Goal: Transaction & Acquisition: Purchase product/service

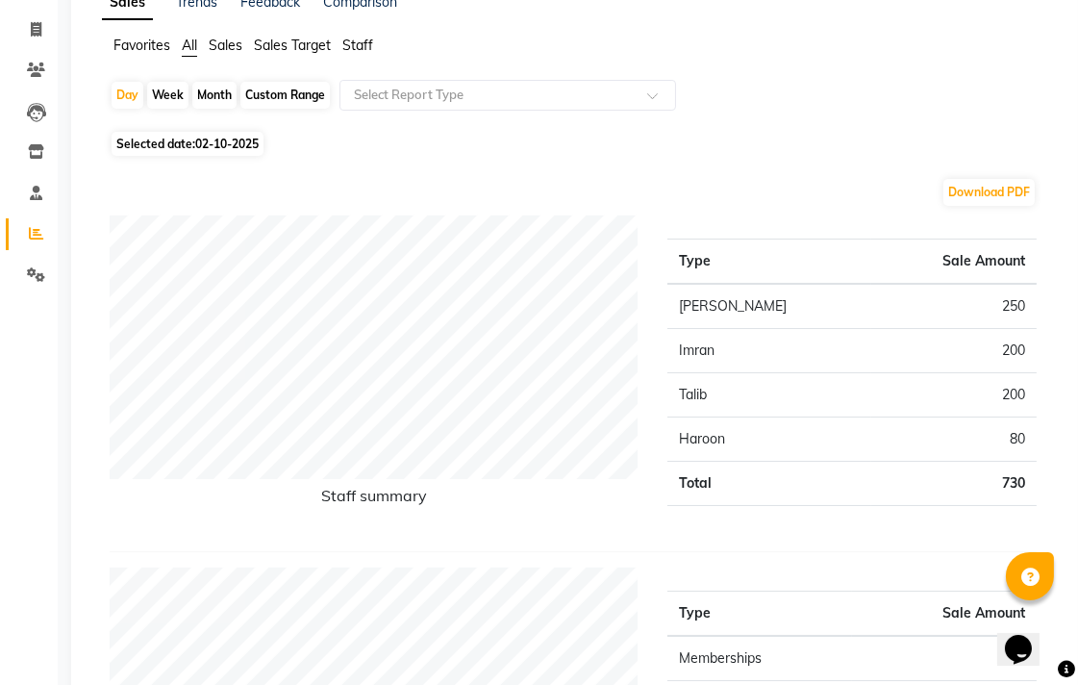
scroll to position [107, 0]
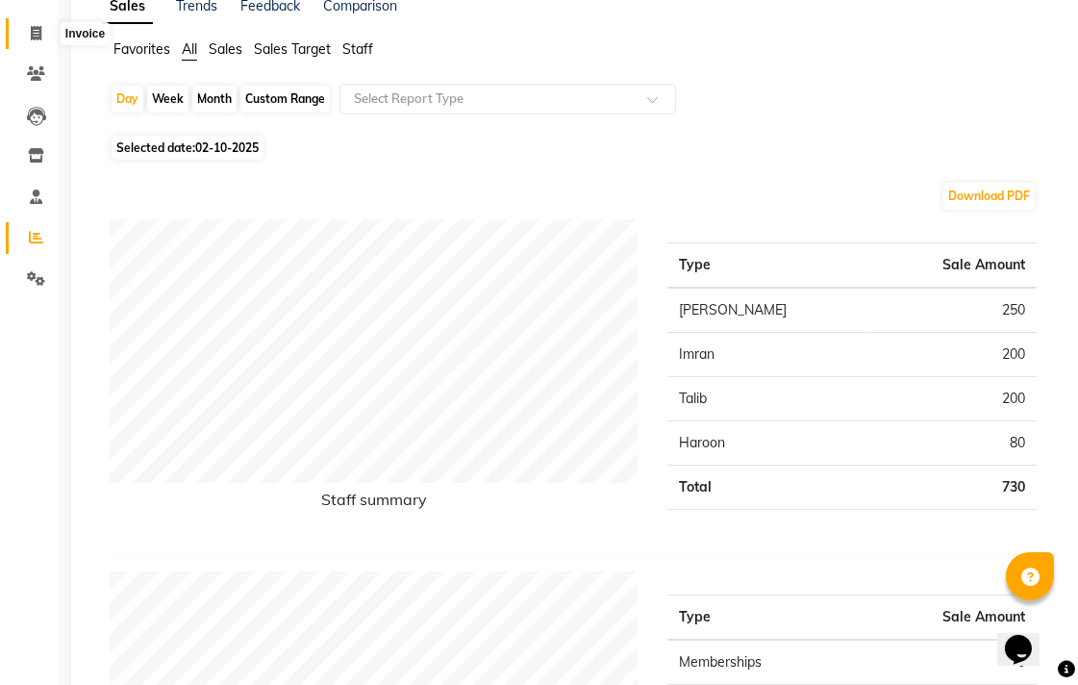
click at [24, 33] on span at bounding box center [36, 34] width 34 height 22
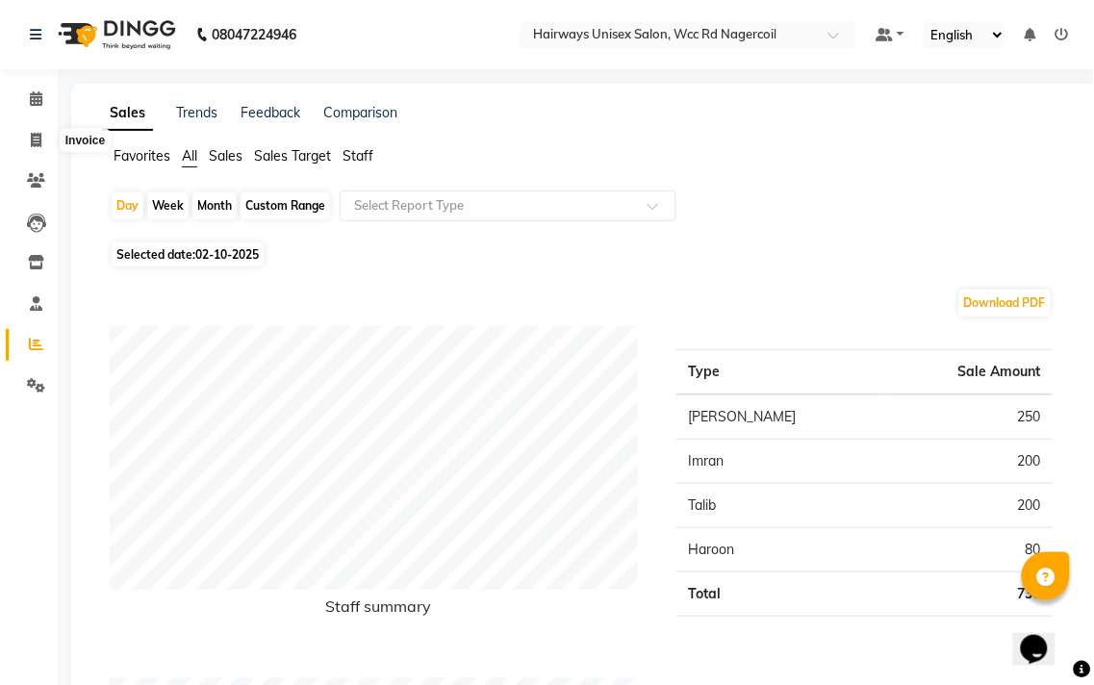
select select "service"
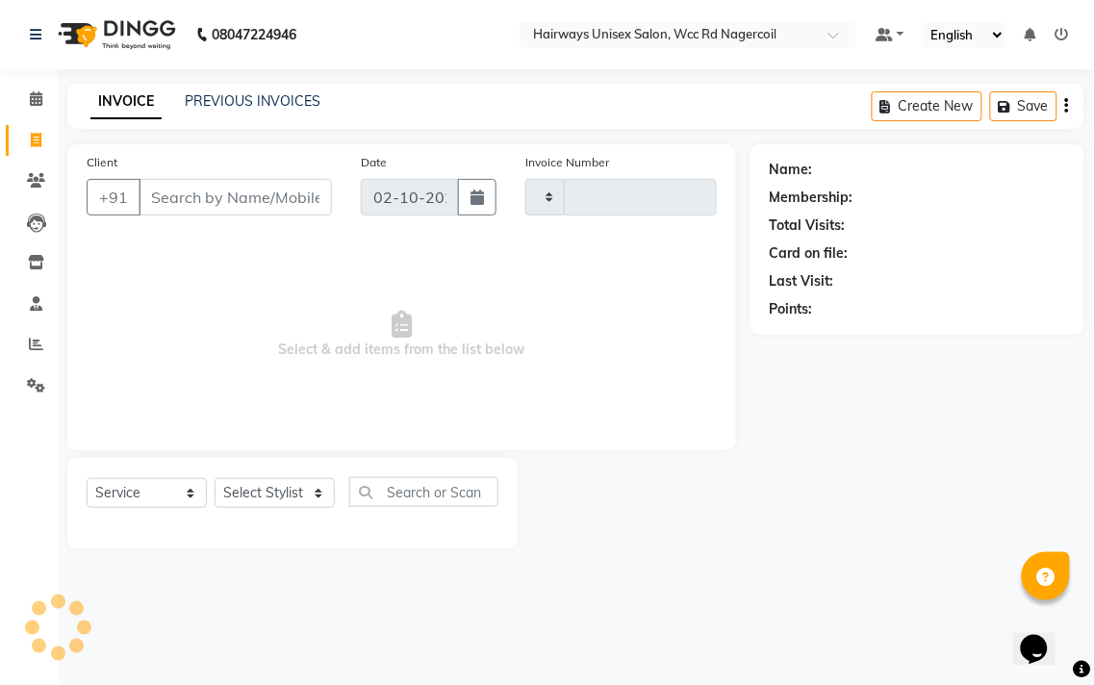
type input "7733"
select select "6523"
click at [39, 346] on icon at bounding box center [36, 344] width 14 height 14
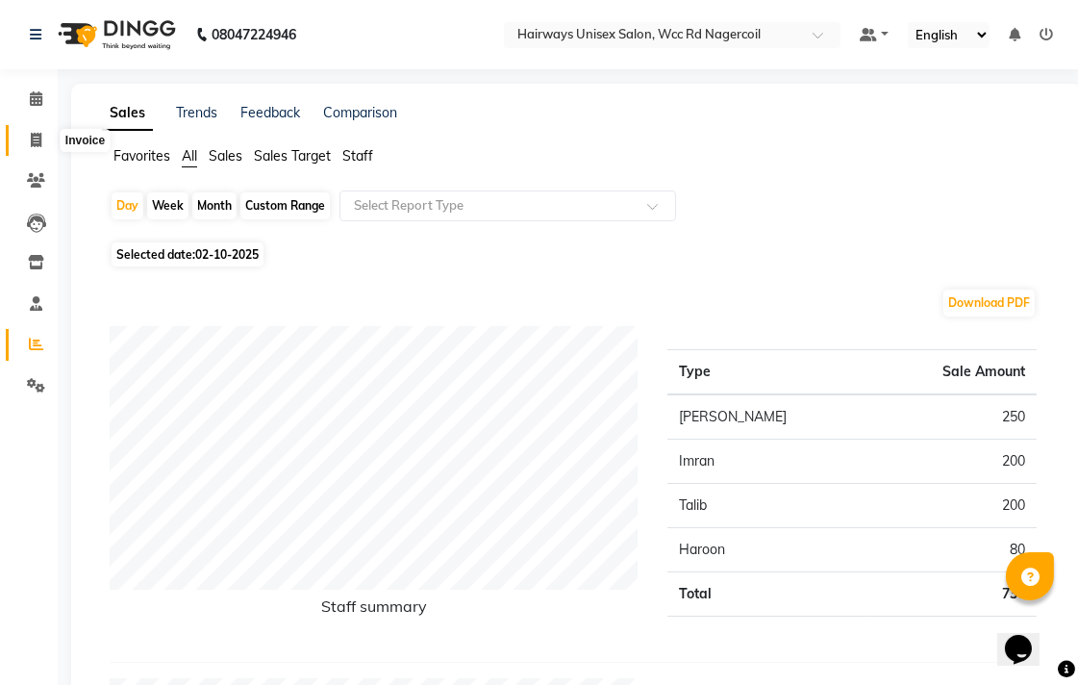
click at [19, 141] on span at bounding box center [36, 141] width 34 height 22
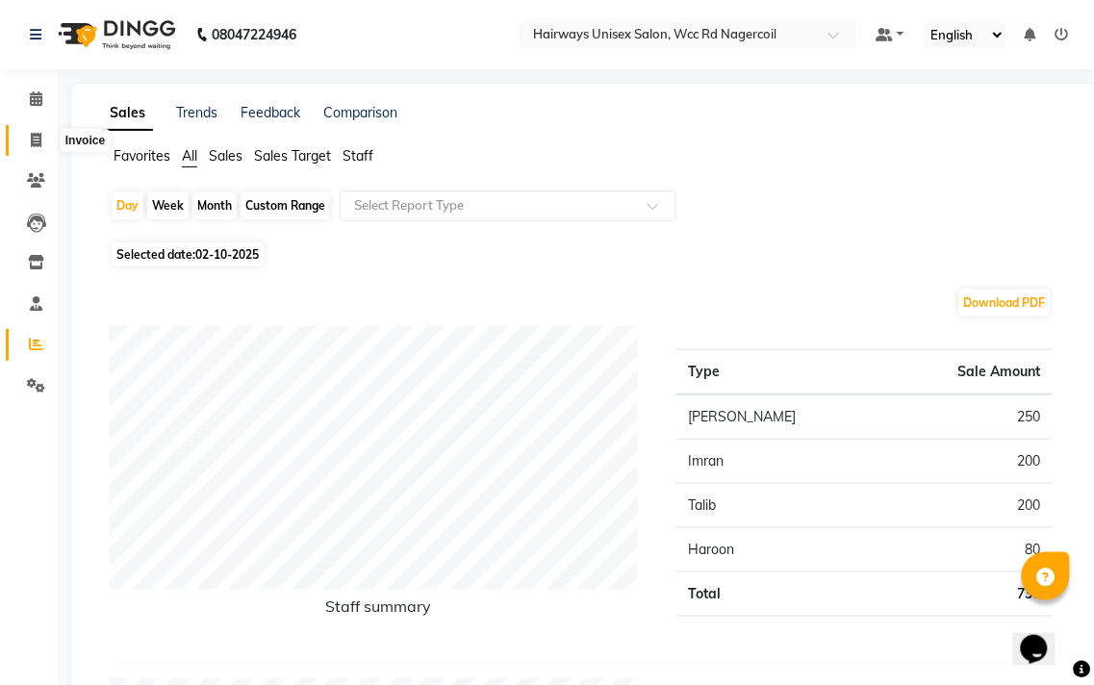
select select "6523"
select select "service"
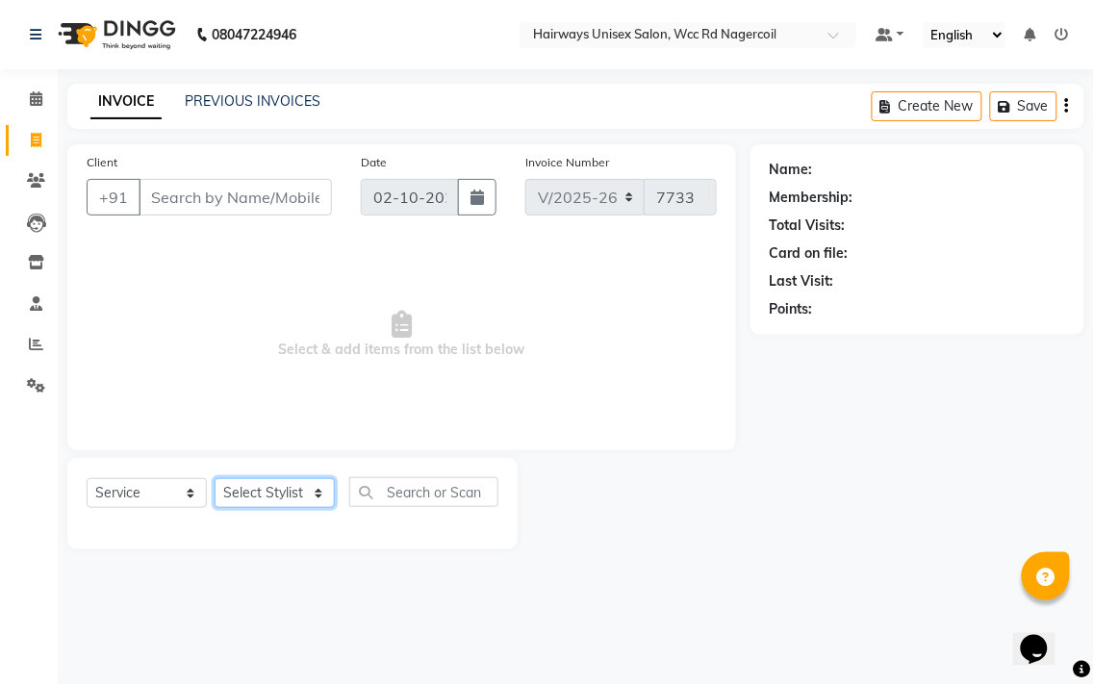
click at [263, 505] on select "Select Stylist Admin Chitra divya [PERSON_NAME] [PERSON_NAME] Reception [PERSON…" at bounding box center [275, 493] width 120 height 30
select select "49916"
click at [215, 479] on select "Select Stylist Admin Chitra divya [PERSON_NAME] [PERSON_NAME] Reception [PERSON…" at bounding box center [275, 493] width 120 height 30
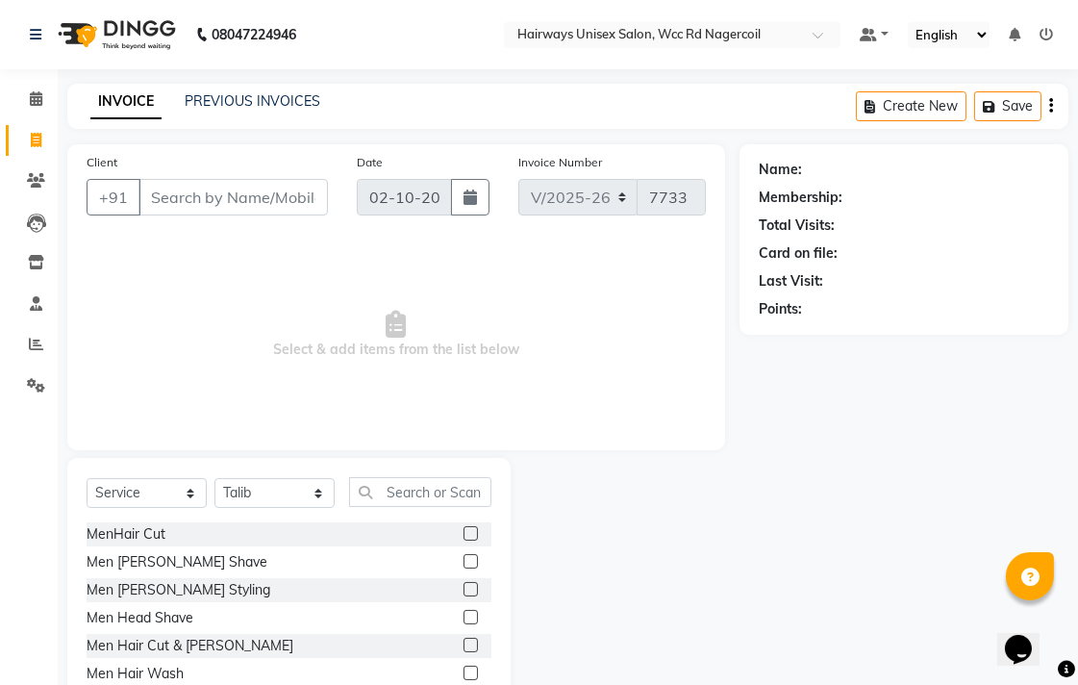
click at [464, 531] on label at bounding box center [471, 533] width 14 height 14
click at [464, 531] on input "checkbox" at bounding box center [470, 534] width 13 height 13
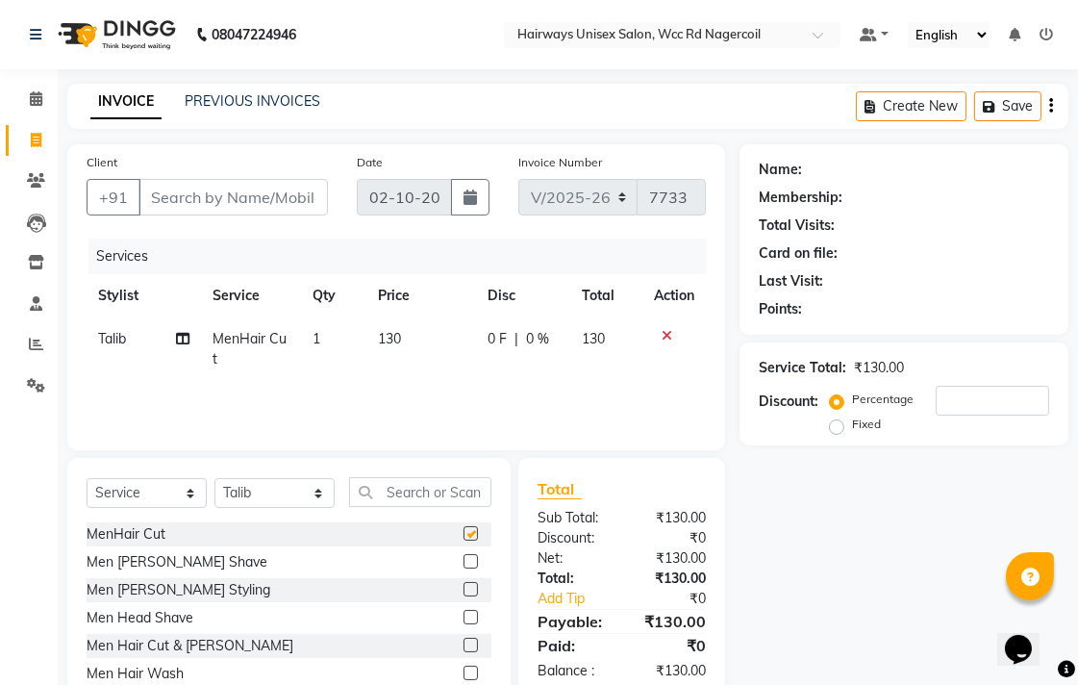
checkbox input "false"
click at [449, 484] on input "text" at bounding box center [420, 492] width 142 height 30
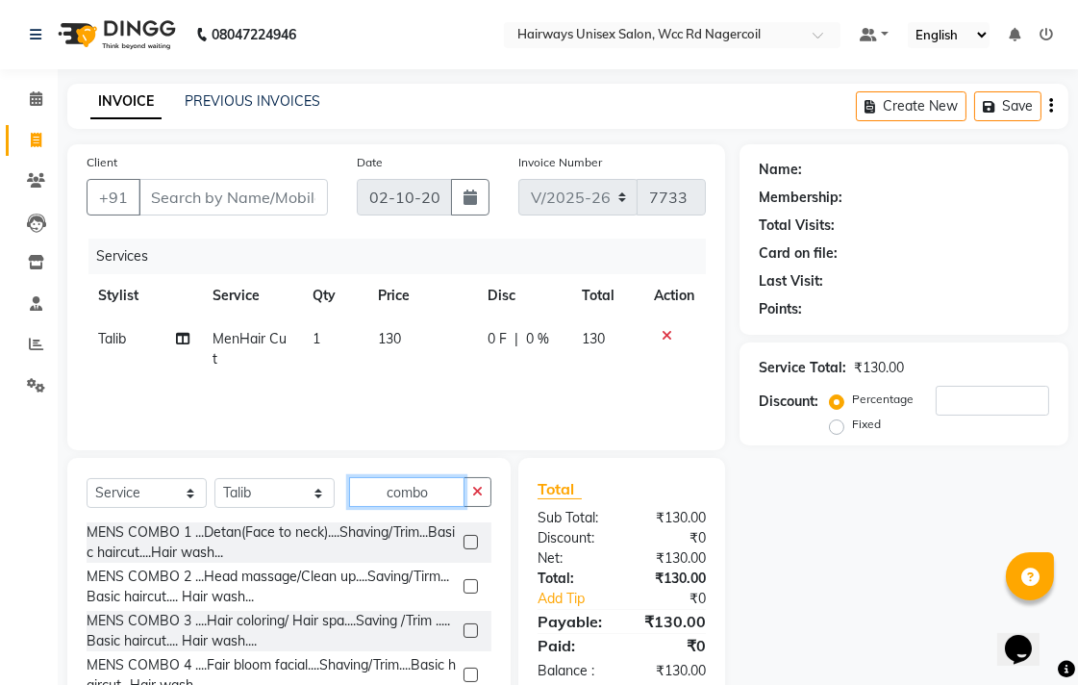
type input "combo"
click at [464, 543] on label at bounding box center [471, 542] width 14 height 14
click at [464, 543] on input "checkbox" at bounding box center [470, 543] width 13 height 13
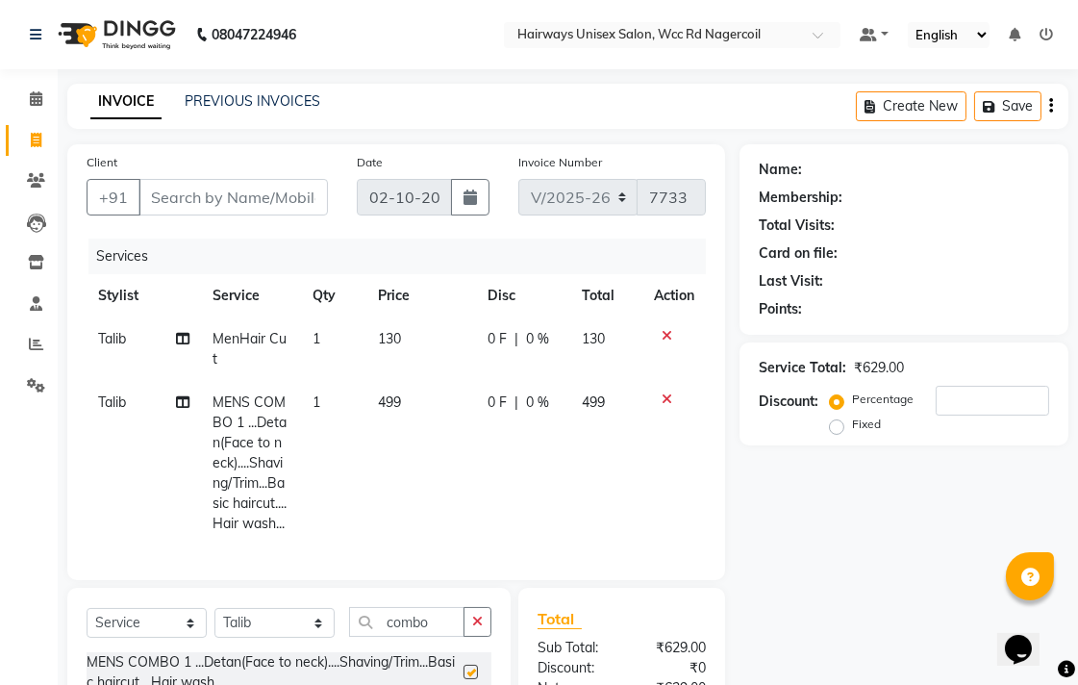
checkbox input "false"
click at [255, 199] on input "Client" at bounding box center [233, 197] width 189 height 37
type input "6"
type input "0"
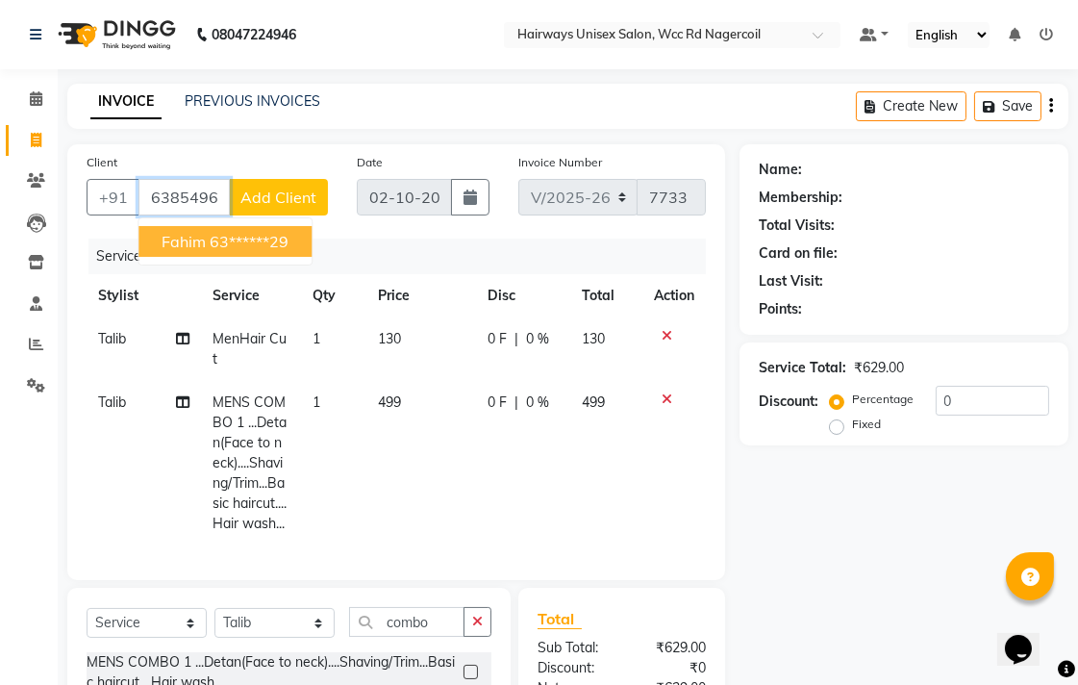
click at [251, 241] on ngb-highlight "63******29" at bounding box center [249, 241] width 79 height 19
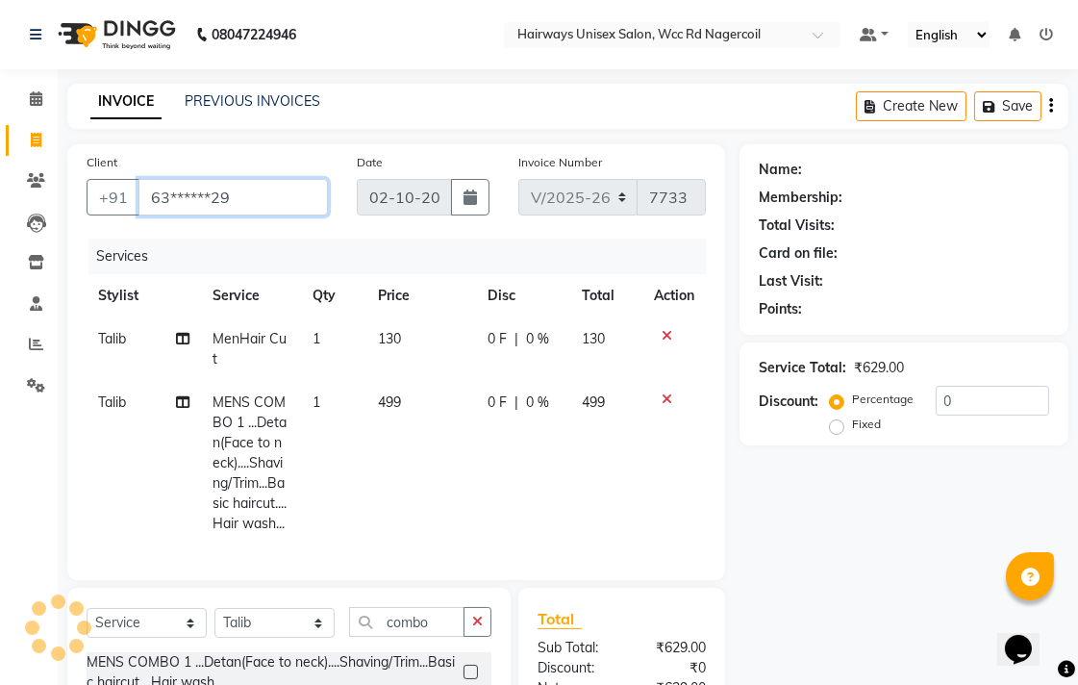
type input "63******29"
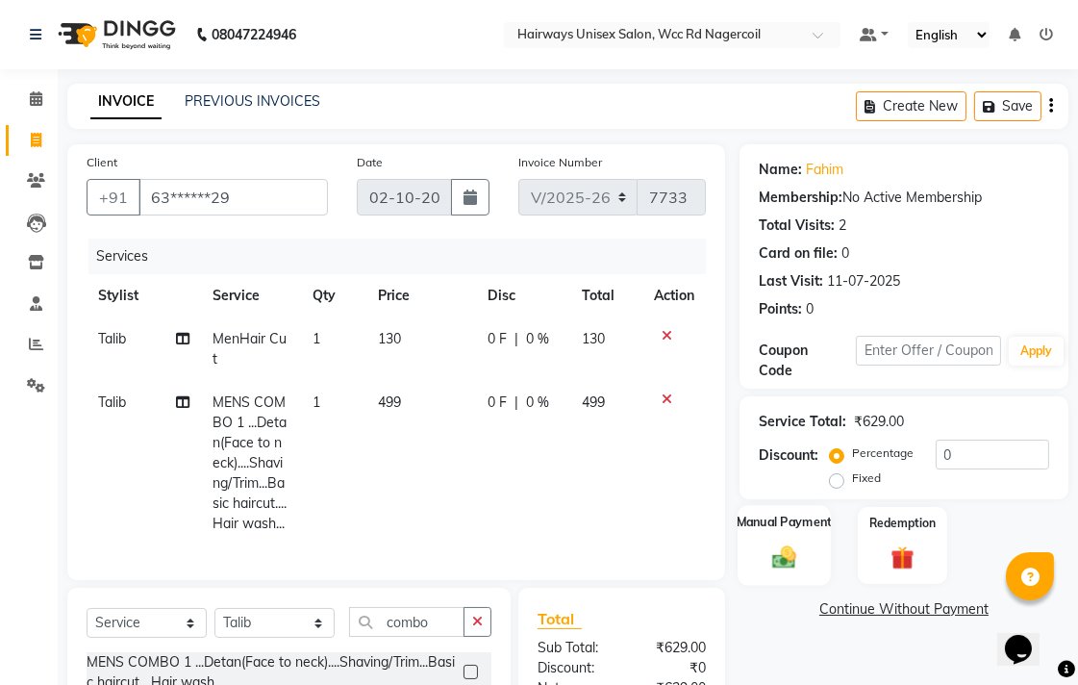
click at [792, 551] on img at bounding box center [784, 557] width 39 height 28
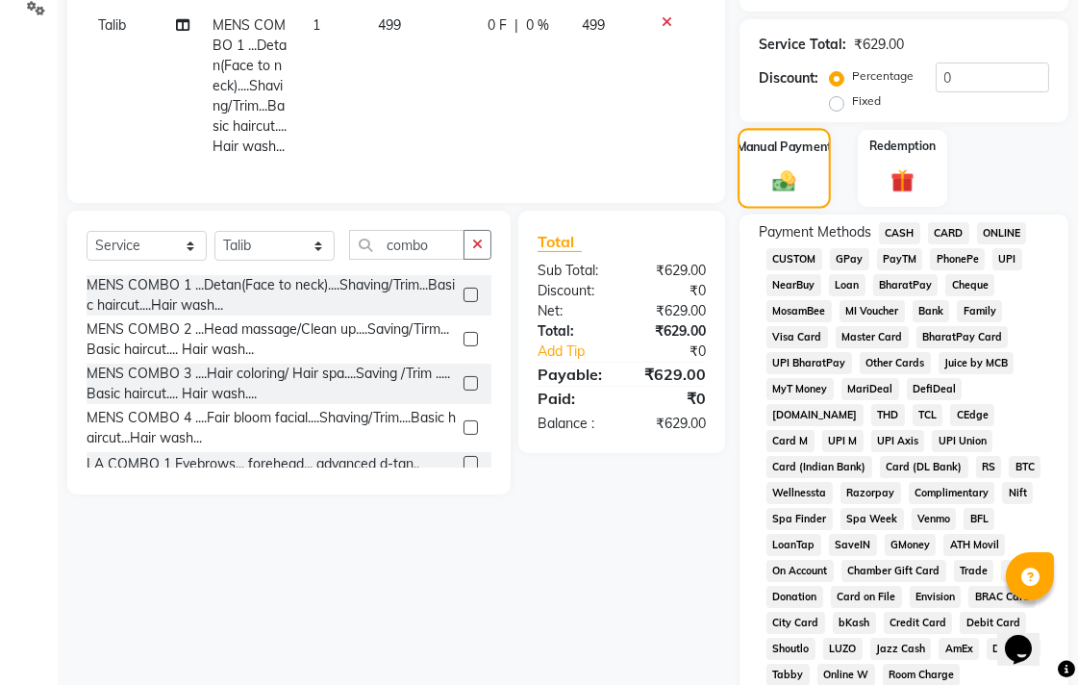
scroll to position [427, 0]
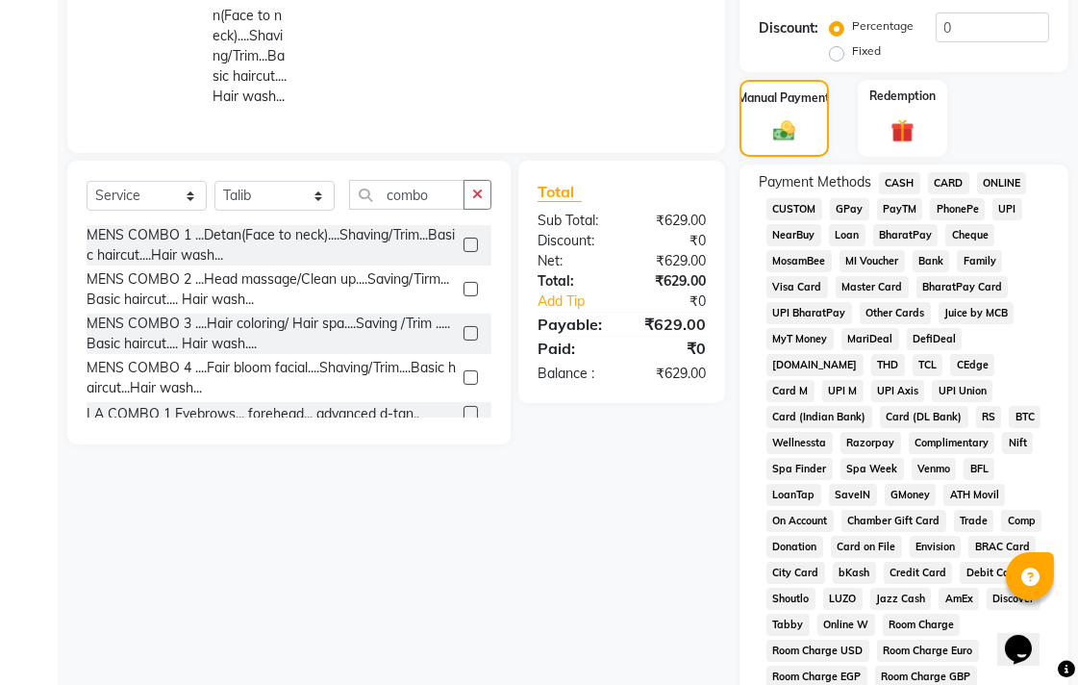
click at [902, 189] on span "CASH" at bounding box center [899, 183] width 41 height 22
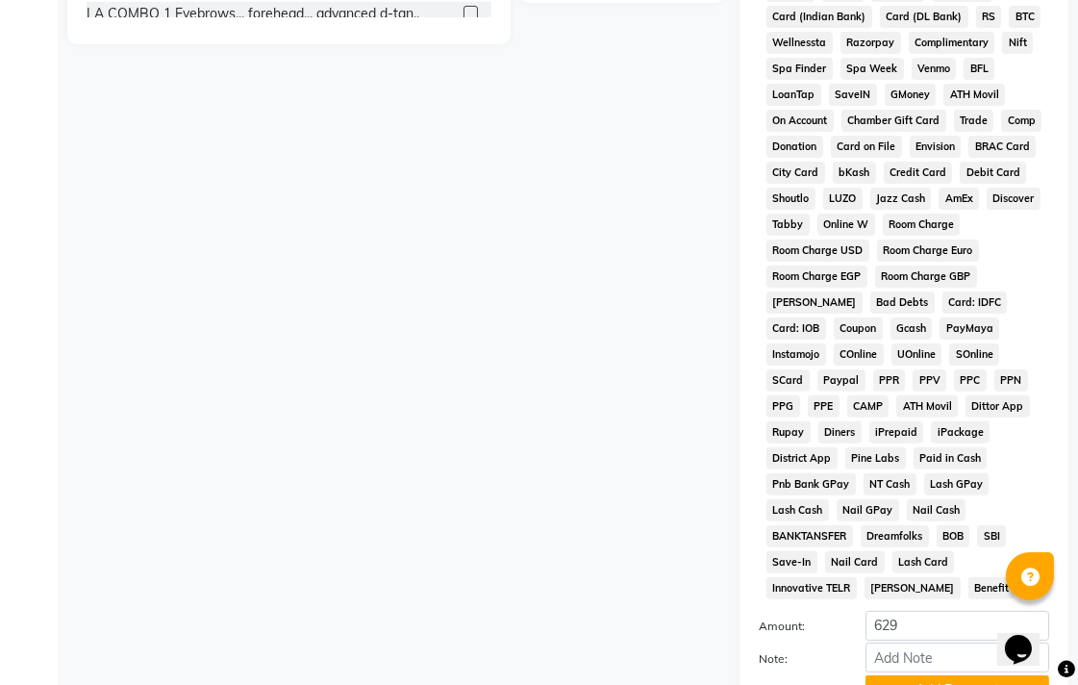
scroll to position [905, 0]
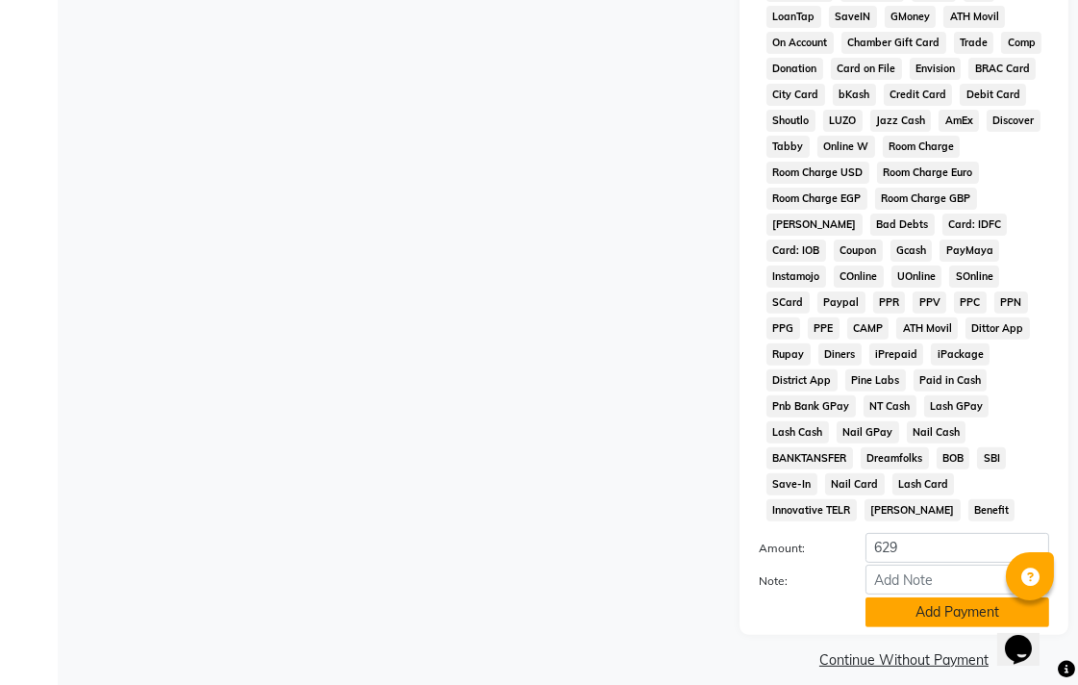
click at [969, 597] on button "Add Payment" at bounding box center [958, 612] width 184 height 30
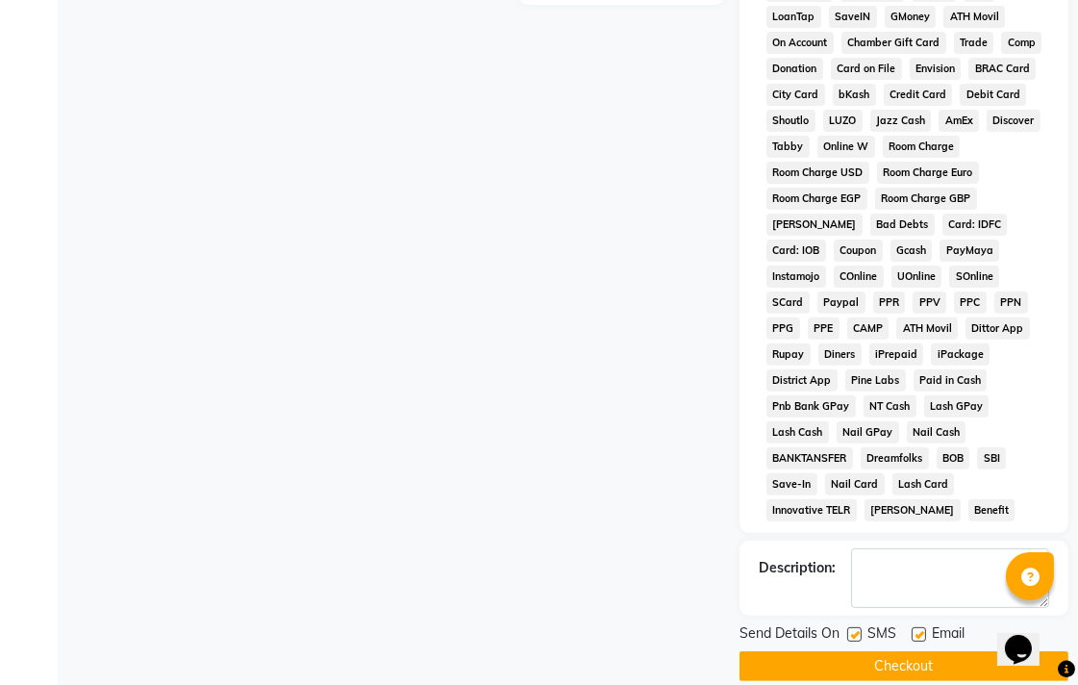
click at [946, 651] on button "Checkout" at bounding box center [904, 666] width 329 height 30
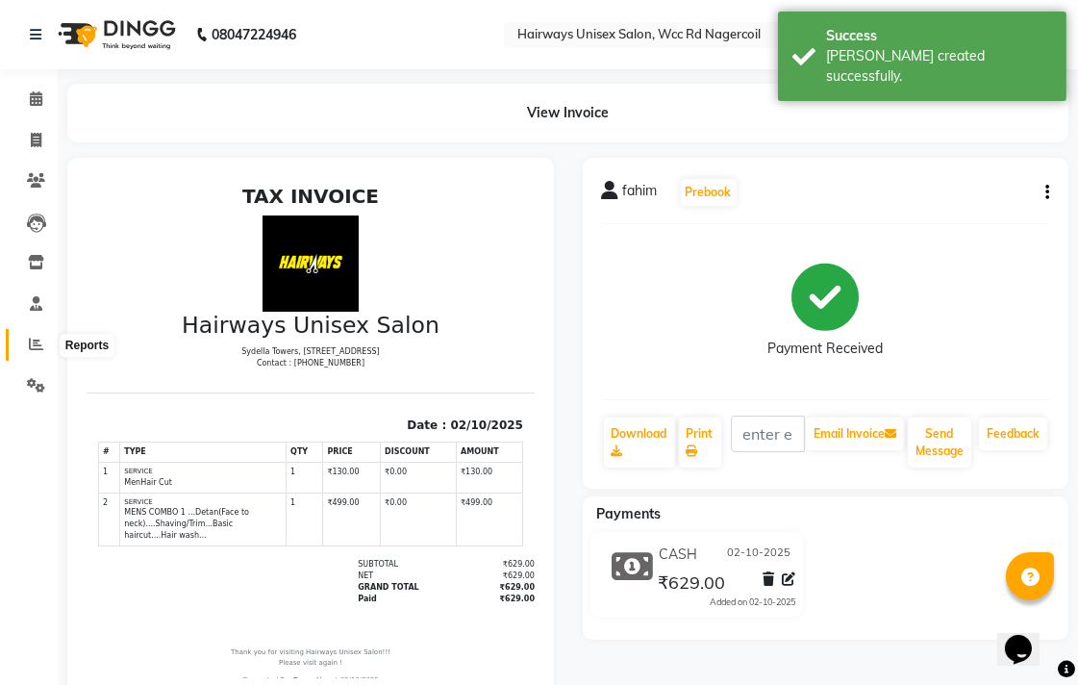
click at [45, 341] on span at bounding box center [36, 345] width 34 height 22
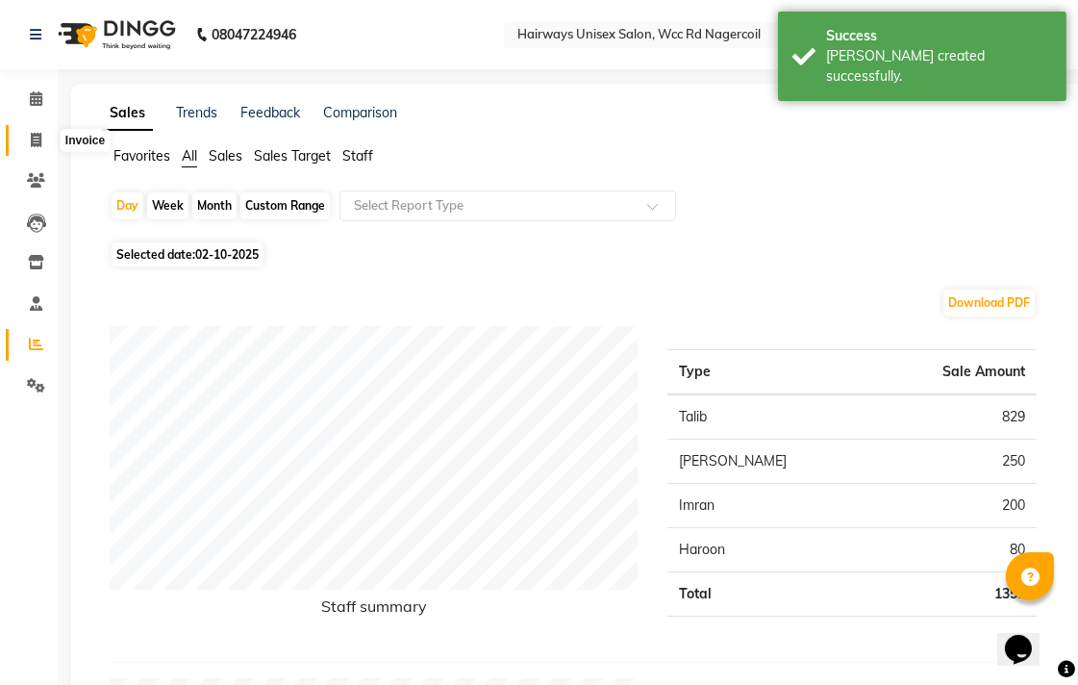
click at [46, 138] on span at bounding box center [36, 141] width 34 height 22
select select "service"
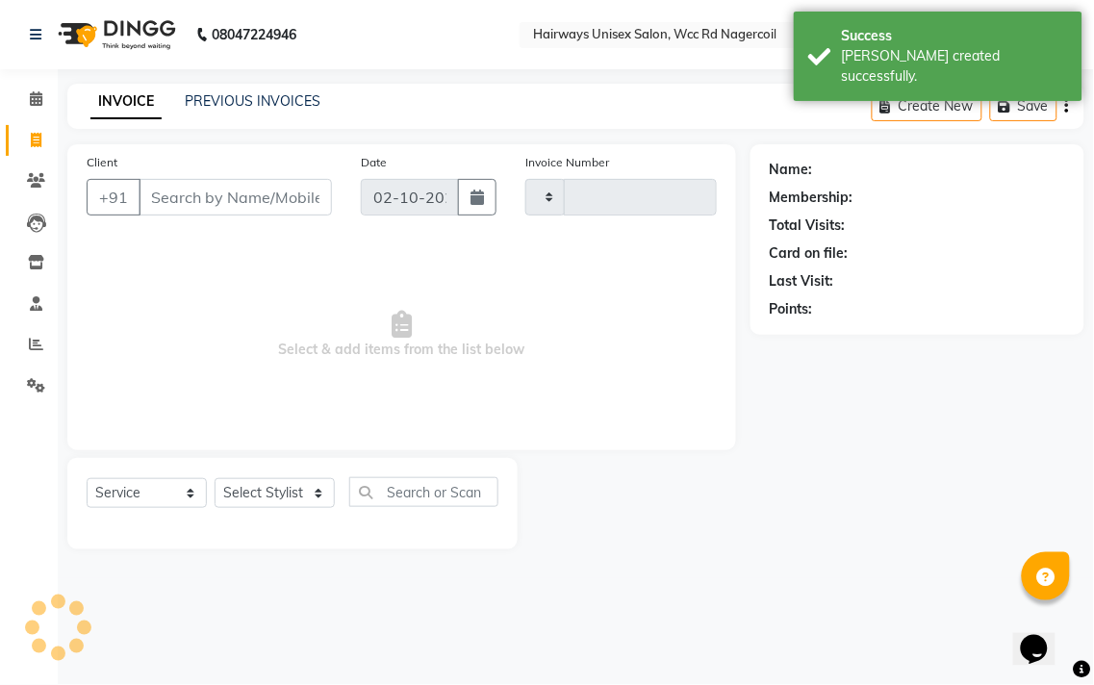
type input "7734"
select select "6523"
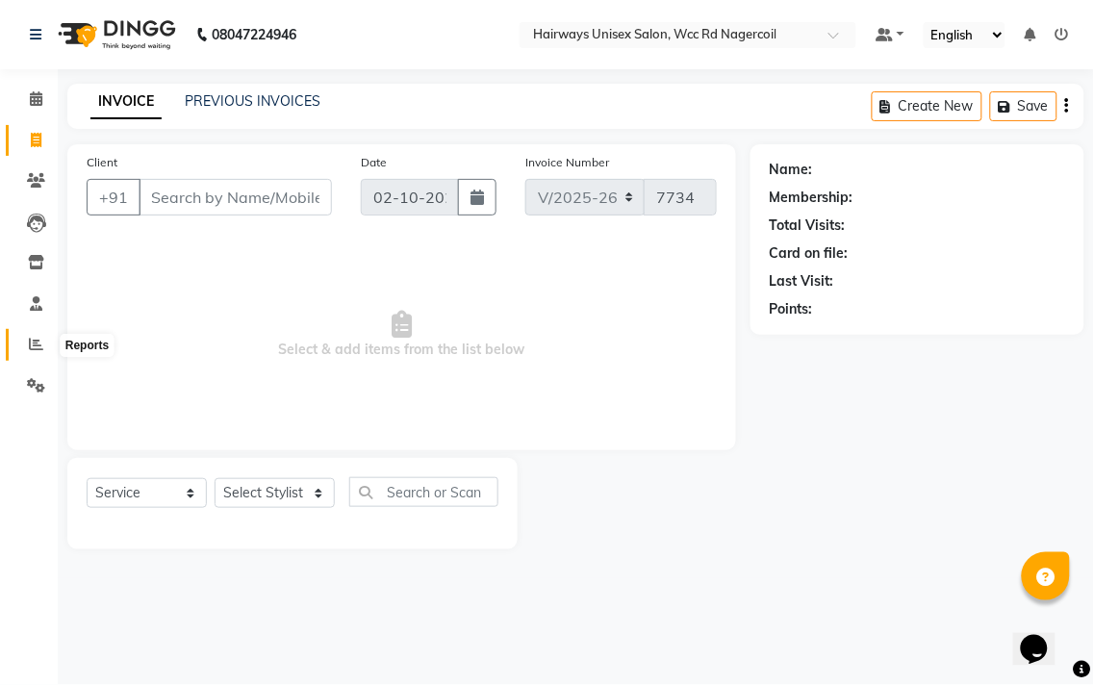
click at [35, 340] on icon at bounding box center [36, 344] width 14 height 14
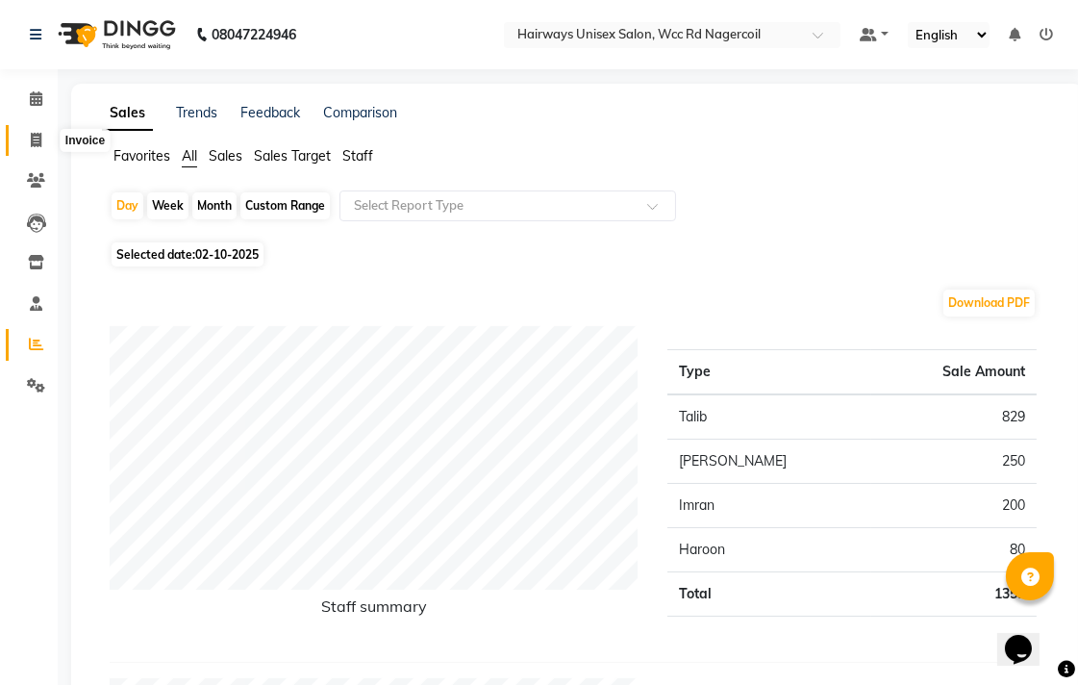
click at [34, 131] on span at bounding box center [36, 141] width 34 height 22
select select "service"
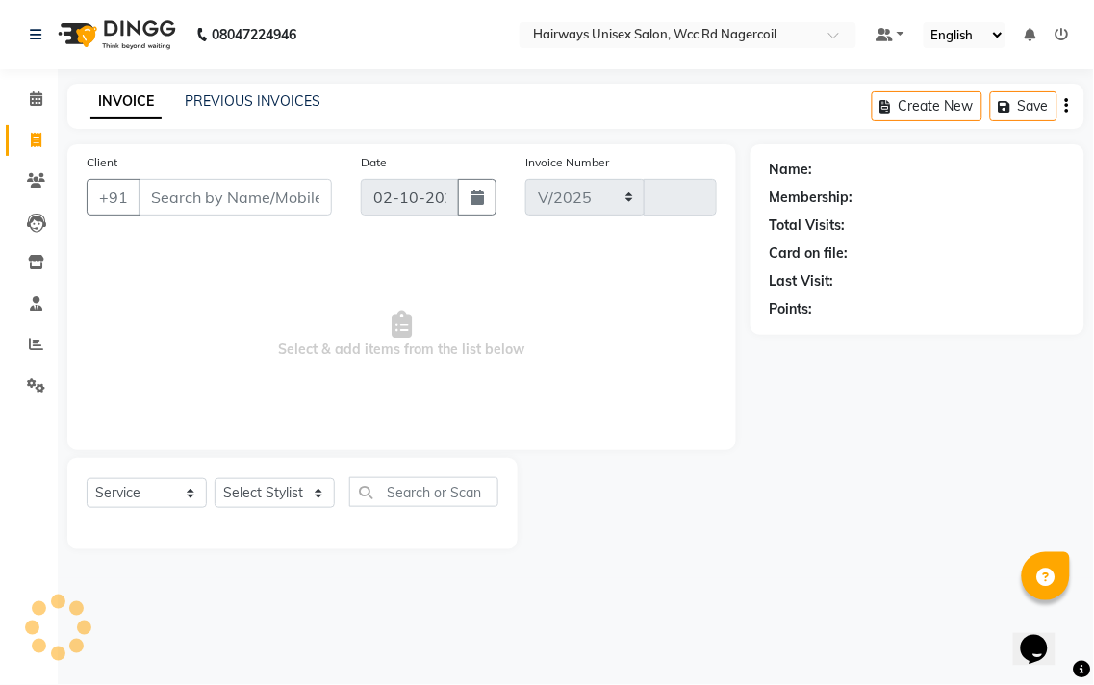
select select "6523"
type input "7734"
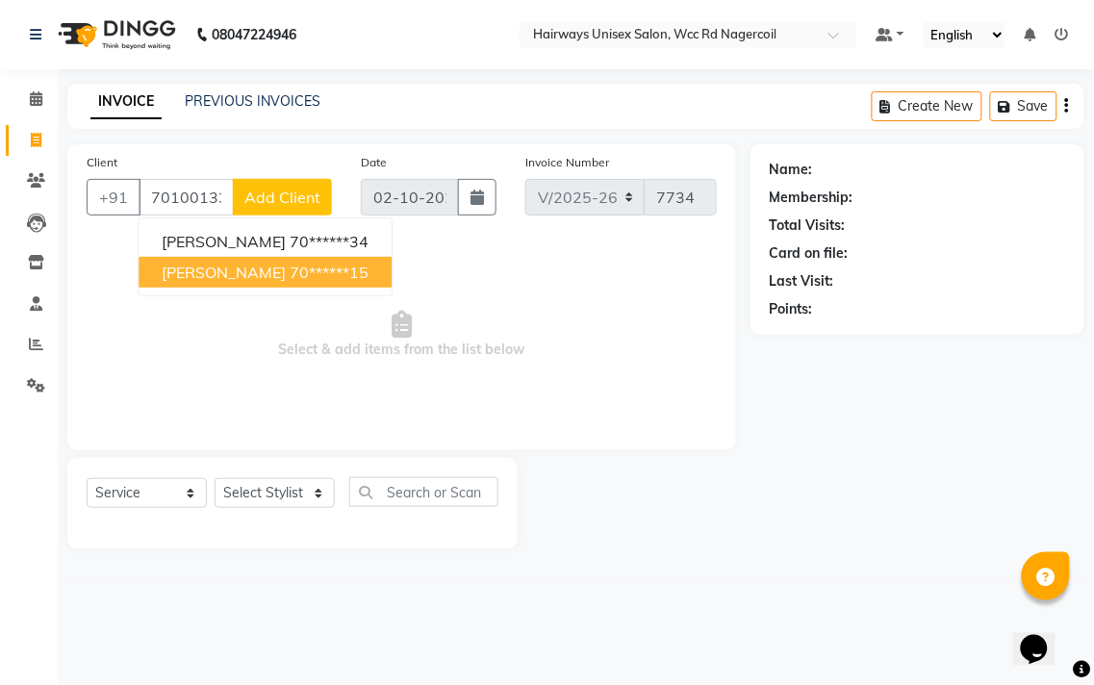
click at [290, 277] on ngb-highlight "70******15" at bounding box center [329, 272] width 79 height 19
type input "70******15"
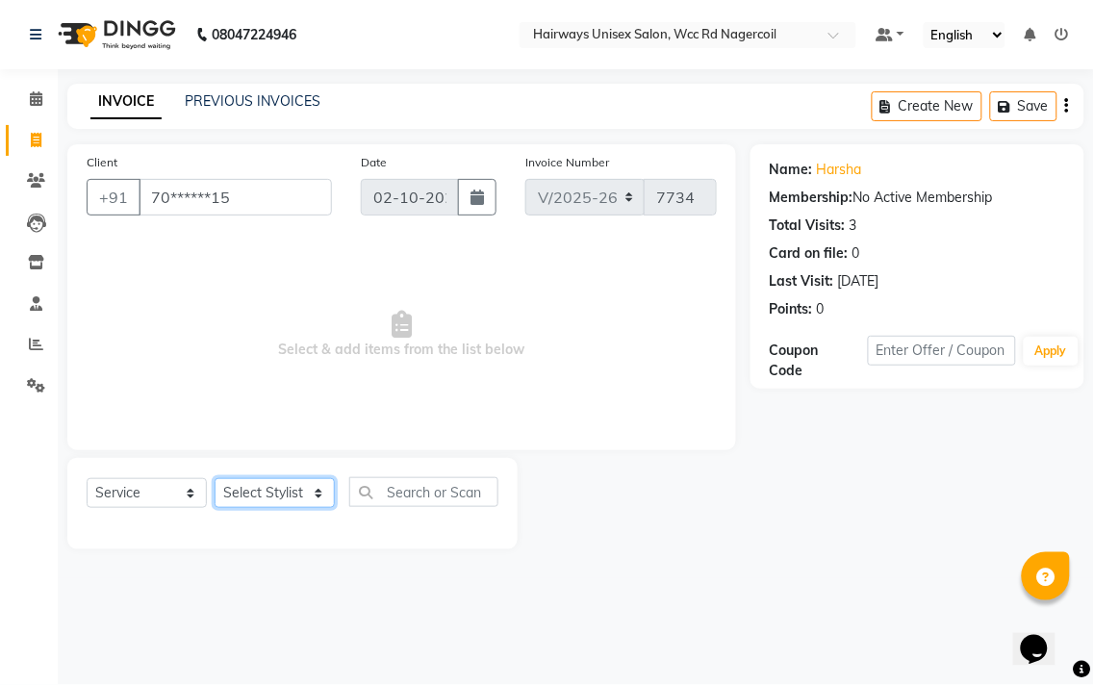
click at [301, 508] on select "Select Stylist Admin Chitra divya [PERSON_NAME] [PERSON_NAME] Reception [PERSON…" at bounding box center [275, 493] width 120 height 30
select select "49914"
click at [215, 479] on select "Select Stylist Admin Chitra divya [PERSON_NAME] [PERSON_NAME] Reception [PERSON…" at bounding box center [275, 493] width 120 height 30
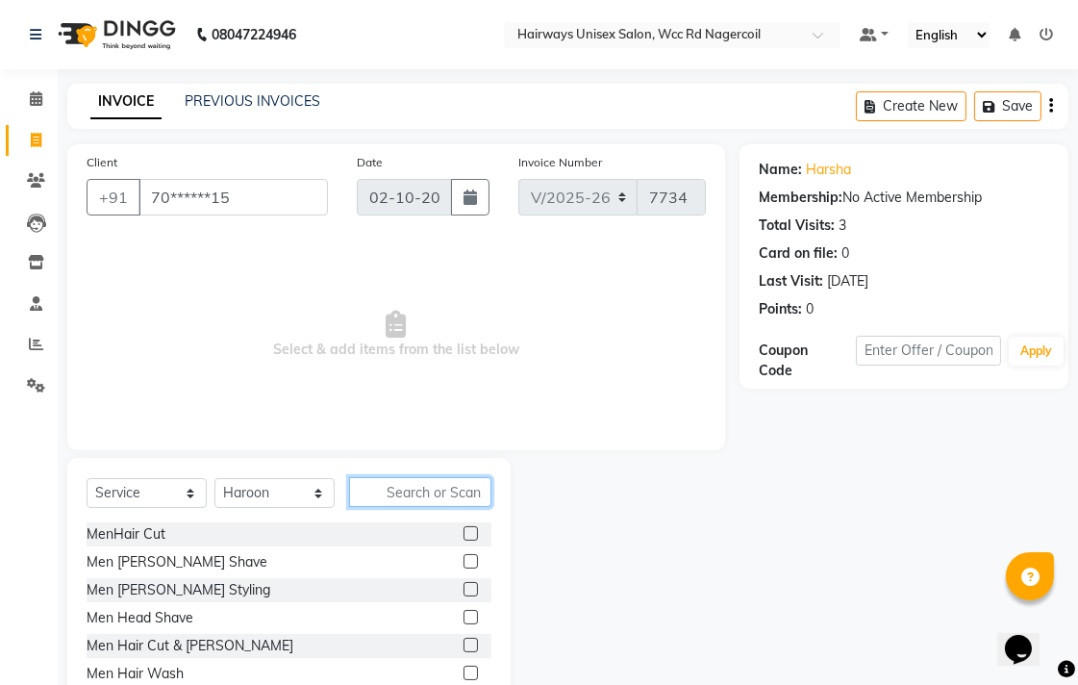
click at [416, 486] on input "text" at bounding box center [420, 492] width 142 height 30
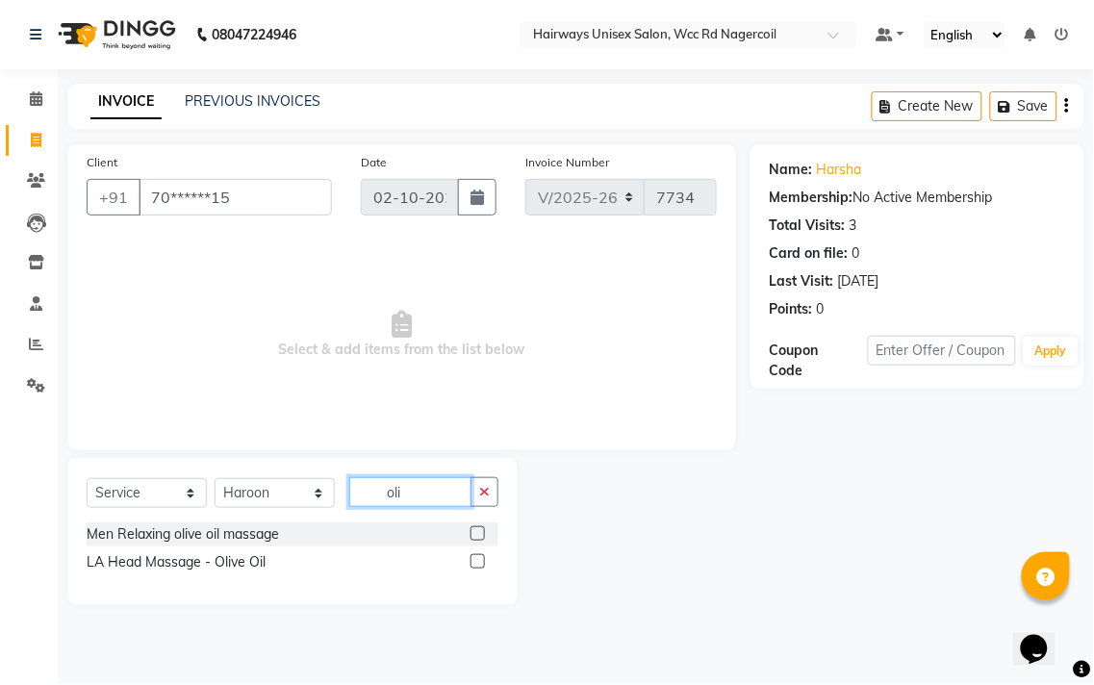
type input "oli"
click at [476, 526] on label at bounding box center [477, 533] width 14 height 14
click at [476, 528] on input "checkbox" at bounding box center [476, 534] width 13 height 13
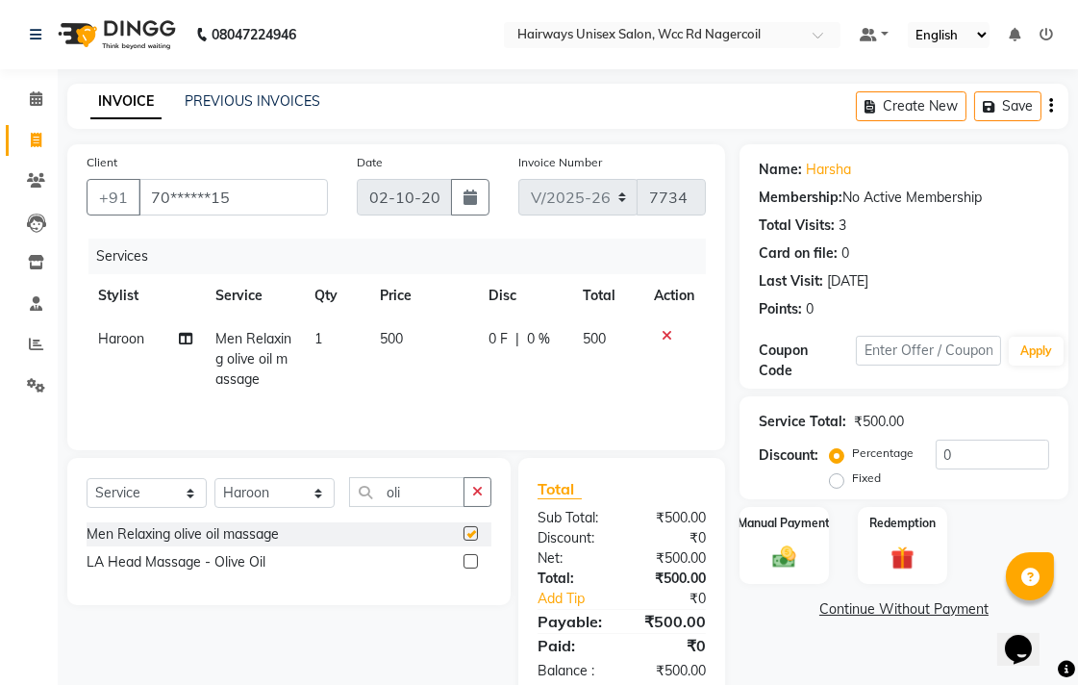
checkbox input "false"
click at [243, 492] on select "Select Stylist Admin Chitra divya [PERSON_NAME] [PERSON_NAME] Reception [PERSON…" at bounding box center [275, 493] width 120 height 30
select select "49917"
click at [215, 480] on select "Select Stylist Admin Chitra divya [PERSON_NAME] [PERSON_NAME] Reception [PERSON…" at bounding box center [275, 493] width 120 height 30
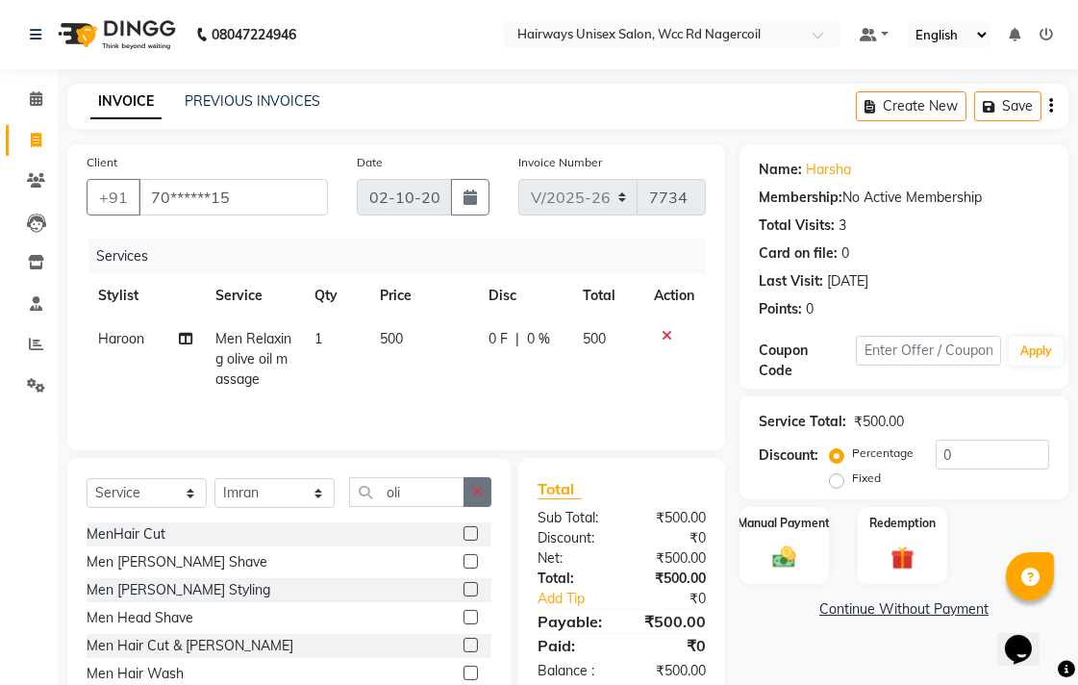
click at [479, 492] on icon "button" at bounding box center [477, 491] width 11 height 13
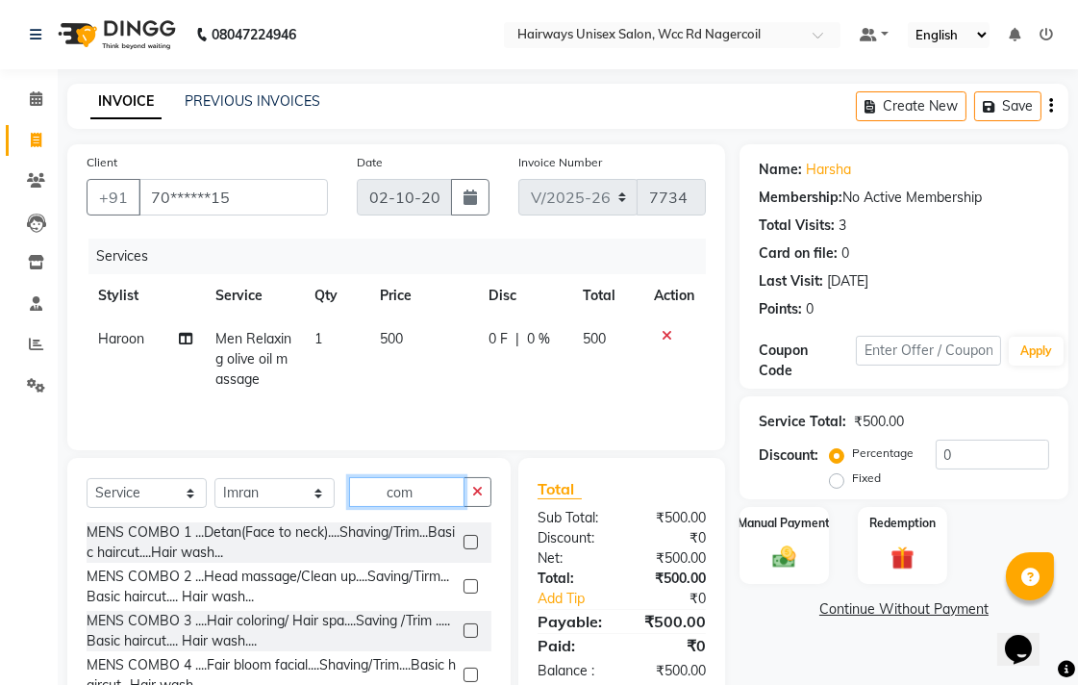
type input "com"
click at [464, 630] on label at bounding box center [471, 630] width 14 height 14
click at [464, 630] on input "checkbox" at bounding box center [470, 631] width 13 height 13
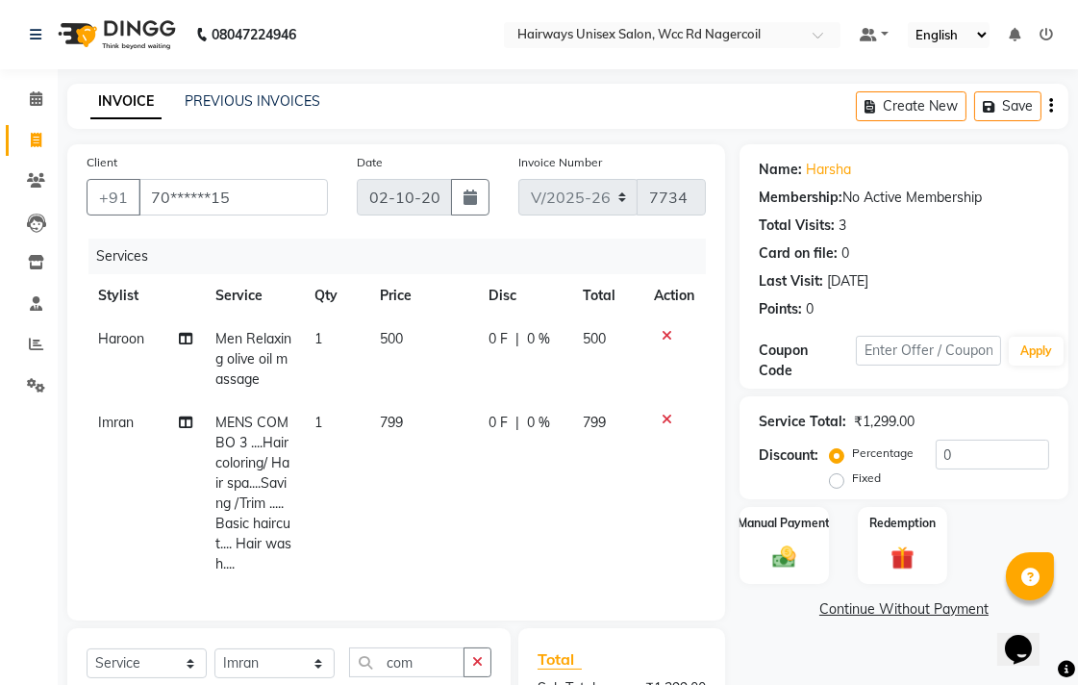
checkbox input "false"
click at [279, 206] on input "70******15" at bounding box center [233, 197] width 189 height 37
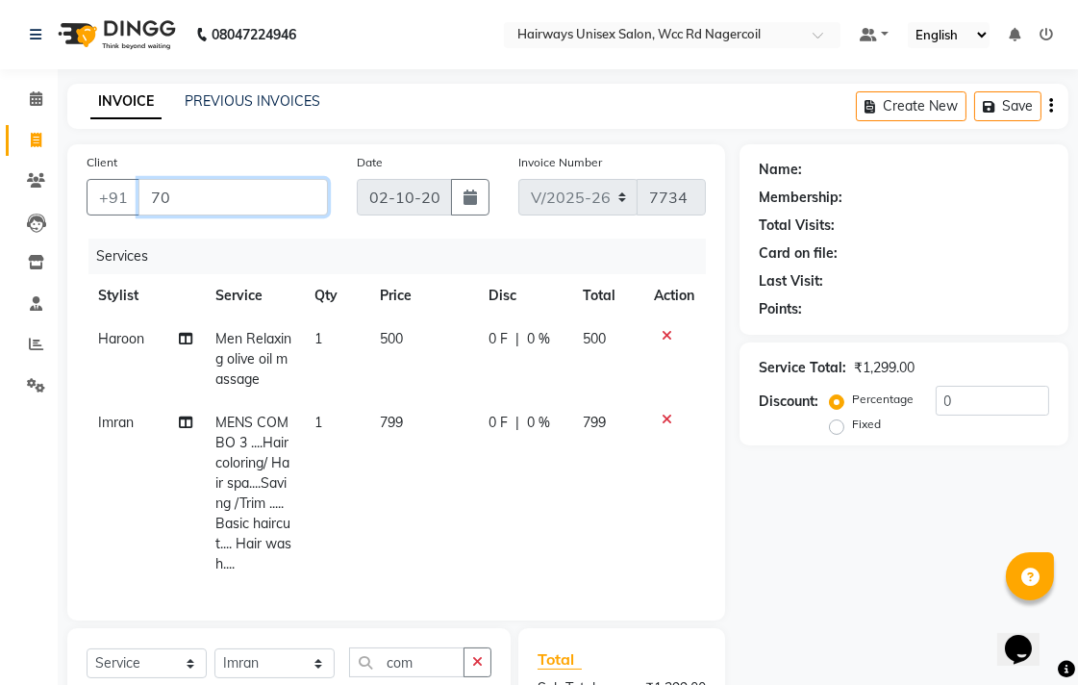
type input "7"
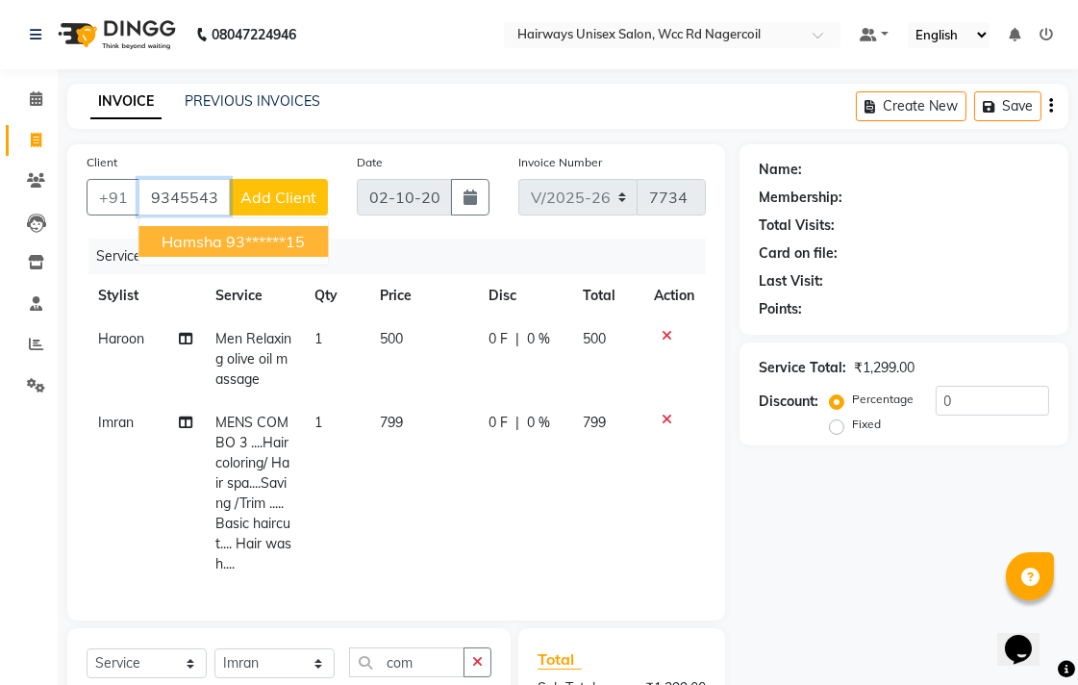
click at [299, 236] on ngb-highlight "93******15" at bounding box center [265, 241] width 79 height 19
type input "93******15"
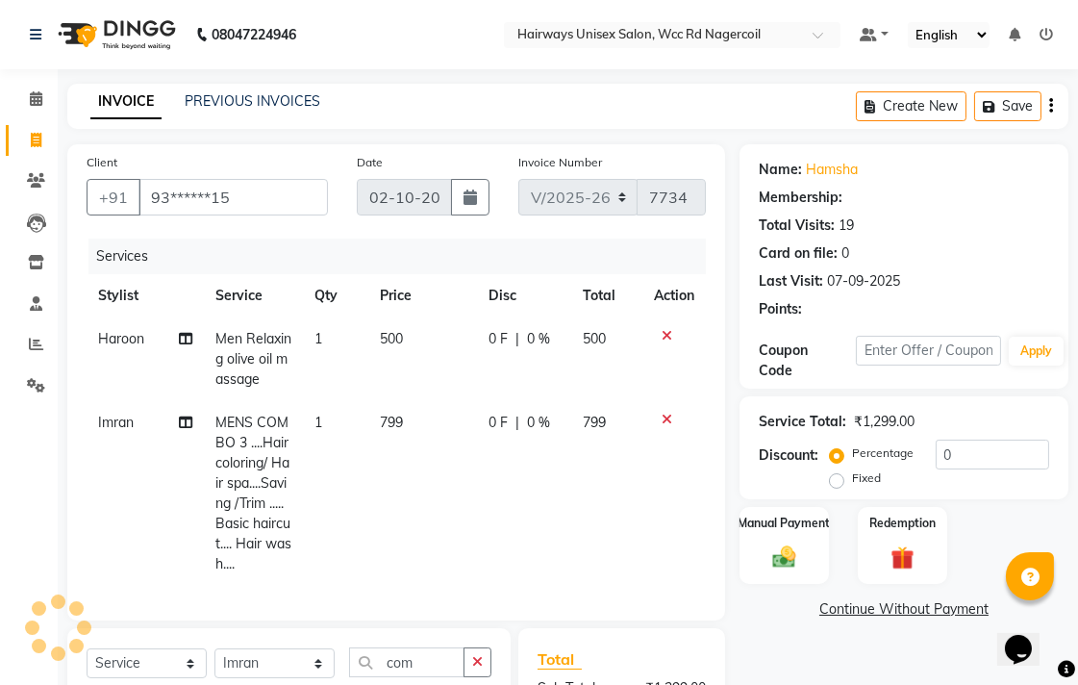
select select "1: Object"
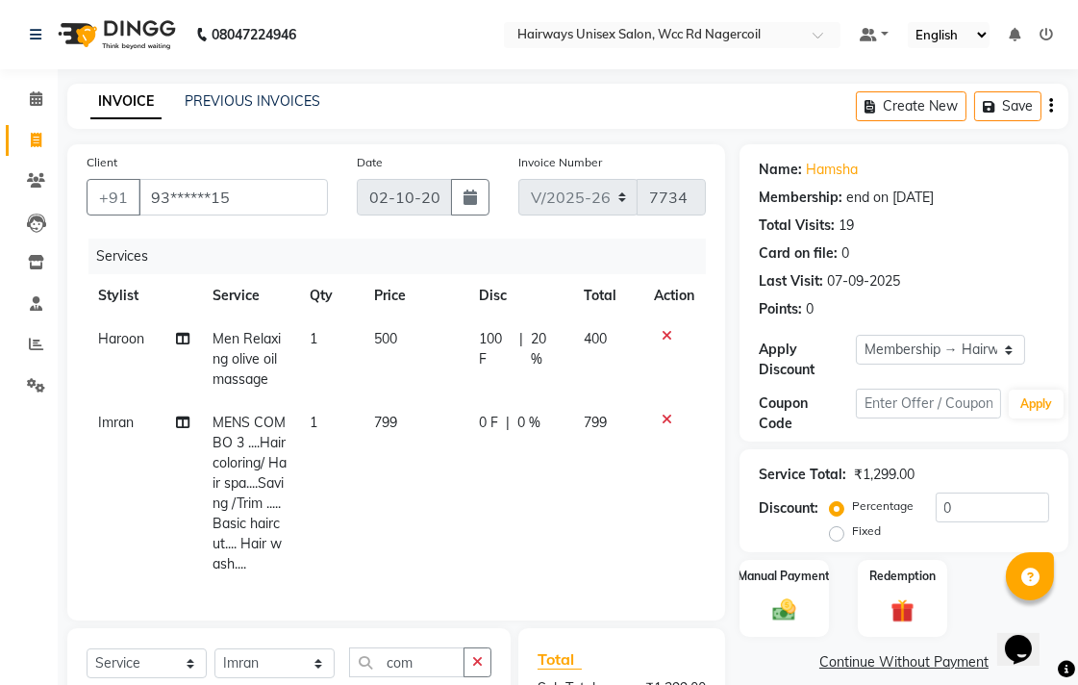
scroll to position [214, 0]
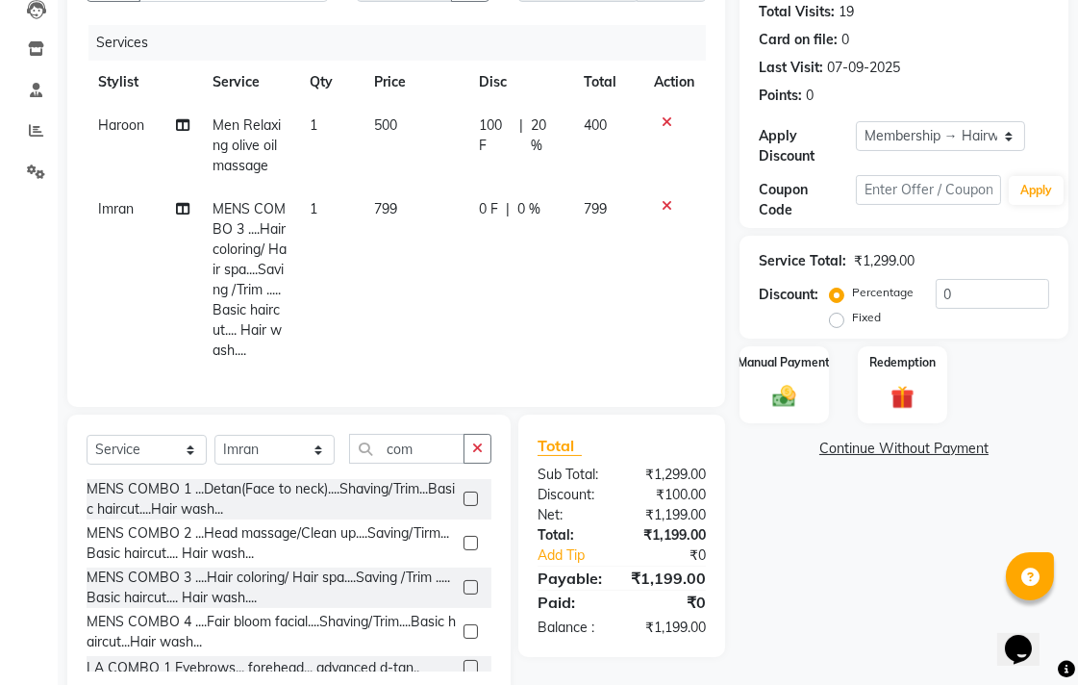
click at [805, 427] on div "Name: [PERSON_NAME] Membership: end on [DATE] Total Visits: 19 Card on file: 0 …" at bounding box center [911, 315] width 343 height 768
click at [805, 409] on div "Manual Payment" at bounding box center [784, 384] width 93 height 81
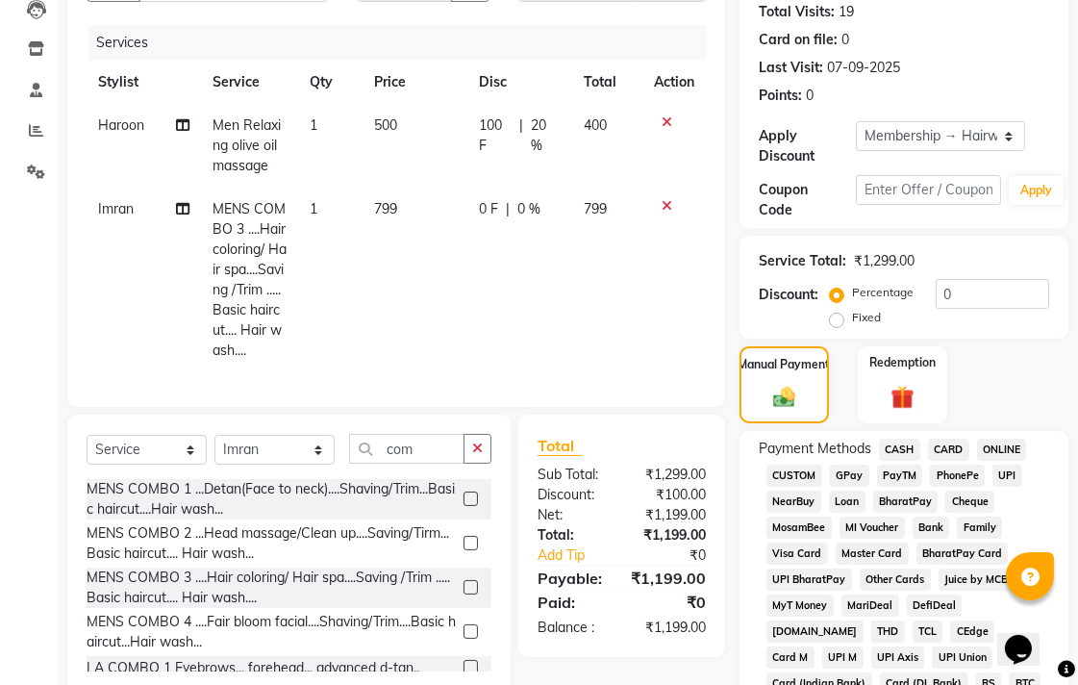
click at [1014, 475] on span "UPI" at bounding box center [1008, 476] width 30 height 22
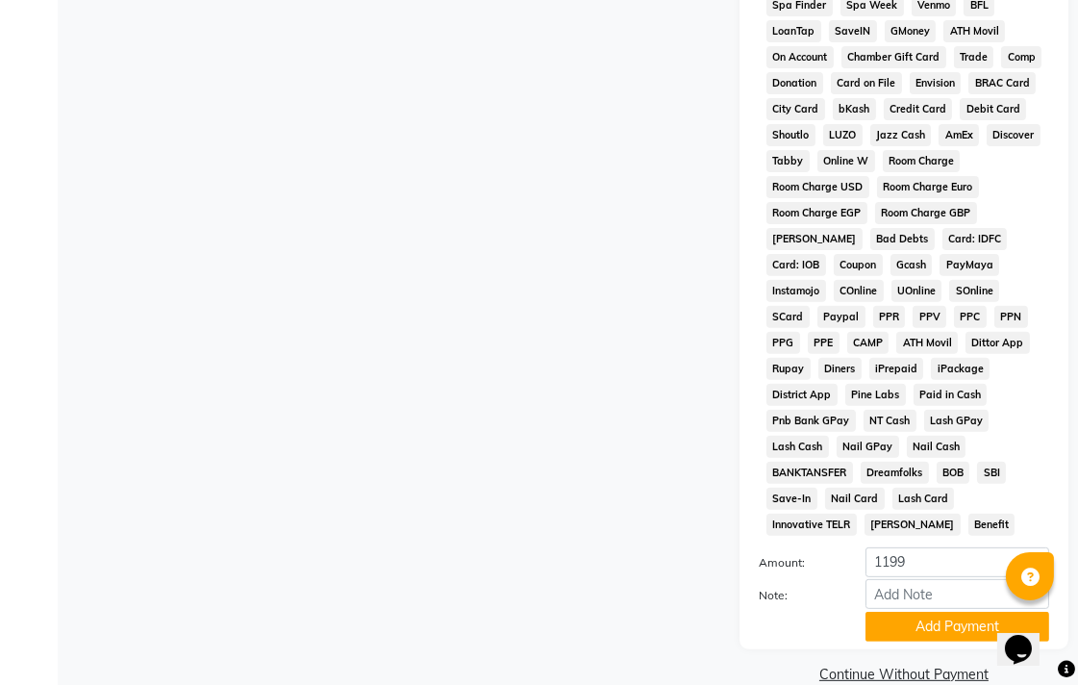
scroll to position [958, 0]
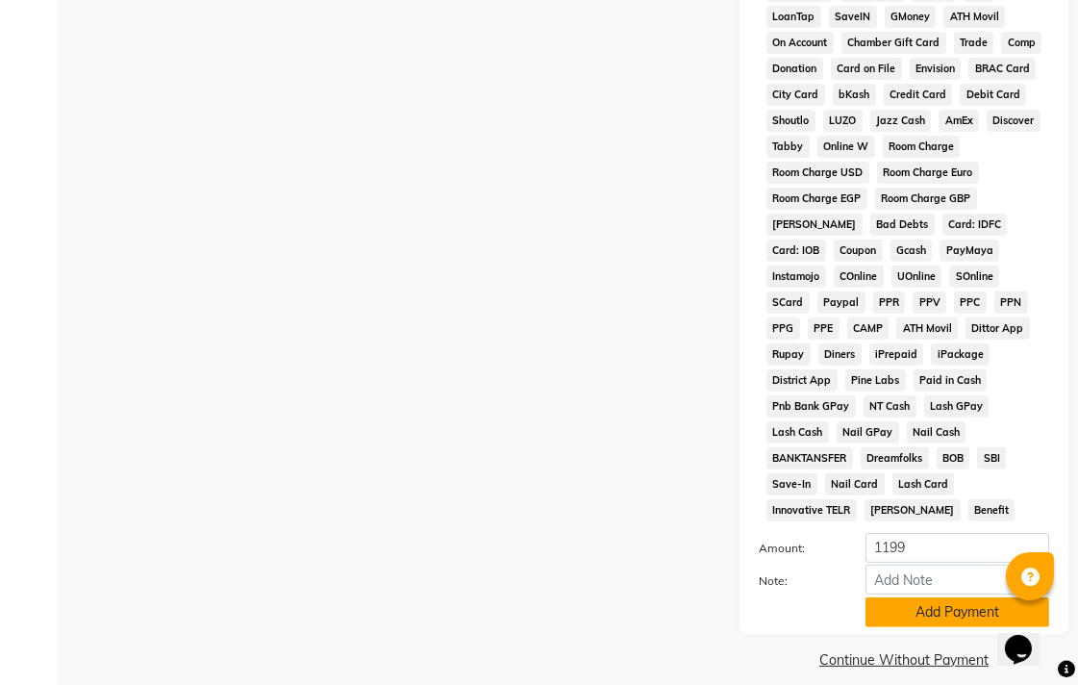
click at [968, 597] on button "Add Payment" at bounding box center [958, 612] width 184 height 30
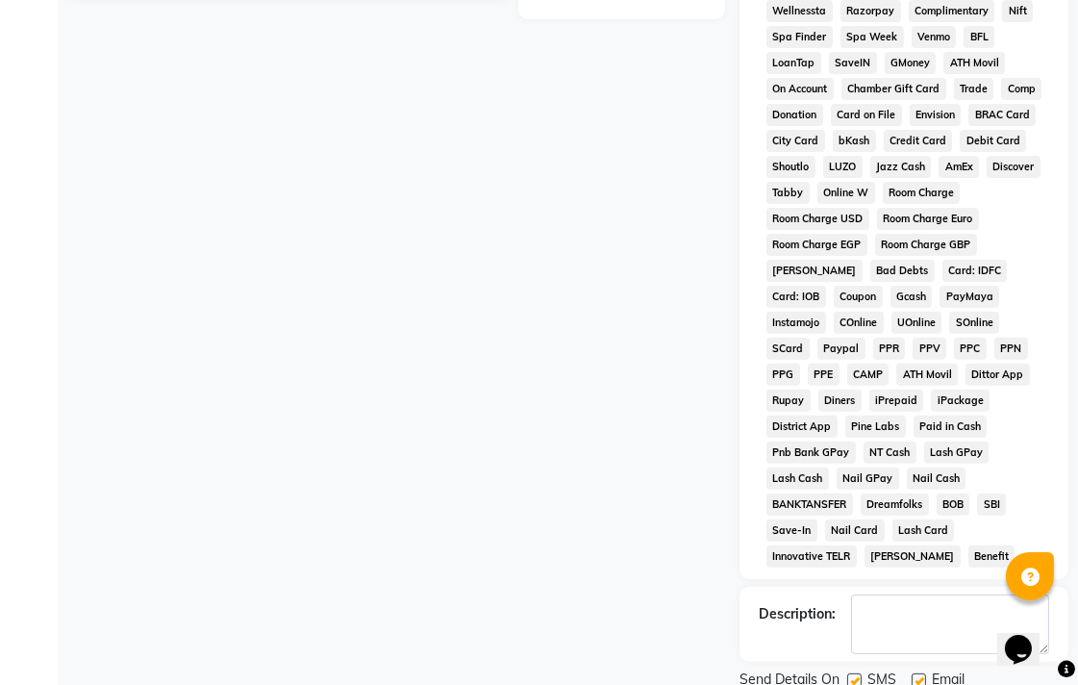
scroll to position [965, 0]
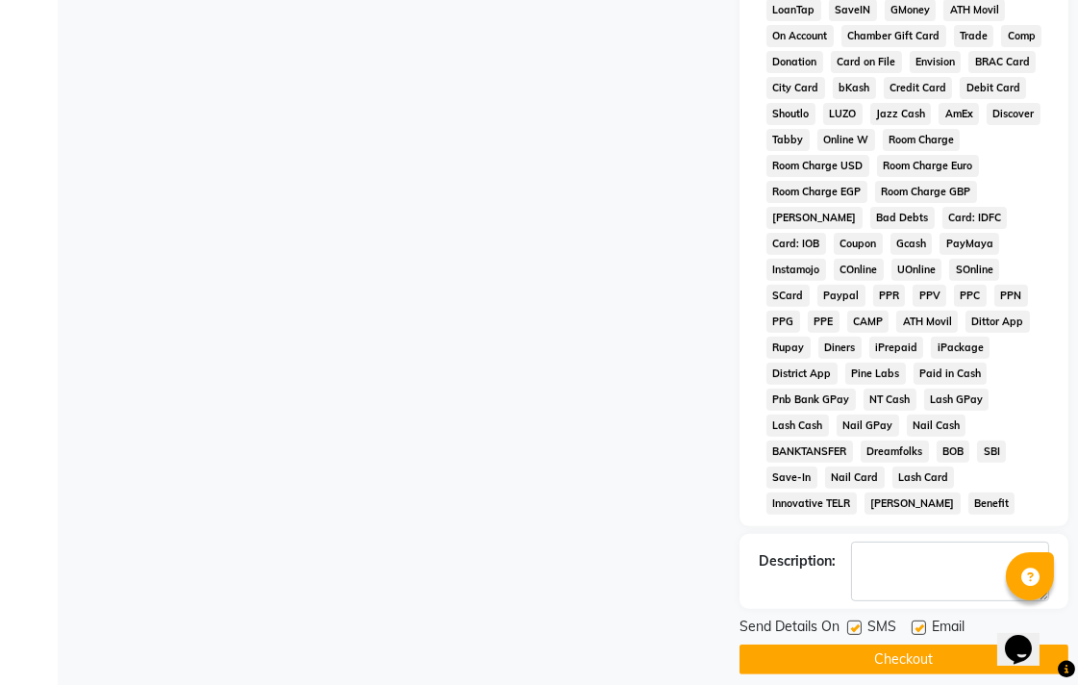
click at [863, 644] on button "Checkout" at bounding box center [904, 659] width 329 height 30
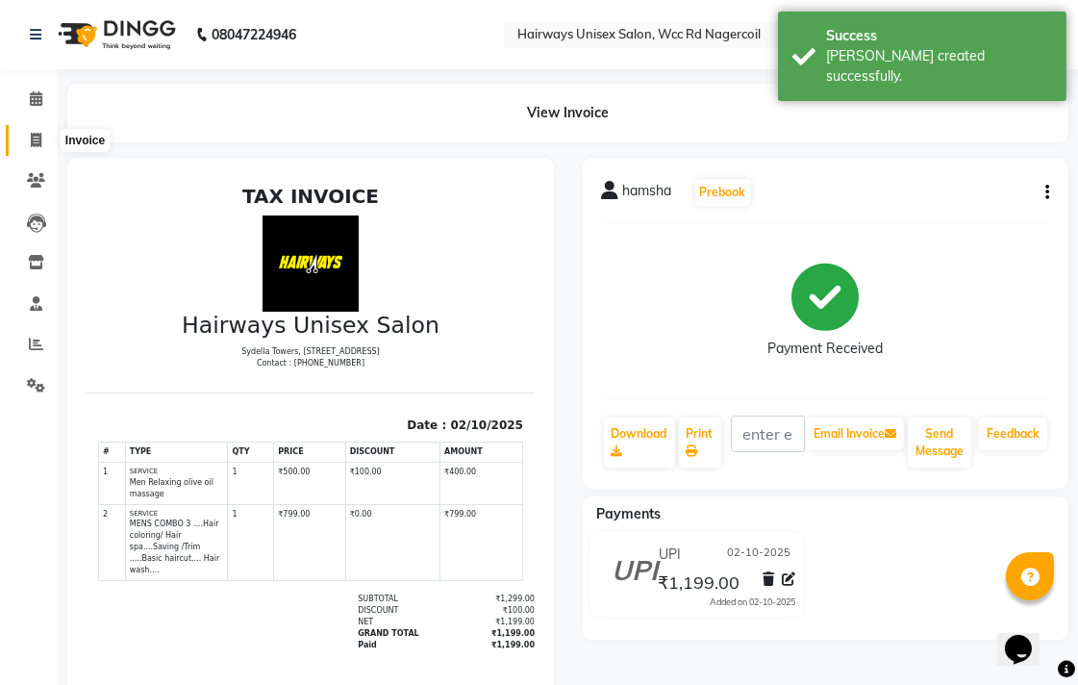
click at [36, 144] on icon at bounding box center [36, 140] width 11 height 14
select select "service"
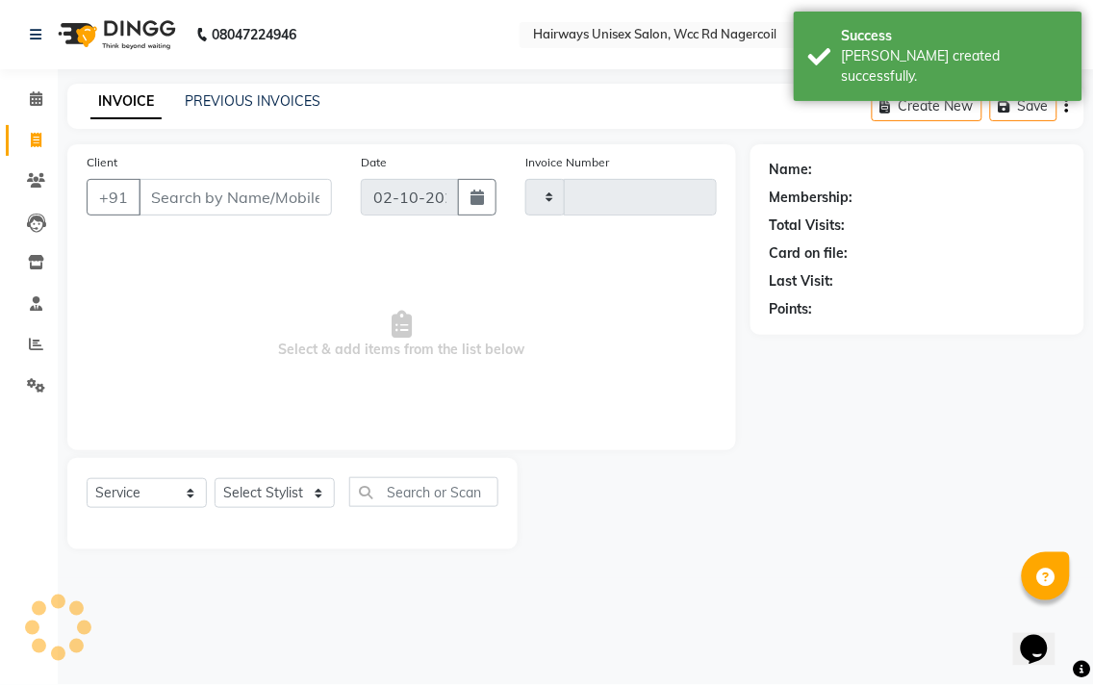
type input "7735"
select select "6523"
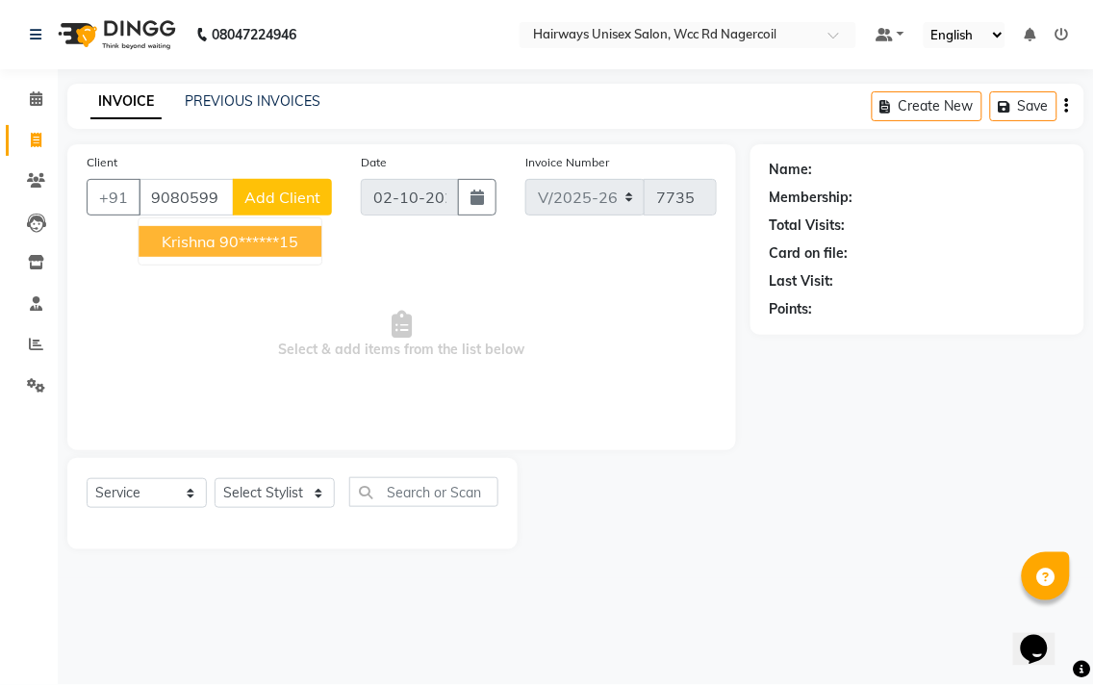
click at [262, 224] on ngb-typeahead-window "krishna 90******15" at bounding box center [230, 241] width 185 height 48
click at [267, 236] on ngb-highlight "90******15" at bounding box center [258, 241] width 79 height 19
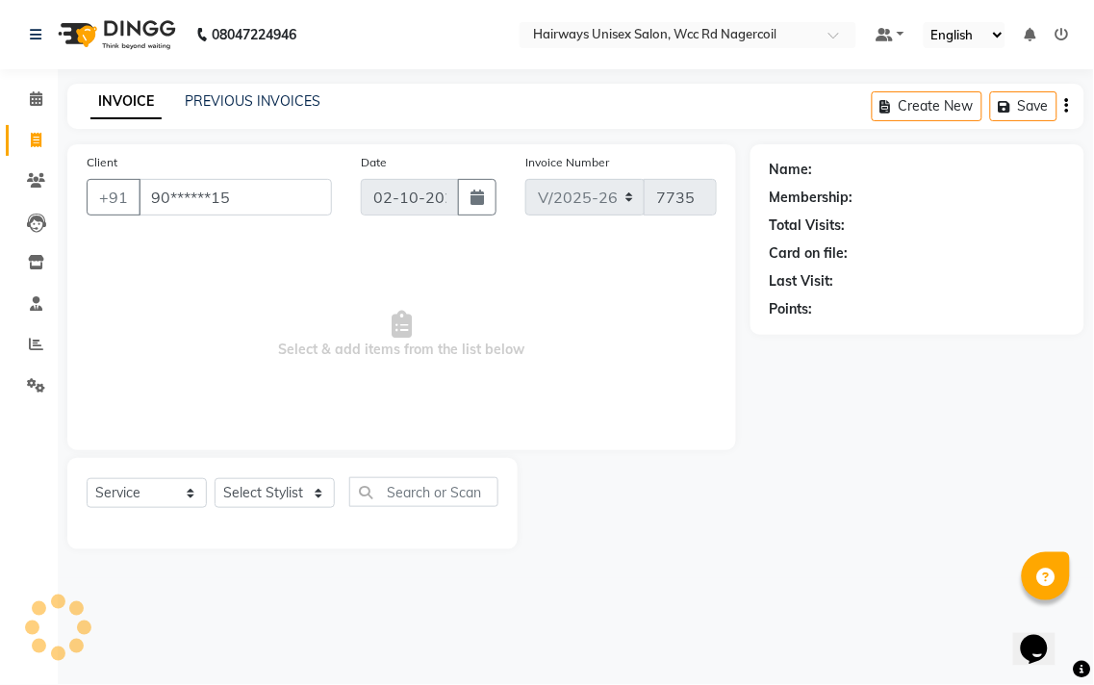
type input "90******15"
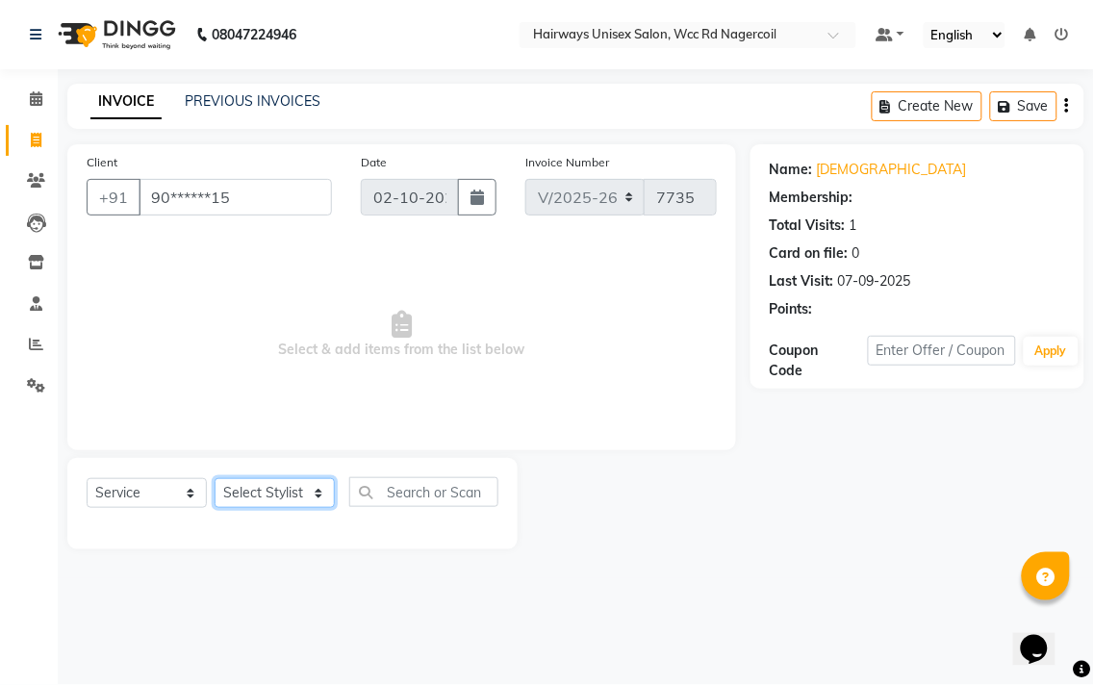
click at [295, 484] on select "Select Stylist Admin Chitra divya [PERSON_NAME] [PERSON_NAME] Reception [PERSON…" at bounding box center [275, 493] width 120 height 30
select select "49916"
click at [215, 479] on select "Select Stylist Admin Chitra divya [PERSON_NAME] [PERSON_NAME] Reception [PERSON…" at bounding box center [275, 493] width 120 height 30
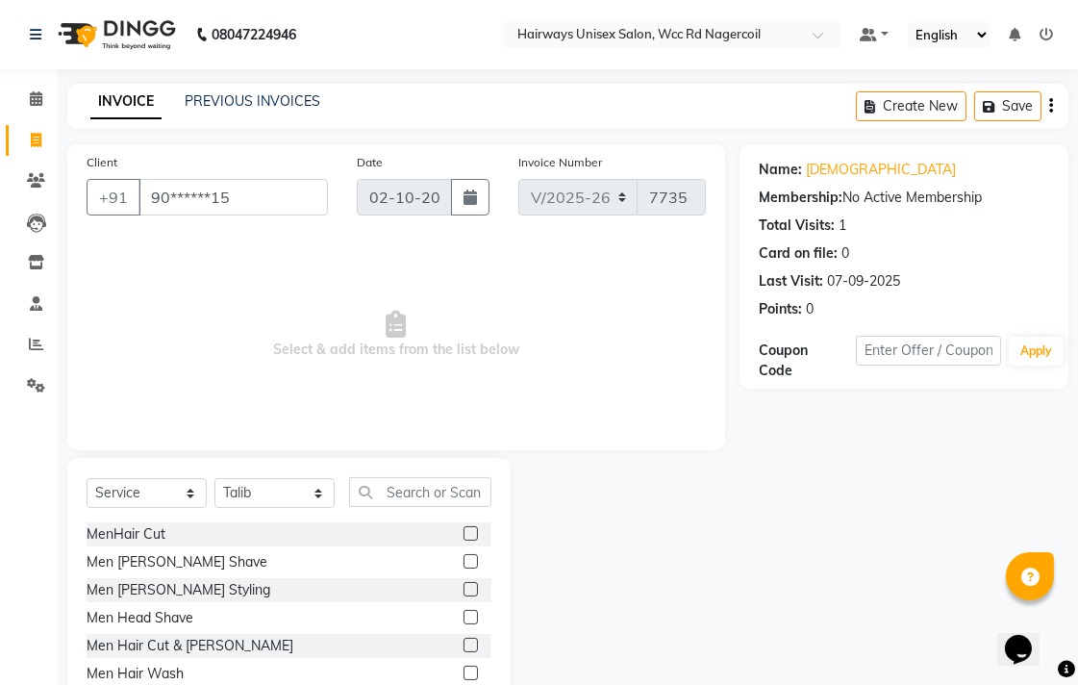
click at [464, 646] on label at bounding box center [471, 645] width 14 height 14
click at [464, 646] on input "checkbox" at bounding box center [470, 646] width 13 height 13
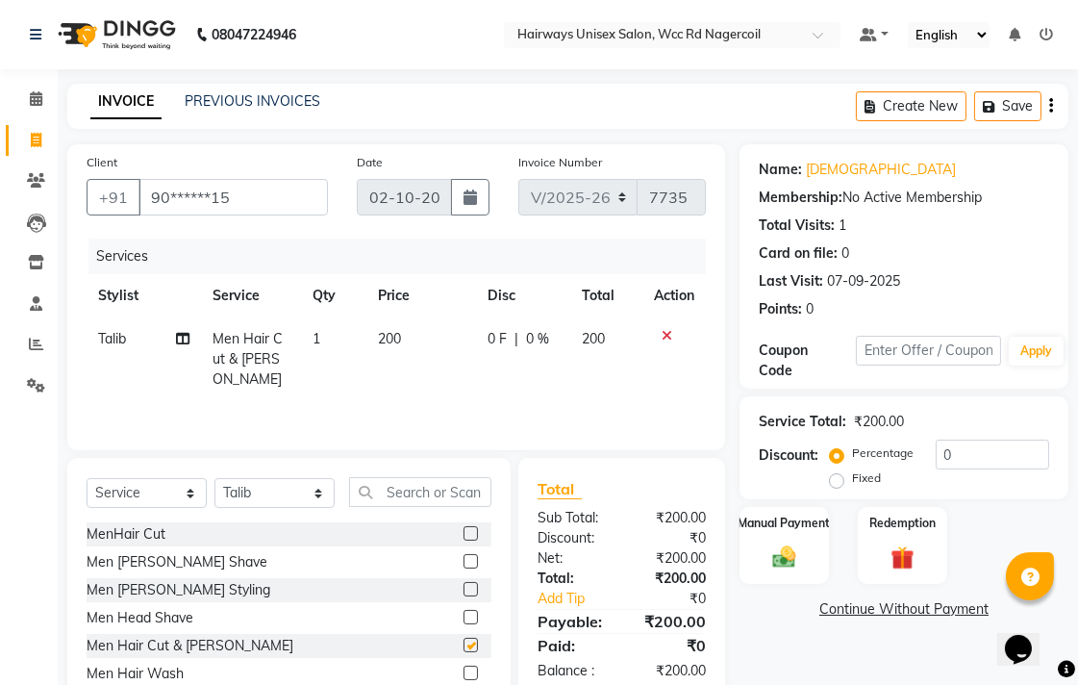
checkbox input "false"
click at [464, 534] on label at bounding box center [471, 533] width 14 height 14
click at [464, 534] on input "checkbox" at bounding box center [470, 534] width 13 height 13
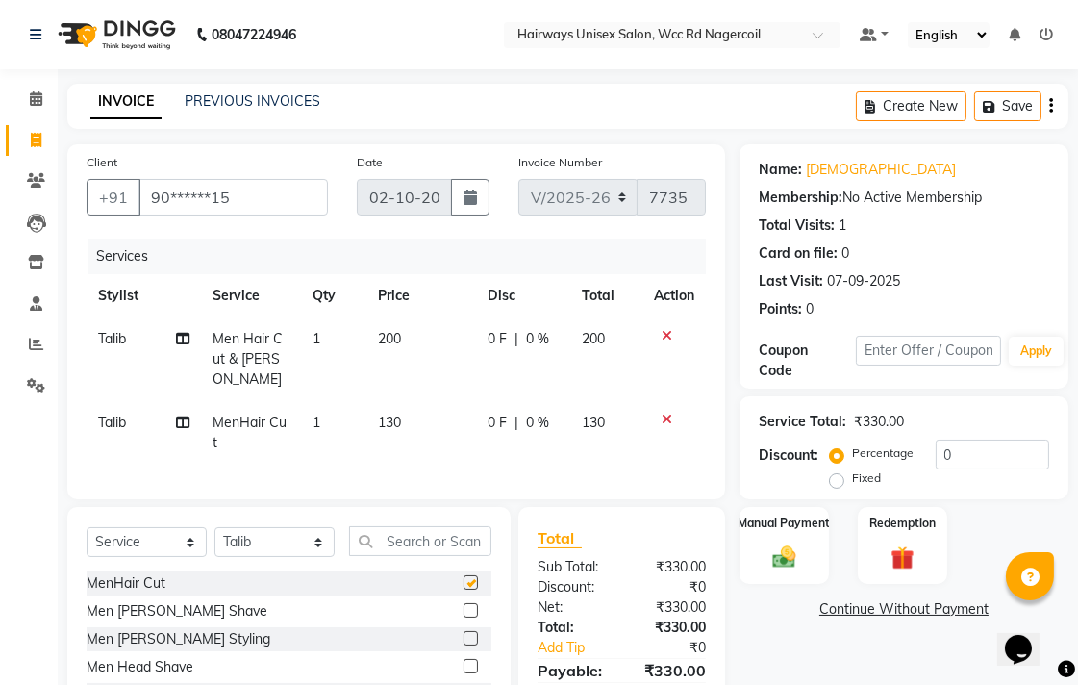
checkbox input "false"
click at [666, 341] on icon at bounding box center [667, 335] width 11 height 13
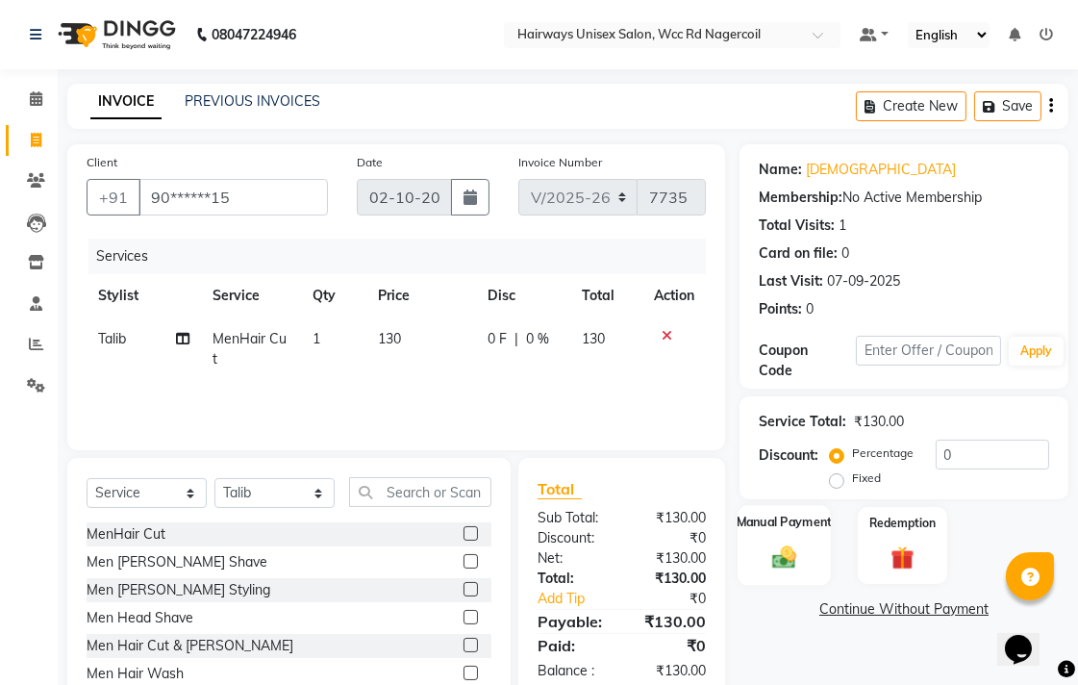
click at [816, 537] on div "Manual Payment" at bounding box center [784, 545] width 93 height 81
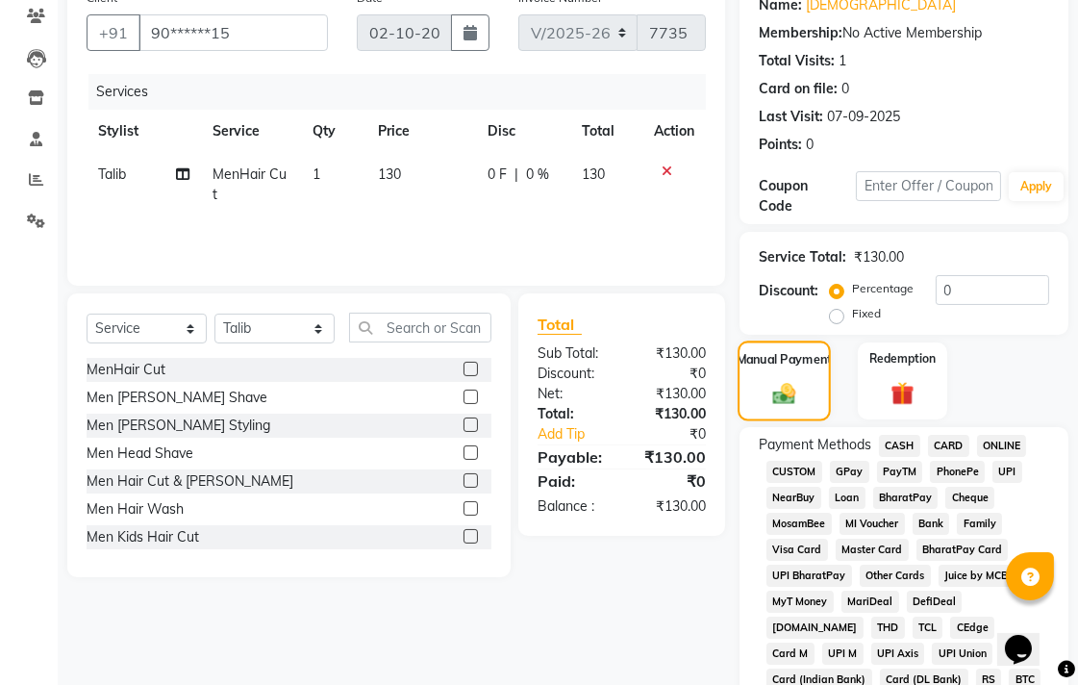
scroll to position [427, 0]
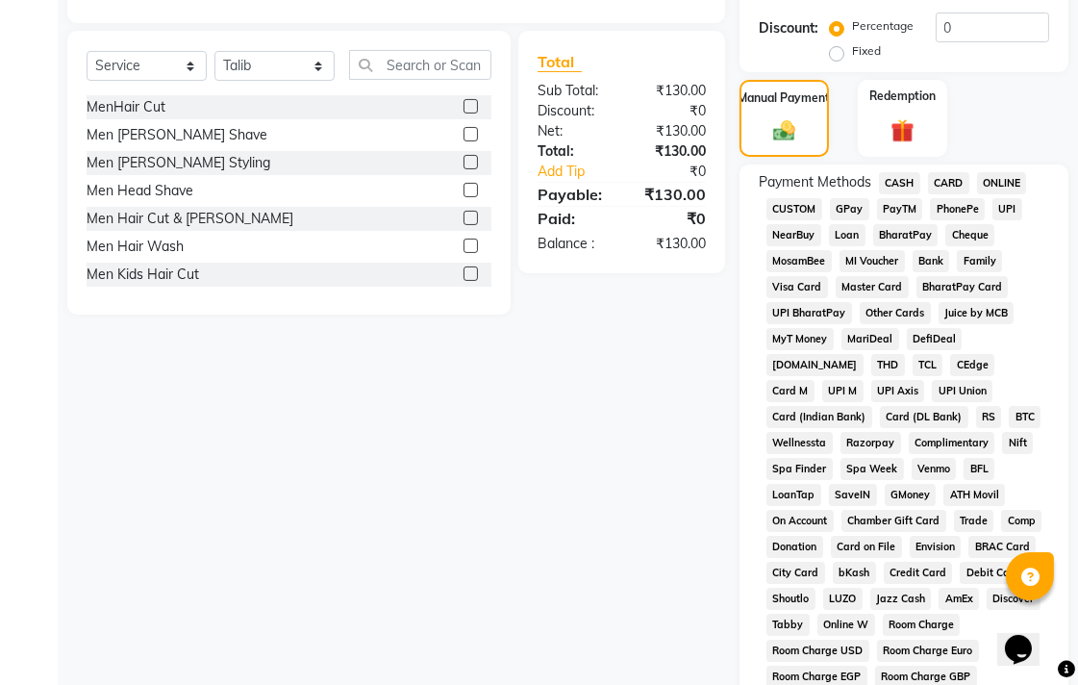
click at [1020, 200] on span "UPI" at bounding box center [1008, 209] width 30 height 22
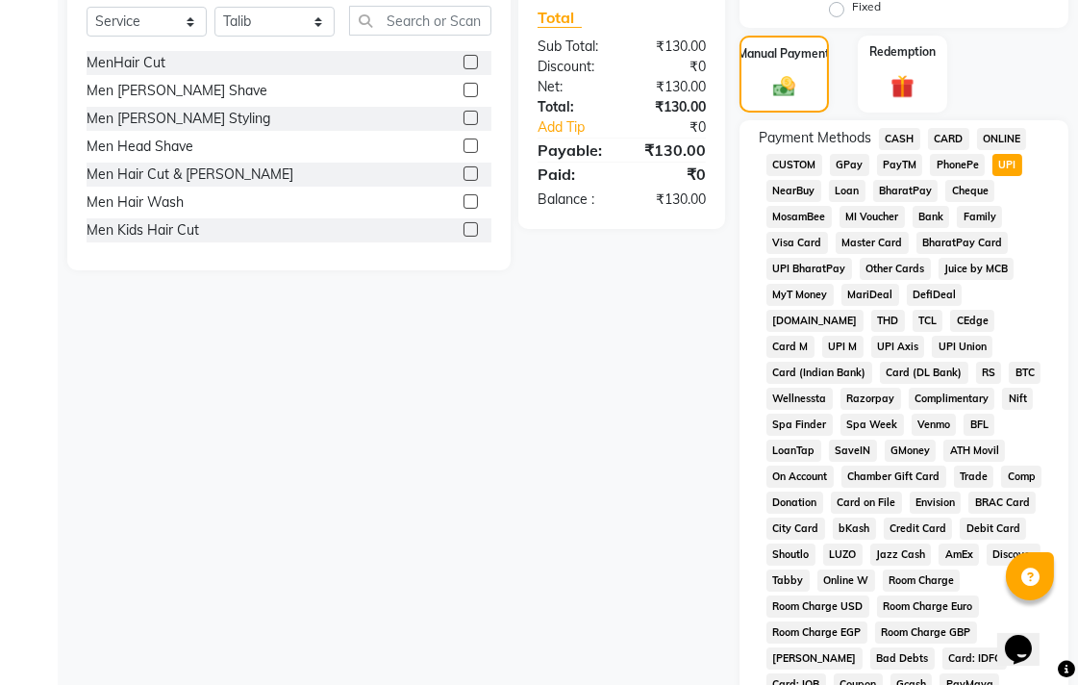
scroll to position [0, 0]
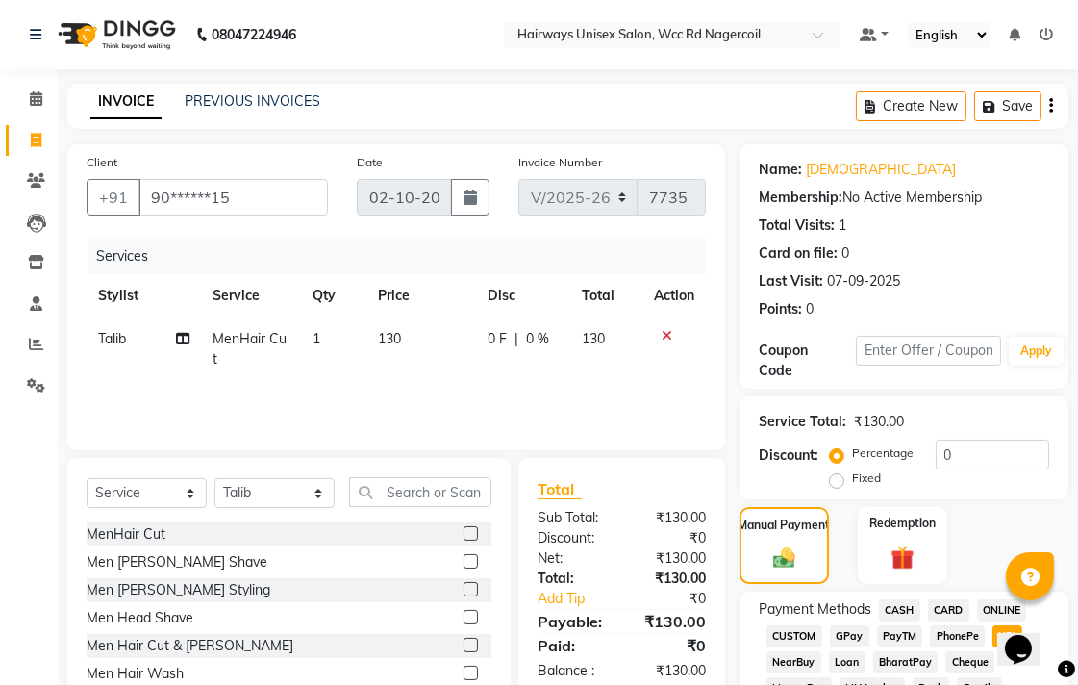
click at [897, 606] on span "CASH" at bounding box center [899, 610] width 41 height 22
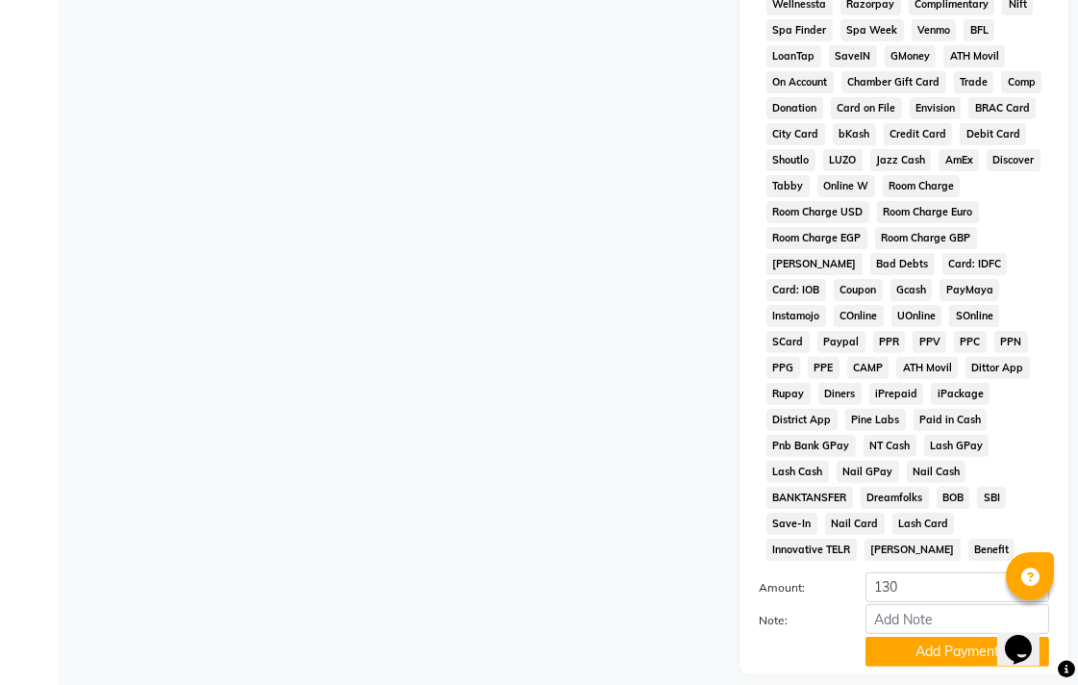
scroll to position [905, 0]
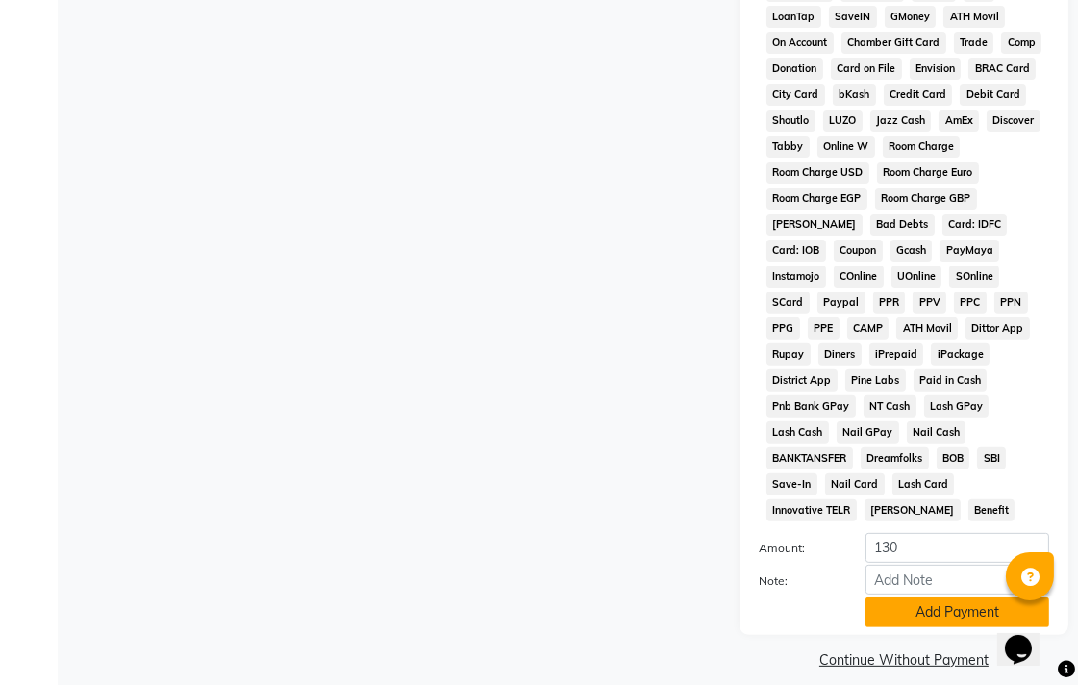
click at [904, 597] on button "Add Payment" at bounding box center [958, 612] width 184 height 30
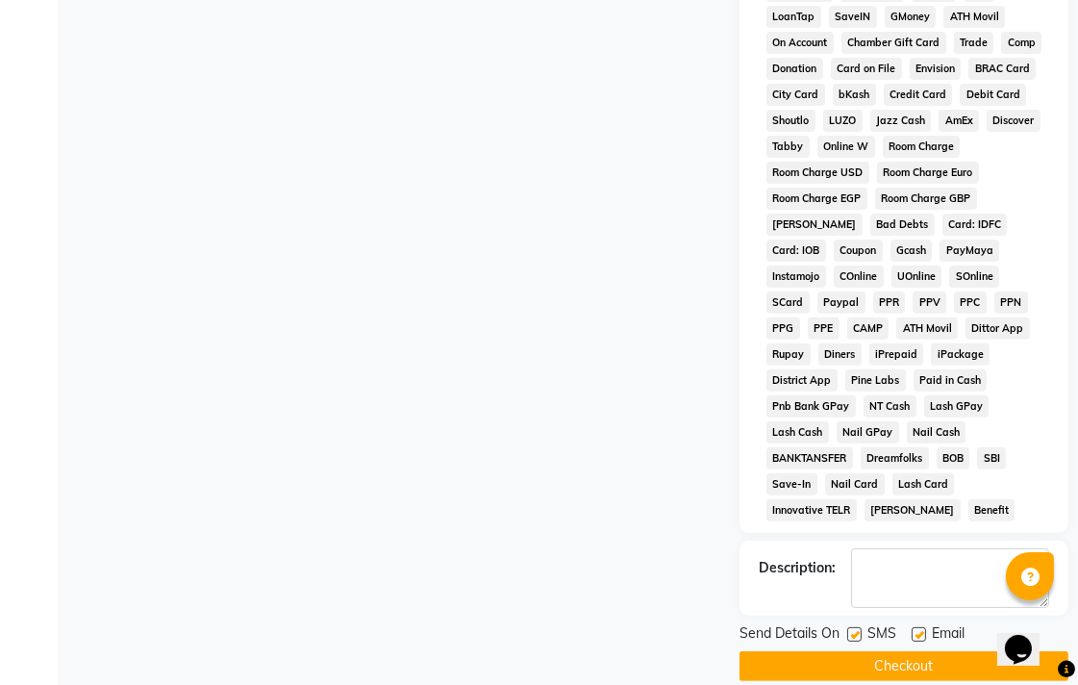
click at [921, 651] on button "Checkout" at bounding box center [904, 666] width 329 height 30
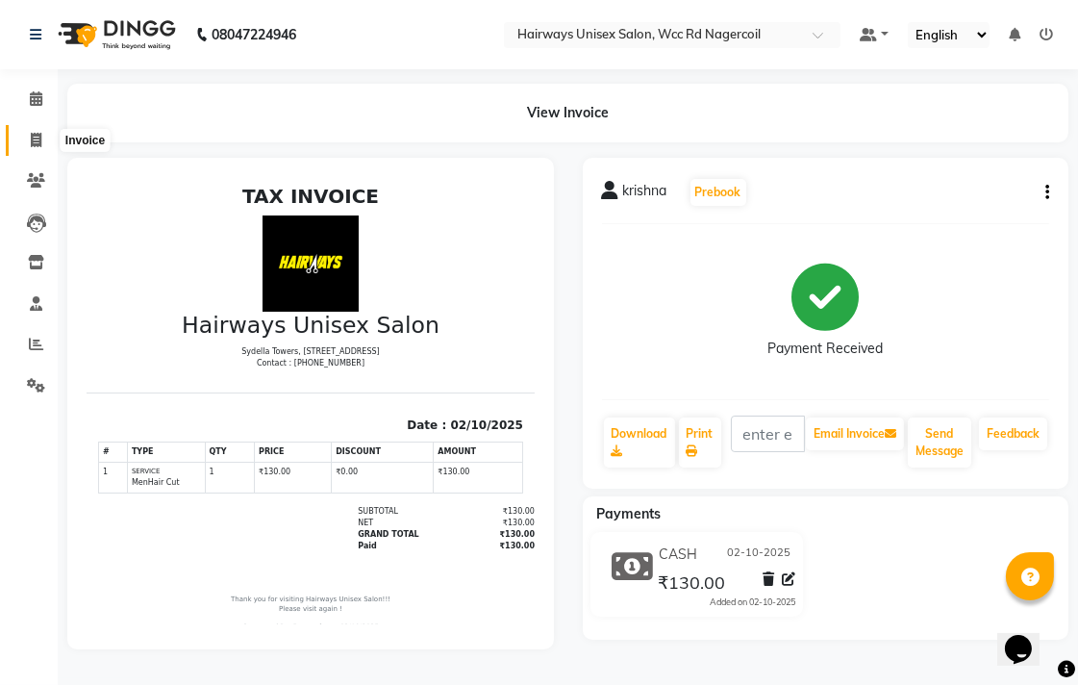
click at [31, 137] on icon at bounding box center [36, 140] width 11 height 14
select select "service"
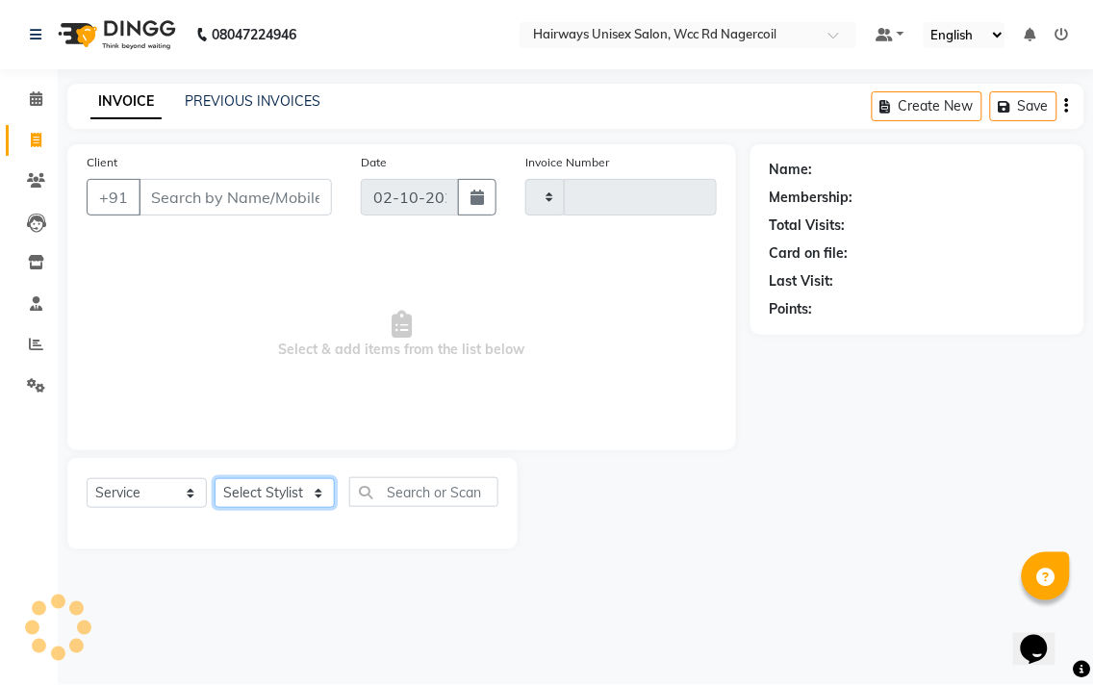
click at [293, 488] on select "Select Stylist" at bounding box center [275, 493] width 120 height 30
type input "7736"
select select "6523"
select select "49916"
click at [215, 479] on select "Select Stylist Admin Chitra divya [PERSON_NAME] [PERSON_NAME] Reception [PERSON…" at bounding box center [275, 493] width 120 height 30
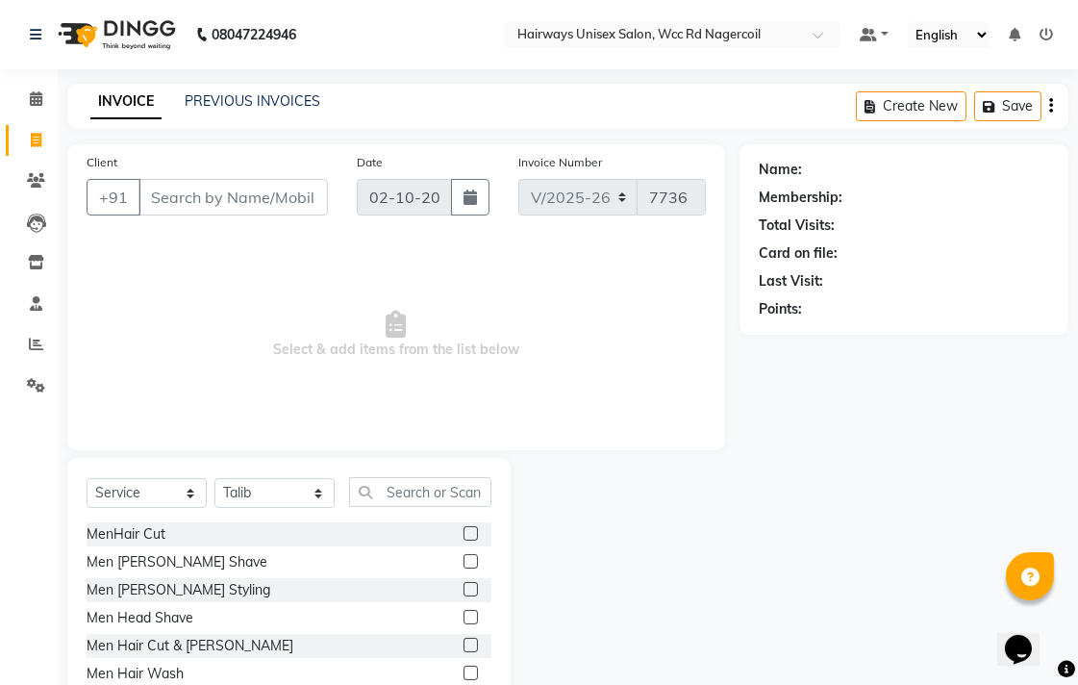
click at [464, 647] on label at bounding box center [471, 645] width 14 height 14
click at [464, 647] on input "checkbox" at bounding box center [470, 646] width 13 height 13
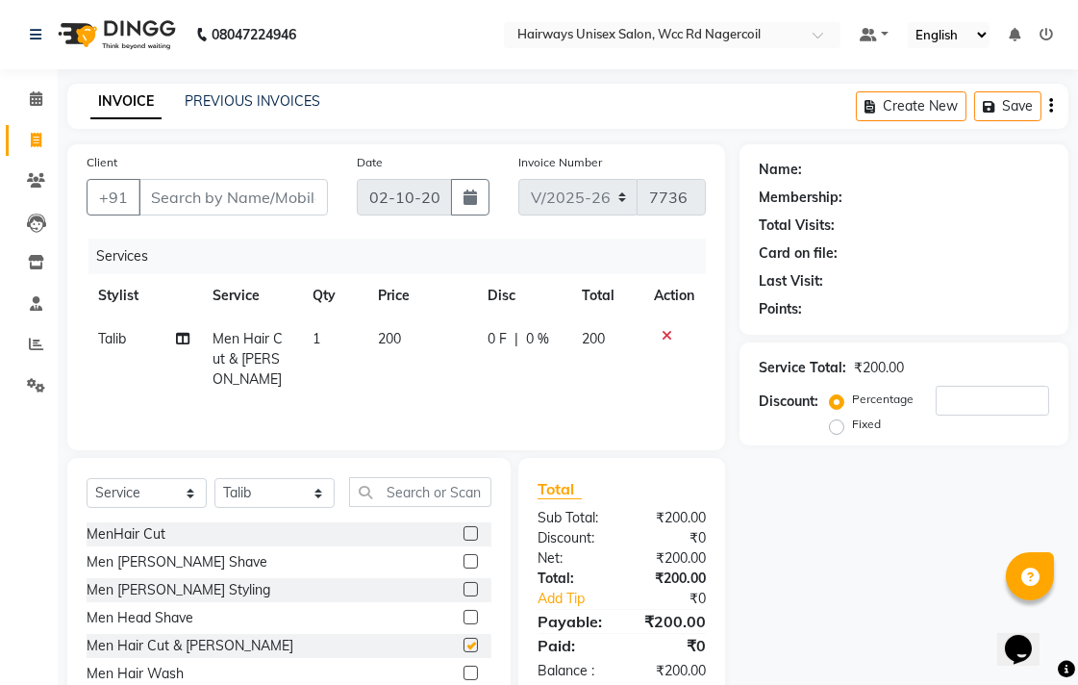
checkbox input "false"
click at [298, 193] on input "Client" at bounding box center [233, 197] width 189 height 37
type input "8"
type input "0"
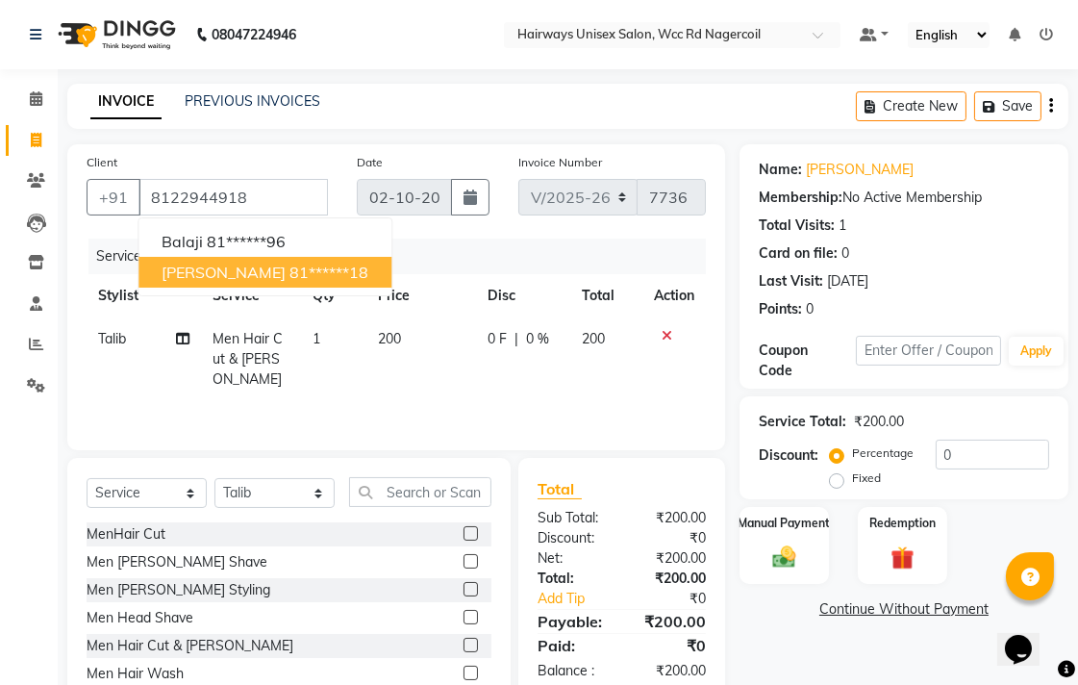
click at [290, 273] on ngb-highlight "81******18" at bounding box center [329, 272] width 79 height 19
type input "81******18"
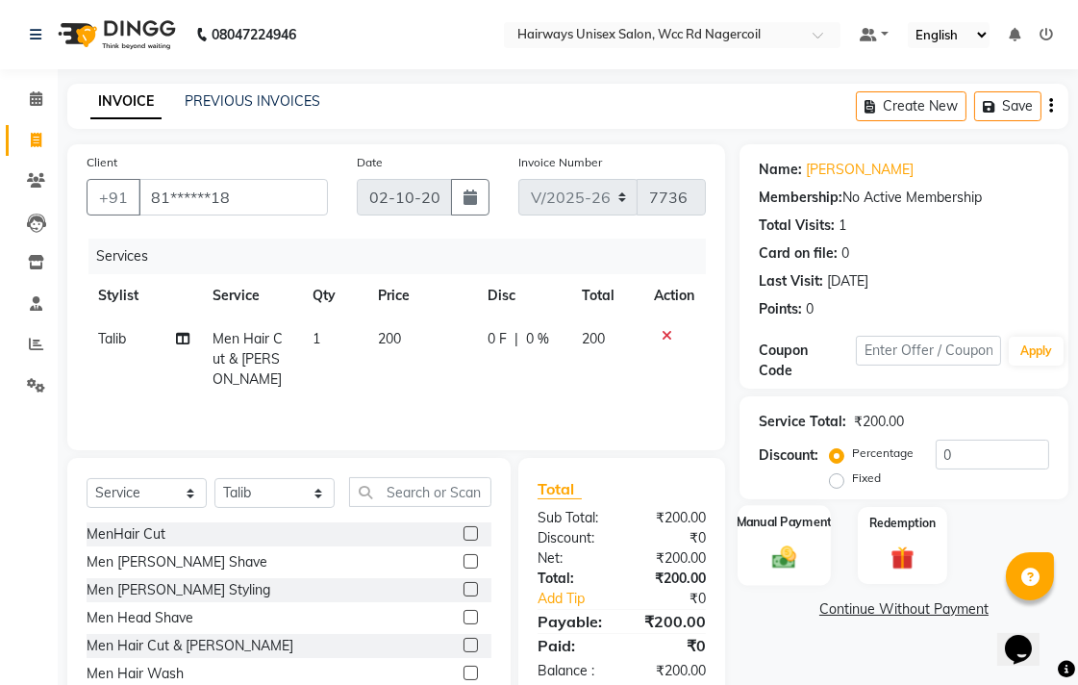
click at [808, 572] on div "Manual Payment" at bounding box center [784, 545] width 93 height 81
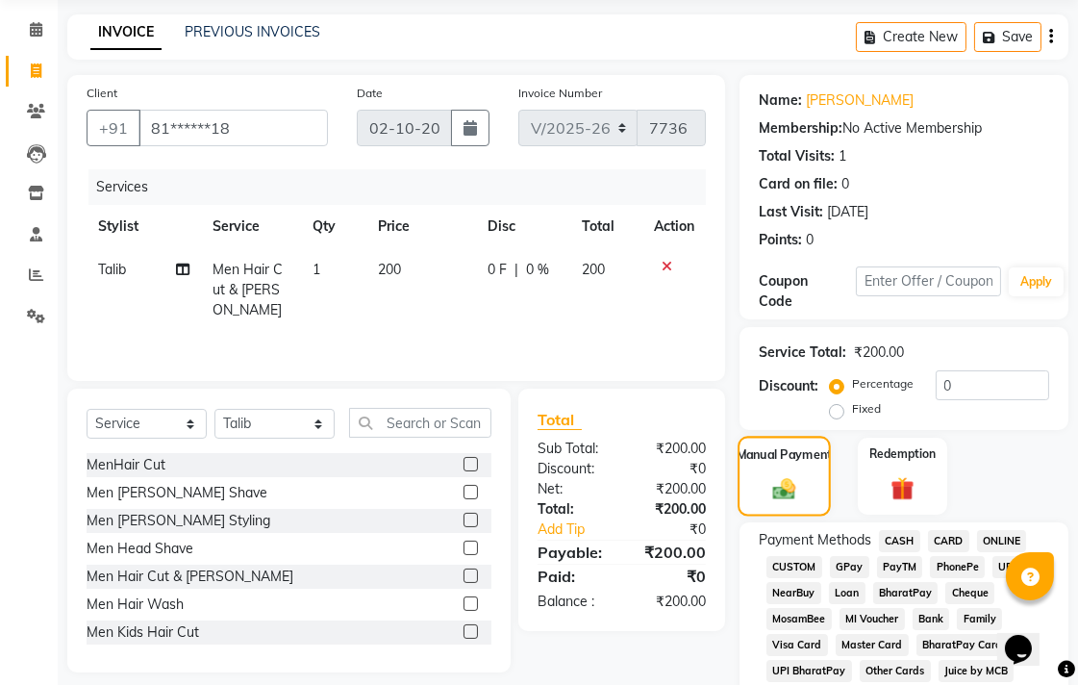
scroll to position [107, 0]
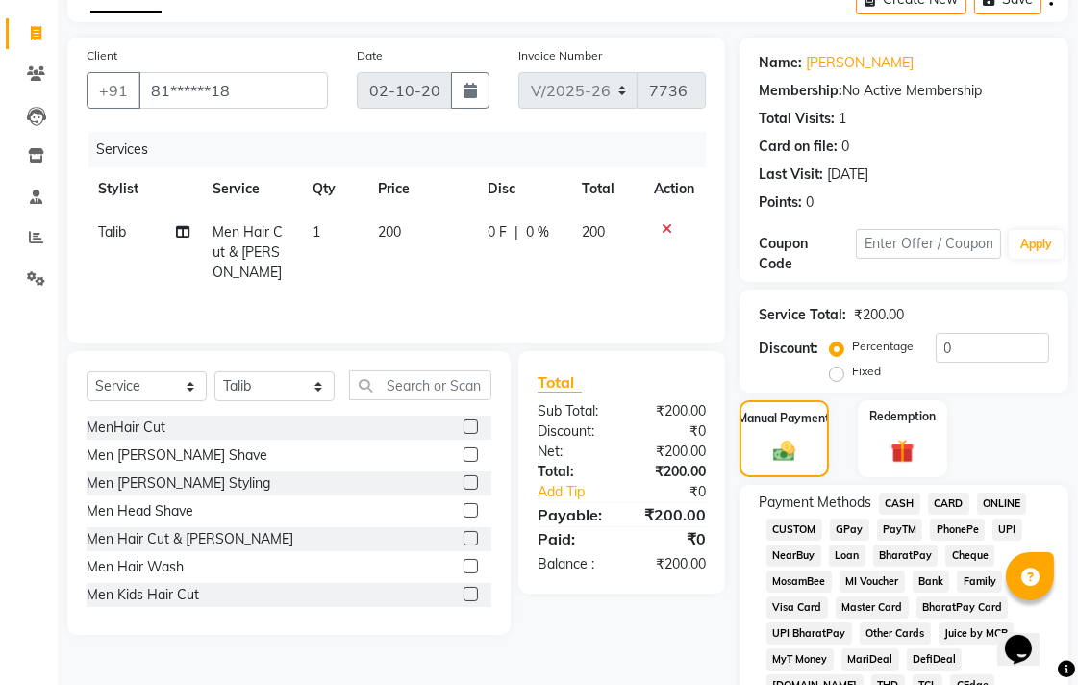
click at [896, 506] on span "CASH" at bounding box center [899, 503] width 41 height 22
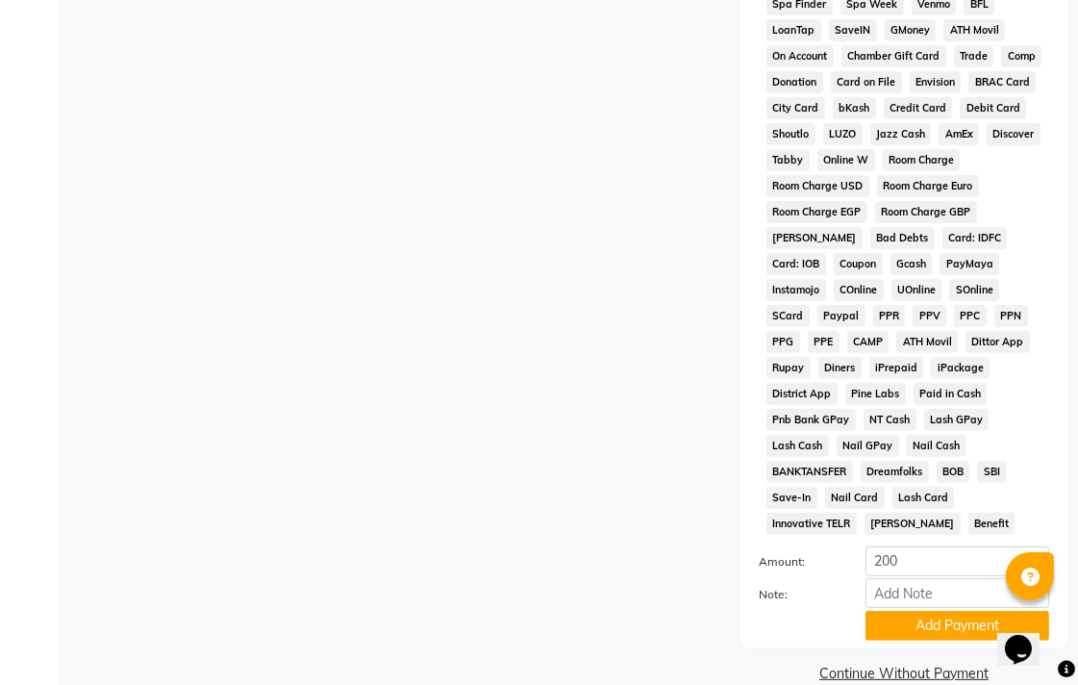
scroll to position [905, 0]
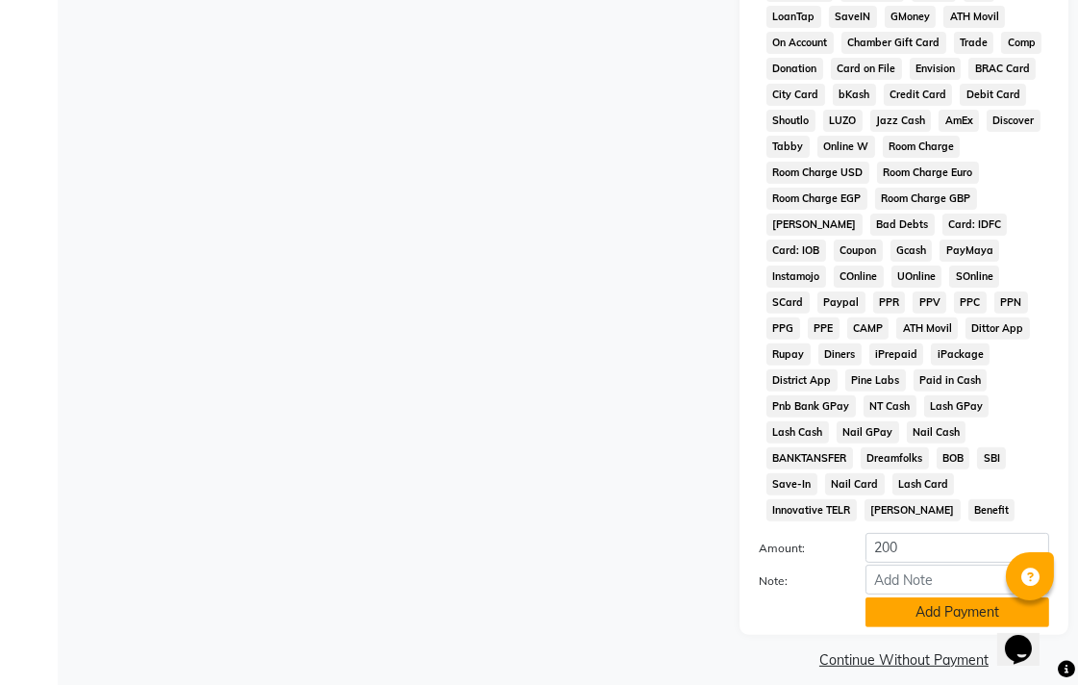
click at [917, 597] on button "Add Payment" at bounding box center [958, 612] width 184 height 30
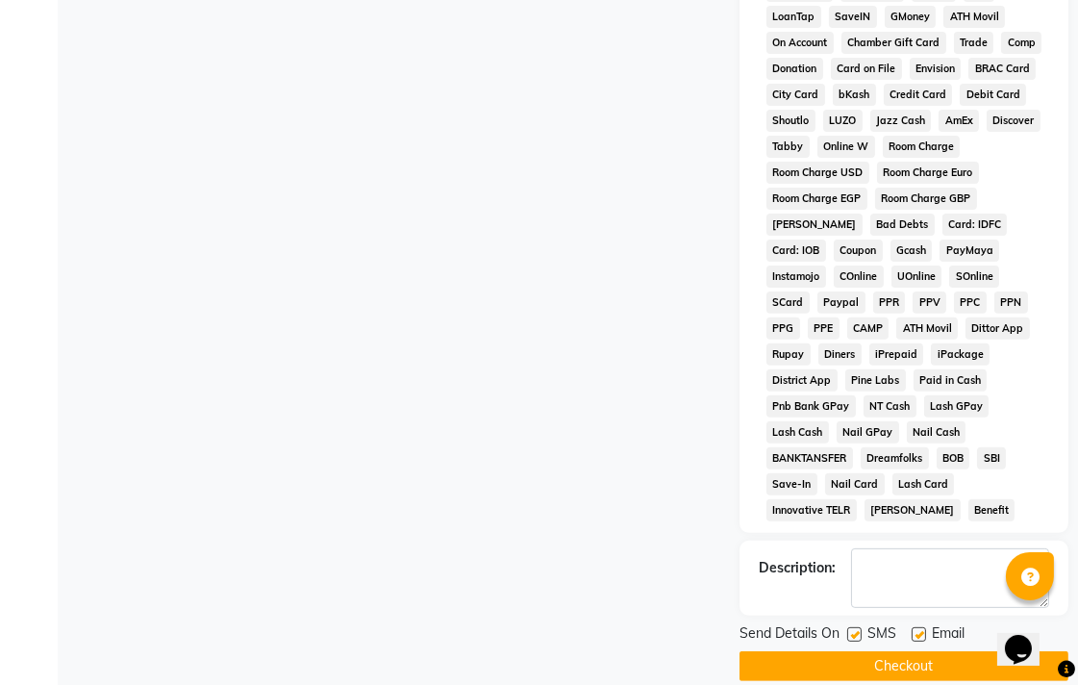
click at [902, 651] on button "Checkout" at bounding box center [904, 666] width 329 height 30
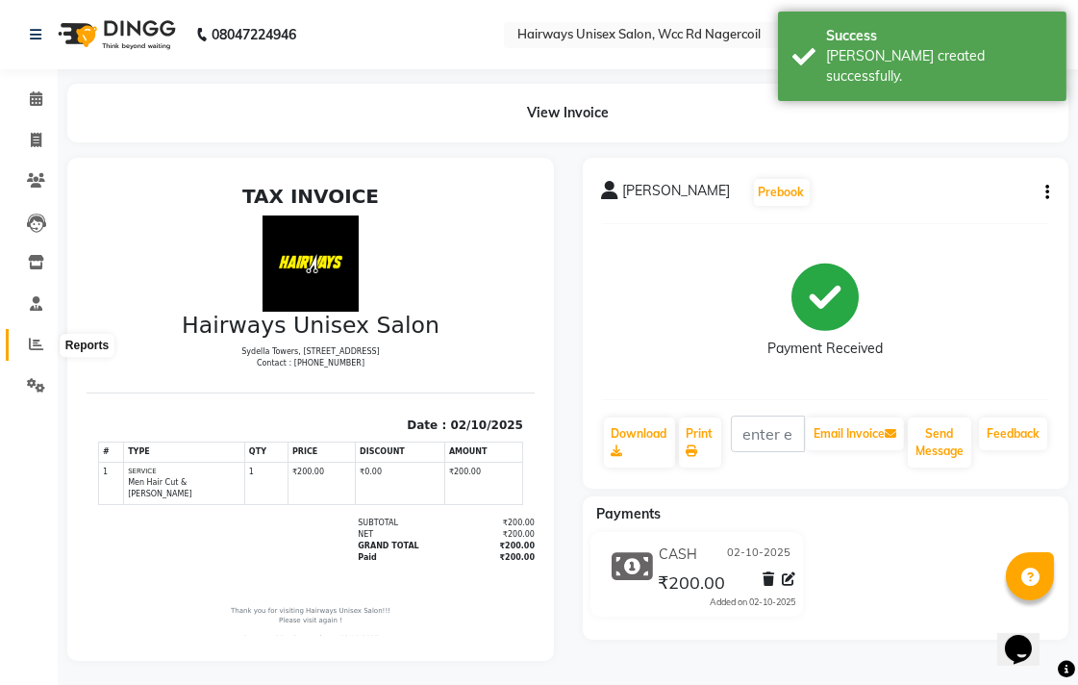
click at [45, 354] on span at bounding box center [36, 345] width 34 height 22
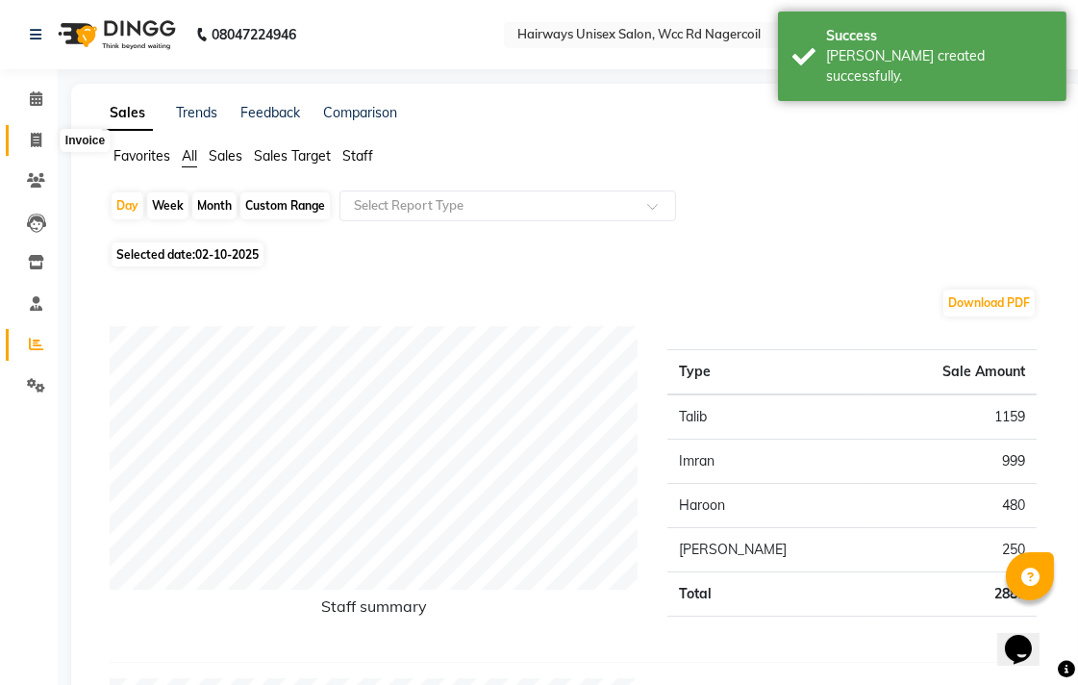
click at [21, 138] on span at bounding box center [36, 141] width 34 height 22
select select "service"
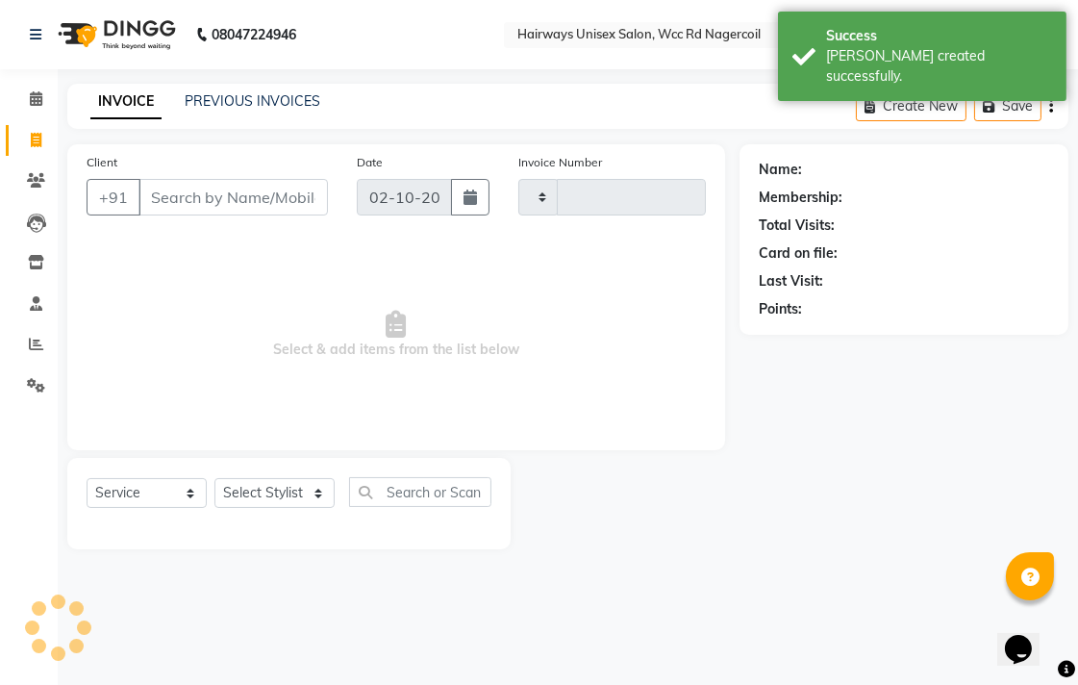
type input "7737"
select select "6523"
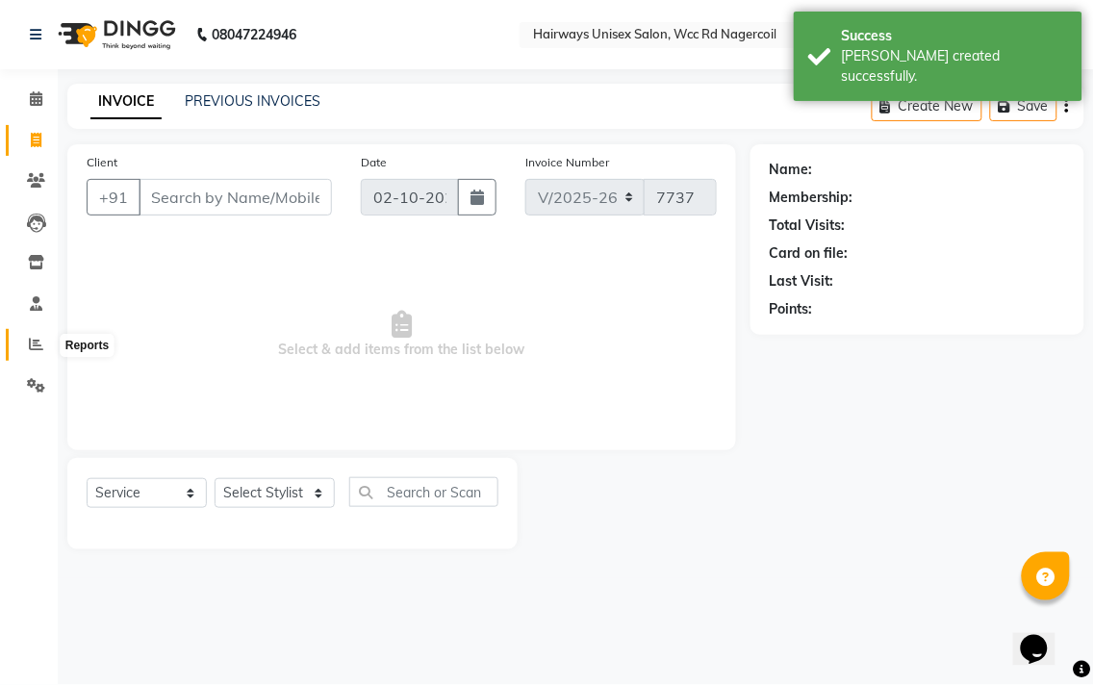
click at [46, 339] on span at bounding box center [36, 345] width 34 height 22
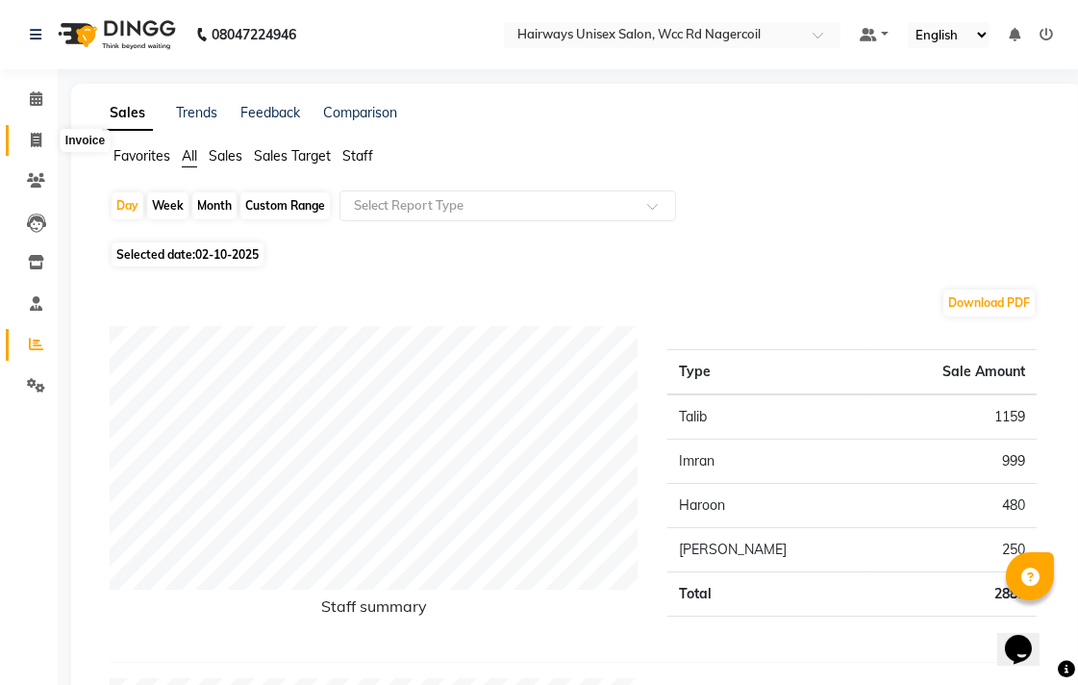
click at [26, 132] on span at bounding box center [36, 141] width 34 height 22
select select "service"
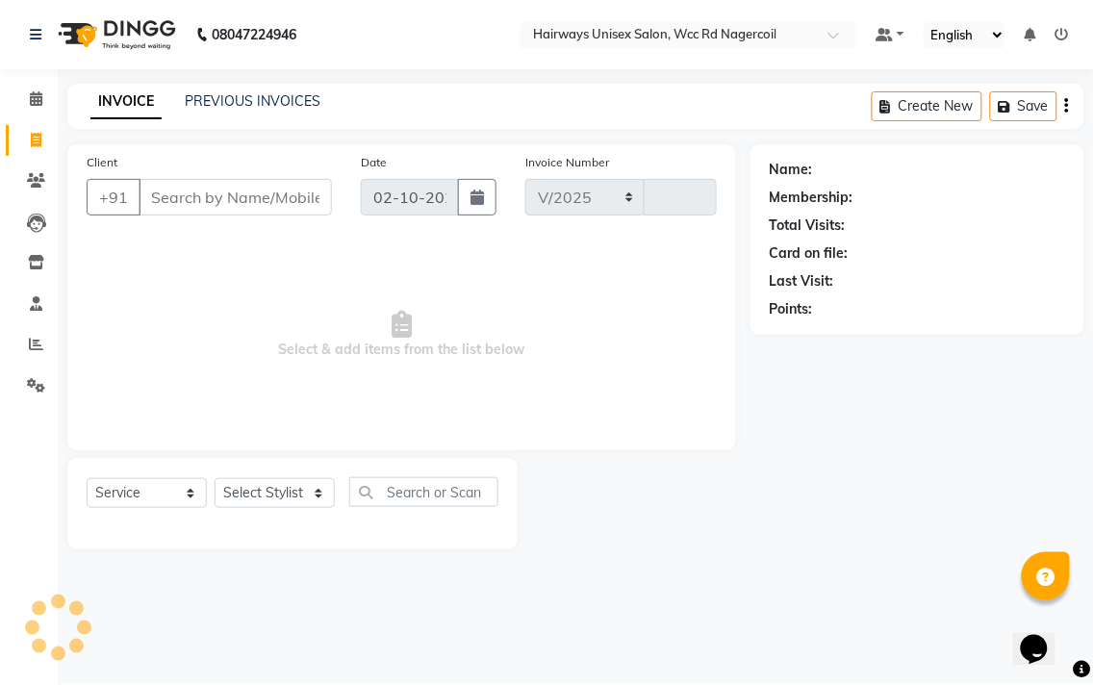
select select "6523"
type input "7737"
click at [226, 502] on select "Select Stylist Admin Chitra divya [PERSON_NAME] [PERSON_NAME] Reception [PERSON…" at bounding box center [275, 493] width 120 height 30
select select "49916"
click at [215, 479] on select "Select Stylist Admin Chitra divya [PERSON_NAME] [PERSON_NAME] Reception [PERSON…" at bounding box center [275, 493] width 120 height 30
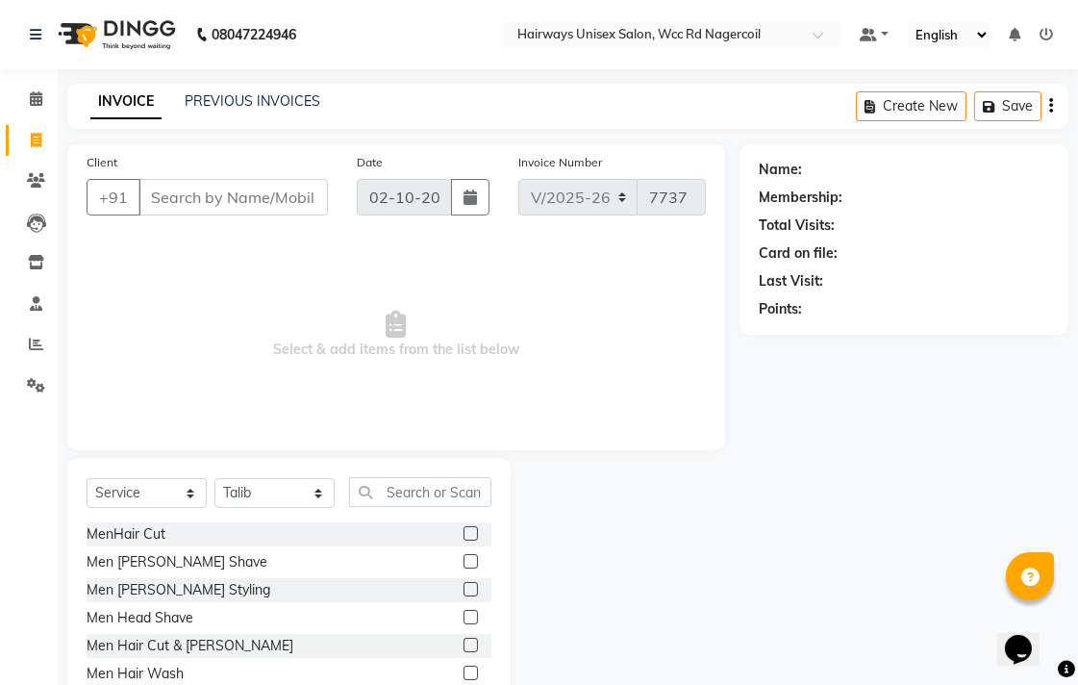
click at [464, 531] on label at bounding box center [471, 533] width 14 height 14
click at [464, 531] on input "checkbox" at bounding box center [470, 534] width 13 height 13
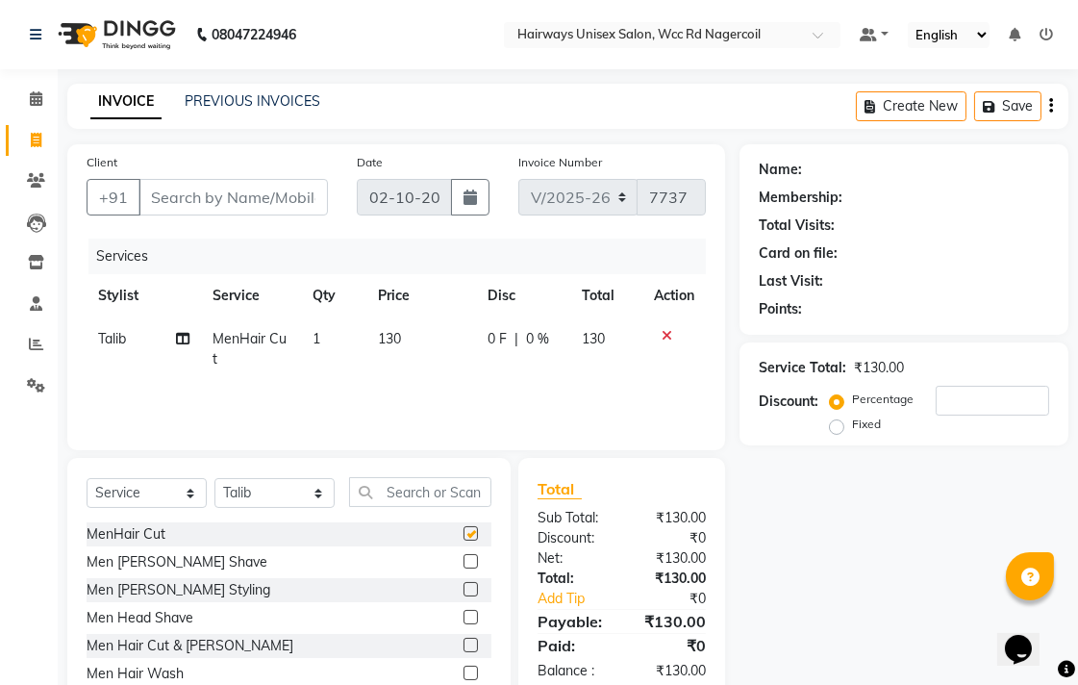
checkbox input "false"
click at [222, 196] on input "Client" at bounding box center [233, 197] width 189 height 37
type input "6"
type input "0"
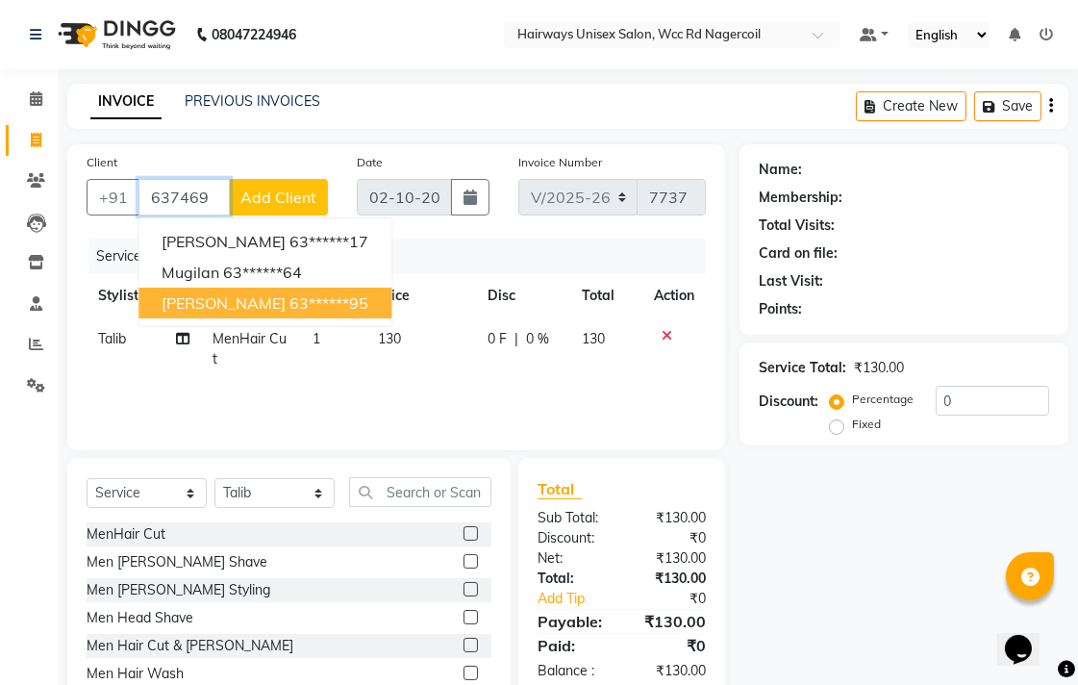
click at [290, 308] on ngb-highlight "63******95" at bounding box center [329, 302] width 79 height 19
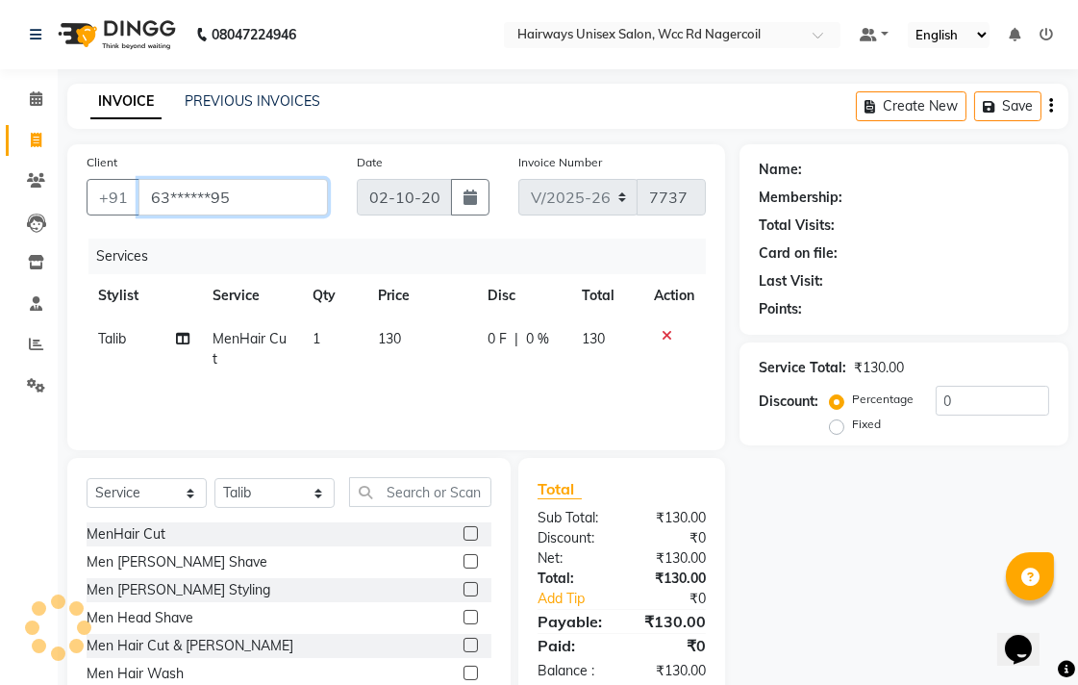
type input "63******95"
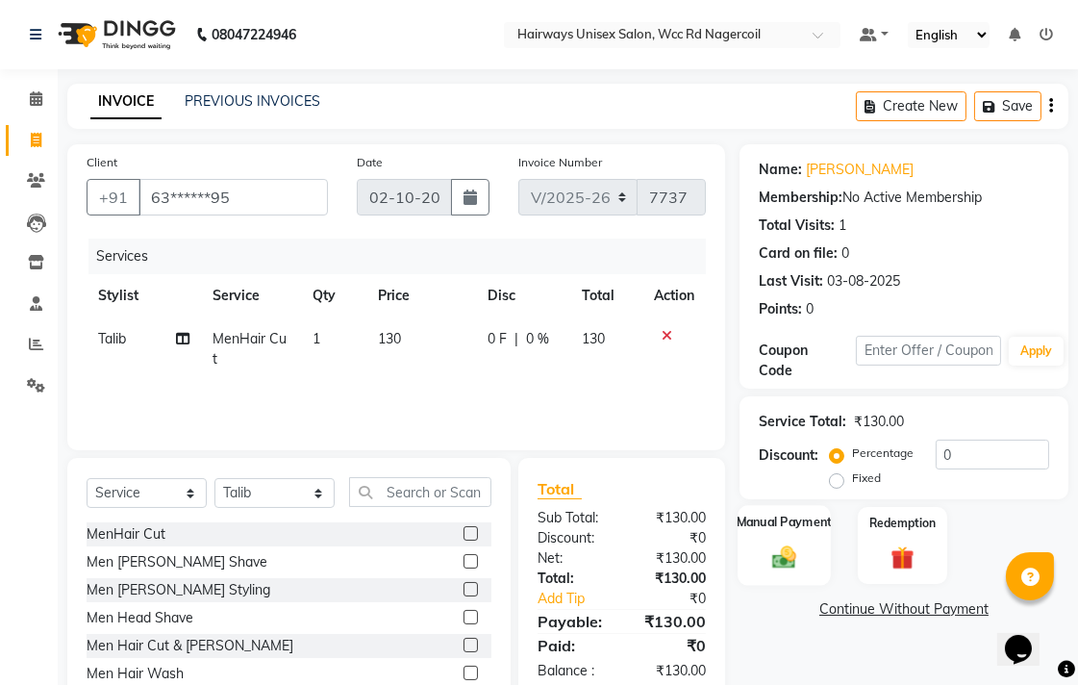
click at [756, 556] on div "Manual Payment" at bounding box center [784, 545] width 93 height 81
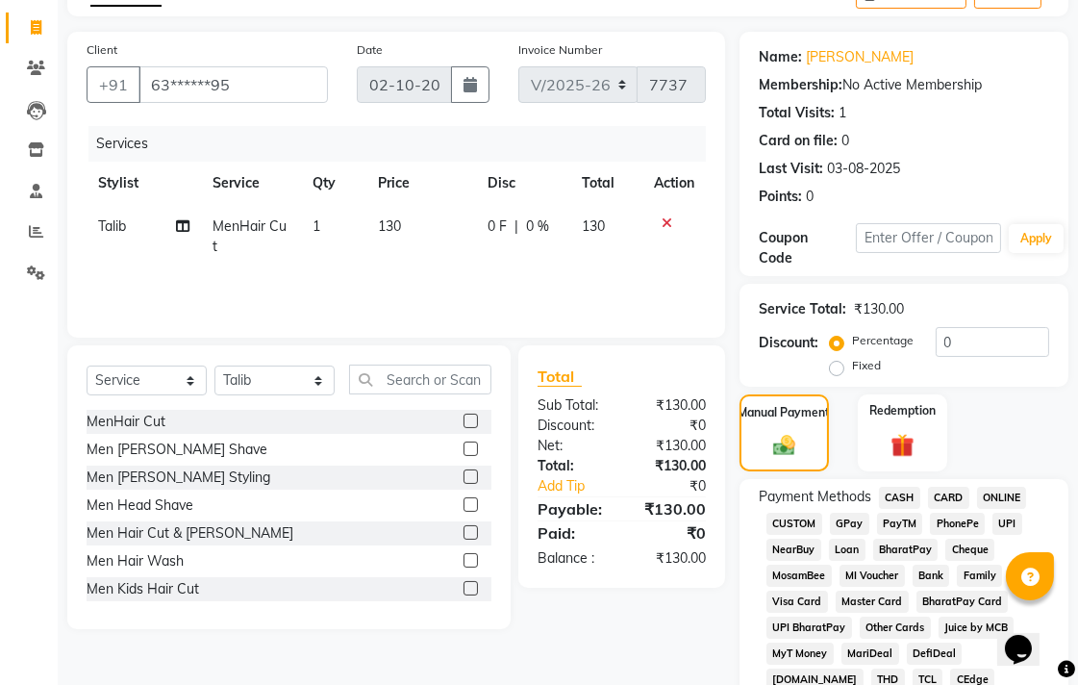
scroll to position [427, 0]
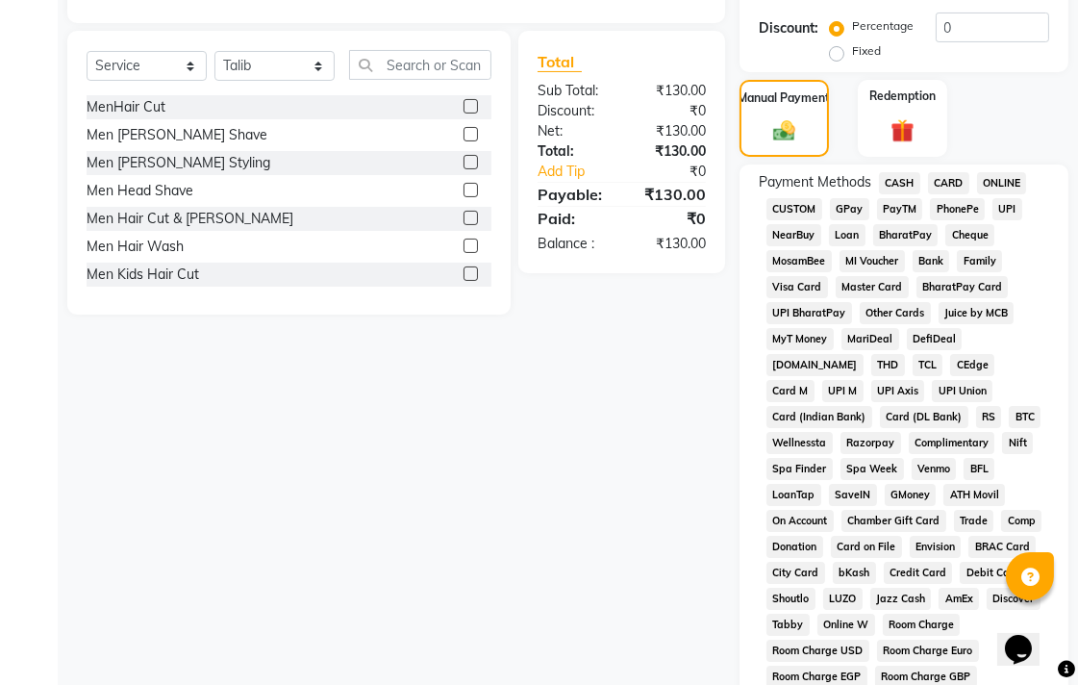
click at [1010, 207] on span "UPI" at bounding box center [1008, 209] width 30 height 22
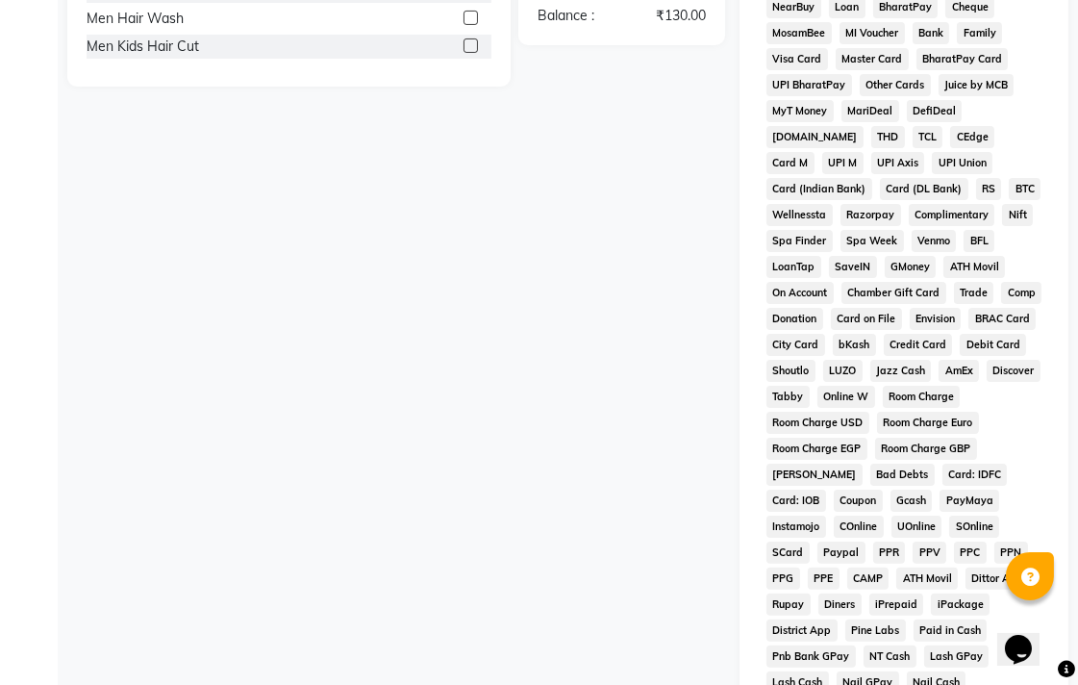
scroll to position [905, 0]
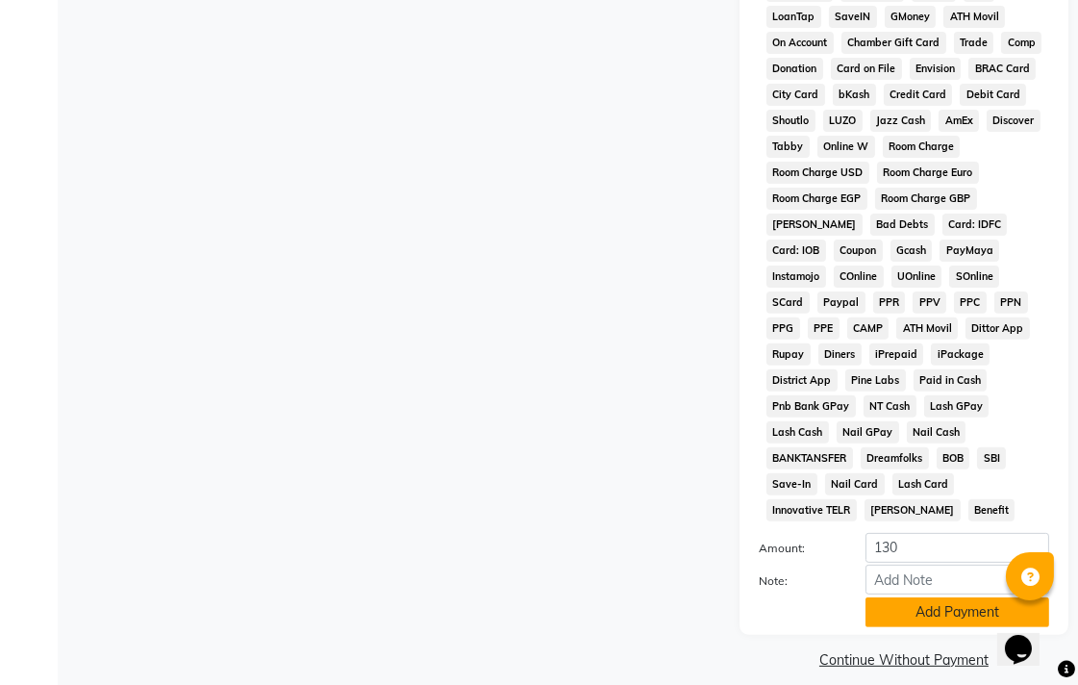
click at [952, 600] on button "Add Payment" at bounding box center [958, 612] width 184 height 30
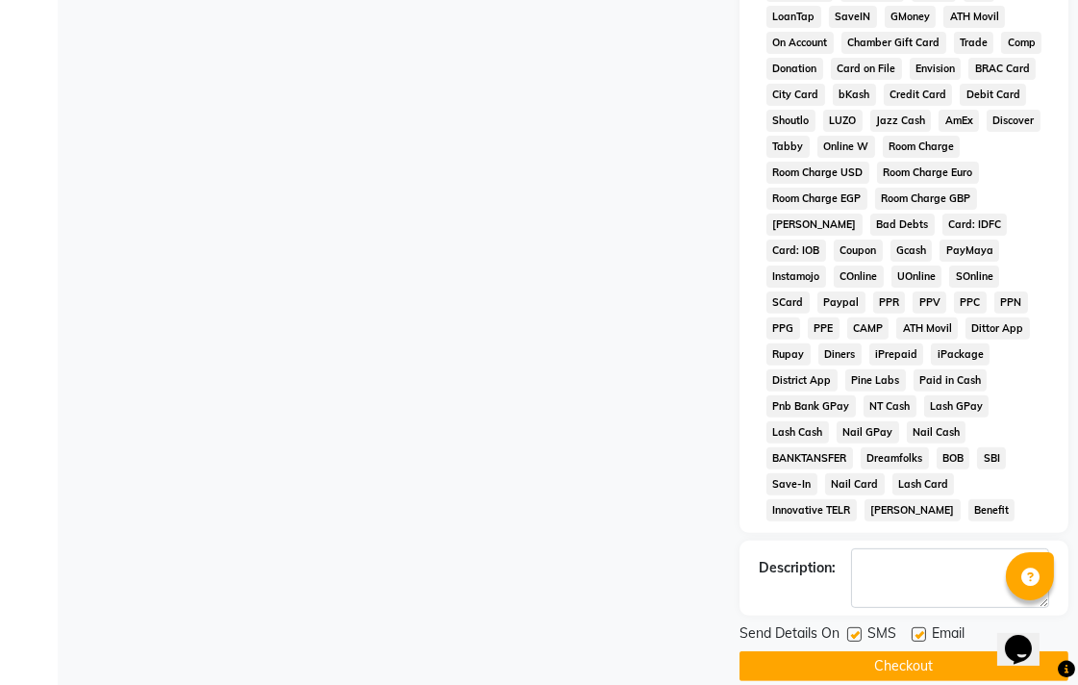
click at [928, 651] on button "Checkout" at bounding box center [904, 666] width 329 height 30
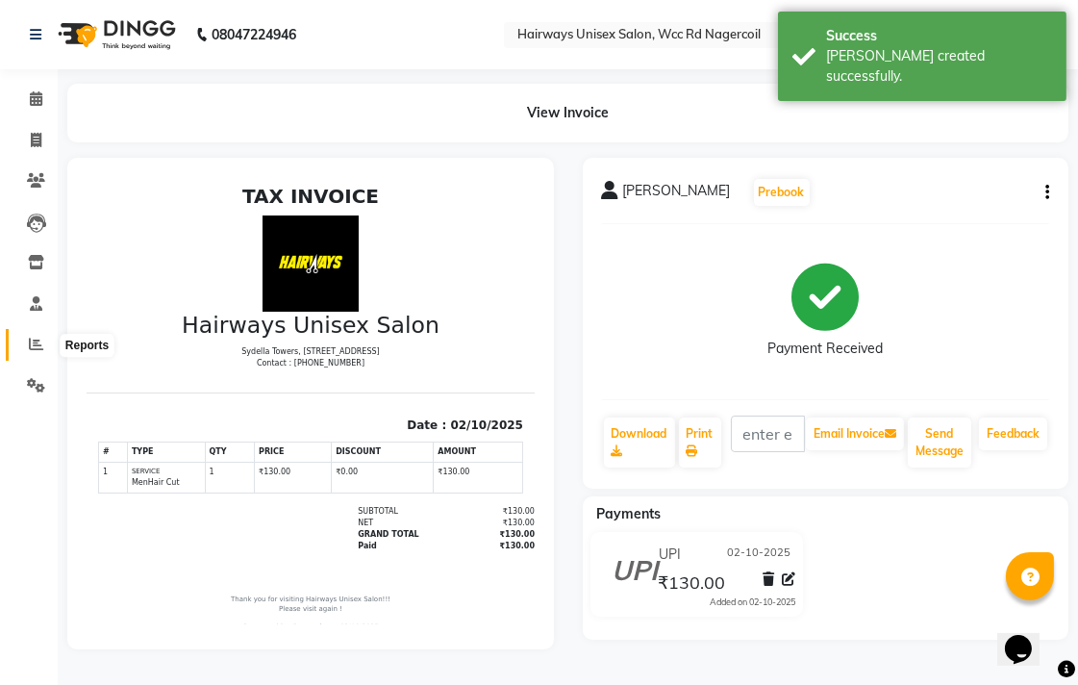
click at [23, 343] on span at bounding box center [36, 345] width 34 height 22
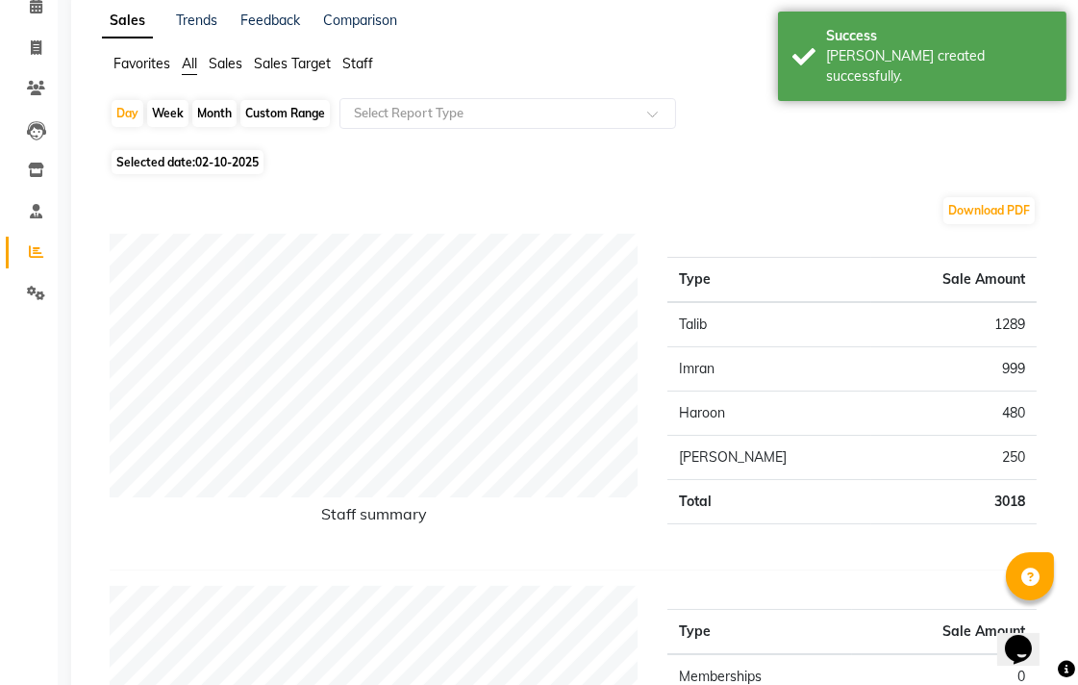
scroll to position [81, 0]
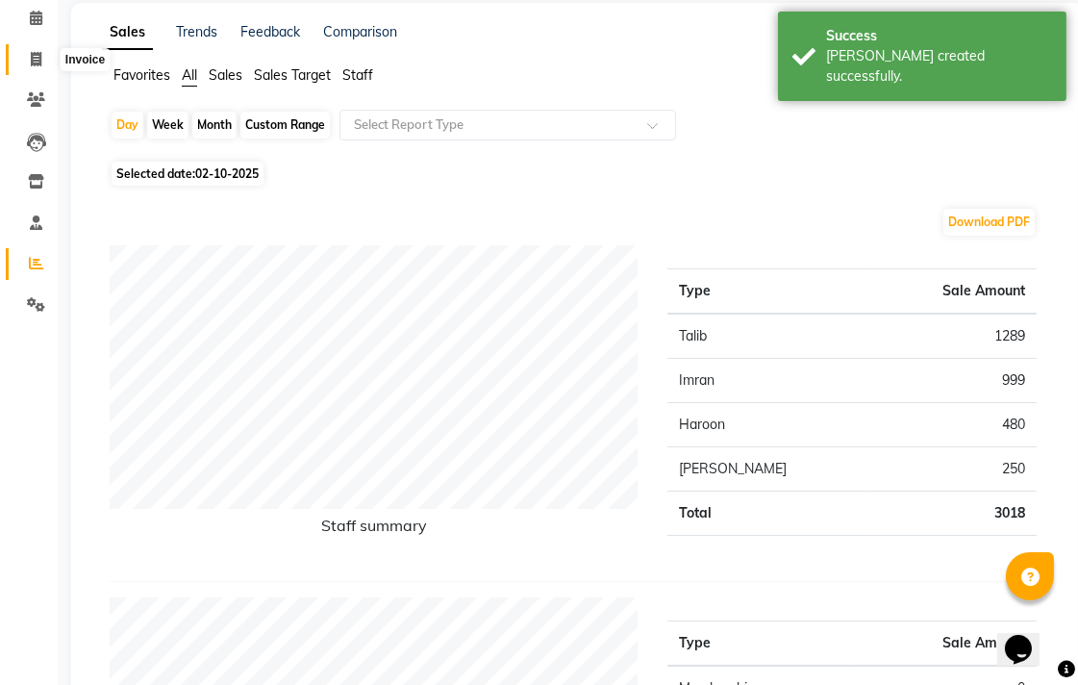
click at [41, 63] on span at bounding box center [36, 60] width 34 height 22
select select "service"
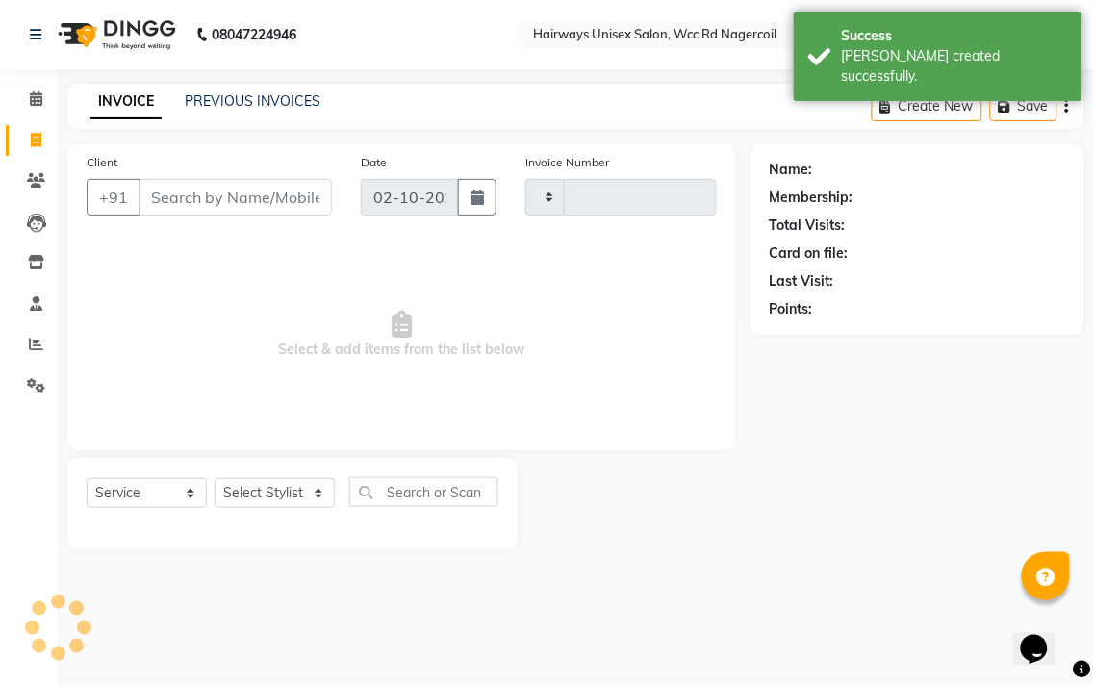
type input "7738"
select select "6523"
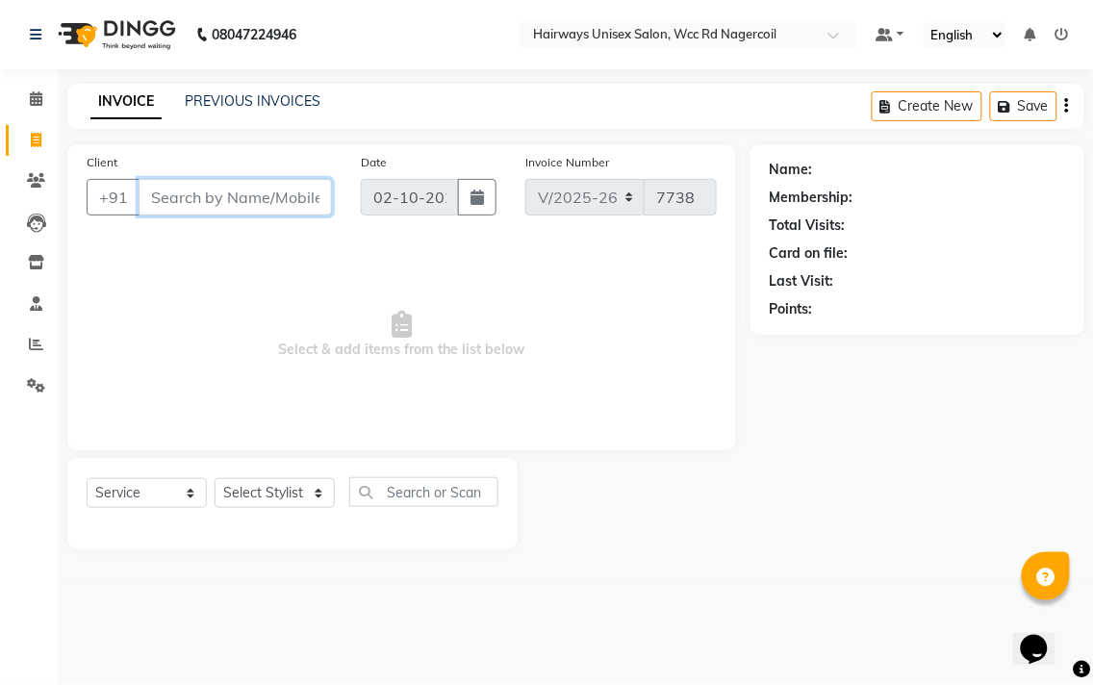
type input "."
click at [333, 496] on select "Select Stylist Admin Chitra divya [PERSON_NAME] [PERSON_NAME] Reception [PERSON…" at bounding box center [275, 493] width 120 height 30
select select "67960"
click at [215, 479] on select "Select Stylist Admin Chitra divya [PERSON_NAME] [PERSON_NAME] Reception [PERSON…" at bounding box center [275, 493] width 120 height 30
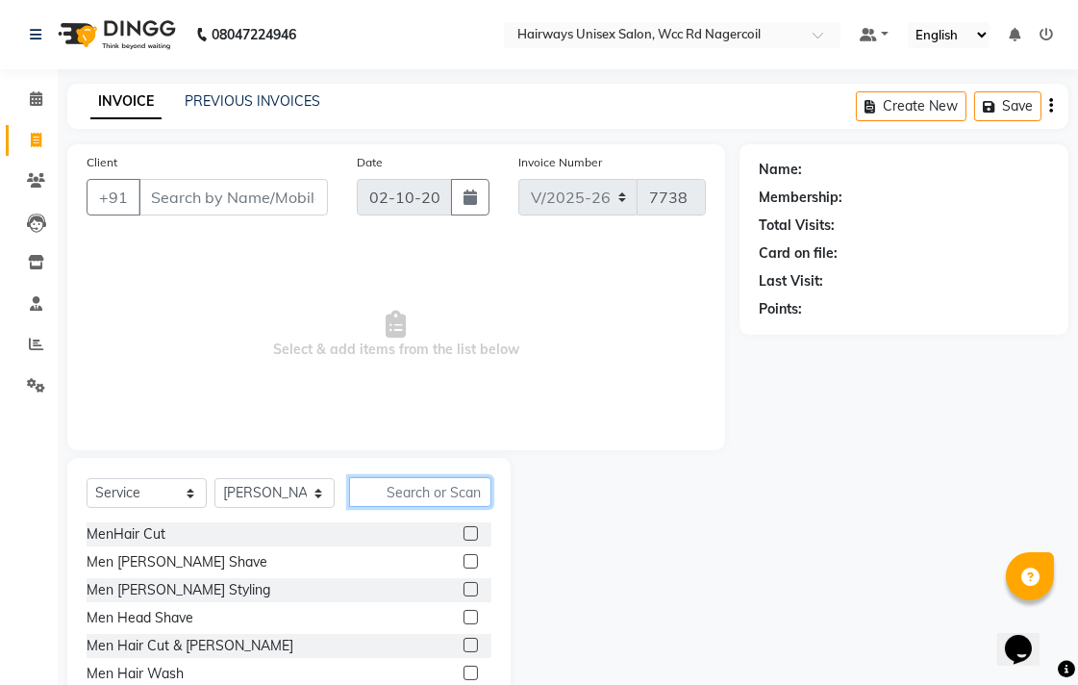
click at [446, 497] on input "text" at bounding box center [420, 492] width 142 height 30
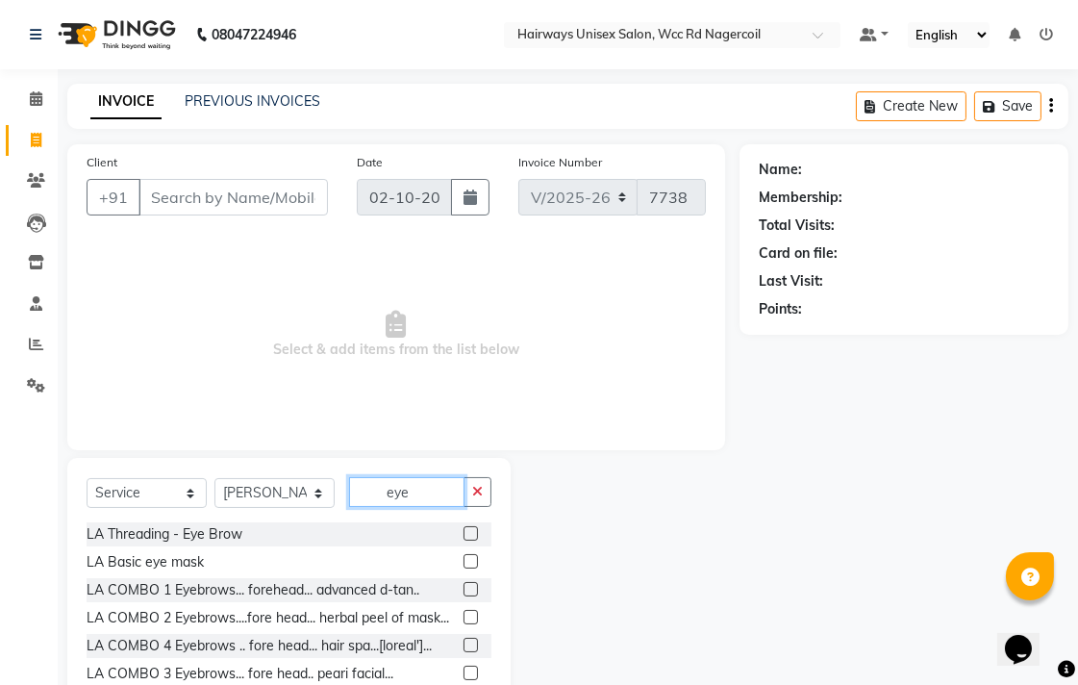
type input "eye"
click at [464, 537] on label at bounding box center [471, 533] width 14 height 14
click at [464, 537] on input "checkbox" at bounding box center [470, 534] width 13 height 13
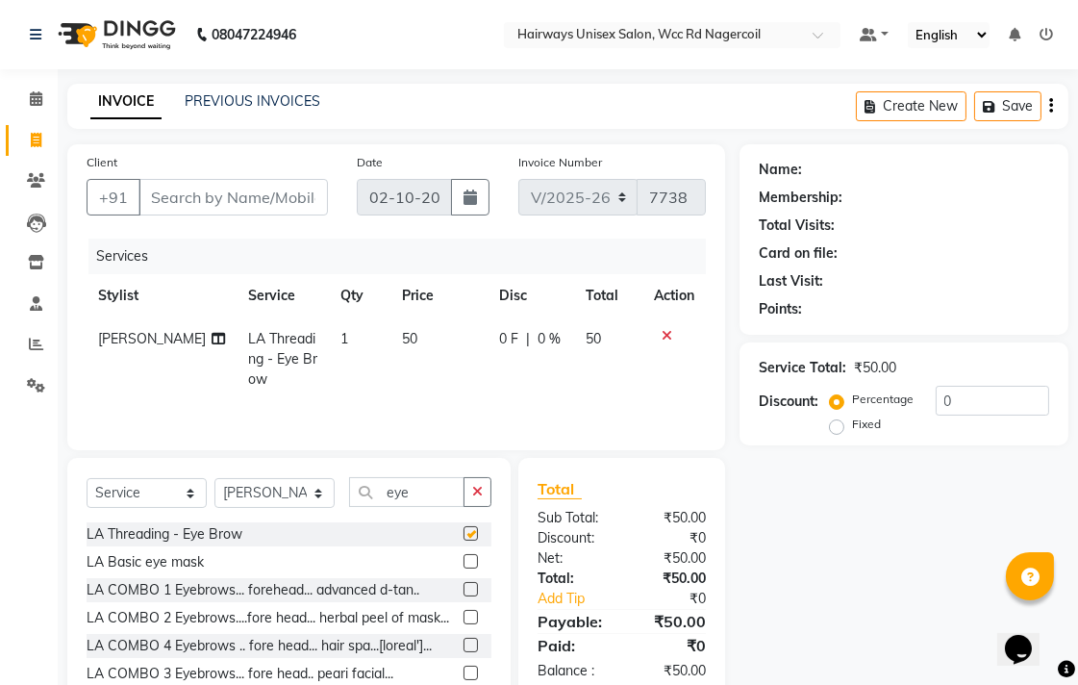
checkbox input "false"
click at [290, 180] on input "Client" at bounding box center [233, 197] width 189 height 37
type input "9363477069"
click at [289, 195] on span "Add Client" at bounding box center [278, 197] width 76 height 19
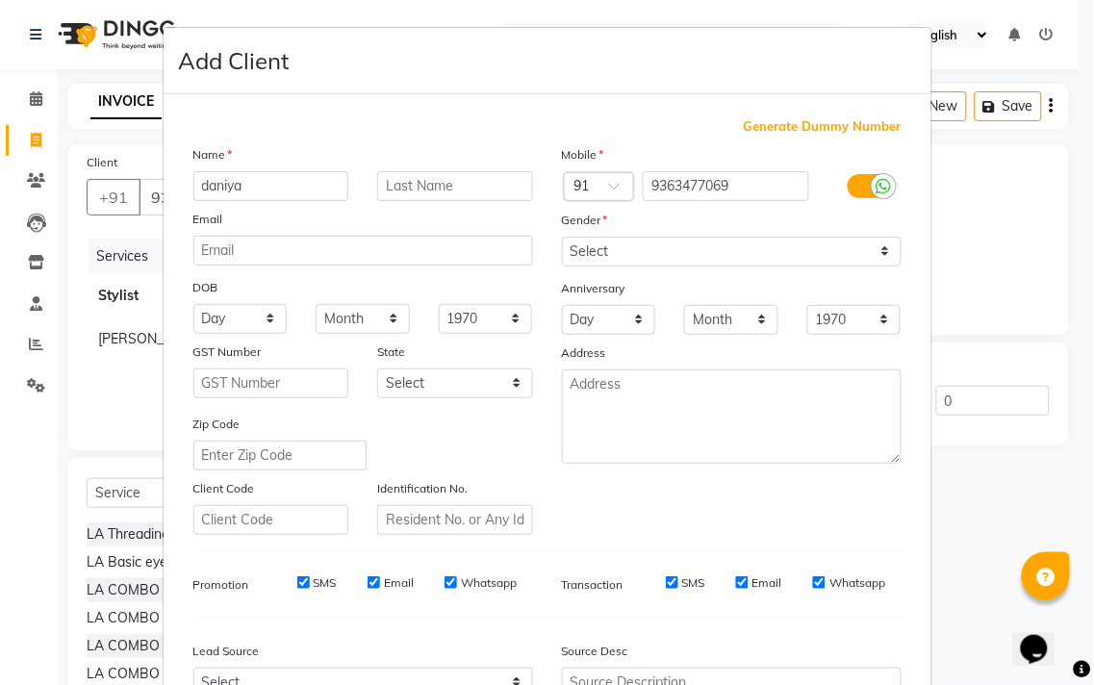
type input "daniya"
drag, startPoint x: 745, startPoint y: 253, endPoint x: 747, endPoint y: 264, distance: 10.8
click at [745, 253] on select "Select [DEMOGRAPHIC_DATA] [DEMOGRAPHIC_DATA] Other Prefer Not To Say" at bounding box center [732, 252] width 340 height 30
select select "[DEMOGRAPHIC_DATA]"
click at [562, 237] on select "Select [DEMOGRAPHIC_DATA] [DEMOGRAPHIC_DATA] Other Prefer Not To Say" at bounding box center [732, 252] width 340 height 30
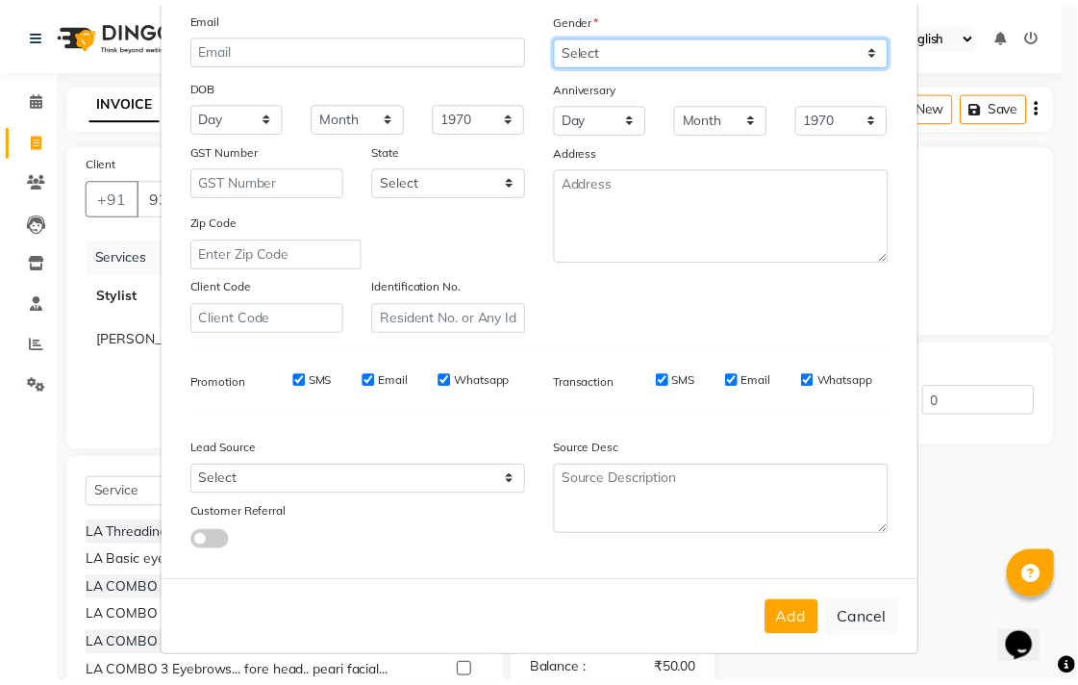
scroll to position [204, 0]
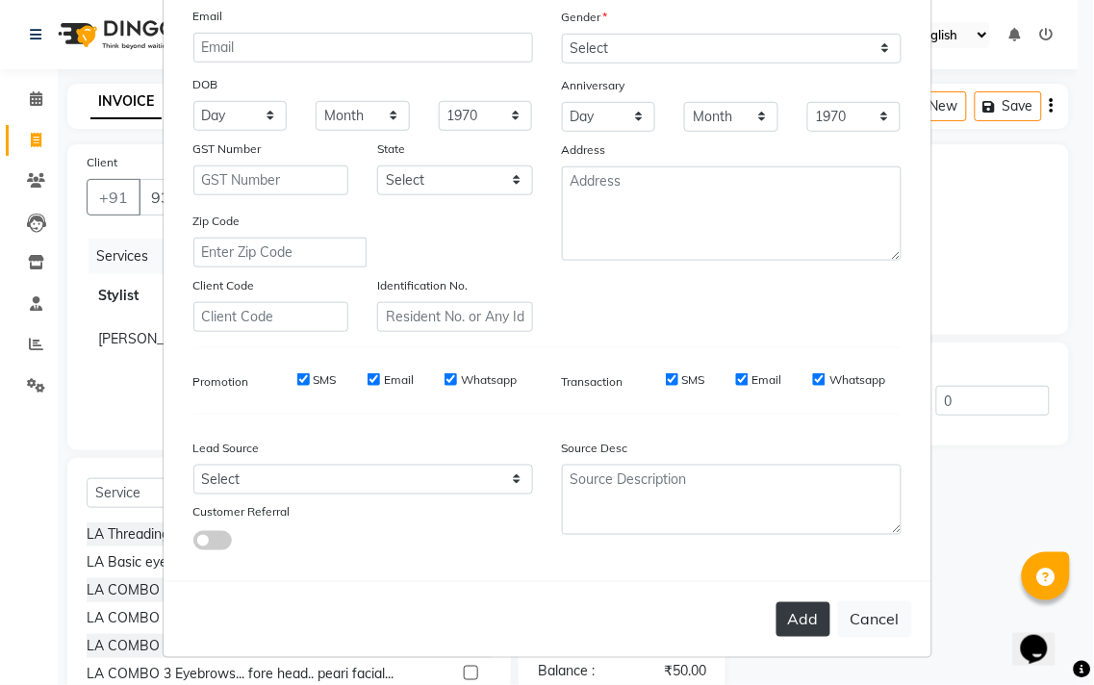
click at [812, 617] on button "Add" at bounding box center [803, 619] width 54 height 35
type input "93******69"
select select
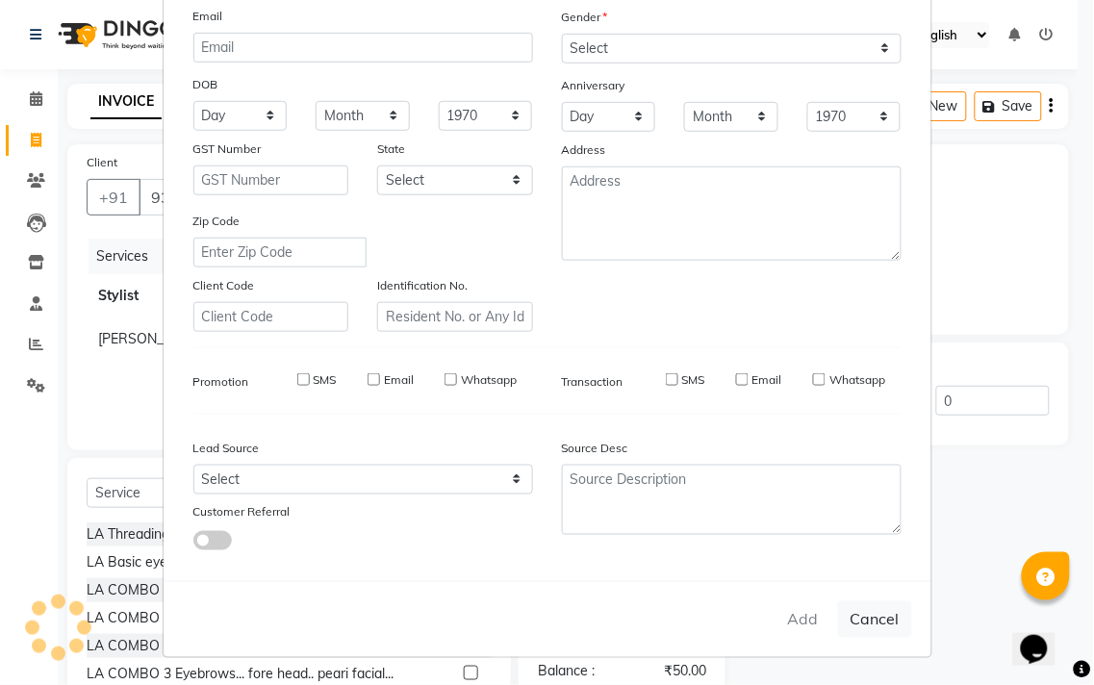
select select
checkbox input "false"
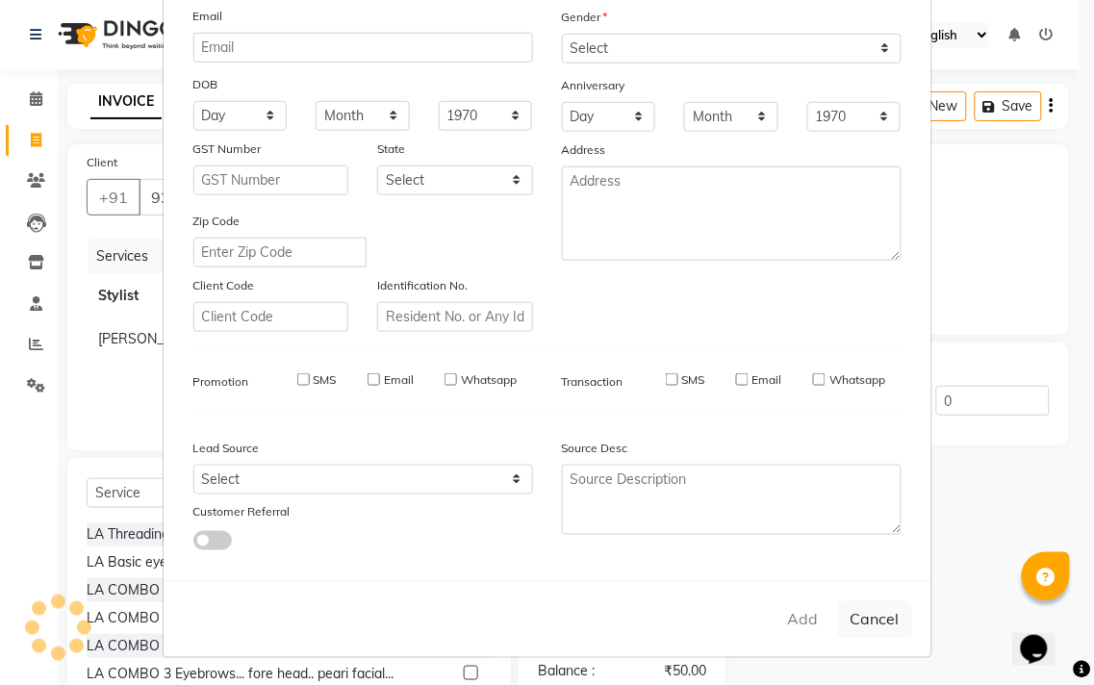
checkbox input "false"
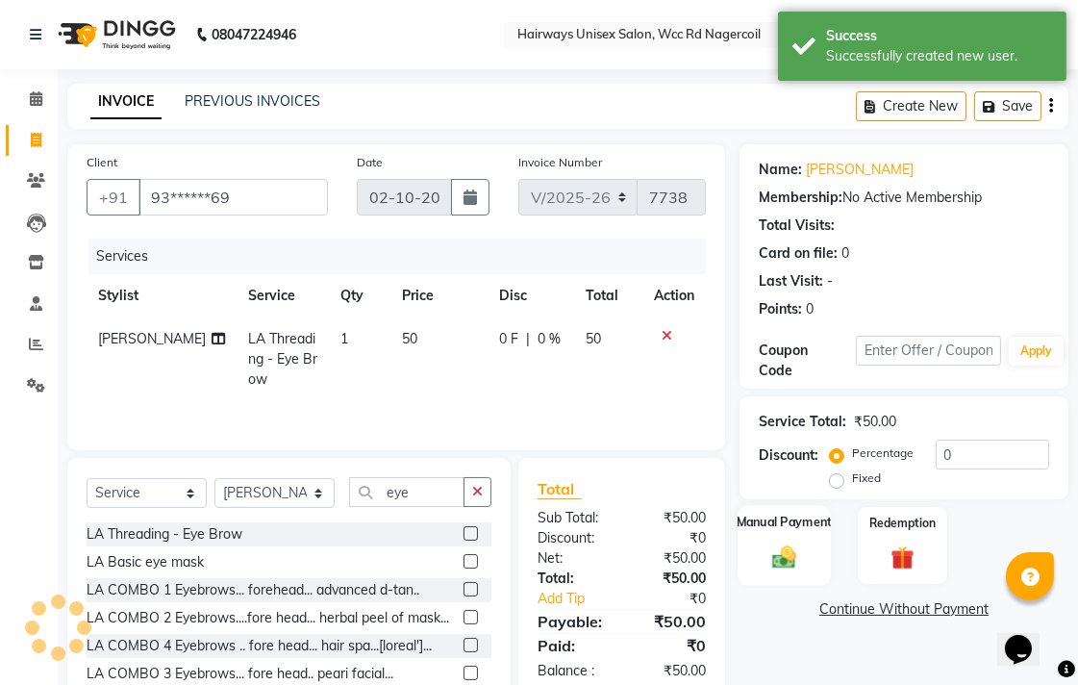
click at [783, 569] on img at bounding box center [784, 557] width 39 height 28
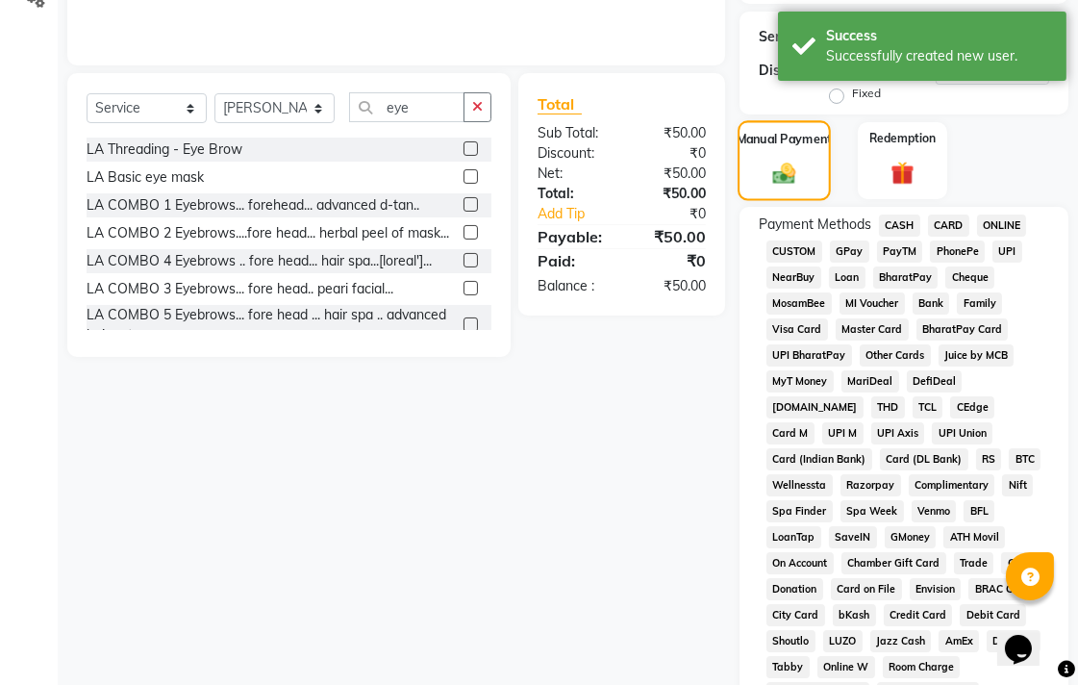
scroll to position [427, 0]
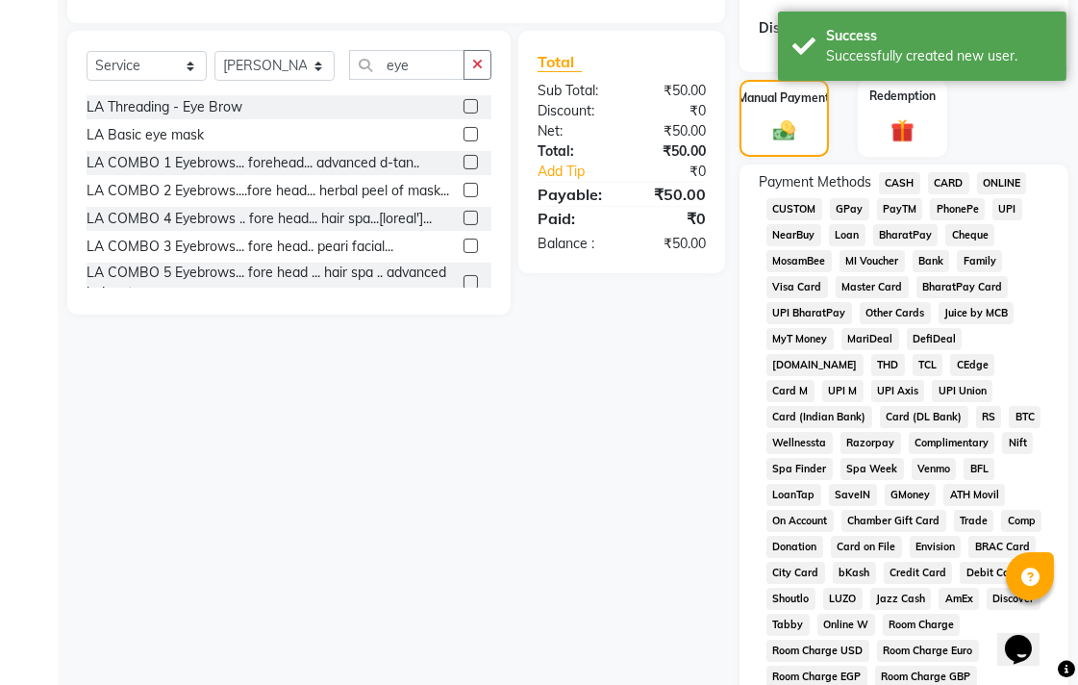
click at [1006, 213] on span "UPI" at bounding box center [1008, 209] width 30 height 22
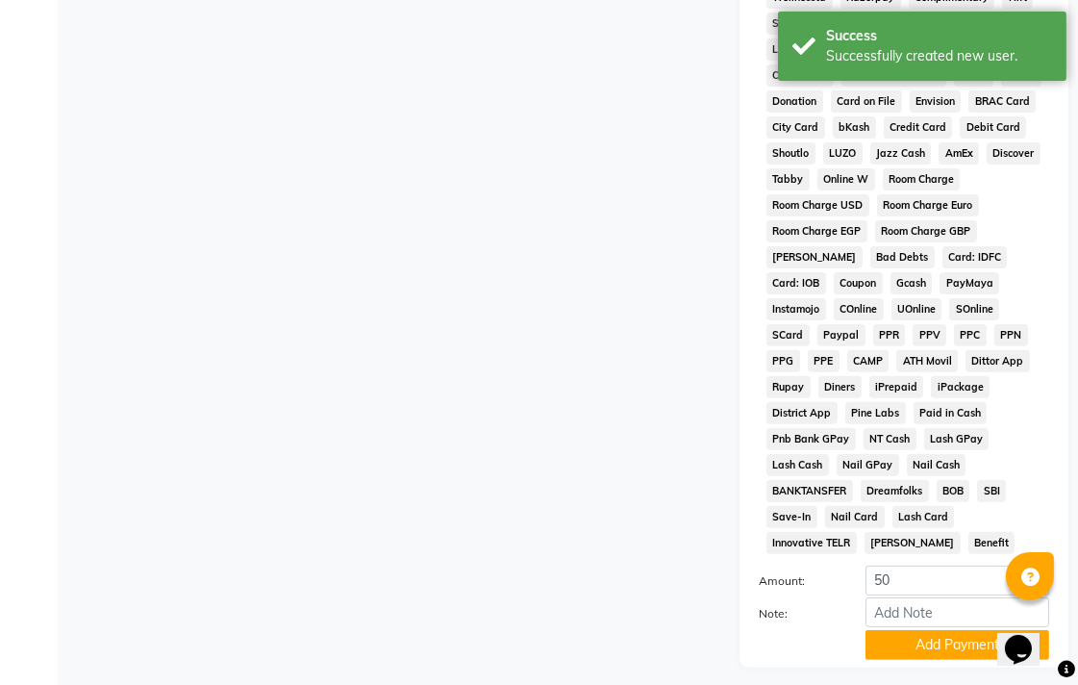
scroll to position [905, 0]
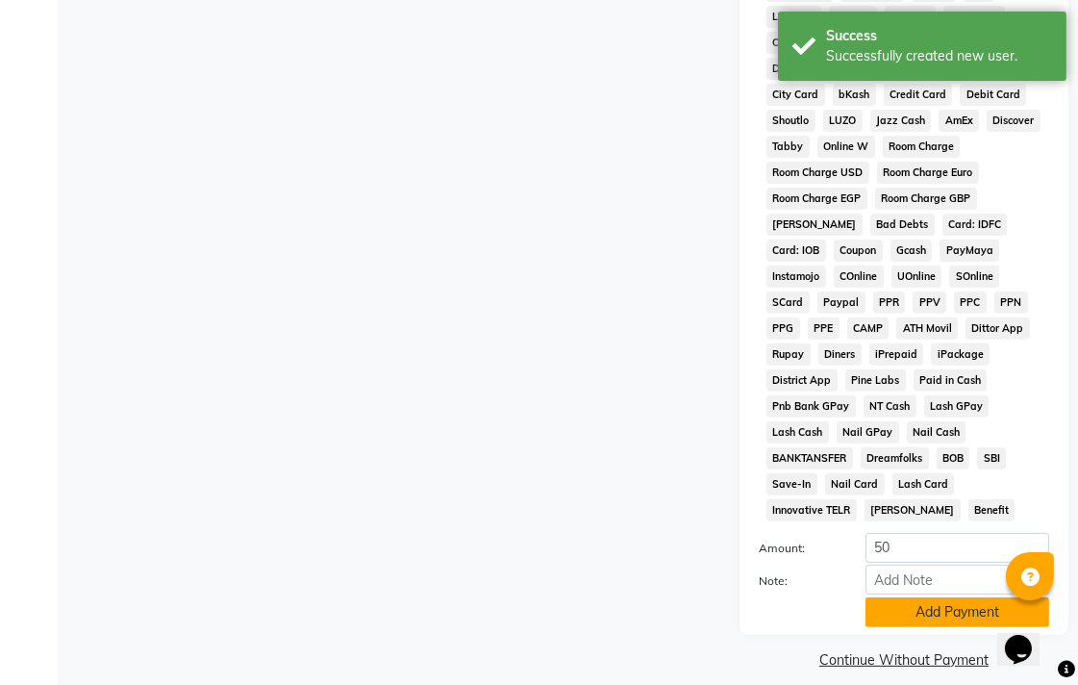
click at [927, 607] on button "Add Payment" at bounding box center [958, 612] width 184 height 30
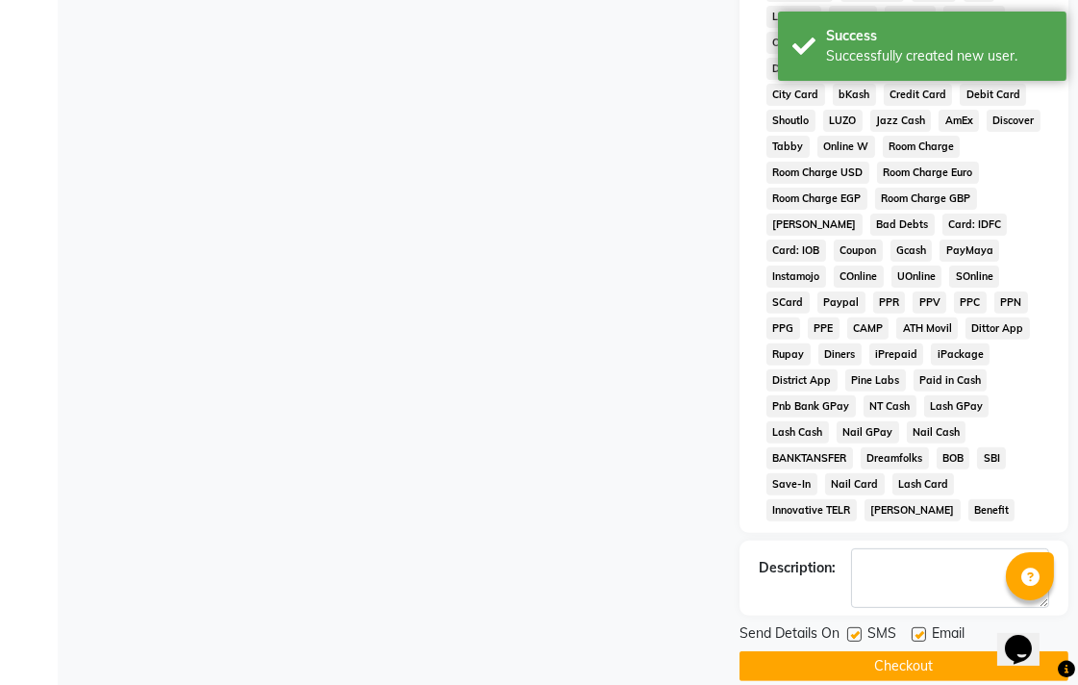
click at [956, 651] on button "Checkout" at bounding box center [904, 666] width 329 height 30
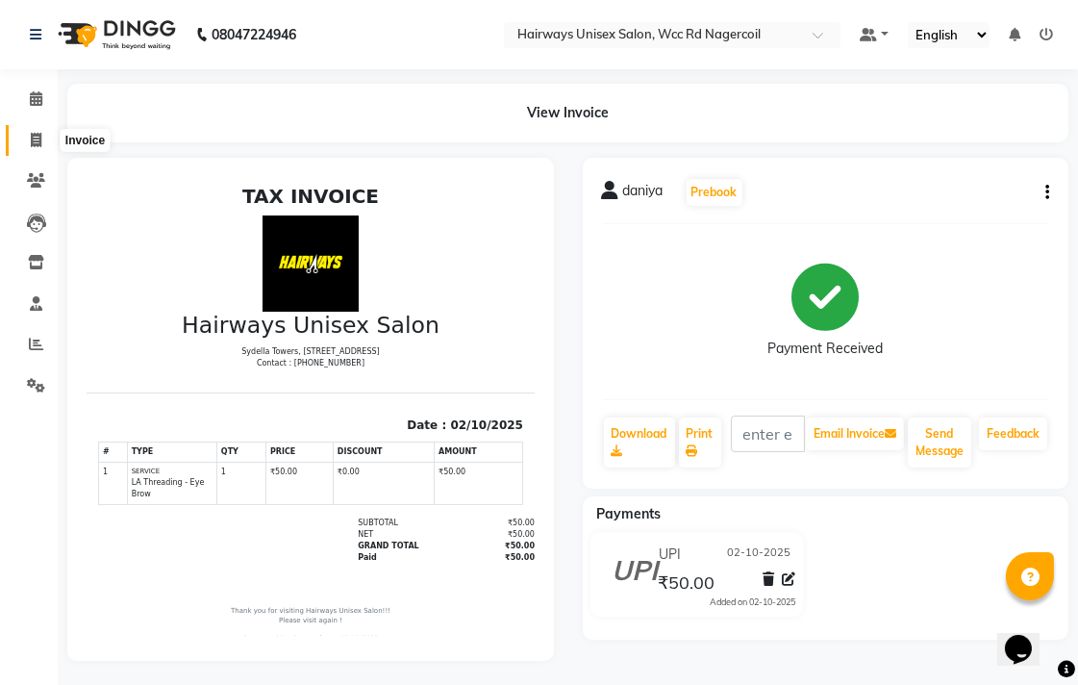
click at [40, 136] on icon at bounding box center [36, 140] width 11 height 14
select select "service"
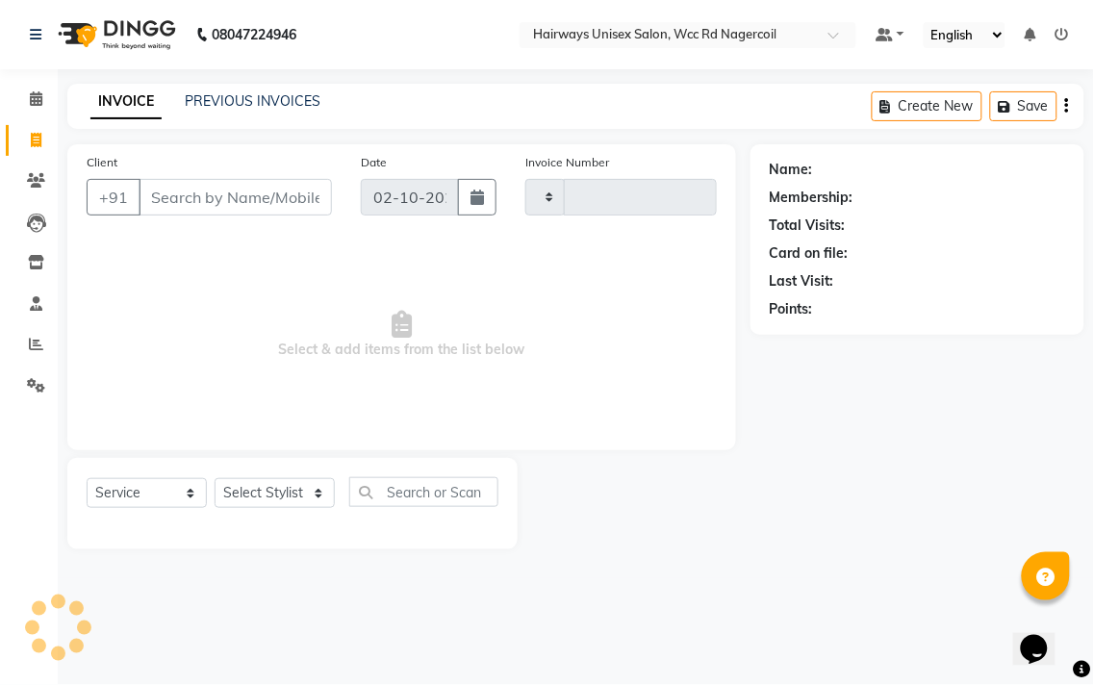
type input "7739"
select select "6523"
click at [282, 498] on select "Select Stylist Admin Chitra divya [PERSON_NAME] [PERSON_NAME] Reception [PERSON…" at bounding box center [275, 493] width 120 height 30
select select "49920"
click at [215, 479] on select "Select Stylist Admin Chitra divya [PERSON_NAME] [PERSON_NAME] Reception [PERSON…" at bounding box center [275, 493] width 120 height 30
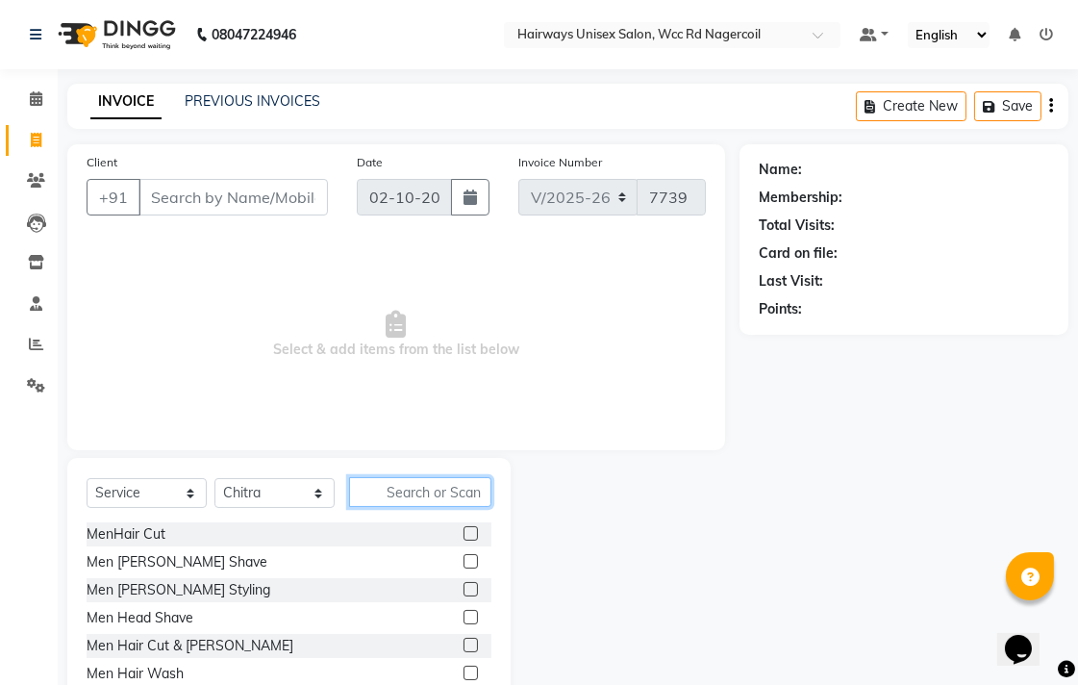
click at [446, 496] on input "text" at bounding box center [420, 492] width 142 height 30
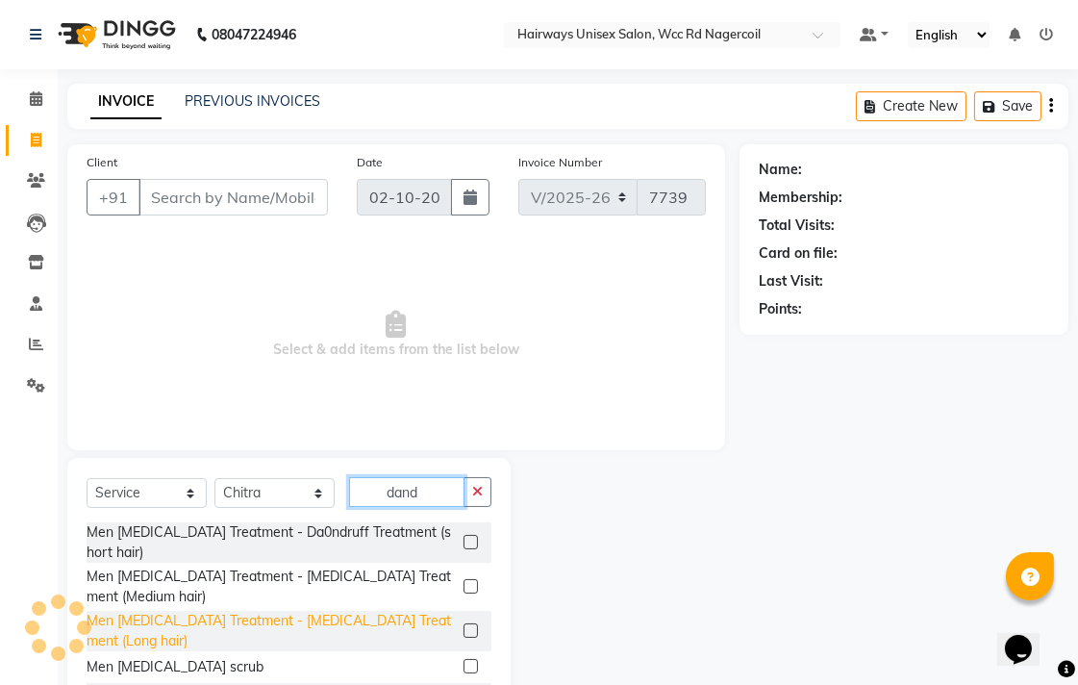
scroll to position [23, 0]
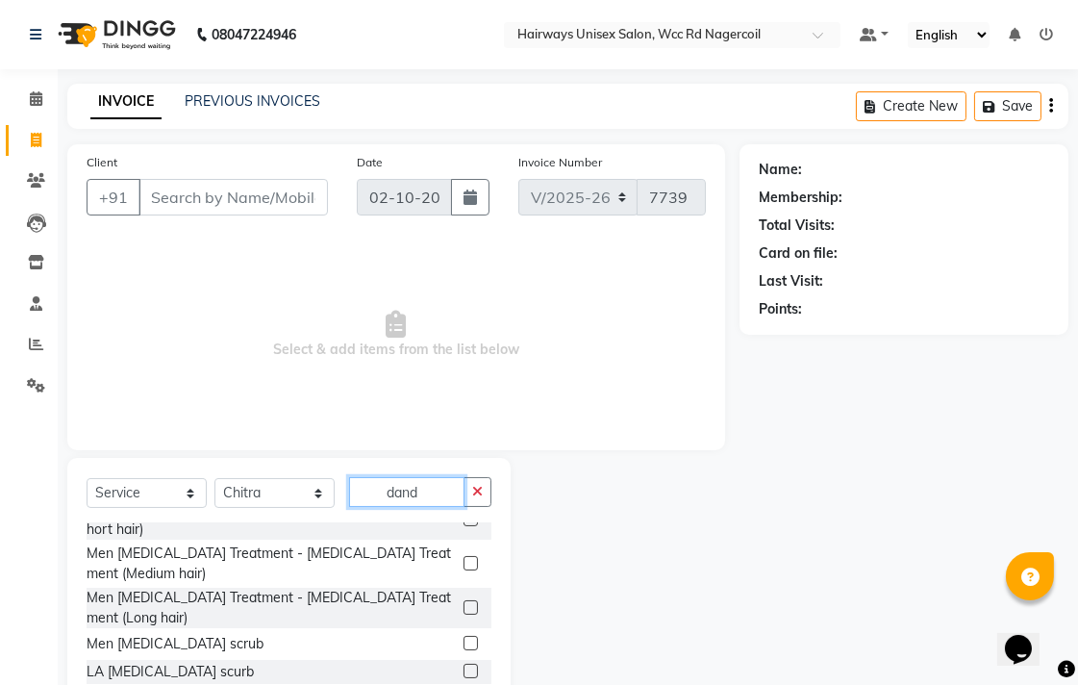
type input "dand"
click at [464, 675] on label at bounding box center [471, 671] width 14 height 14
click at [464, 675] on input "checkbox" at bounding box center [470, 672] width 13 height 13
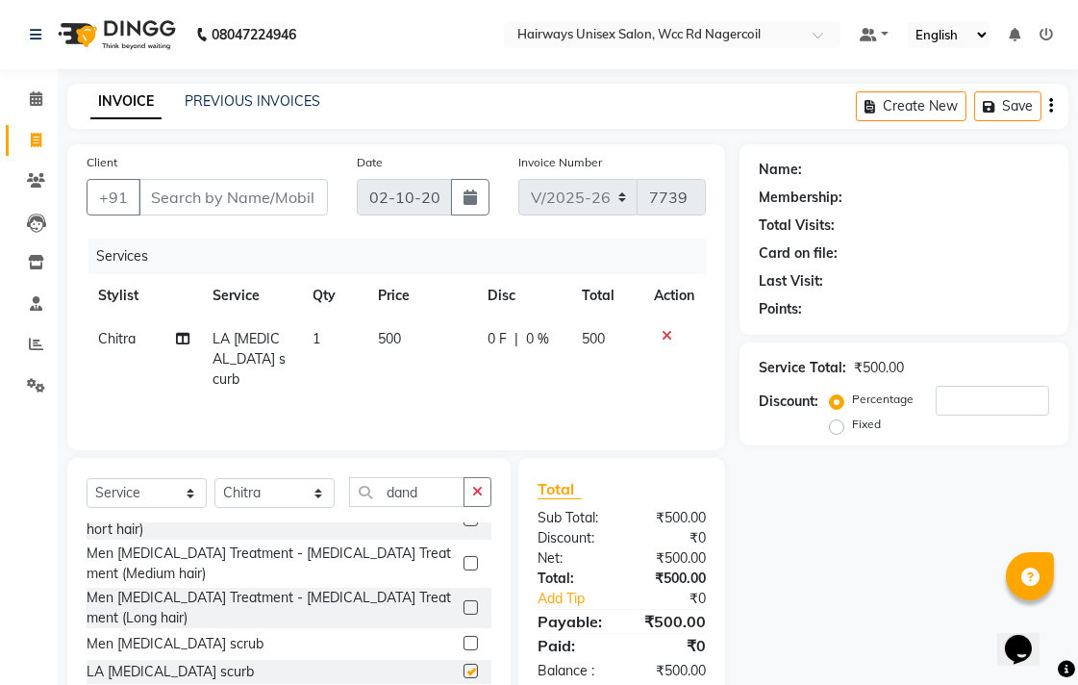
checkbox input "false"
click at [391, 335] on span "500" at bounding box center [389, 338] width 23 height 17
select select "49920"
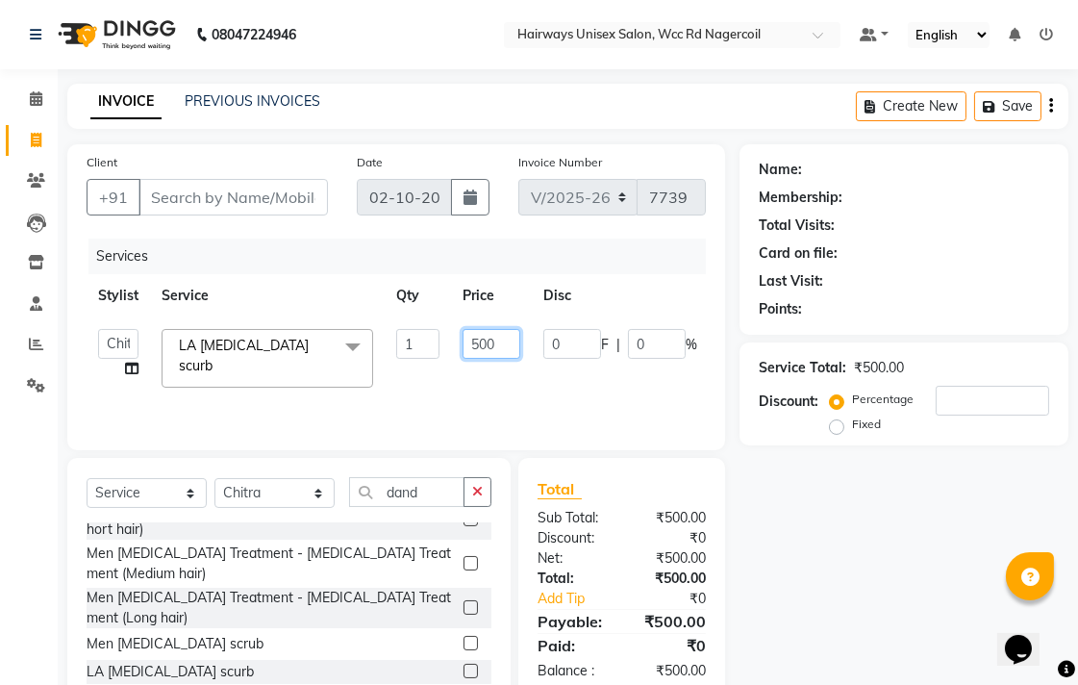
click at [494, 340] on input "500" at bounding box center [492, 344] width 58 height 30
type input "5"
type input "1"
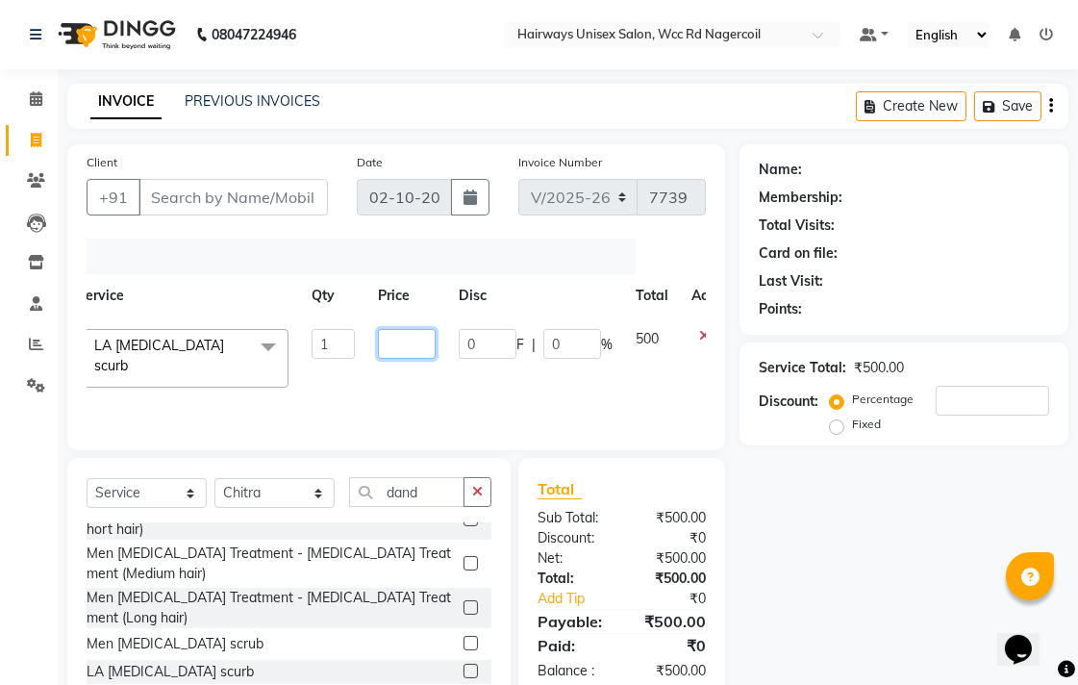
scroll to position [0, 120]
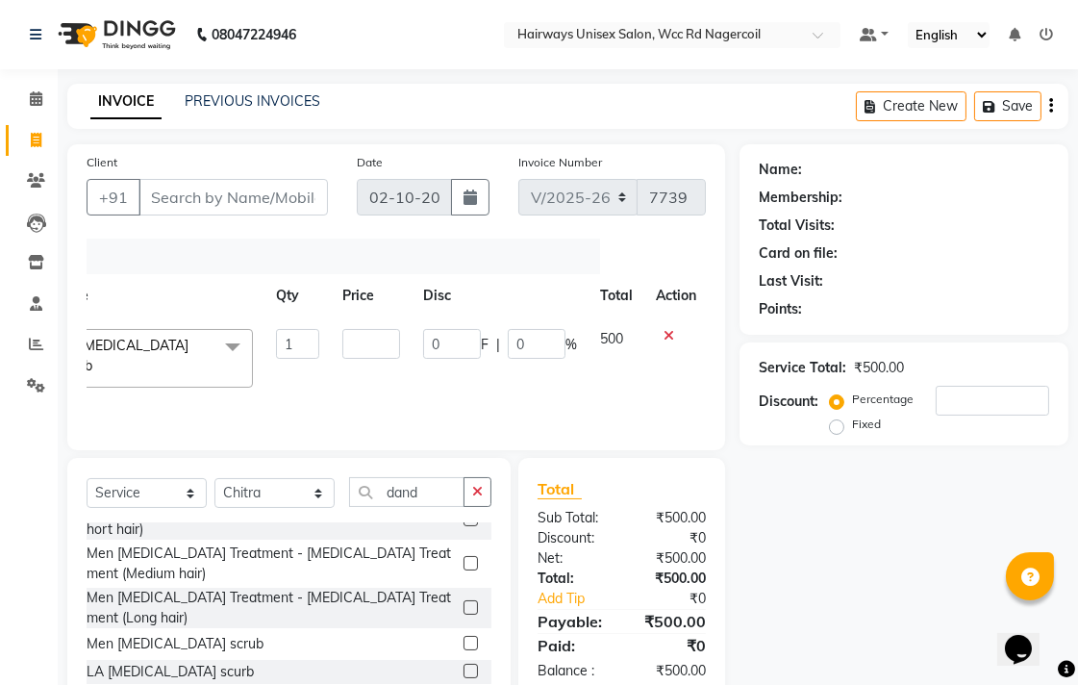
click at [666, 338] on div at bounding box center [676, 335] width 40 height 13
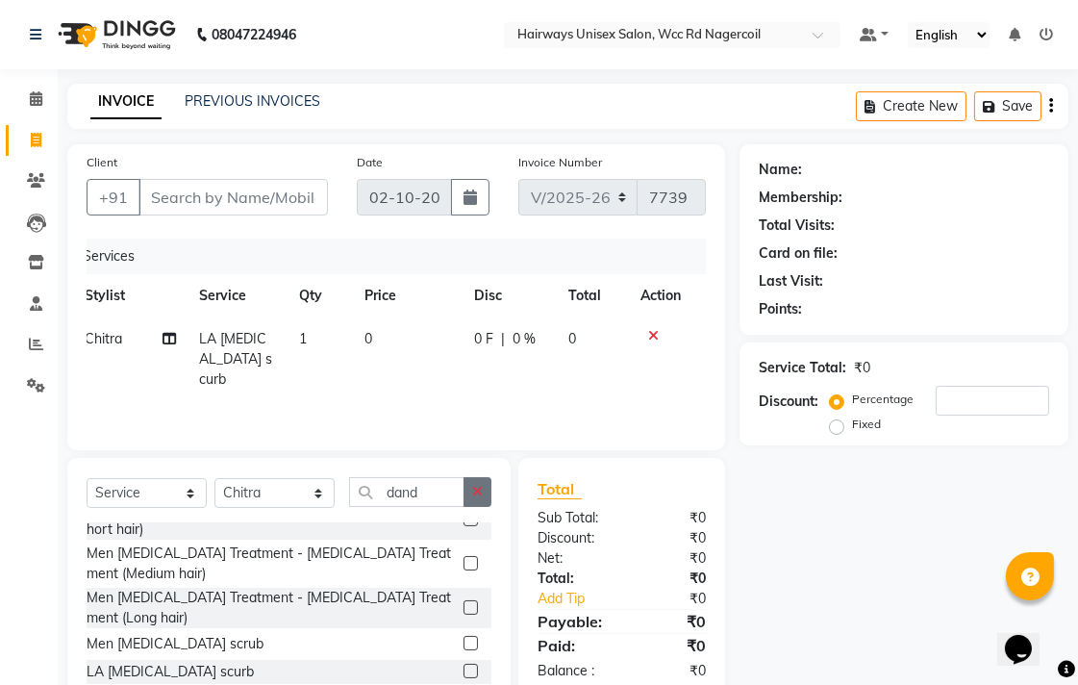
click at [486, 483] on button "button" at bounding box center [478, 492] width 28 height 30
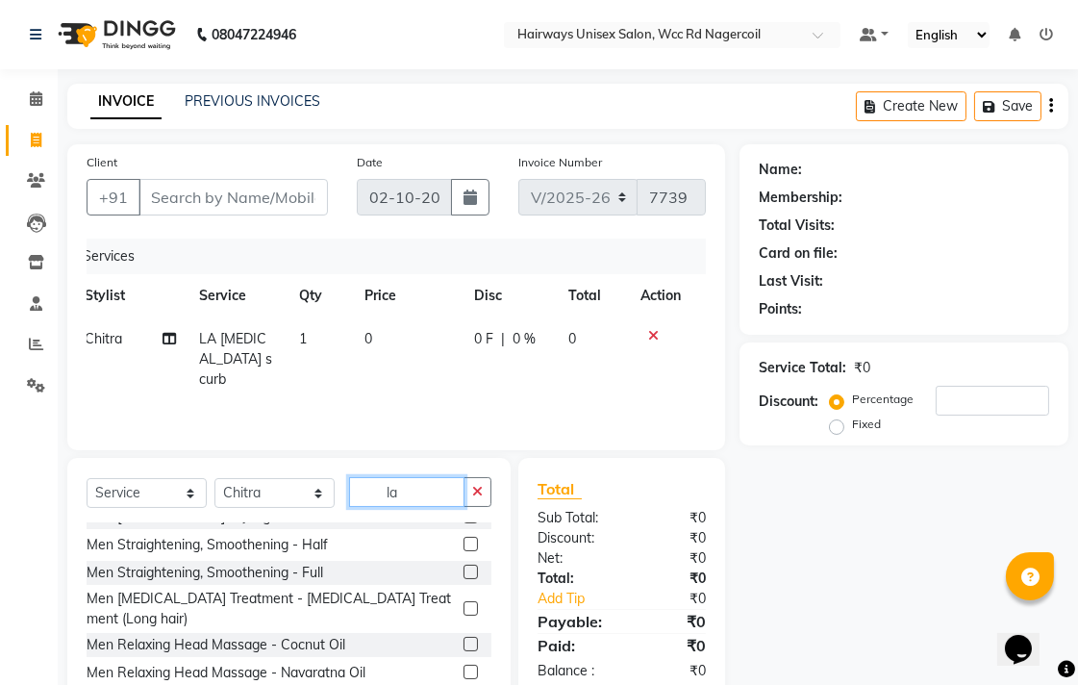
scroll to position [0, 0]
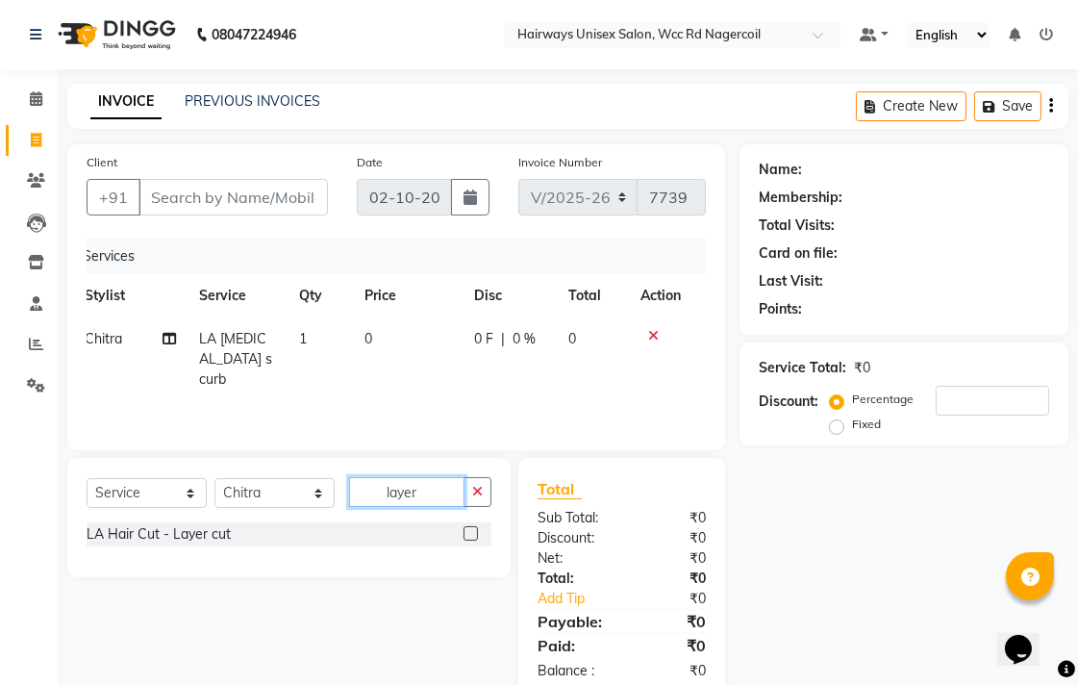
type input "layer"
click at [472, 535] on label at bounding box center [471, 533] width 14 height 14
click at [472, 535] on input "checkbox" at bounding box center [470, 534] width 13 height 13
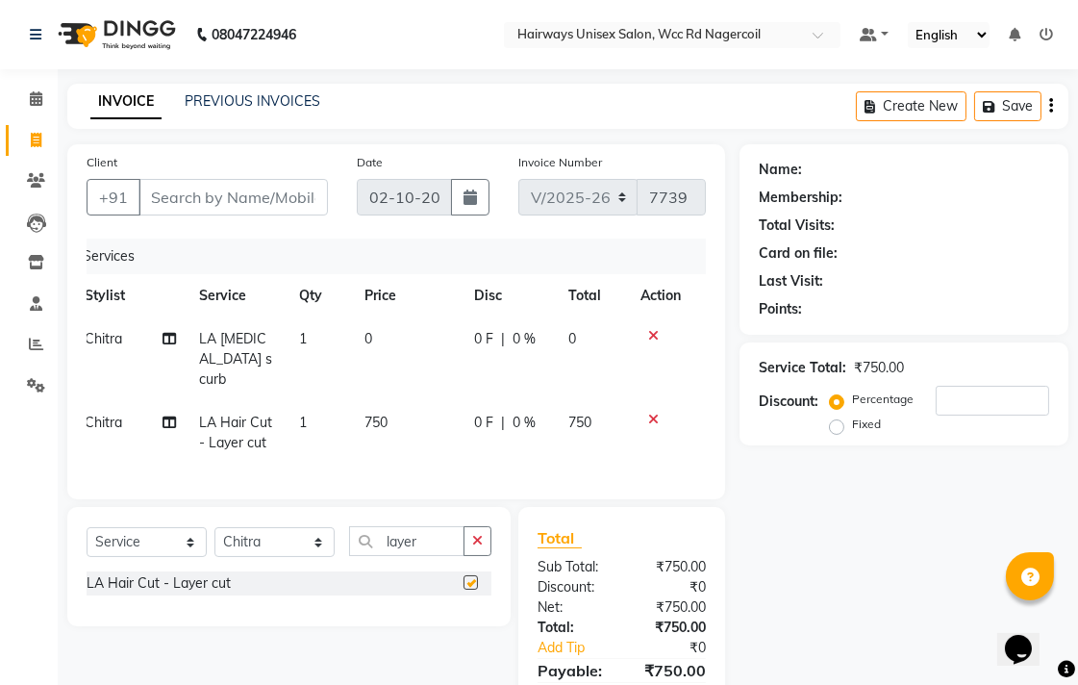
checkbox input "false"
click at [650, 334] on icon at bounding box center [653, 335] width 11 height 13
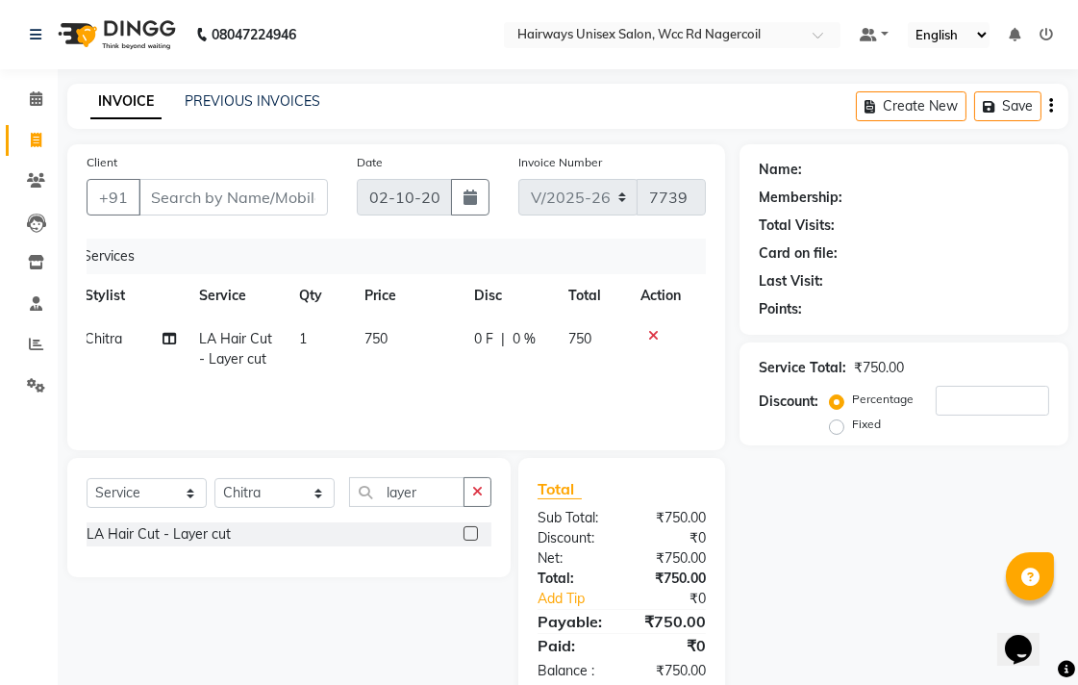
click at [387, 341] on span "750" at bounding box center [376, 338] width 23 height 17
select select "49920"
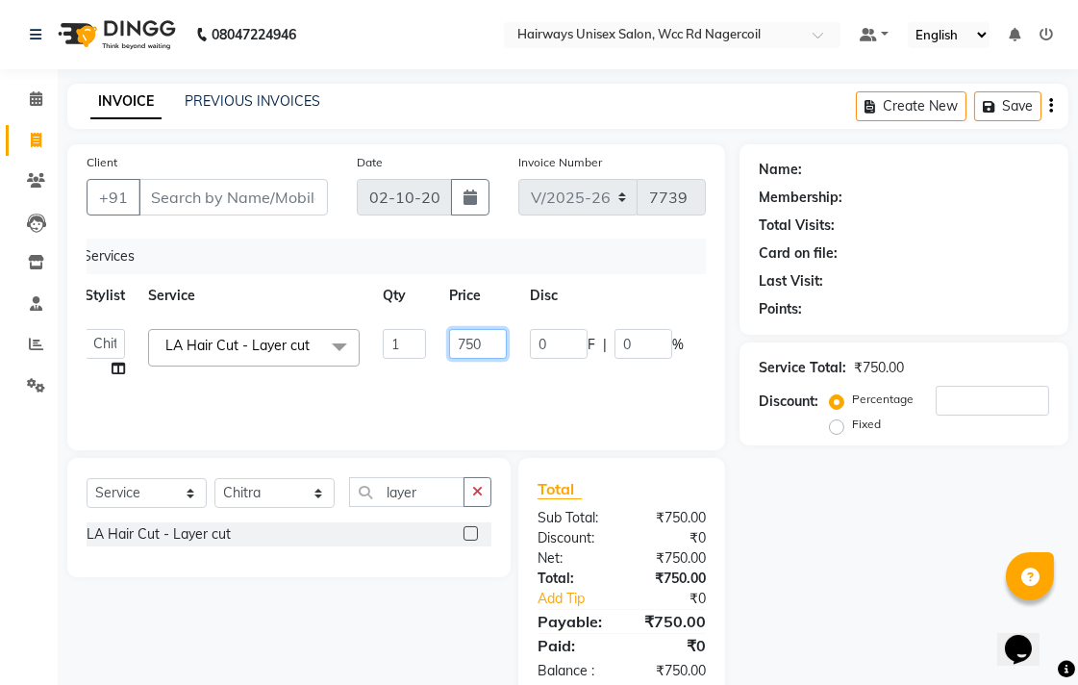
click at [495, 344] on input "750" at bounding box center [478, 344] width 58 height 30
type input "7"
type input "800"
click at [409, 396] on div "Services Stylist Service Qty Price Disc Total Action Admin Chitra divya [PERSON…" at bounding box center [396, 335] width 619 height 192
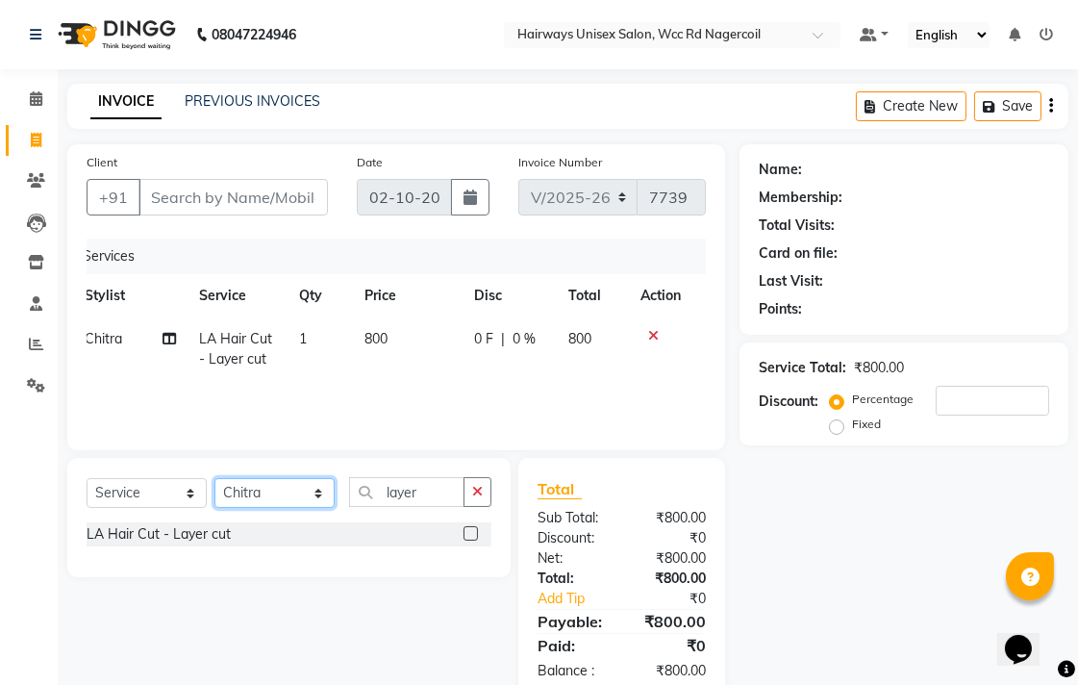
click at [312, 495] on select "Select Stylist Admin Chitra divya [PERSON_NAME] [PERSON_NAME] Reception [PERSON…" at bounding box center [275, 493] width 120 height 30
select select "67960"
click at [215, 479] on select "Select Stylist Admin Chitra divya [PERSON_NAME] [PERSON_NAME] Reception [PERSON…" at bounding box center [275, 493] width 120 height 30
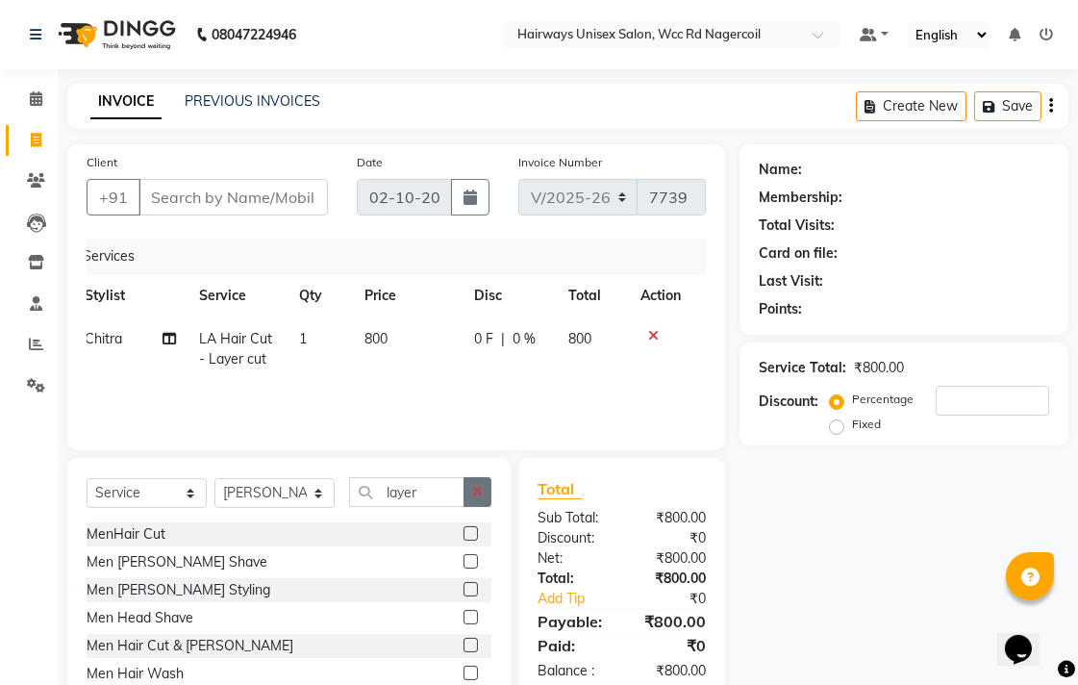
click at [491, 494] on button "button" at bounding box center [478, 492] width 28 height 30
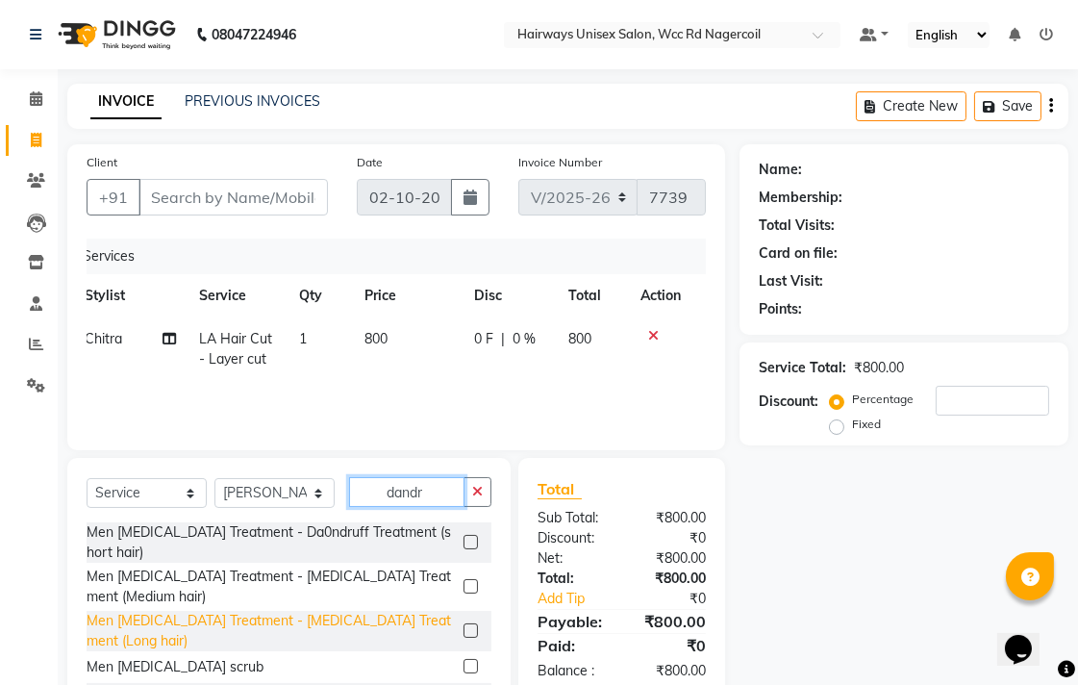
scroll to position [23, 0]
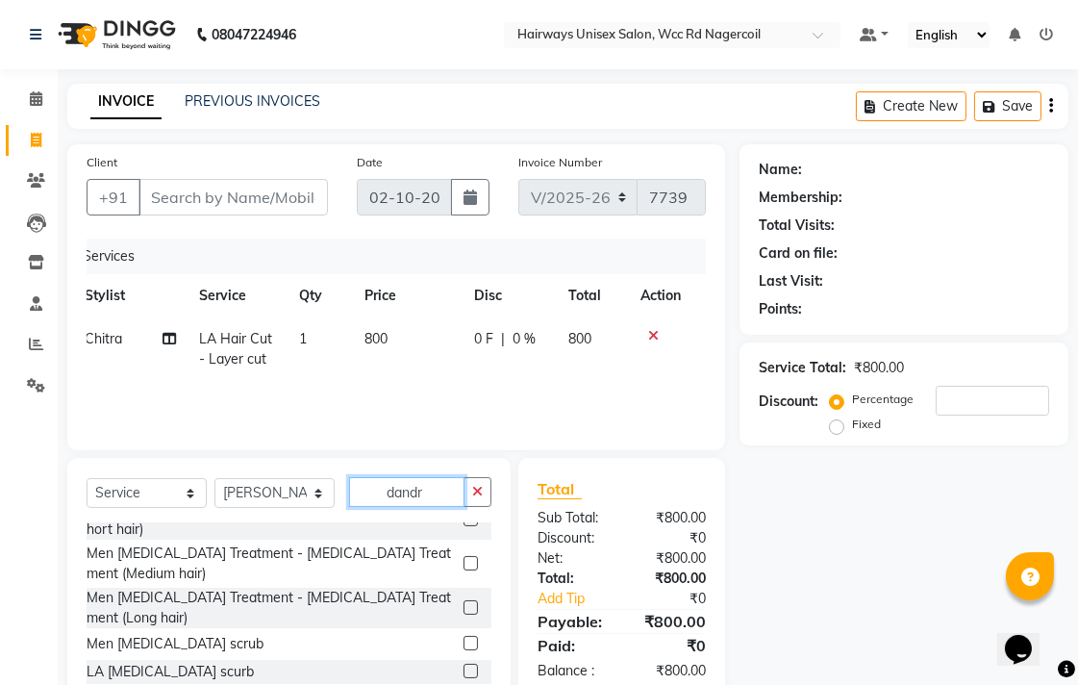
type input "dandr"
click at [464, 669] on label at bounding box center [471, 671] width 14 height 14
click at [464, 669] on input "checkbox" at bounding box center [470, 672] width 13 height 13
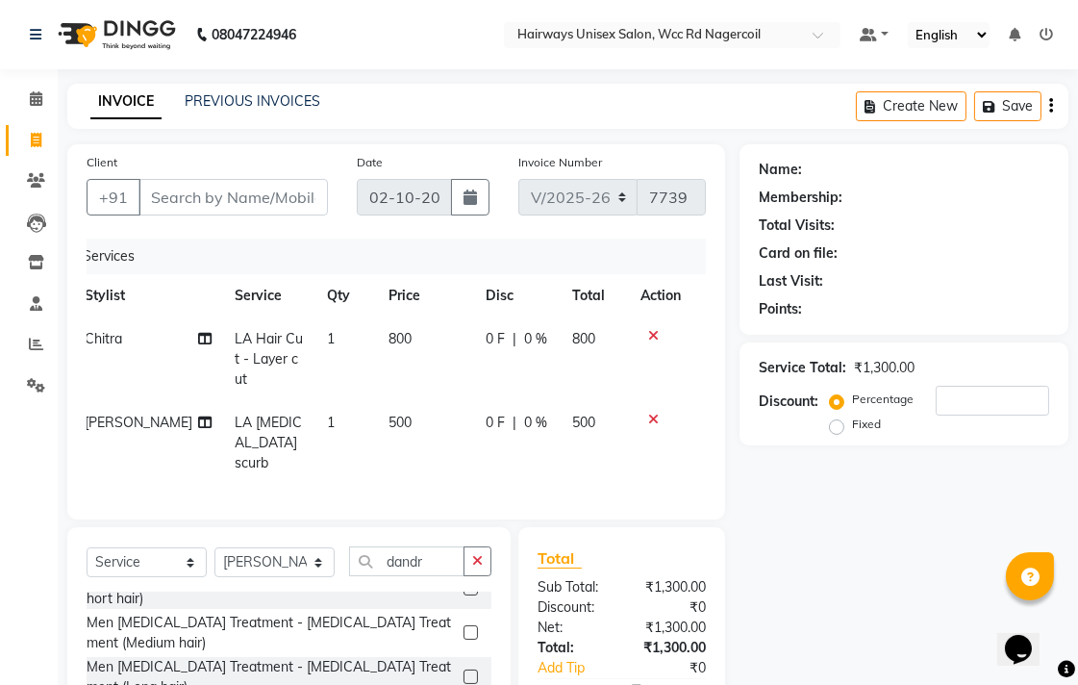
checkbox input "false"
click at [389, 414] on span "500" at bounding box center [400, 422] width 23 height 17
select select "67960"
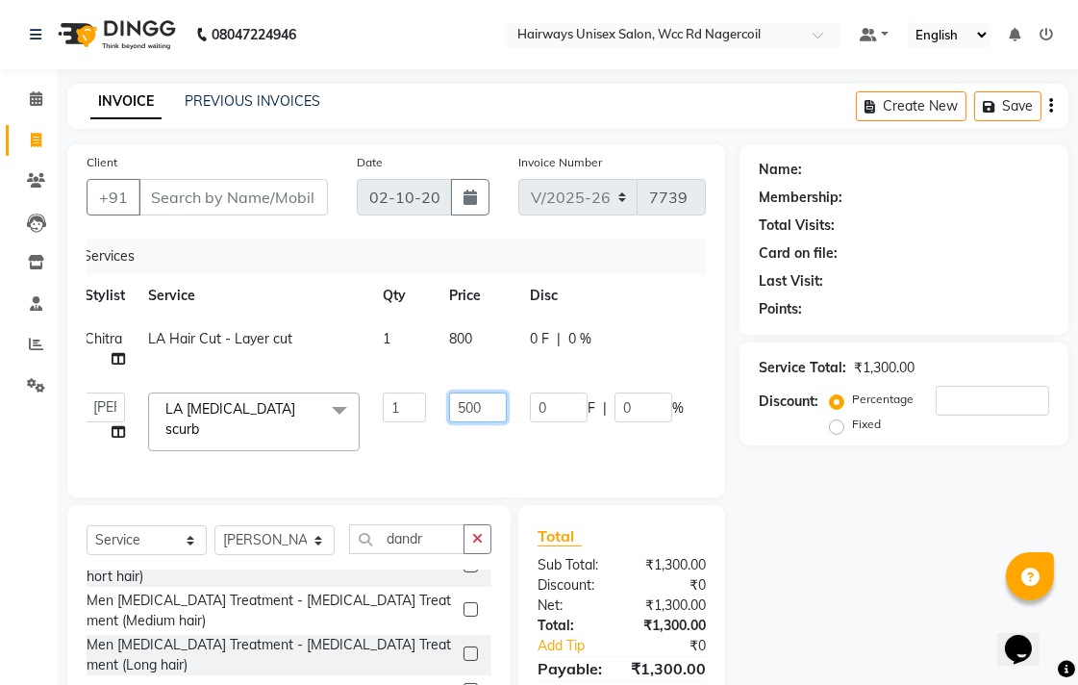
click at [472, 414] on input "500" at bounding box center [478, 407] width 58 height 30
type input "1800"
click at [524, 445] on div "Services Stylist Service Qty Price Disc Total Action Chitra LA Hair Cut - Layer…" at bounding box center [396, 359] width 619 height 240
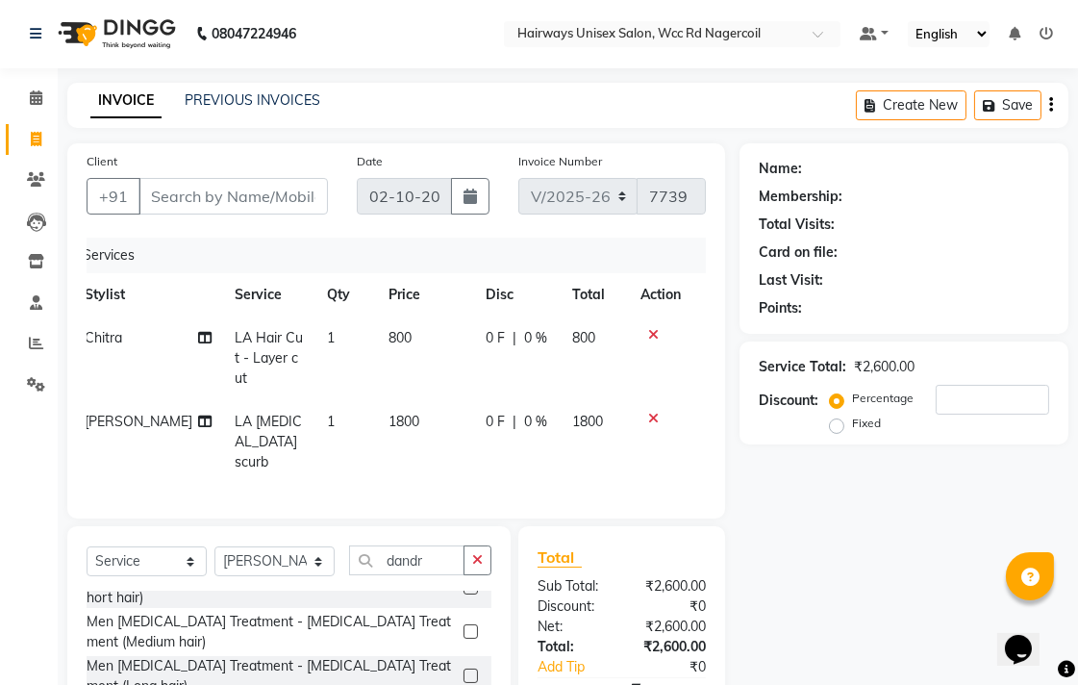
scroll to position [0, 0]
click at [214, 192] on input "Client" at bounding box center [233, 197] width 189 height 37
type input "8"
type input "0"
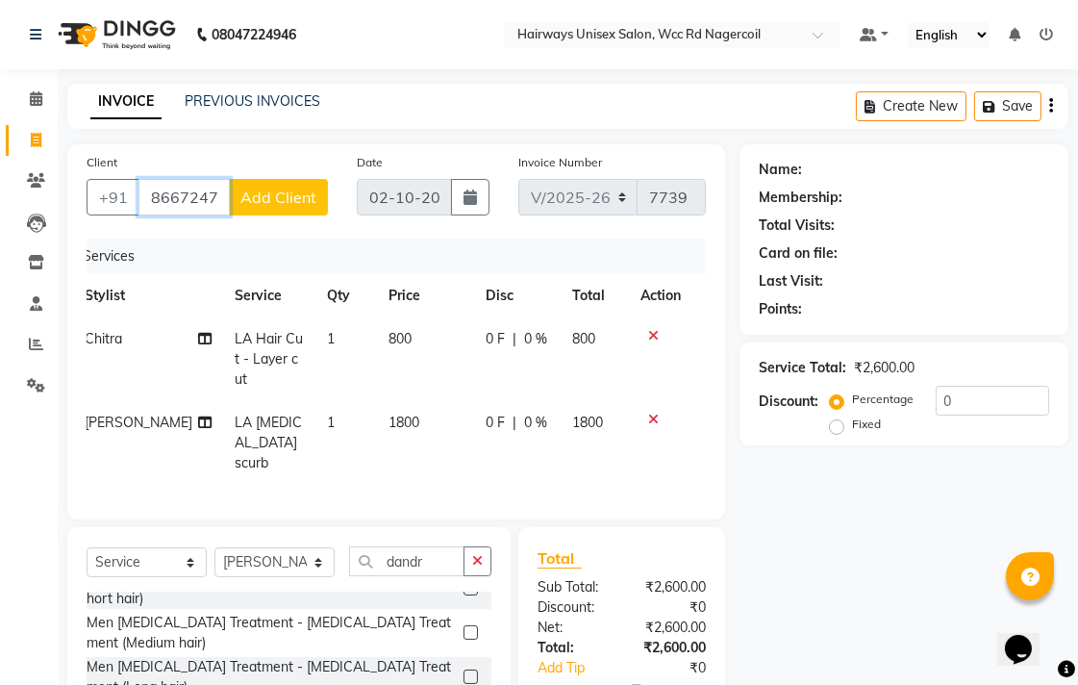
type input "8667247093"
click at [306, 196] on span "Add Client" at bounding box center [278, 197] width 76 height 19
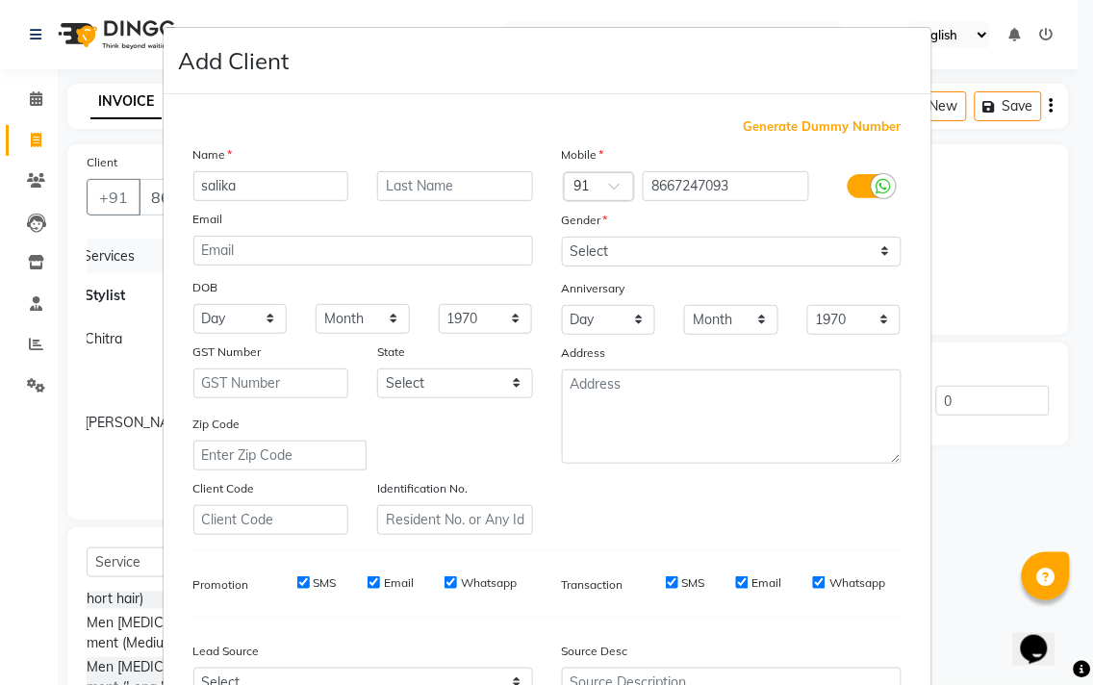
type input "salika"
click at [835, 251] on select "Select [DEMOGRAPHIC_DATA] [DEMOGRAPHIC_DATA] Other Prefer Not To Say" at bounding box center [732, 252] width 340 height 30
select select "[DEMOGRAPHIC_DATA]"
click at [562, 237] on select "Select [DEMOGRAPHIC_DATA] [DEMOGRAPHIC_DATA] Other Prefer Not To Say" at bounding box center [732, 252] width 340 height 30
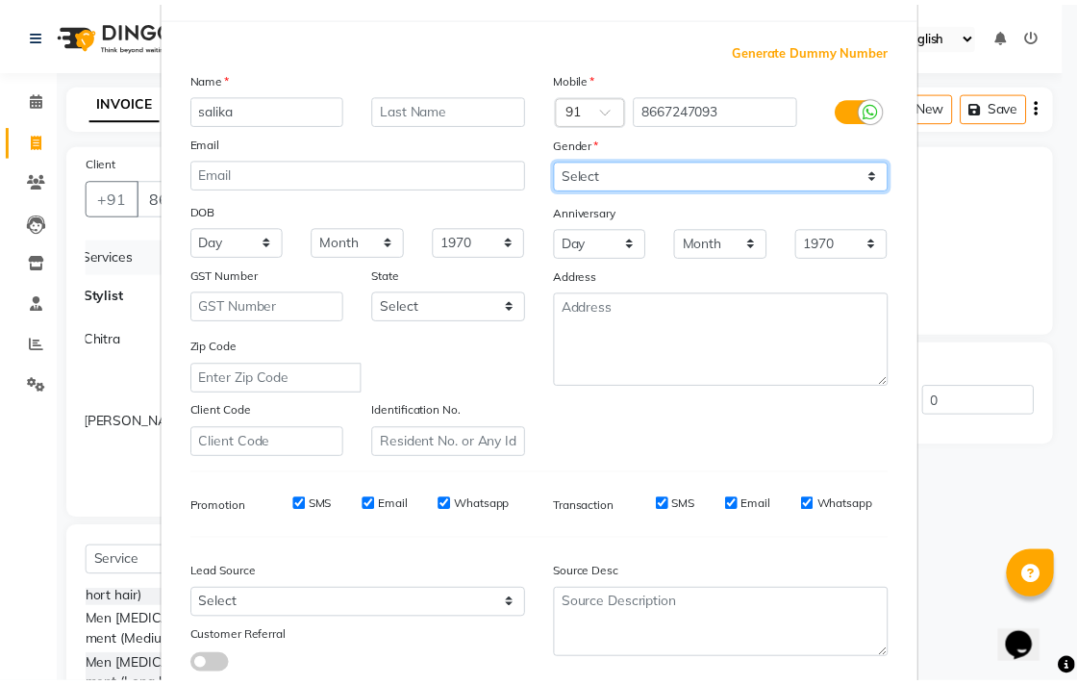
scroll to position [204, 0]
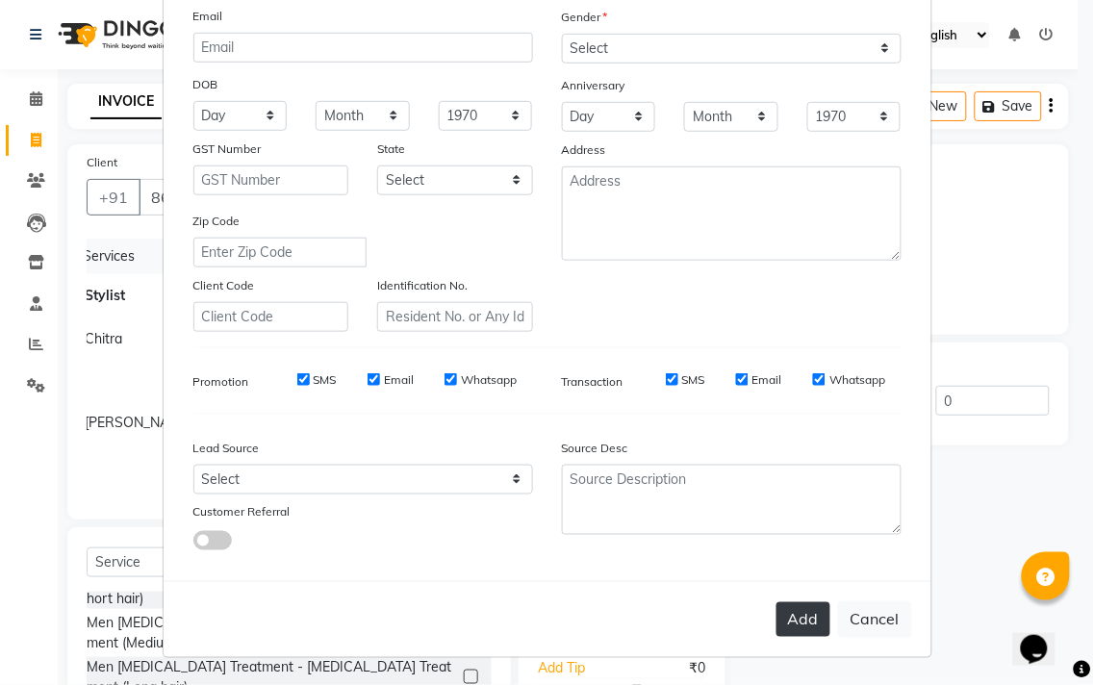
click at [796, 609] on button "Add" at bounding box center [803, 619] width 54 height 35
type input "86******93"
select select
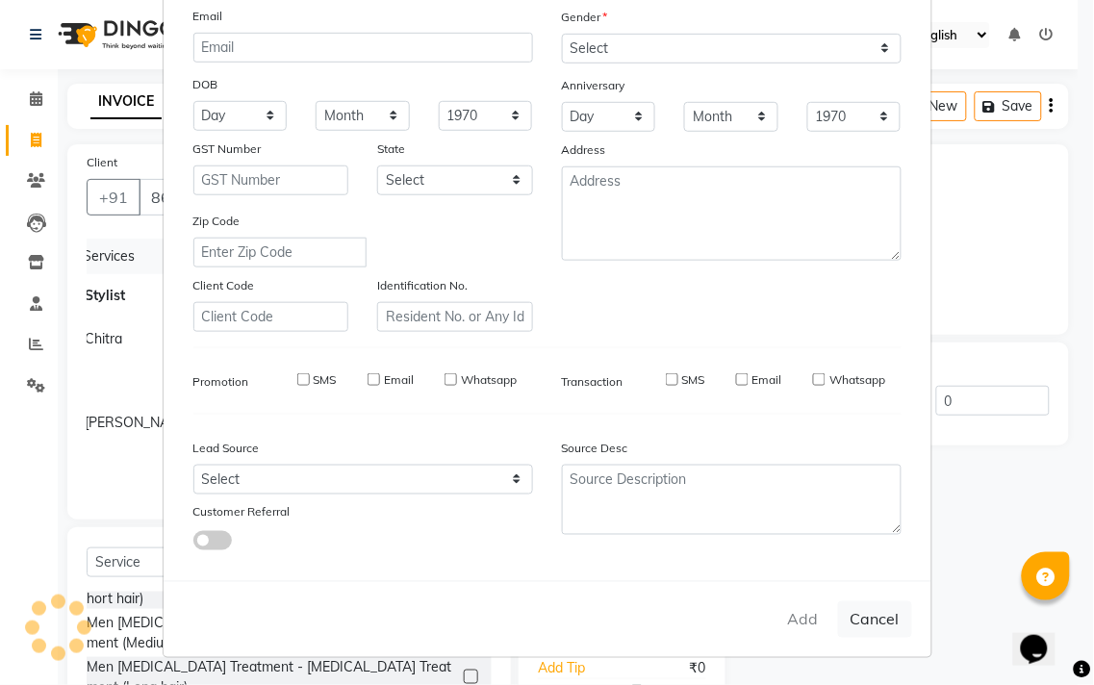
select select
checkbox input "false"
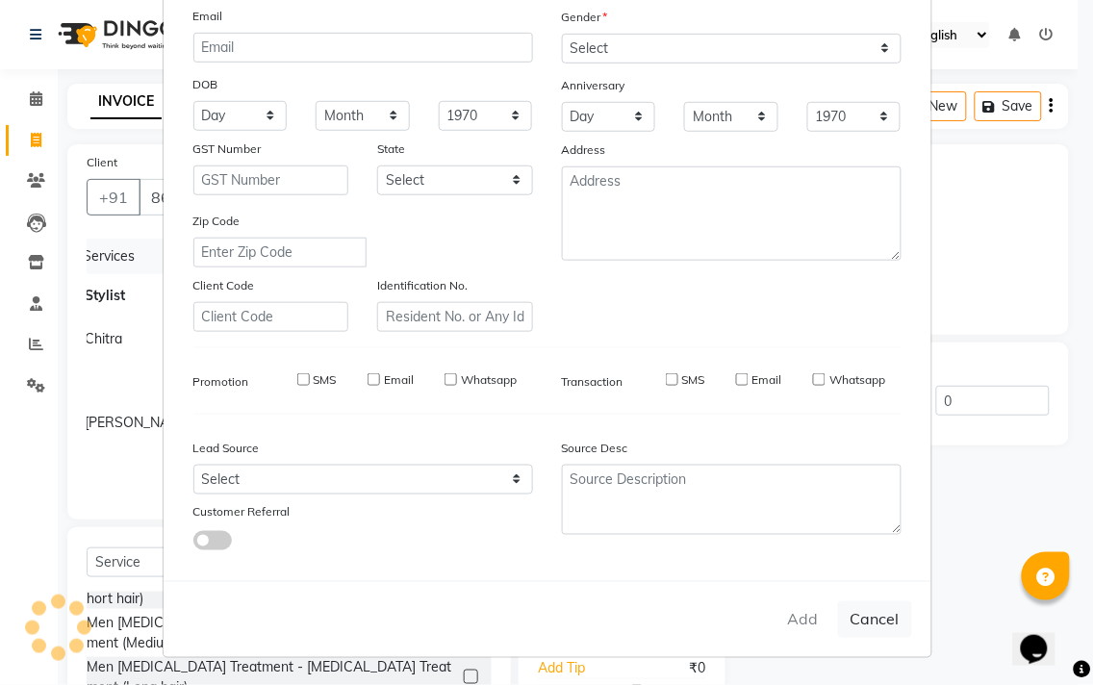
checkbox input "false"
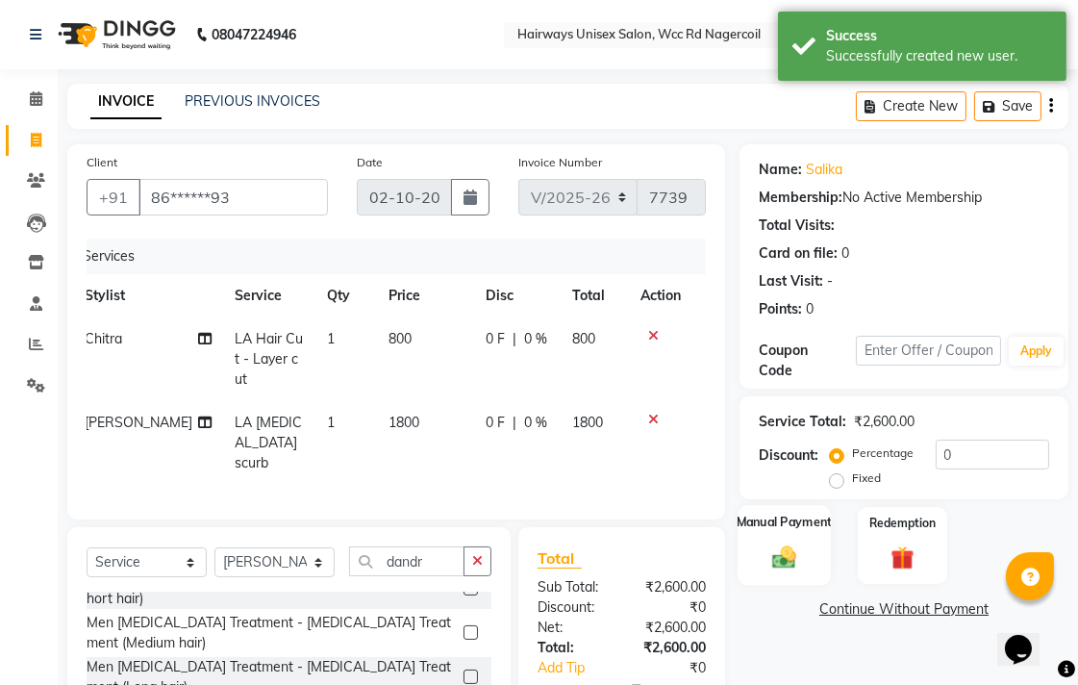
click at [771, 542] on div "Manual Payment" at bounding box center [784, 545] width 93 height 81
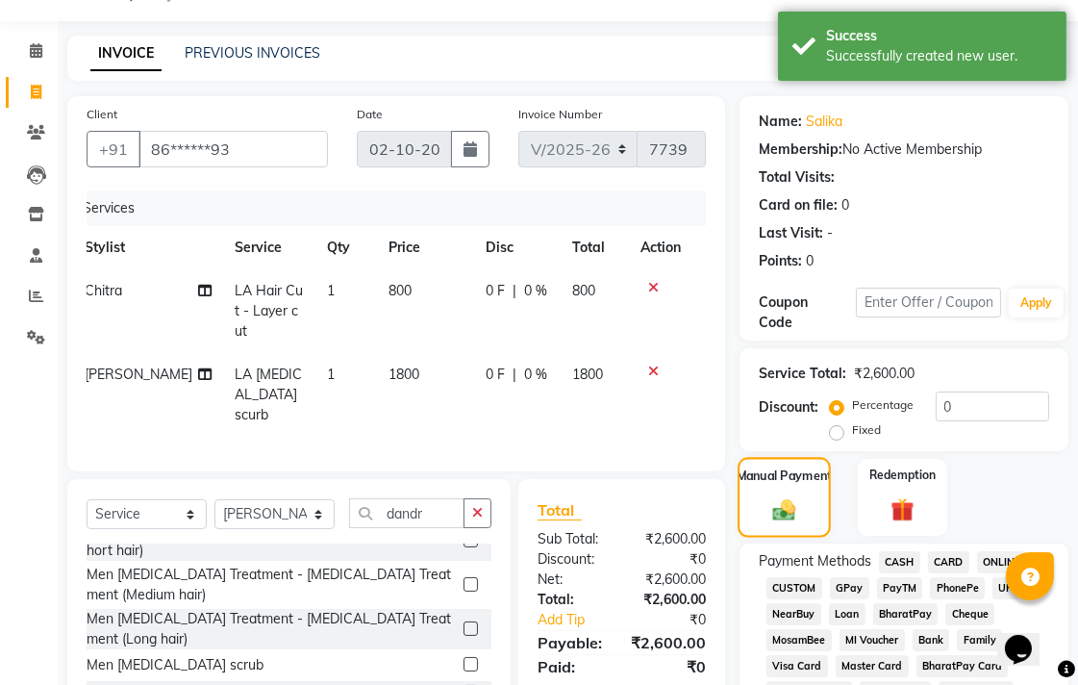
scroll to position [320, 0]
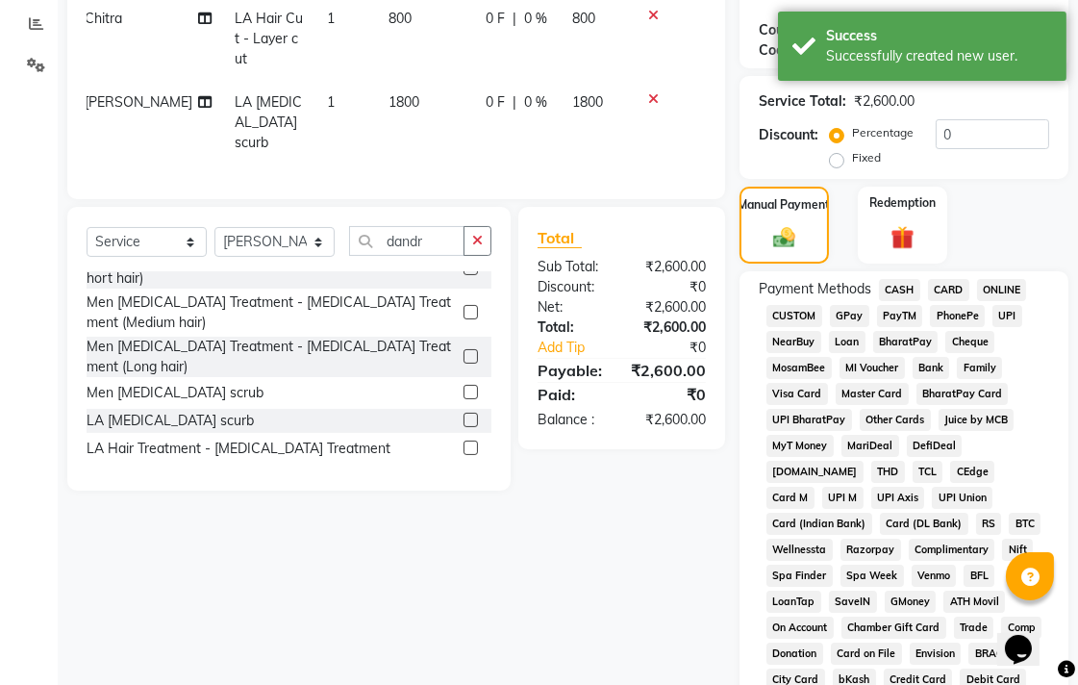
click at [897, 284] on span "CASH" at bounding box center [899, 290] width 41 height 22
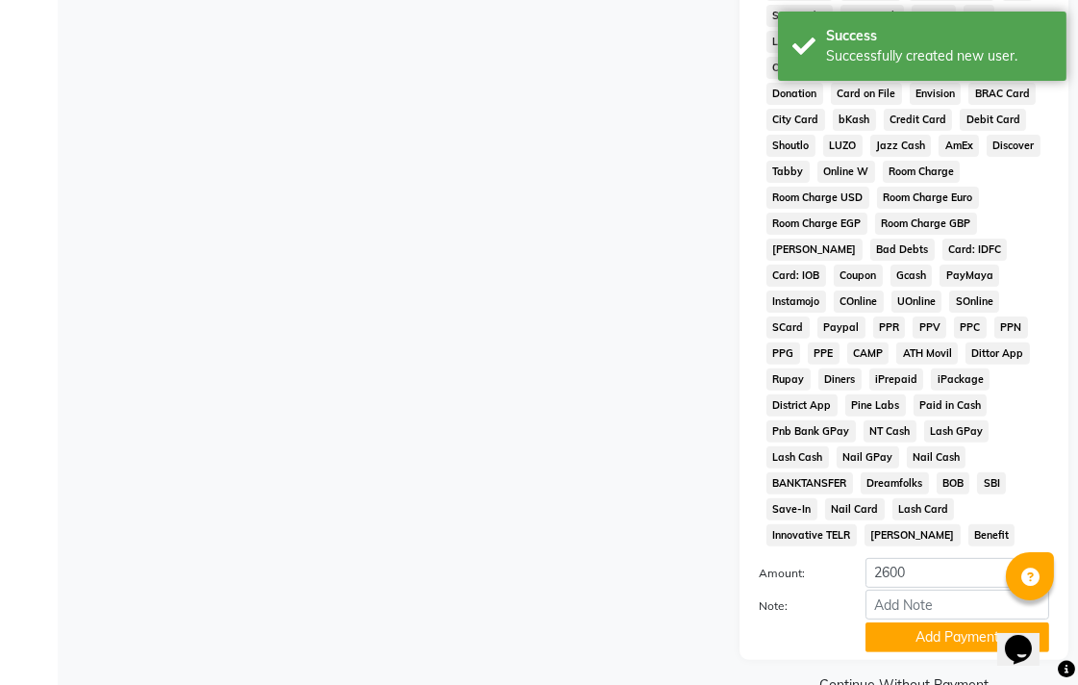
scroll to position [905, 0]
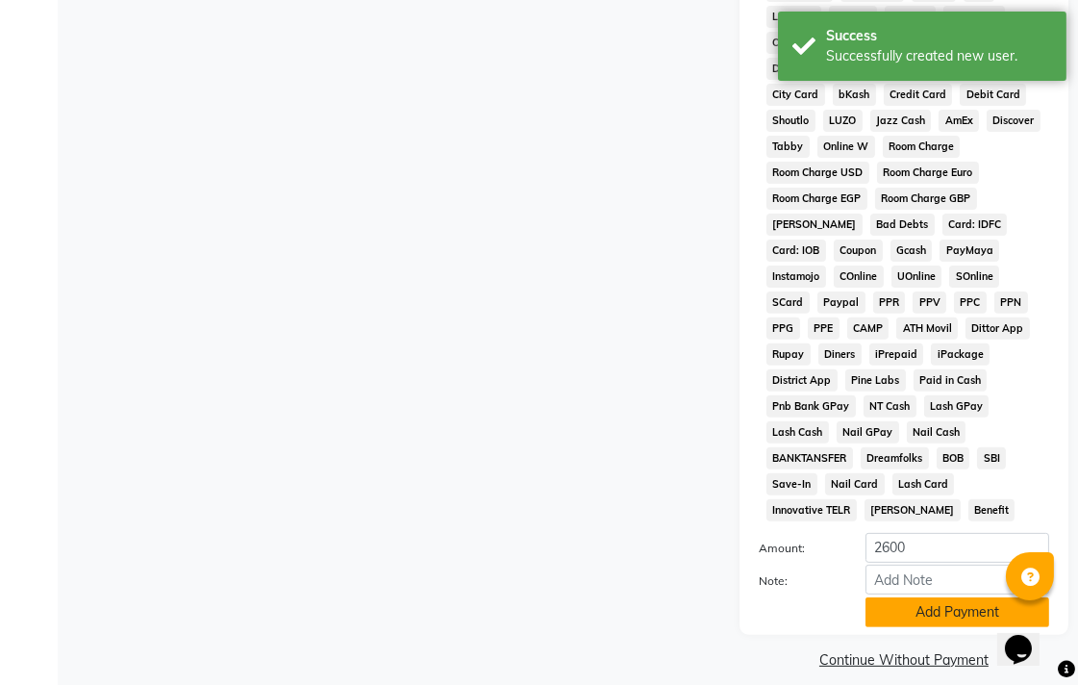
click at [919, 597] on button "Add Payment" at bounding box center [958, 612] width 184 height 30
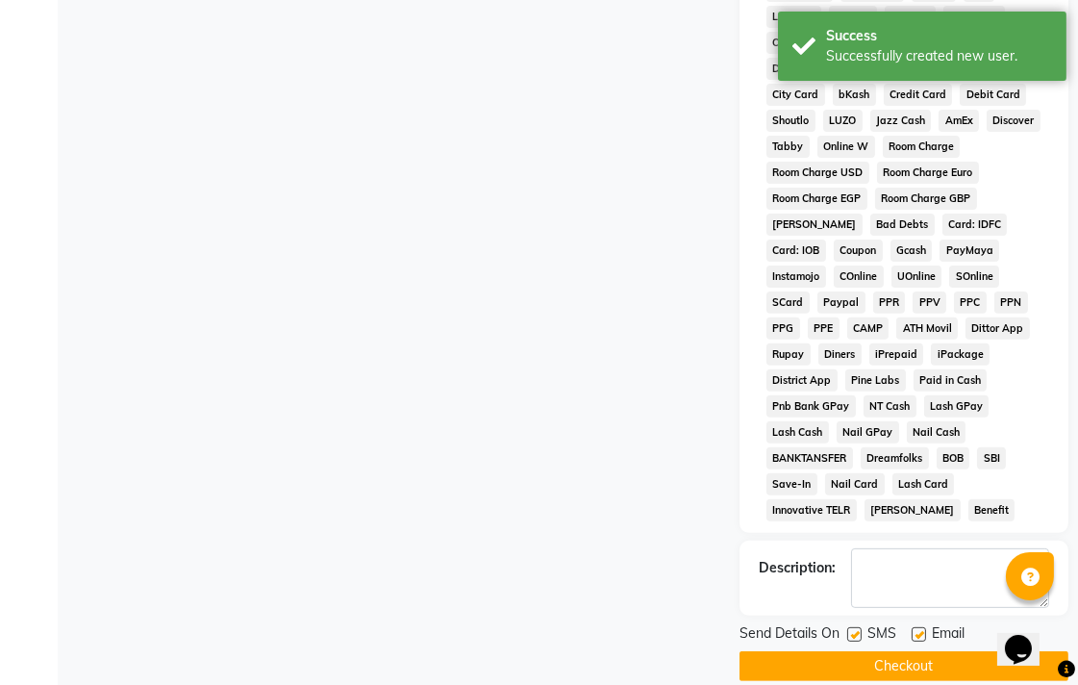
click at [943, 651] on button "Checkout" at bounding box center [904, 666] width 329 height 30
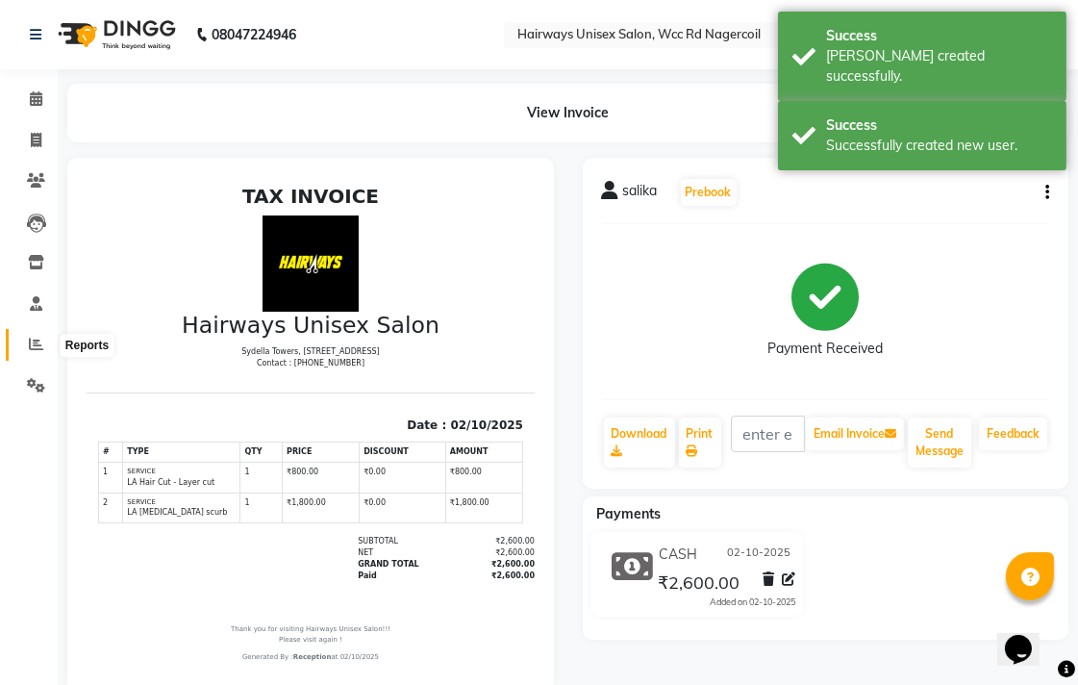
click at [24, 341] on span at bounding box center [36, 345] width 34 height 22
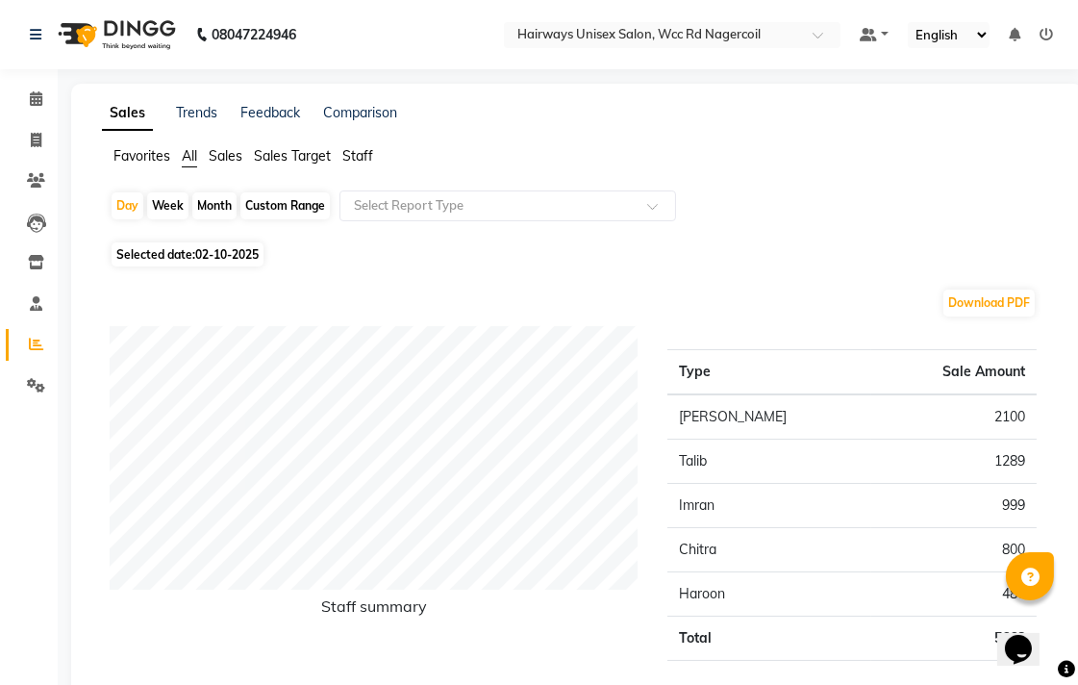
click at [51, 363] on li "Reports" at bounding box center [29, 344] width 58 height 41
click at [35, 141] on icon at bounding box center [36, 140] width 11 height 14
select select "service"
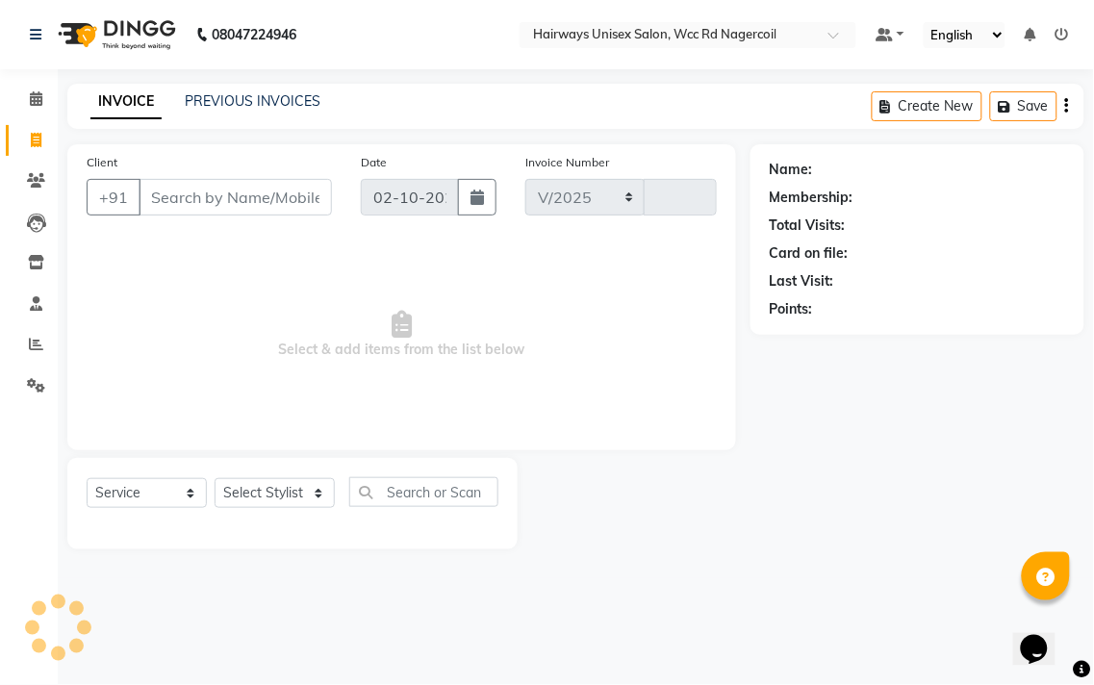
select select "6523"
type input "7740"
click at [267, 482] on select "Select Stylist" at bounding box center [275, 493] width 120 height 30
select select "49914"
click at [215, 479] on select "Select Stylist Admin Chitra divya [PERSON_NAME] [PERSON_NAME] Reception [PERSON…" at bounding box center [275, 493] width 120 height 30
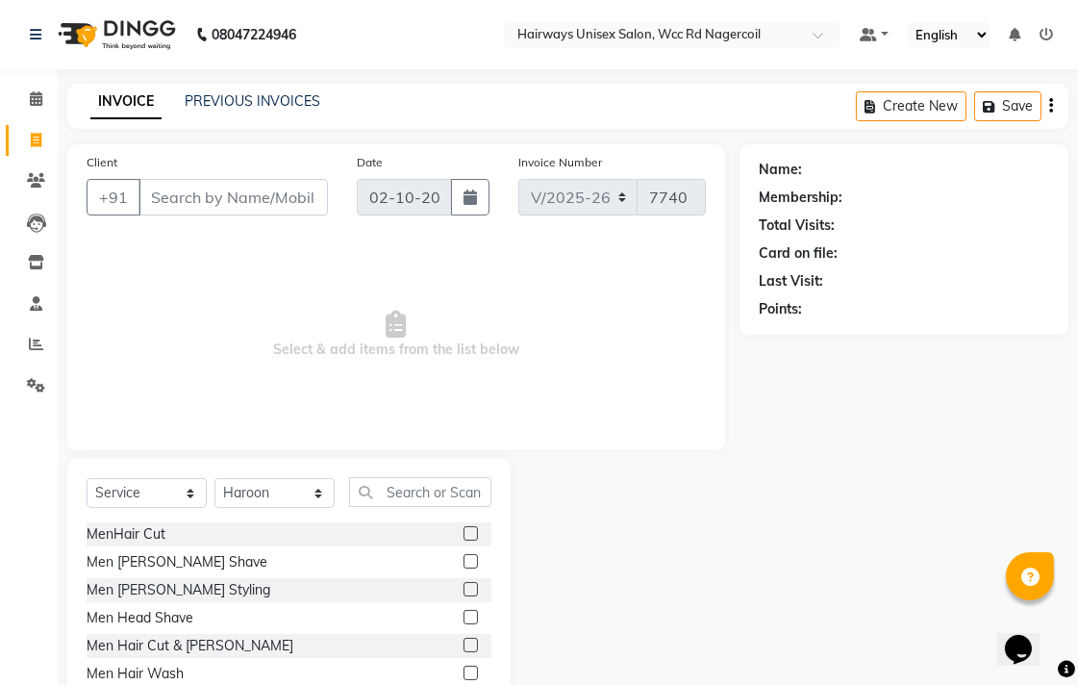
click at [236, 222] on div "Client +91" at bounding box center [207, 191] width 270 height 79
click at [236, 215] on input "Client" at bounding box center [233, 197] width 189 height 37
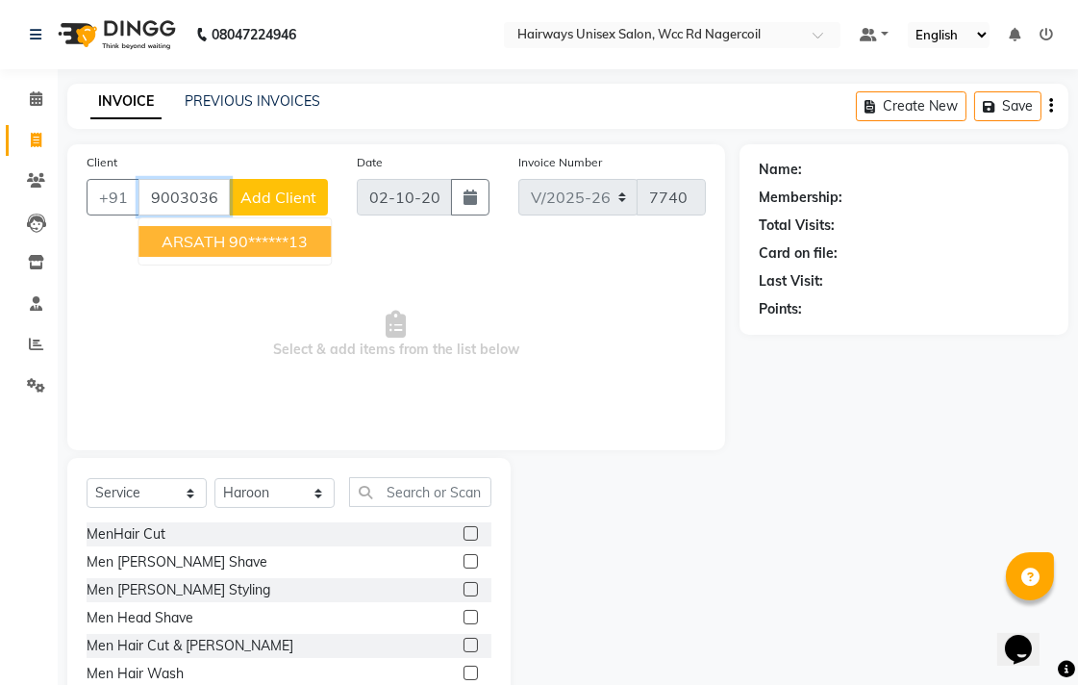
click at [233, 228] on button "ARSATH 90******13" at bounding box center [235, 241] width 192 height 31
type input "90******13"
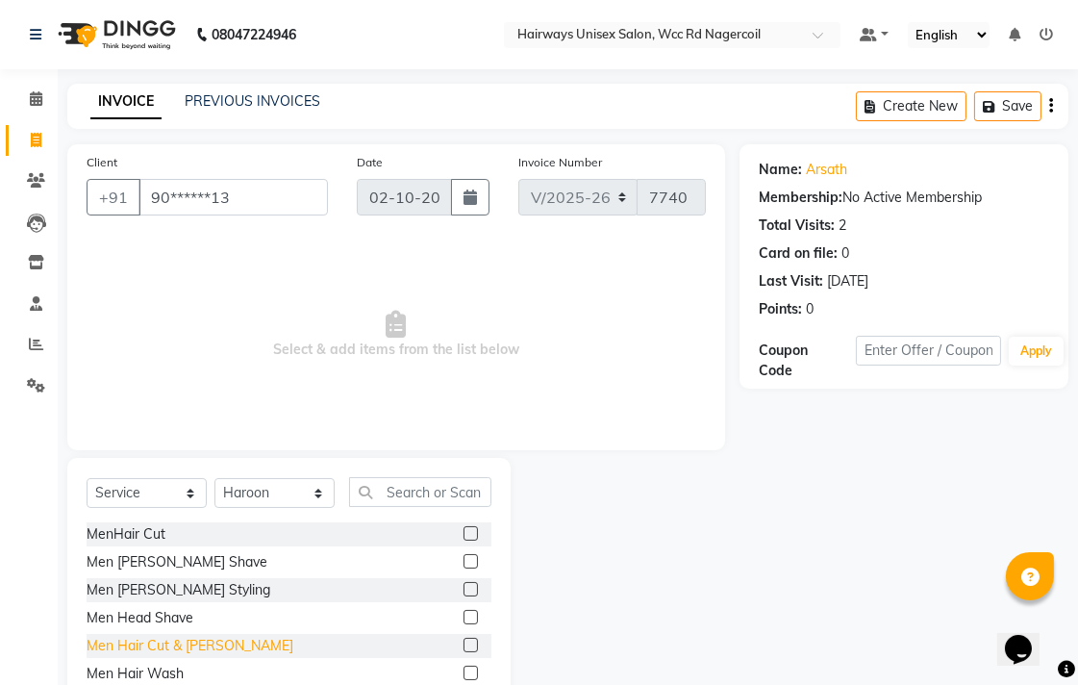
click at [189, 640] on div "Men Hair Cut & [PERSON_NAME]" at bounding box center [190, 646] width 207 height 20
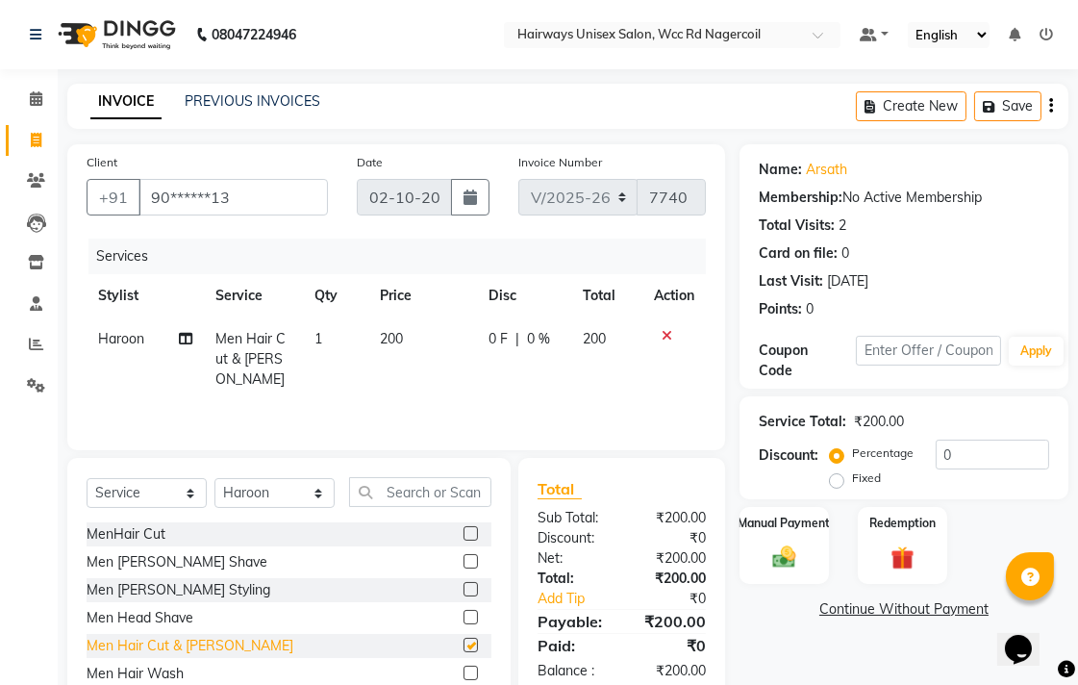
checkbox input "false"
click at [783, 566] on img at bounding box center [784, 557] width 39 height 28
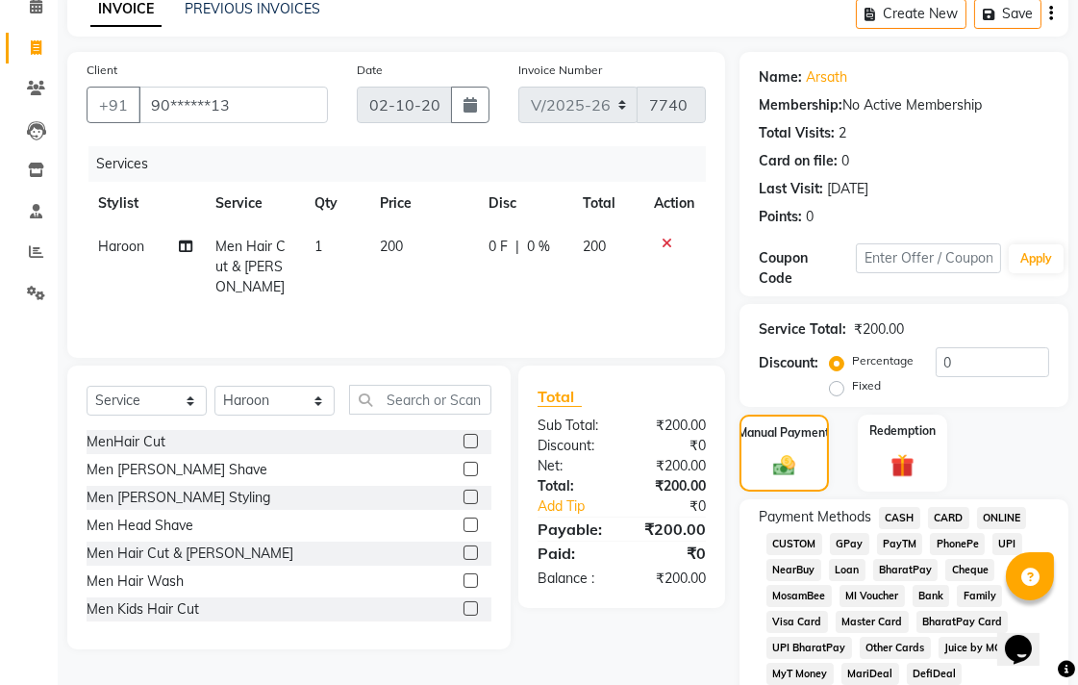
scroll to position [214, 0]
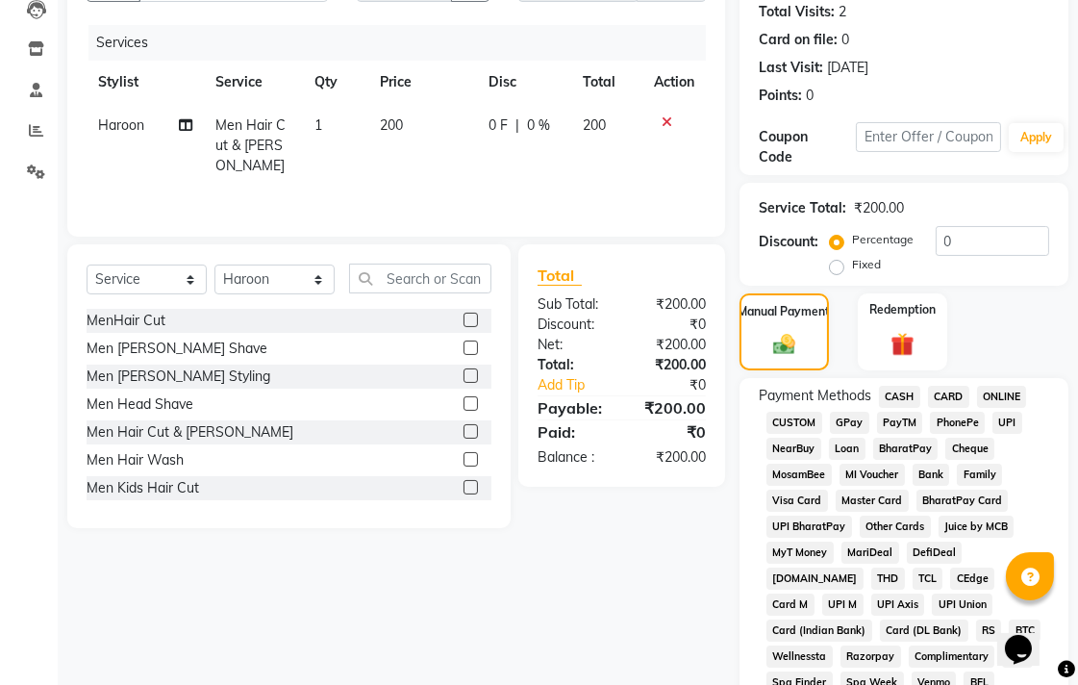
click at [1006, 426] on span "UPI" at bounding box center [1008, 423] width 30 height 22
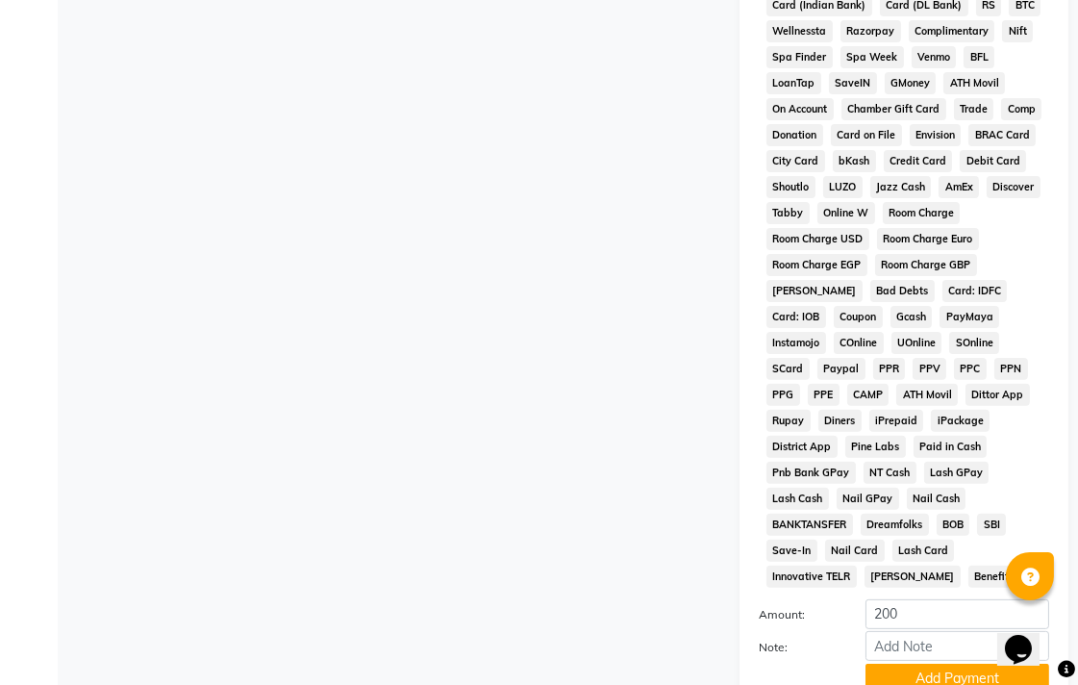
scroll to position [905, 0]
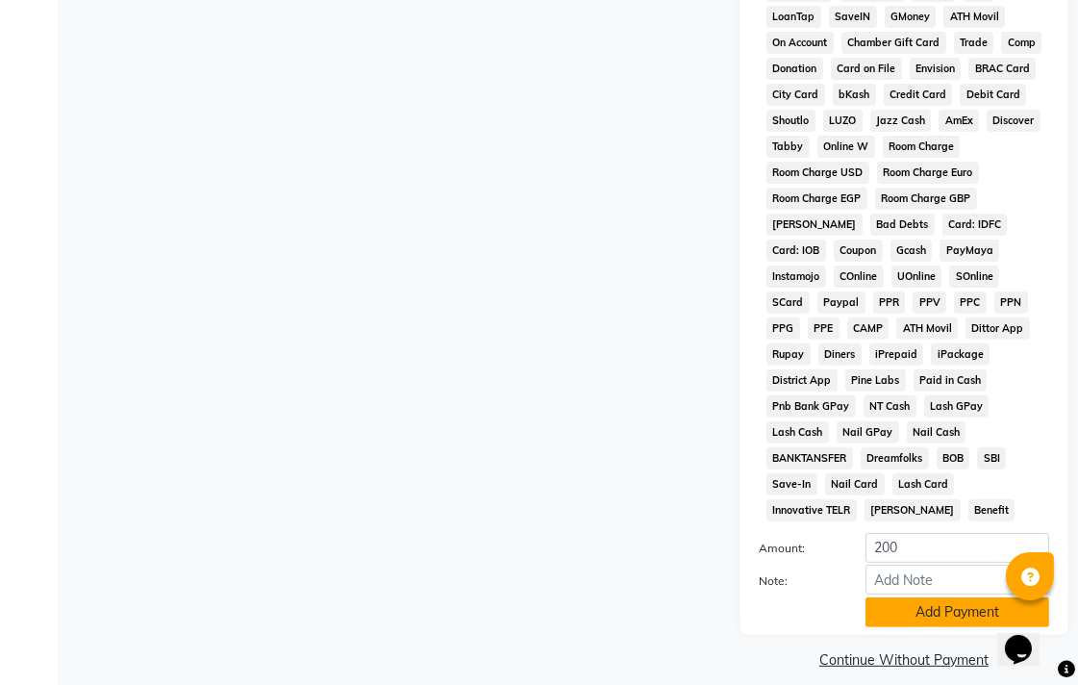
click at [946, 597] on button "Add Payment" at bounding box center [958, 612] width 184 height 30
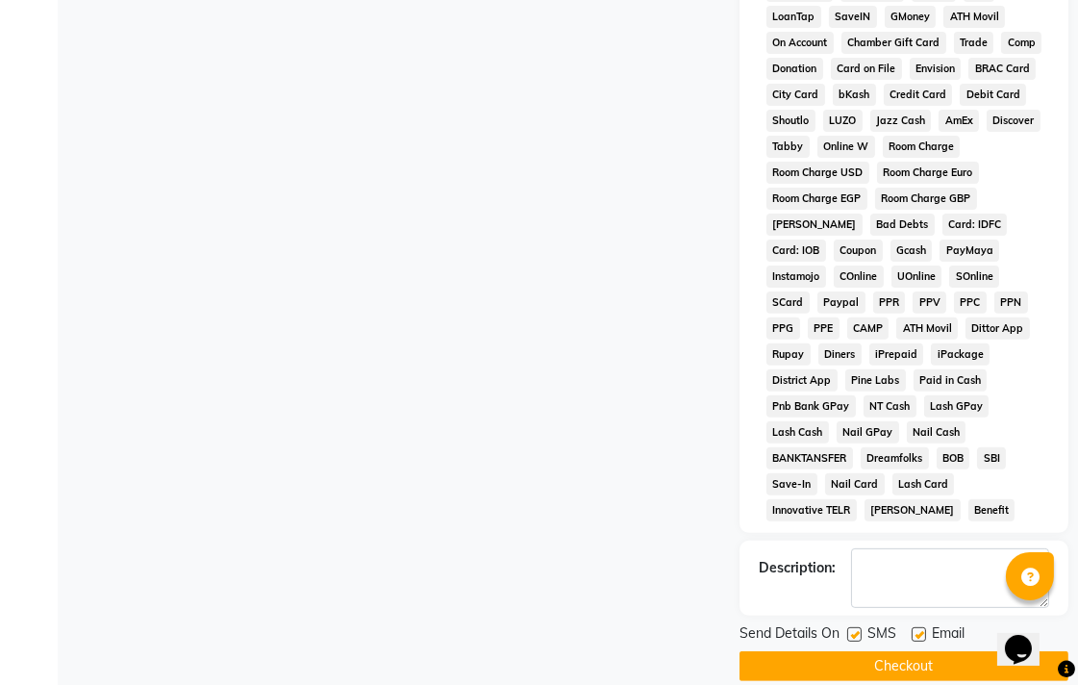
click at [931, 651] on button "Checkout" at bounding box center [904, 666] width 329 height 30
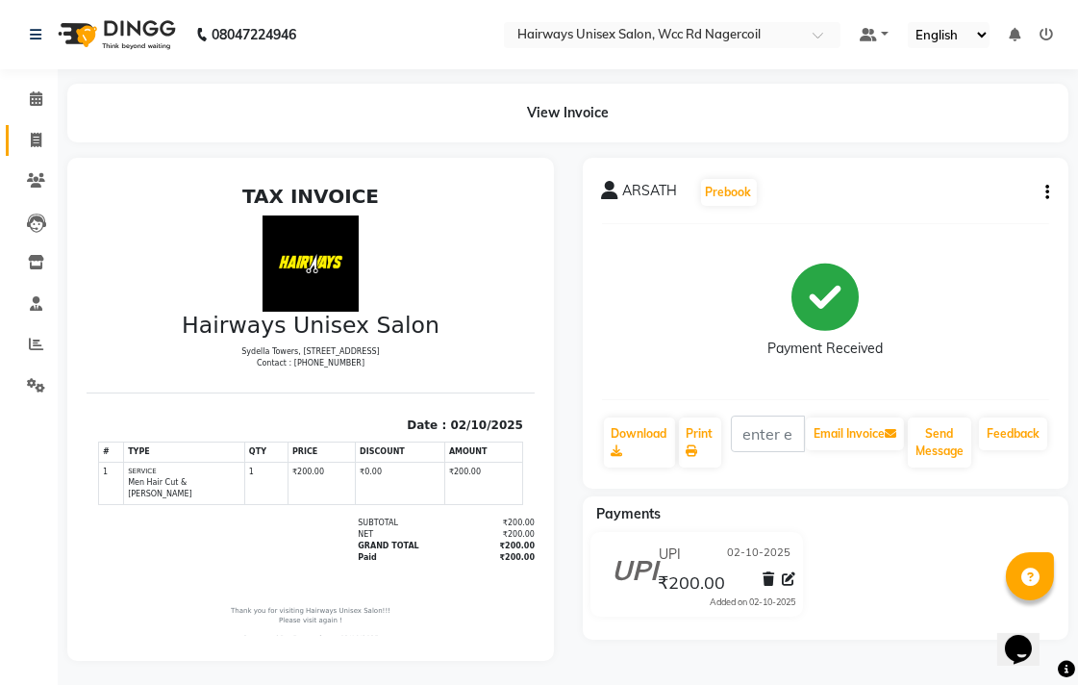
click at [43, 152] on link "Invoice" at bounding box center [29, 141] width 46 height 32
select select "service"
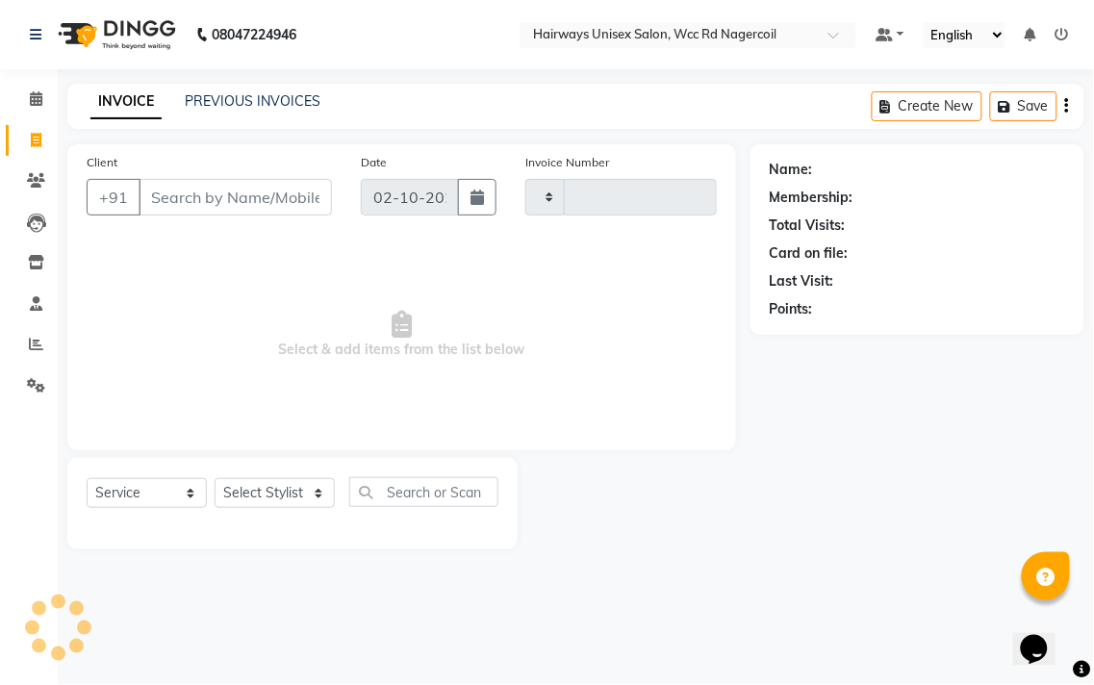
type input "7741"
select select "6523"
click at [321, 487] on select "Select Stylist" at bounding box center [275, 493] width 120 height 30
select select "49914"
click at [215, 479] on select "Select Stylist Admin Chitra divya [PERSON_NAME] [PERSON_NAME] Reception [PERSON…" at bounding box center [275, 493] width 120 height 30
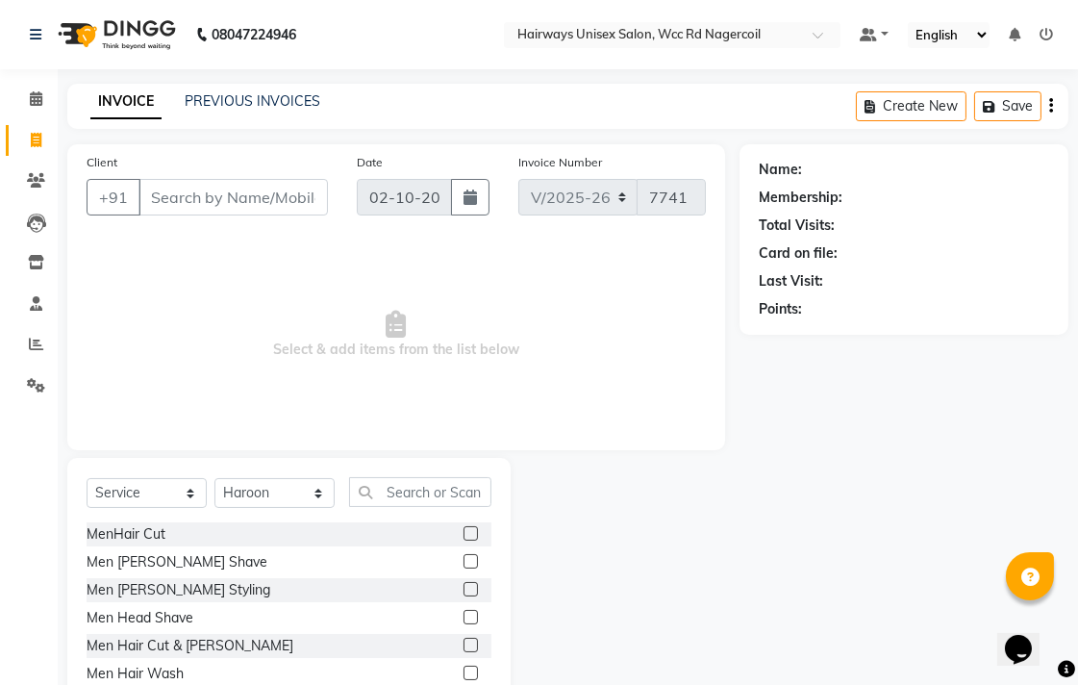
click at [464, 535] on label at bounding box center [471, 533] width 14 height 14
click at [464, 535] on input "checkbox" at bounding box center [470, 534] width 13 height 13
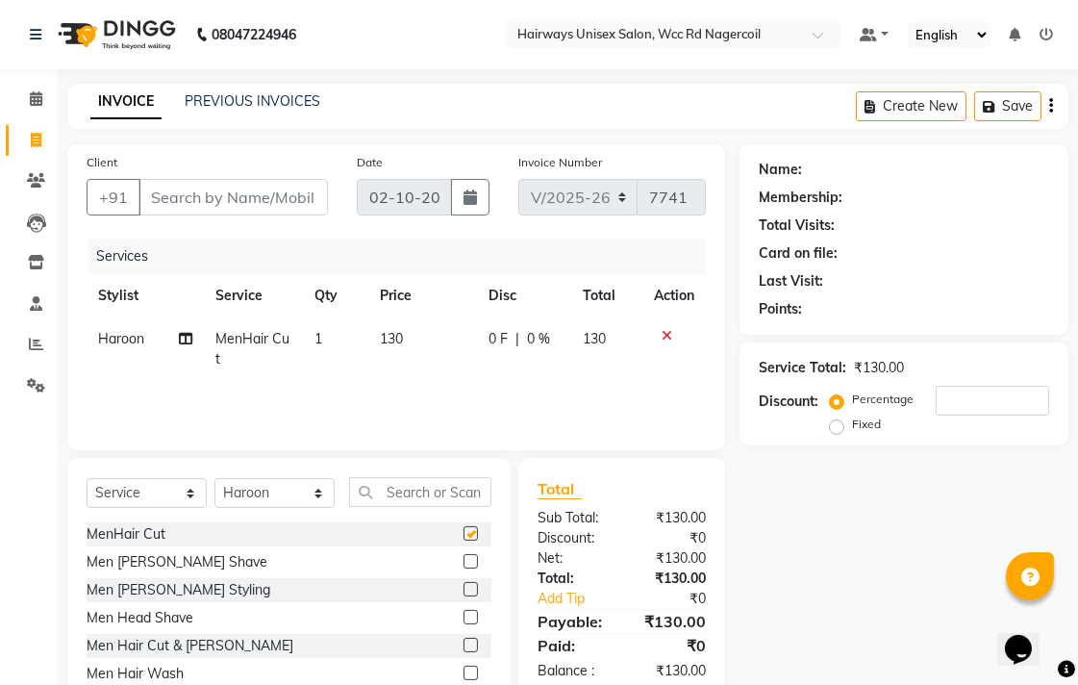
checkbox input "false"
click at [262, 203] on input "Client" at bounding box center [233, 197] width 189 height 37
type input "9"
type input "0"
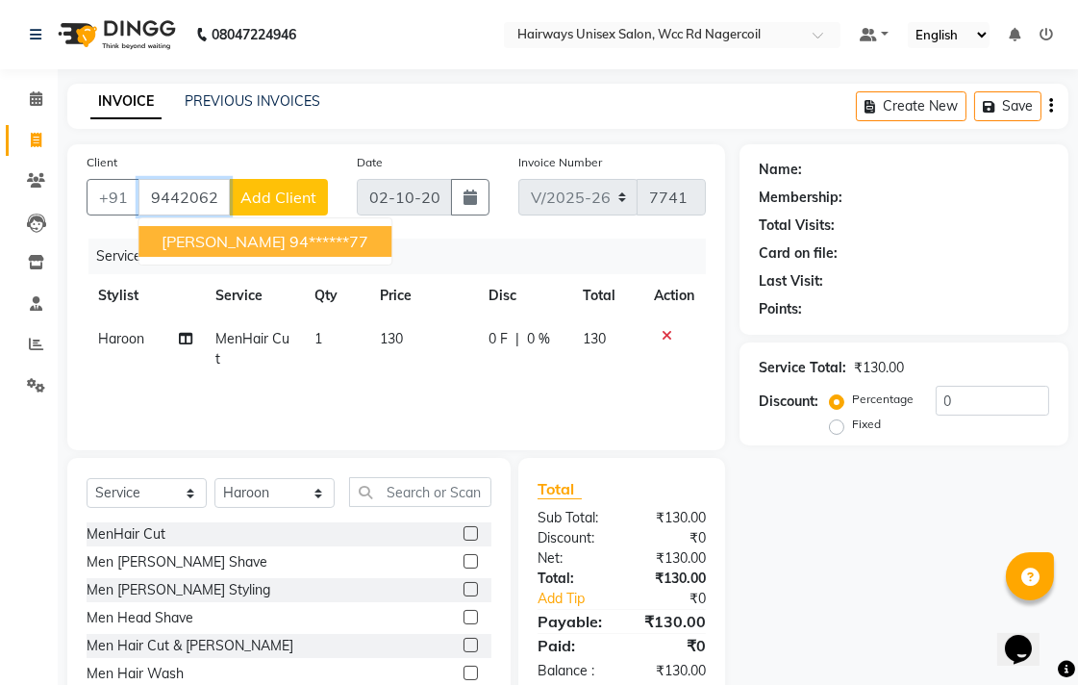
click at [290, 244] on ngb-highlight "94******77" at bounding box center [329, 241] width 79 height 19
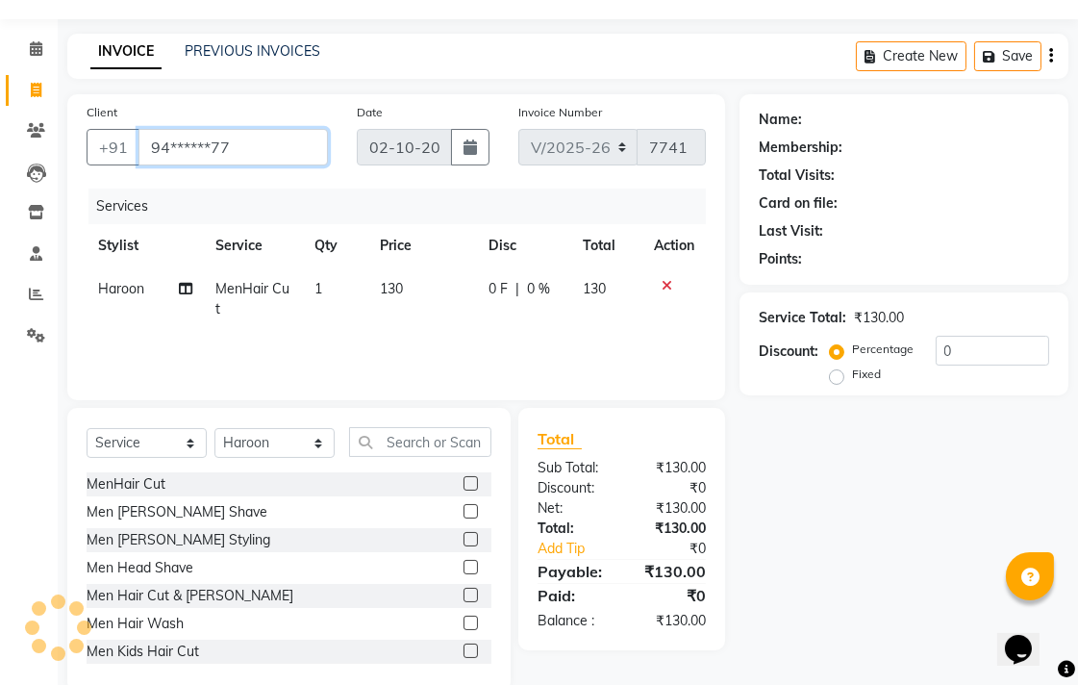
scroll to position [85, 0]
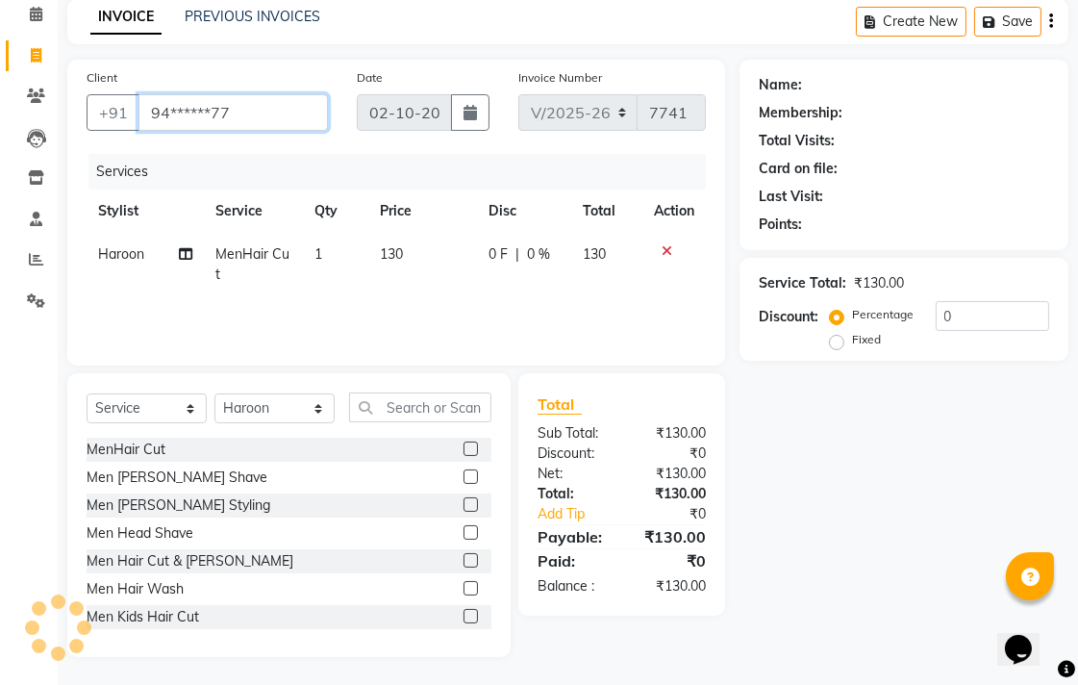
type input "94******77"
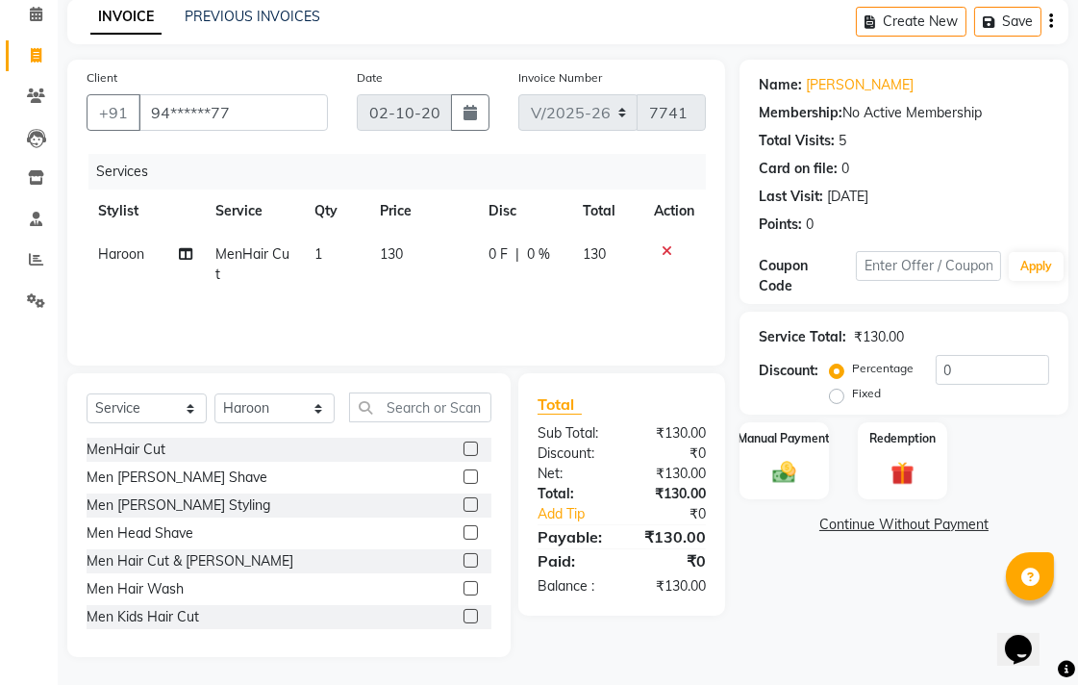
click at [792, 478] on img at bounding box center [785, 472] width 38 height 27
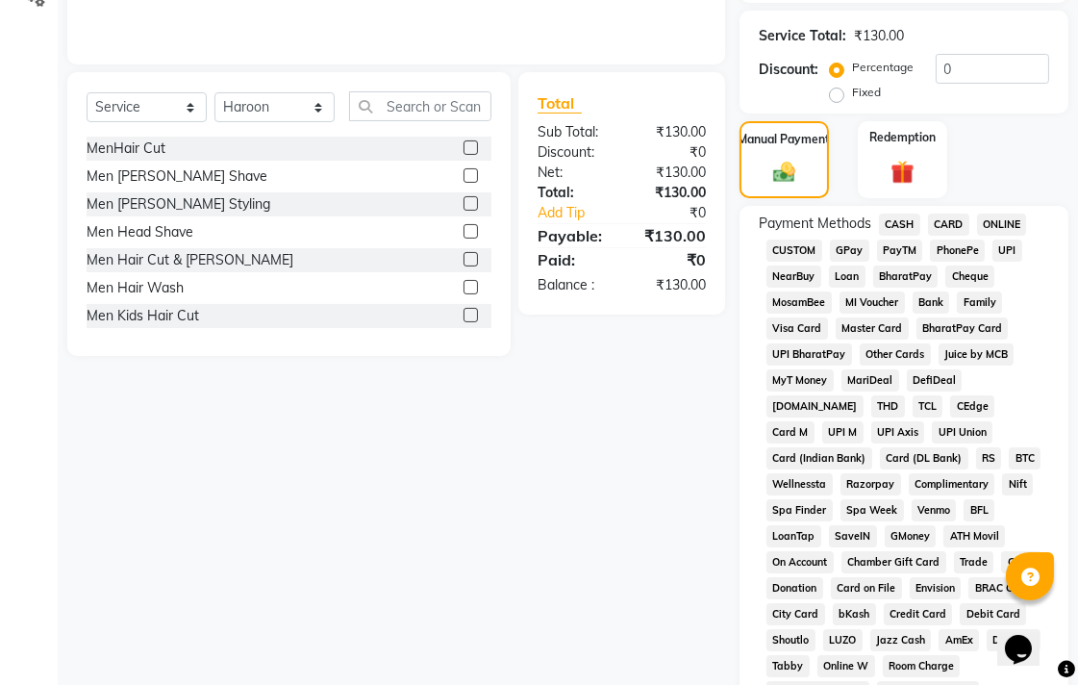
scroll to position [406, 0]
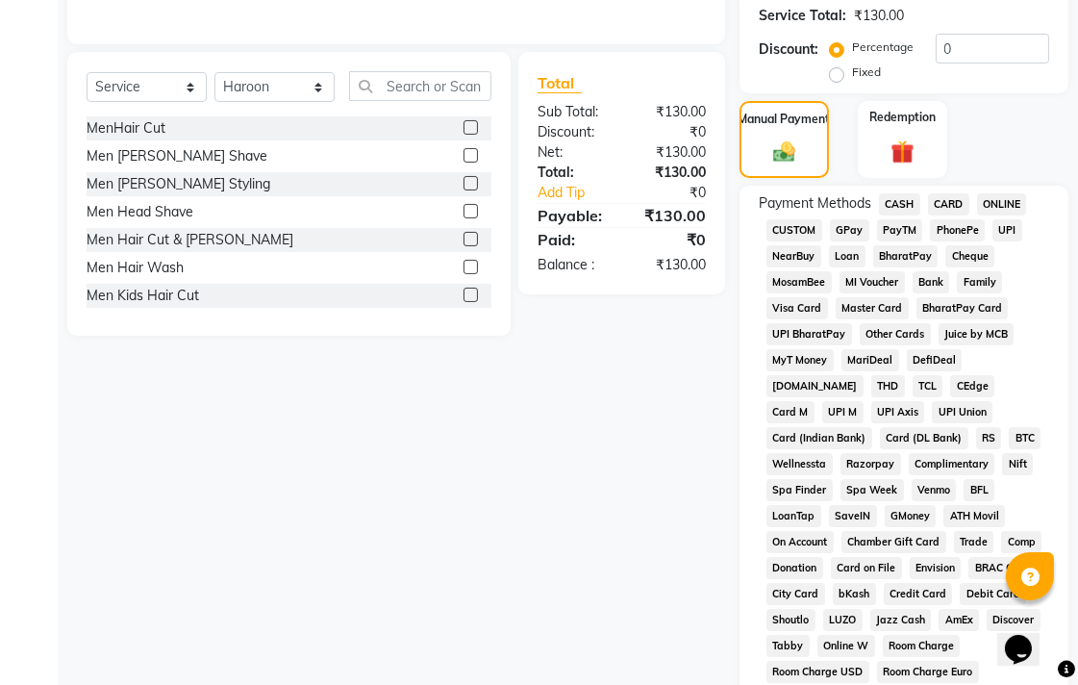
click at [910, 205] on span "CASH" at bounding box center [899, 204] width 41 height 22
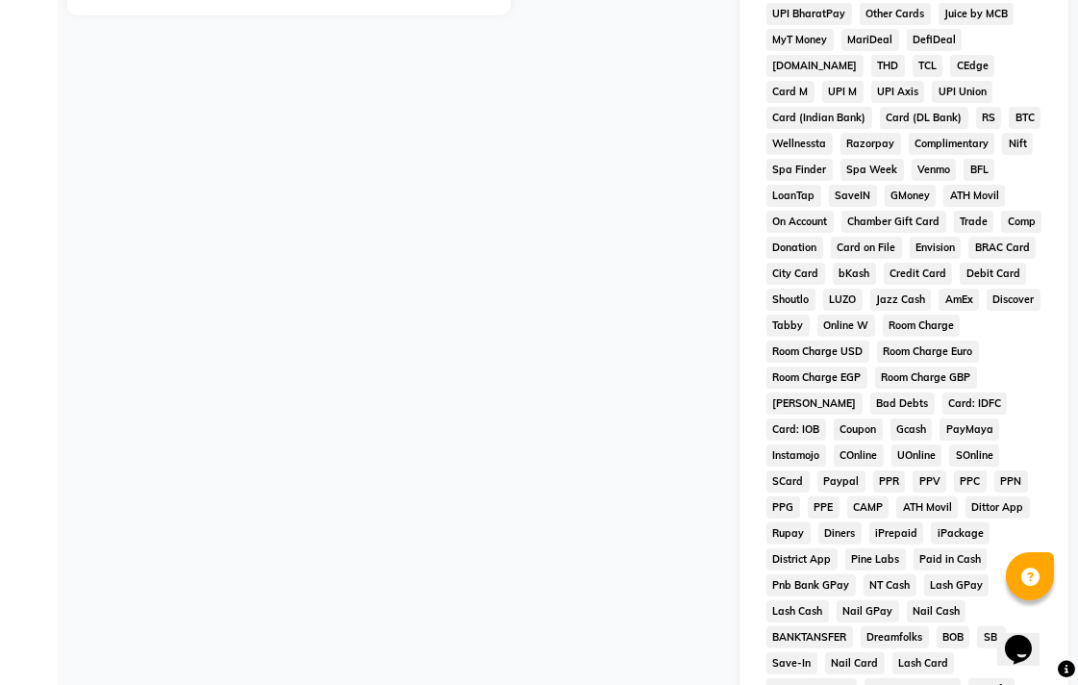
scroll to position [905, 0]
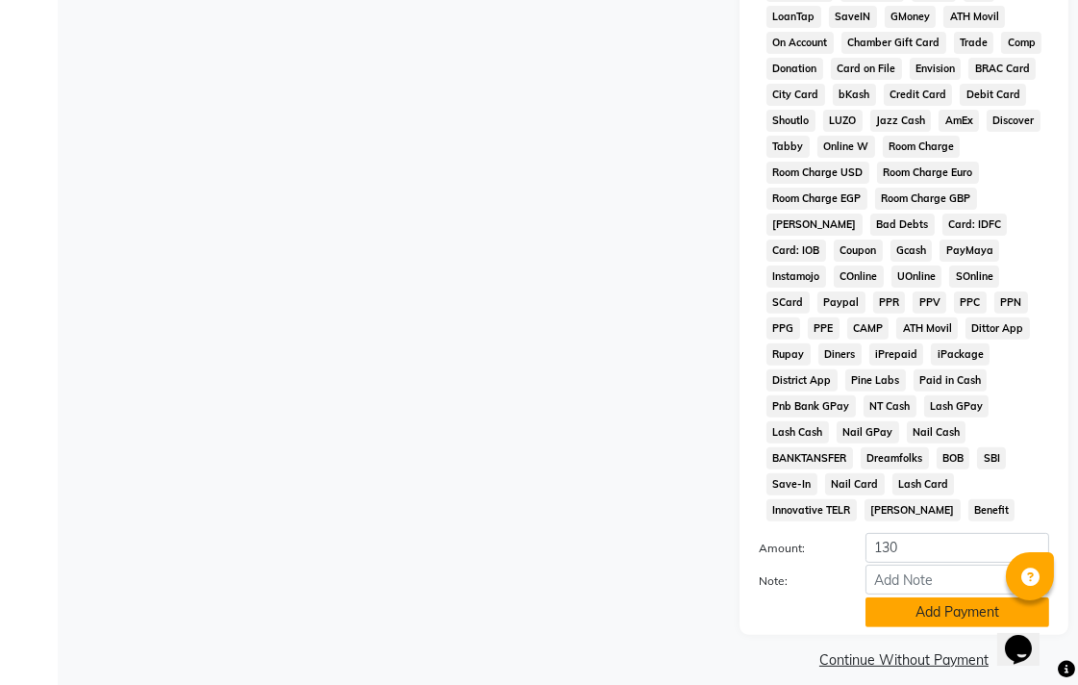
click at [929, 597] on button "Add Payment" at bounding box center [958, 612] width 184 height 30
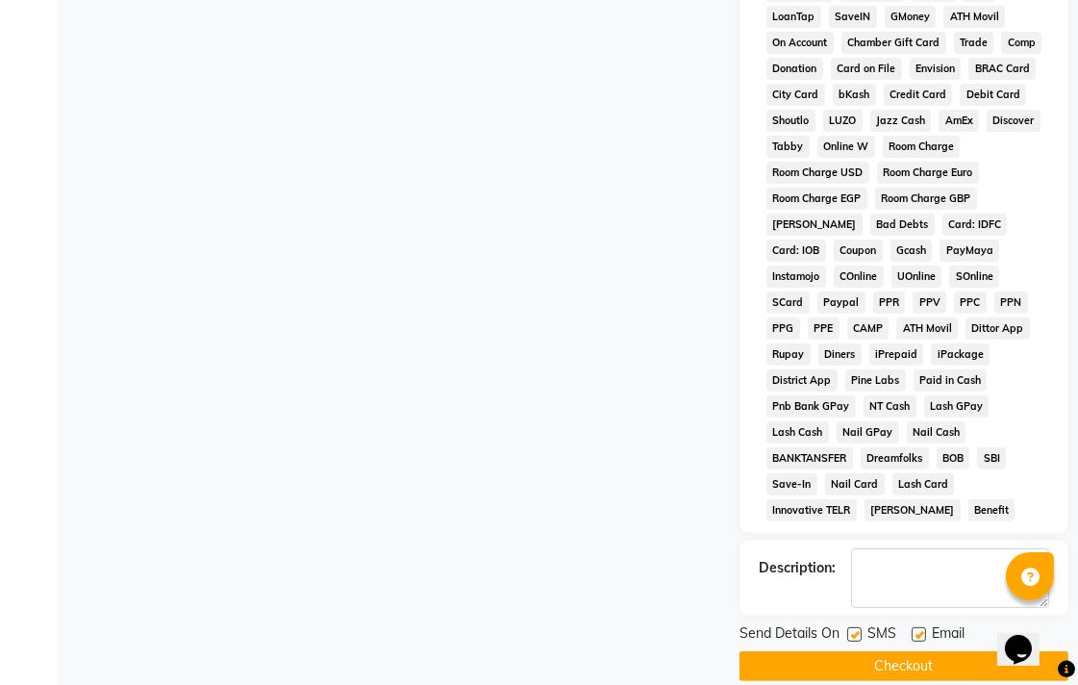
click at [929, 651] on button "Checkout" at bounding box center [904, 666] width 329 height 30
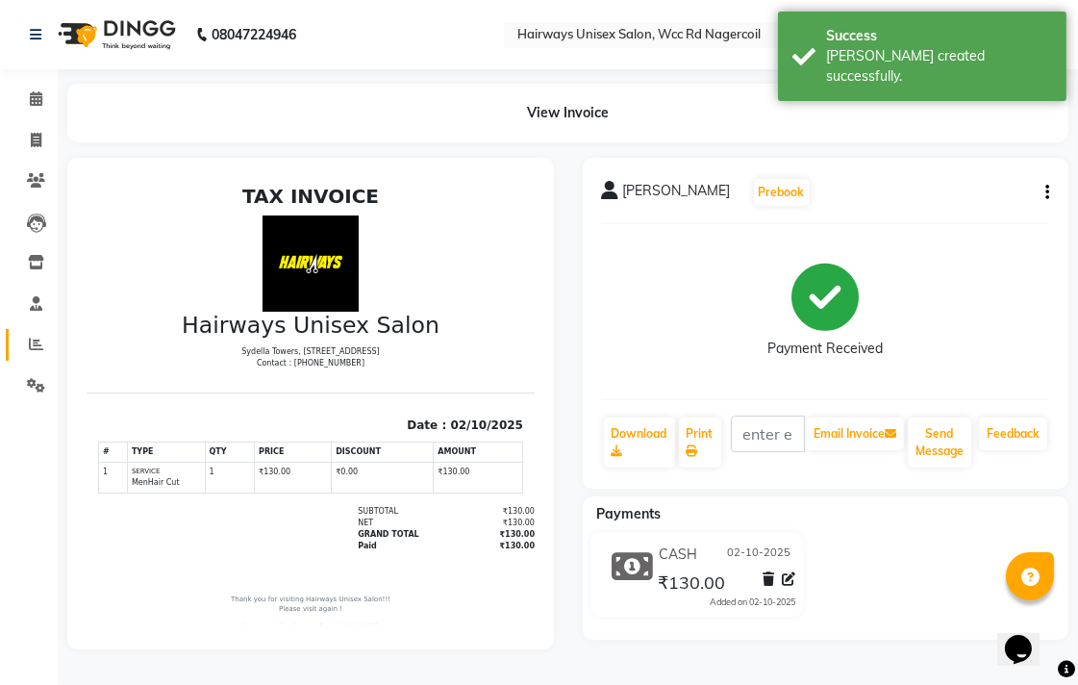
click at [44, 331] on link "Reports" at bounding box center [29, 345] width 46 height 32
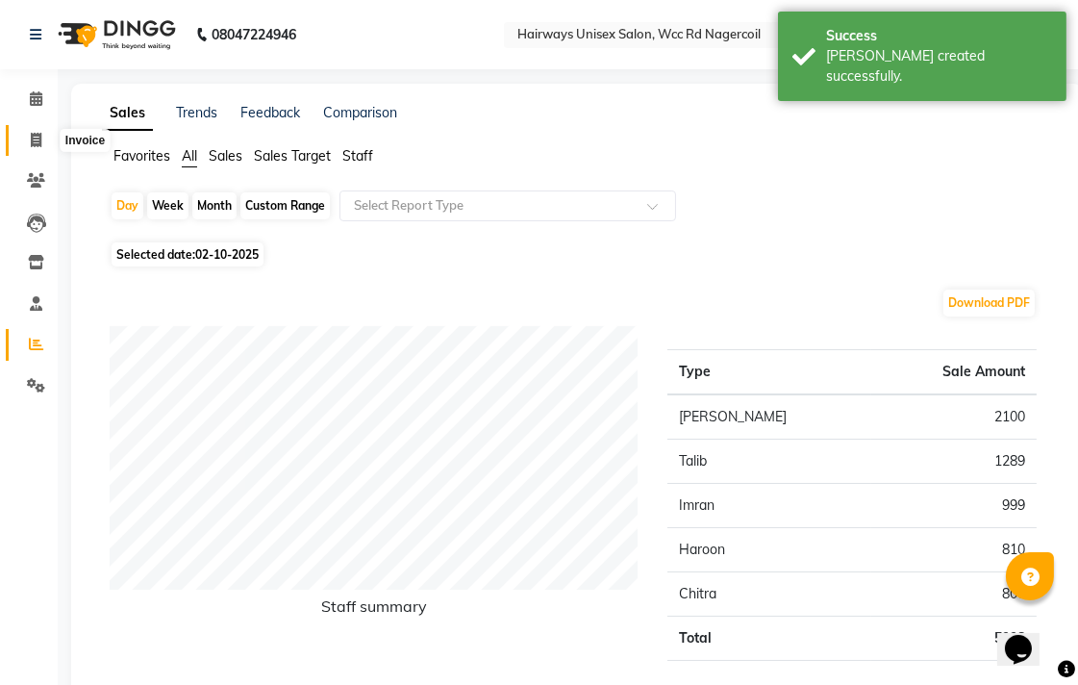
click at [20, 141] on span at bounding box center [36, 141] width 34 height 22
select select "service"
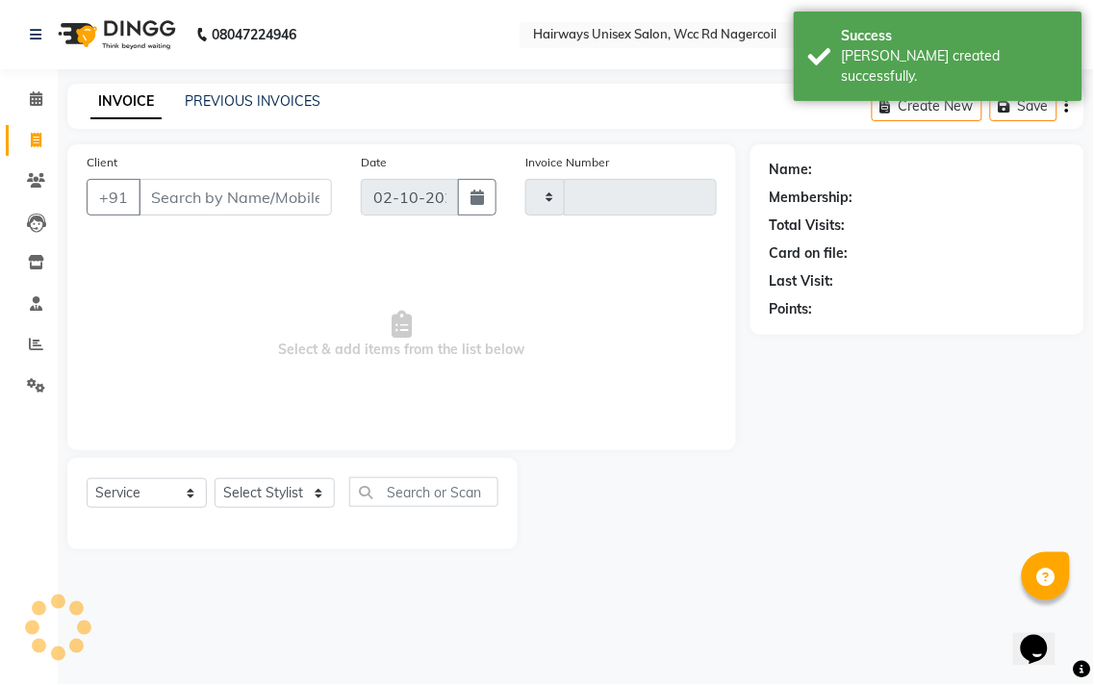
type input "7742"
select select "6523"
click at [258, 498] on select "Select Stylist Admin Chitra divya [PERSON_NAME] [PERSON_NAME] Reception [PERSON…" at bounding box center [275, 493] width 120 height 30
select select "49917"
click at [215, 479] on select "Select Stylist Admin Chitra divya [PERSON_NAME] [PERSON_NAME] Reception [PERSON…" at bounding box center [275, 493] width 120 height 30
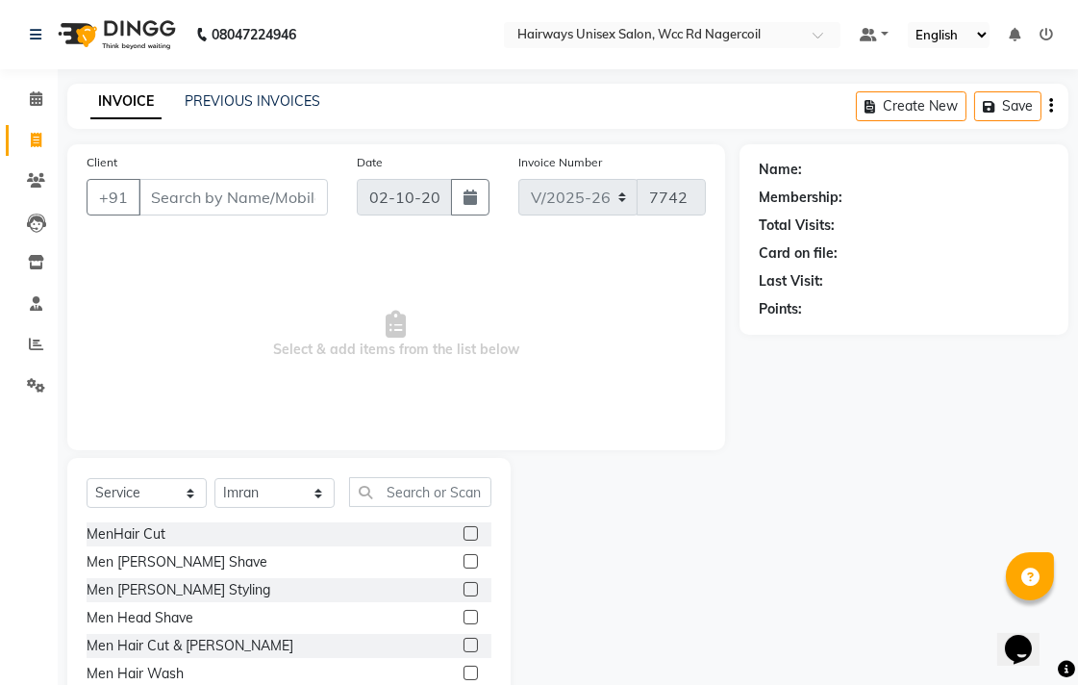
click at [464, 642] on label at bounding box center [471, 645] width 14 height 14
click at [464, 642] on input "checkbox" at bounding box center [470, 646] width 13 height 13
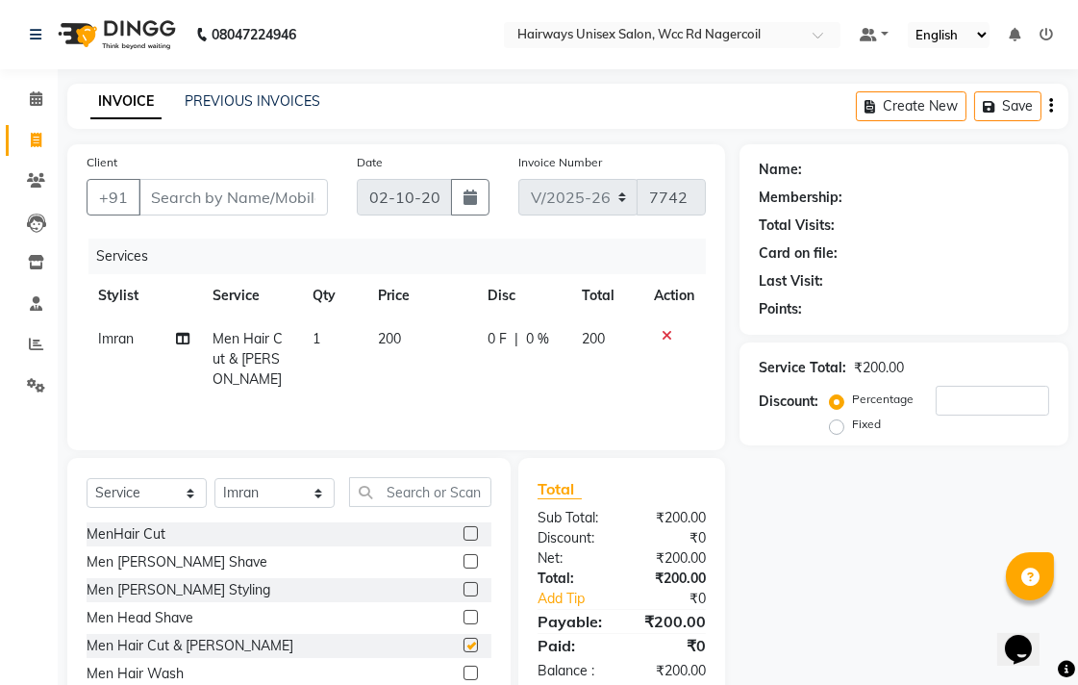
checkbox input "false"
click at [260, 208] on input "Client" at bounding box center [233, 197] width 189 height 37
type input "7"
type input "0"
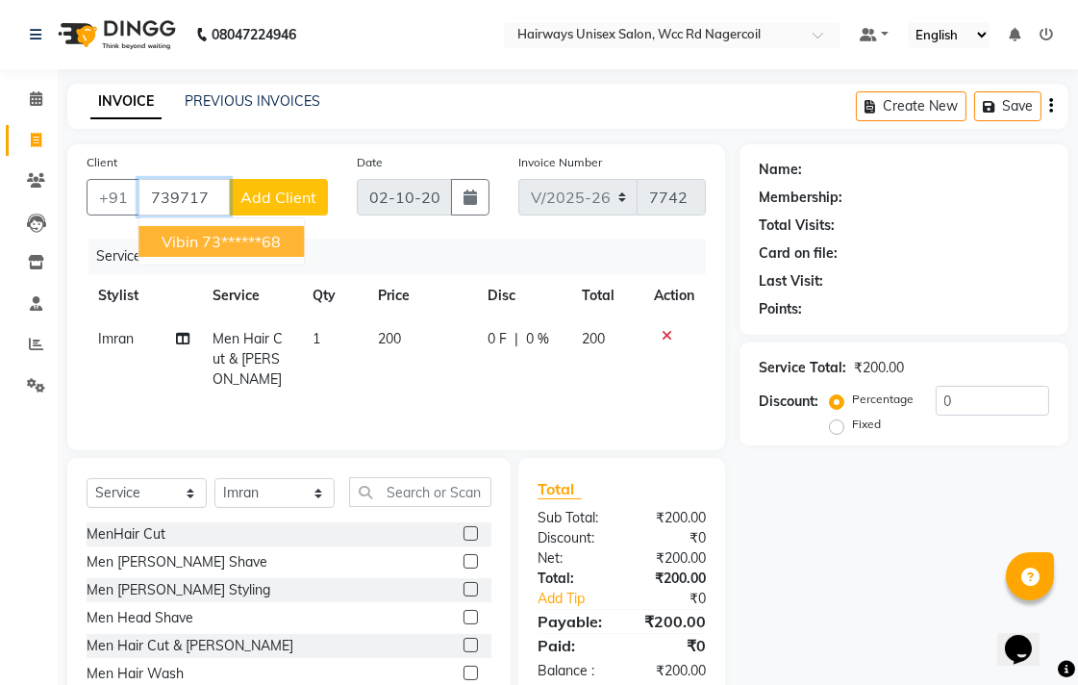
click at [266, 246] on ngb-highlight "73******68" at bounding box center [241, 241] width 79 height 19
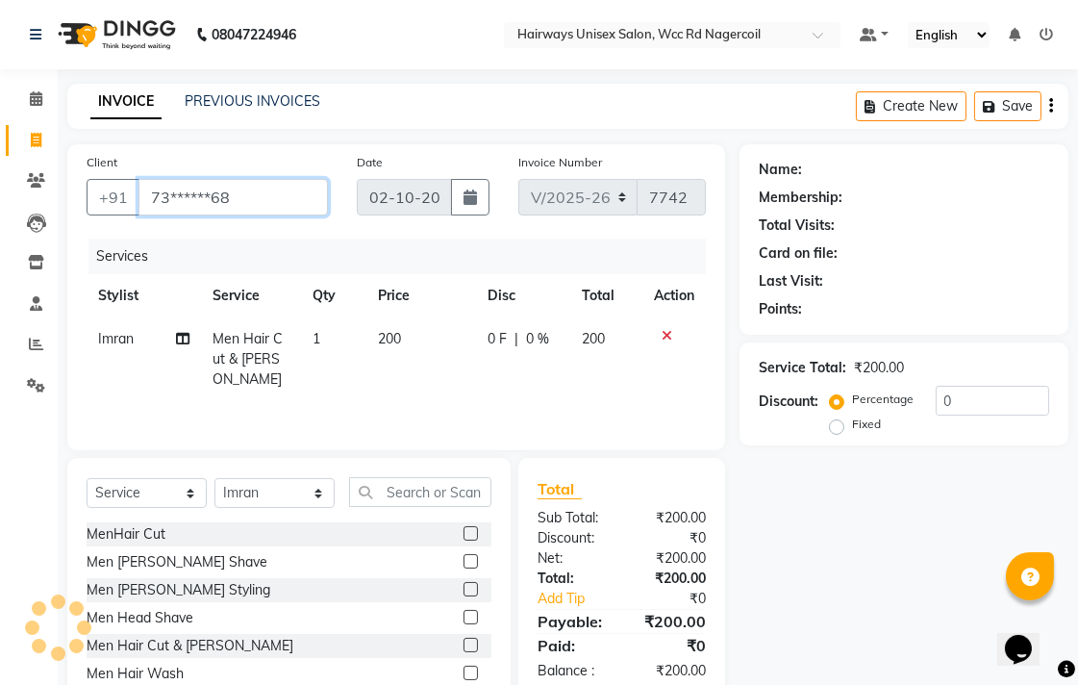
type input "73******68"
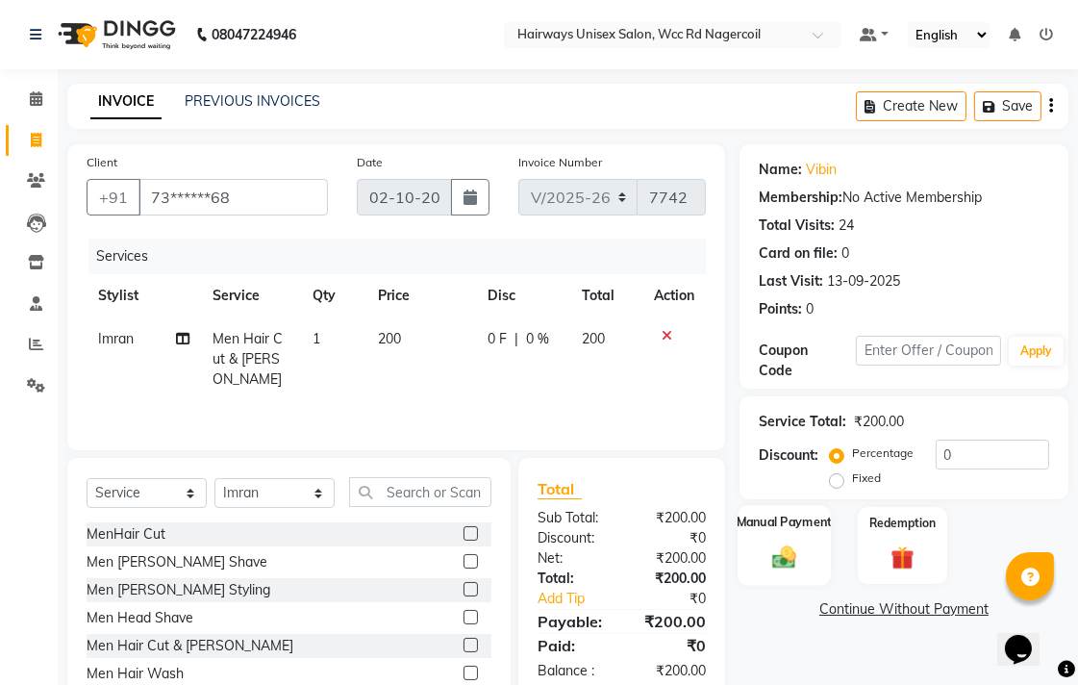
click at [780, 549] on img at bounding box center [784, 557] width 39 height 28
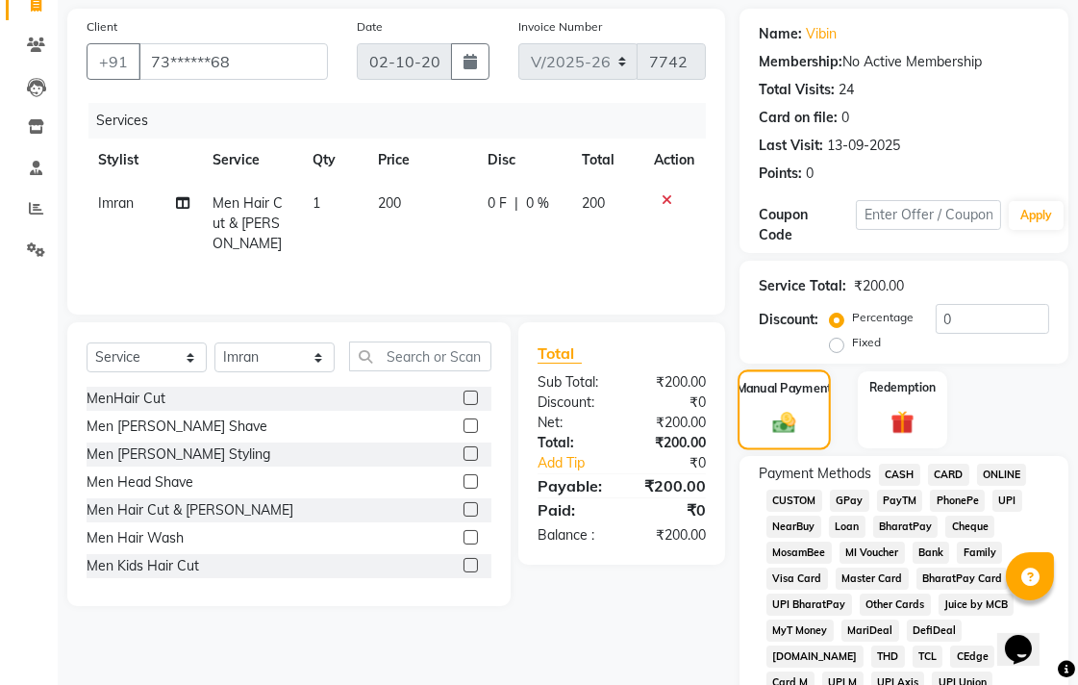
scroll to position [427, 0]
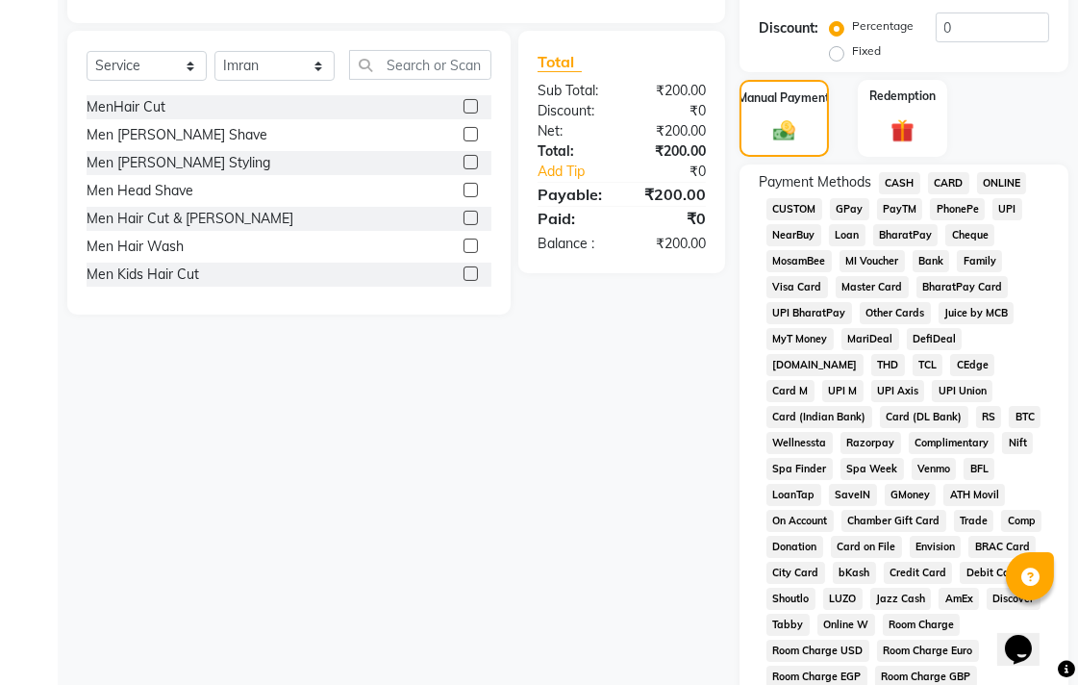
click at [896, 180] on span "CASH" at bounding box center [899, 183] width 41 height 22
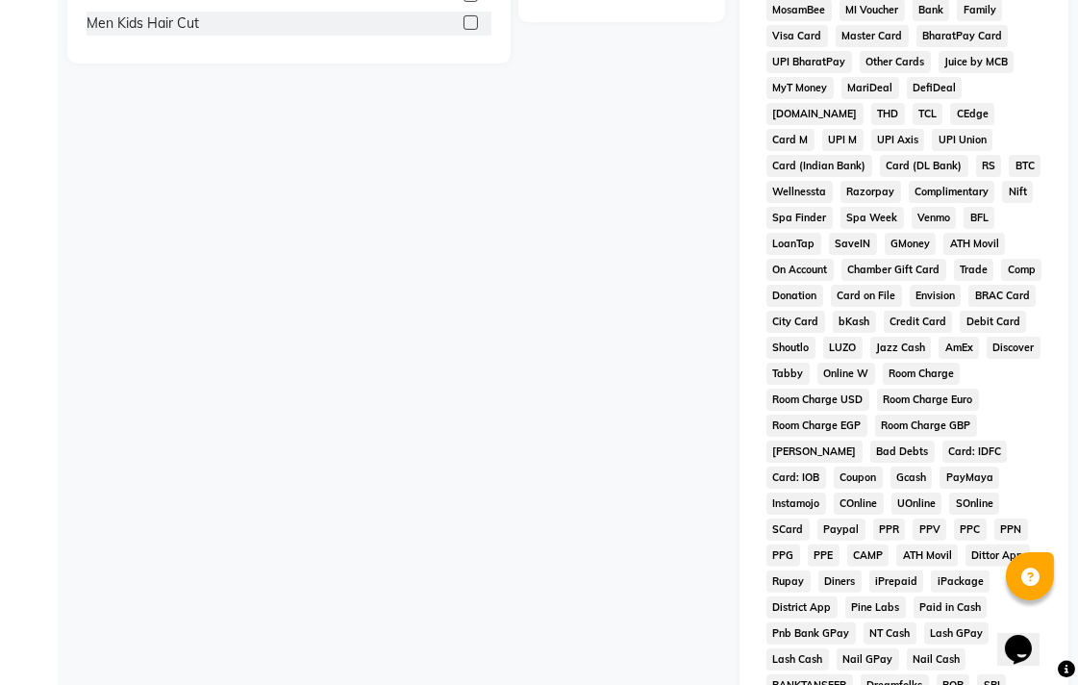
scroll to position [905, 0]
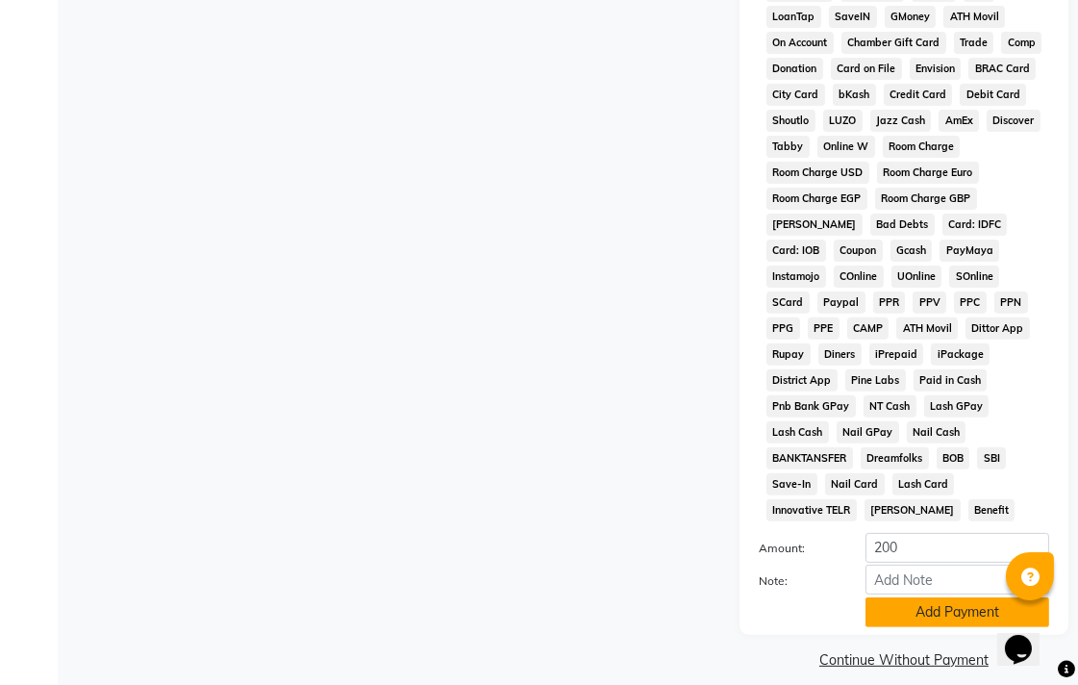
click at [956, 597] on button "Add Payment" at bounding box center [958, 612] width 184 height 30
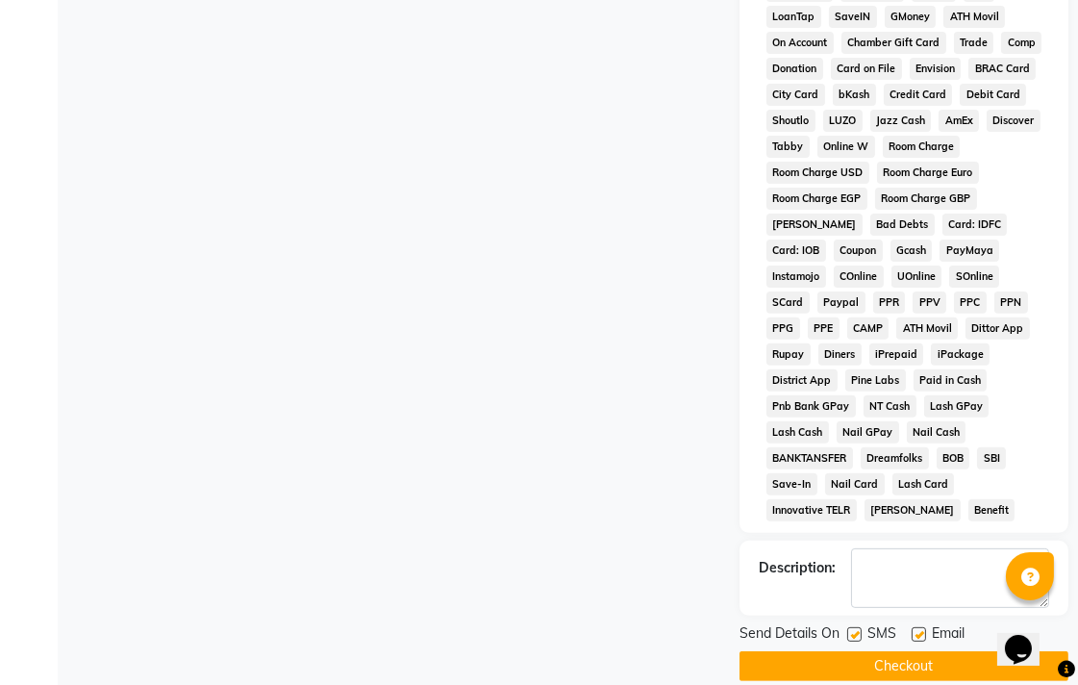
click at [946, 651] on button "Checkout" at bounding box center [904, 666] width 329 height 30
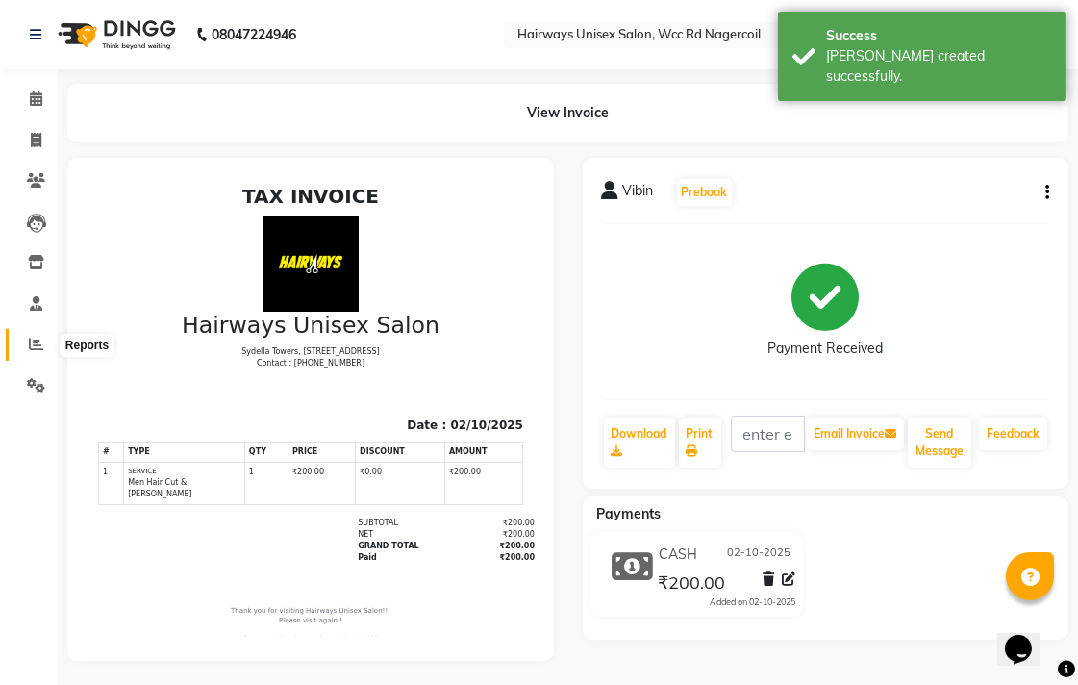
click at [51, 340] on span at bounding box center [36, 345] width 34 height 22
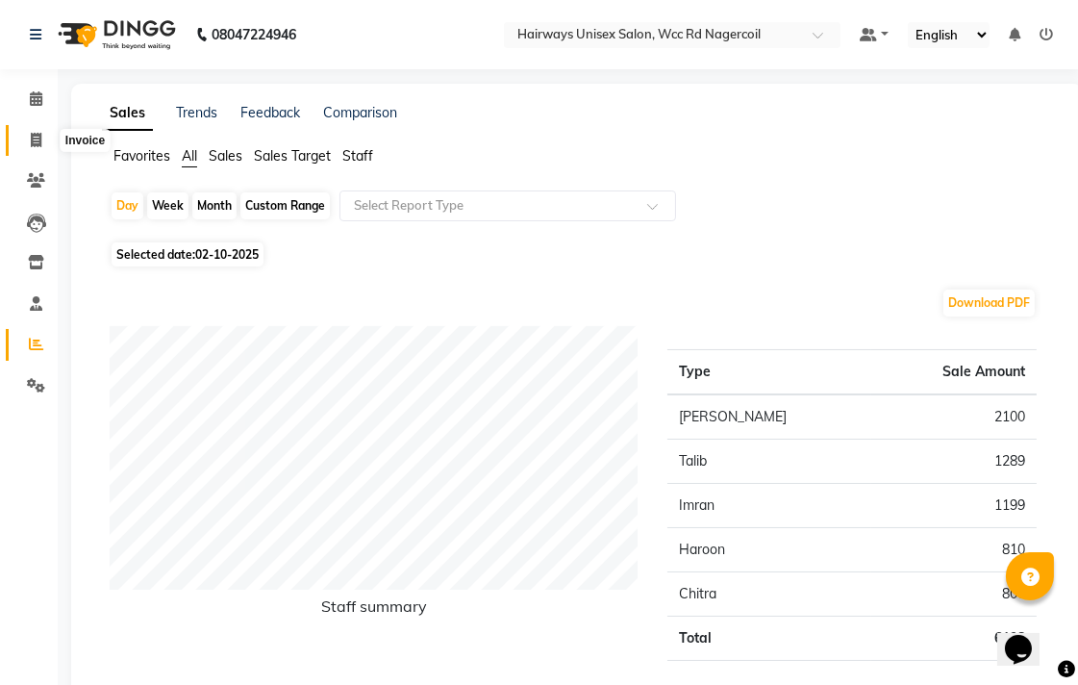
click at [41, 145] on span at bounding box center [36, 141] width 34 height 22
select select "service"
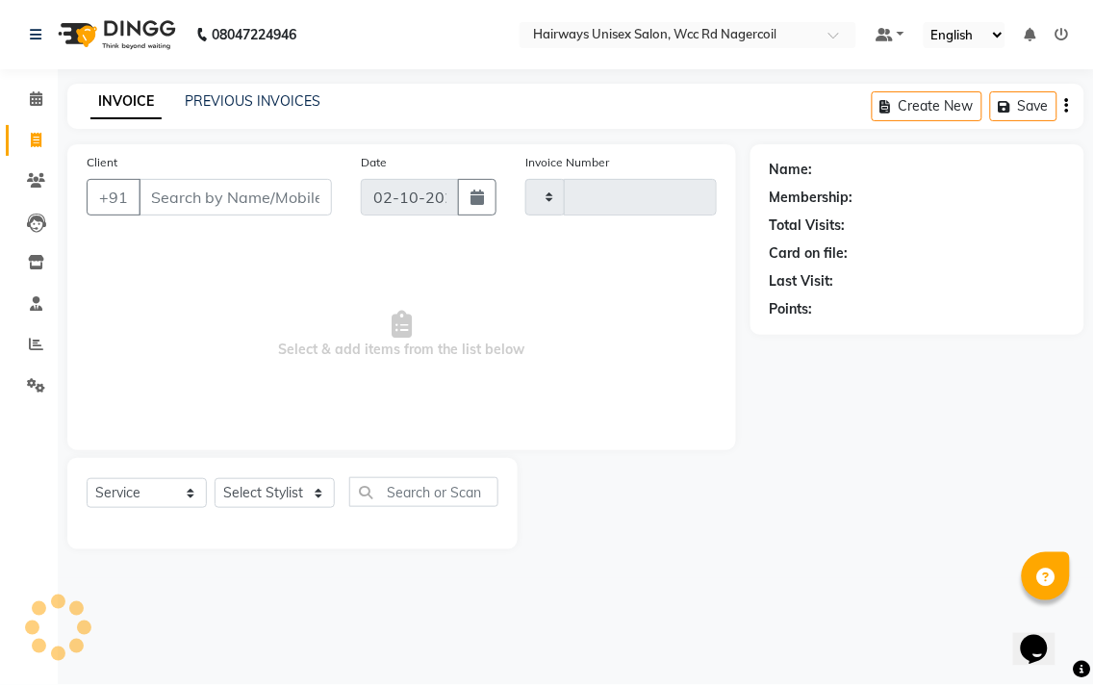
type input "7743"
select select "6523"
click at [38, 341] on icon at bounding box center [36, 344] width 14 height 14
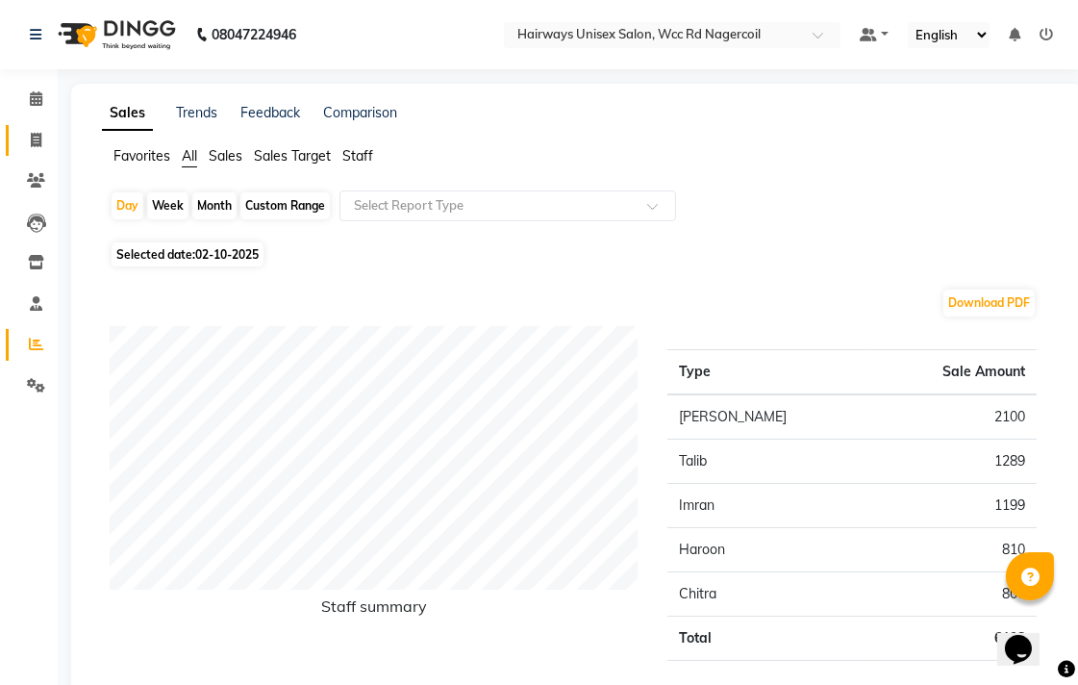
click at [39, 128] on link "Invoice" at bounding box center [29, 141] width 46 height 32
select select "service"
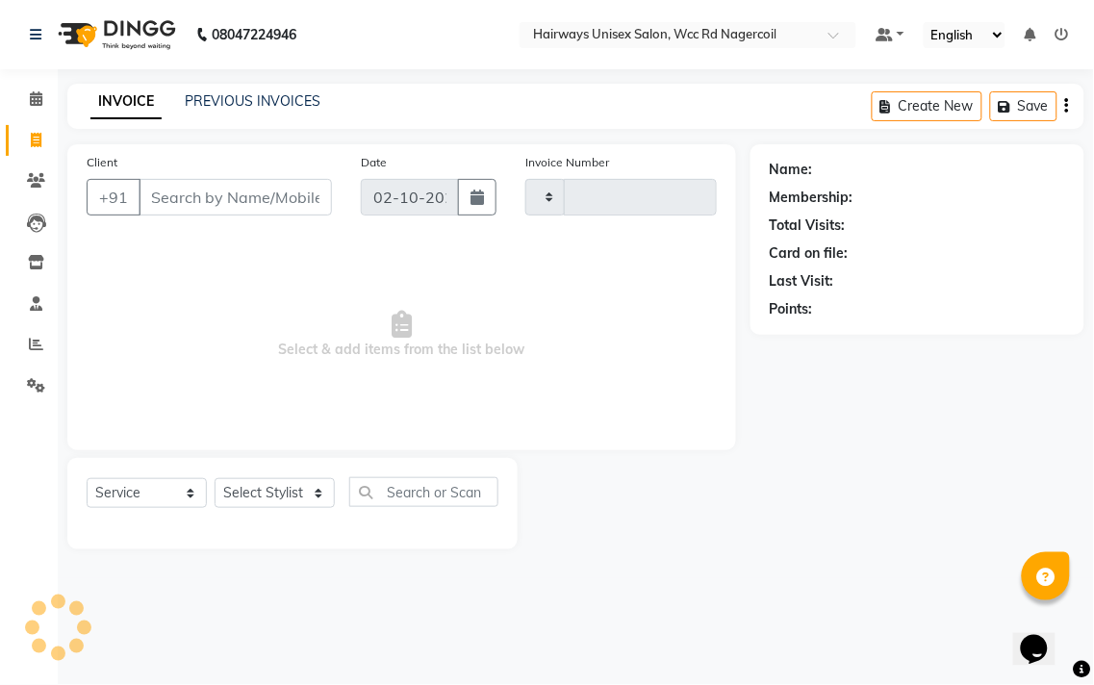
type input "7743"
select select "6523"
click at [293, 497] on select "Select Stylist Admin Chitra divya [PERSON_NAME] [PERSON_NAME] Reception [PERSON…" at bounding box center [275, 493] width 120 height 30
select select "49916"
click at [215, 479] on select "Select Stylist Admin Chitra divya [PERSON_NAME] [PERSON_NAME] Reception [PERSON…" at bounding box center [275, 493] width 120 height 30
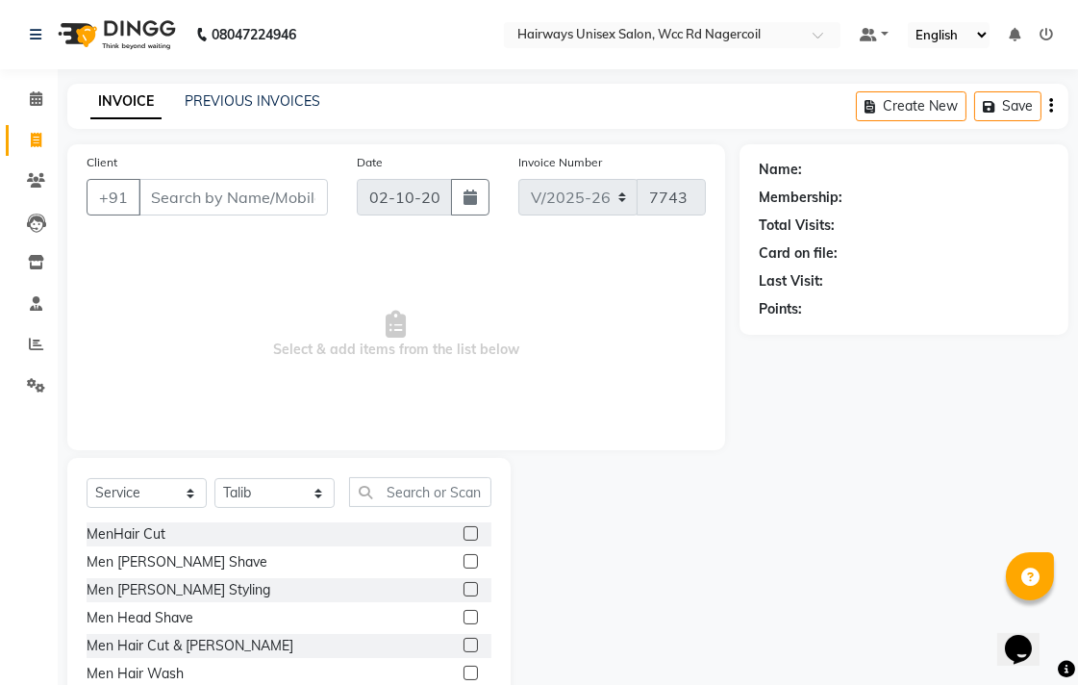
click at [464, 531] on label at bounding box center [471, 533] width 14 height 14
click at [464, 531] on input "checkbox" at bounding box center [470, 534] width 13 height 13
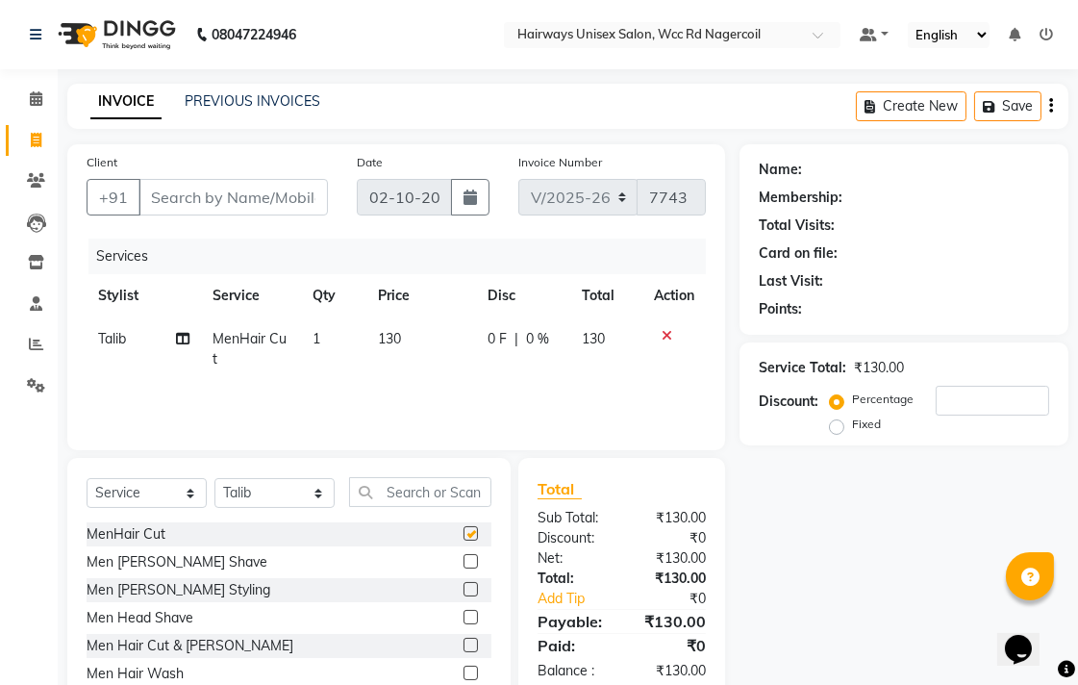
checkbox input "false"
click at [219, 202] on input "Client" at bounding box center [233, 197] width 189 height 37
type input "9"
type input "0"
type input "9010995665"
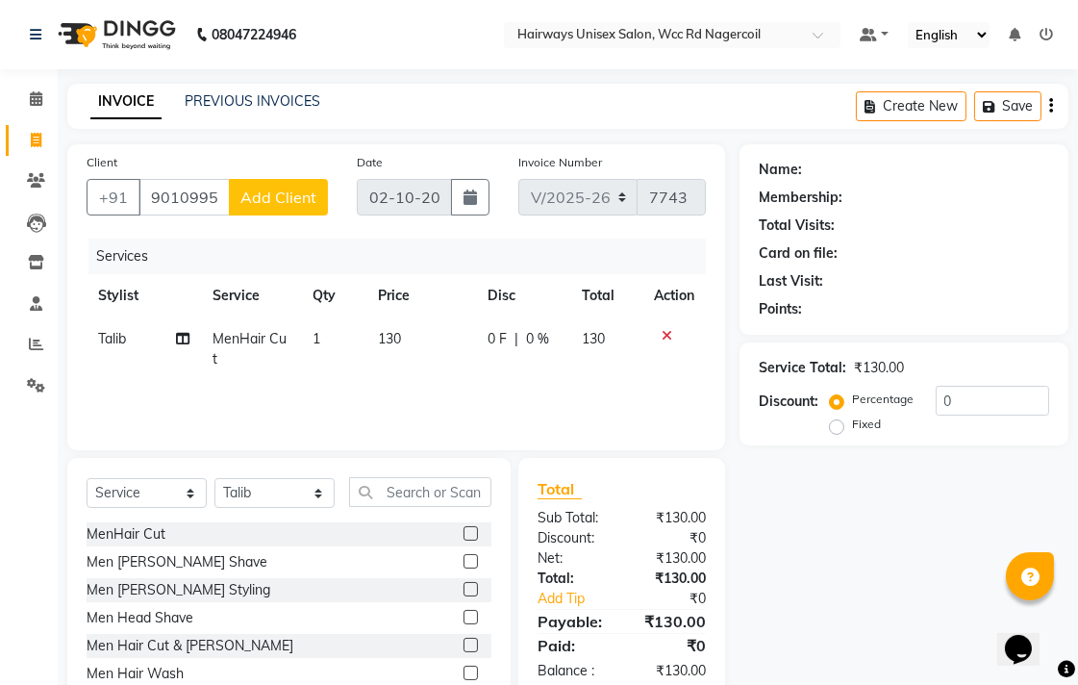
click at [306, 189] on span "Add Client" at bounding box center [278, 197] width 76 height 19
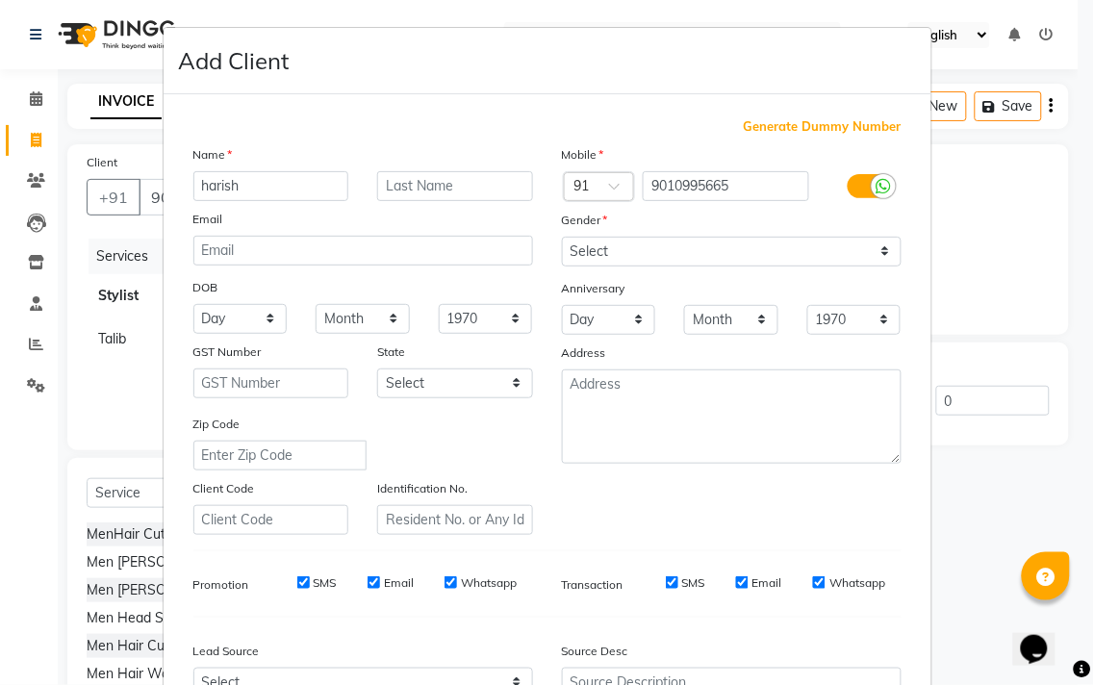
type input "harish"
click at [745, 256] on select "Select [DEMOGRAPHIC_DATA] [DEMOGRAPHIC_DATA] Other Prefer Not To Say" at bounding box center [732, 252] width 340 height 30
select select "[DEMOGRAPHIC_DATA]"
click at [562, 237] on select "Select [DEMOGRAPHIC_DATA] [DEMOGRAPHIC_DATA] Other Prefer Not To Say" at bounding box center [732, 252] width 340 height 30
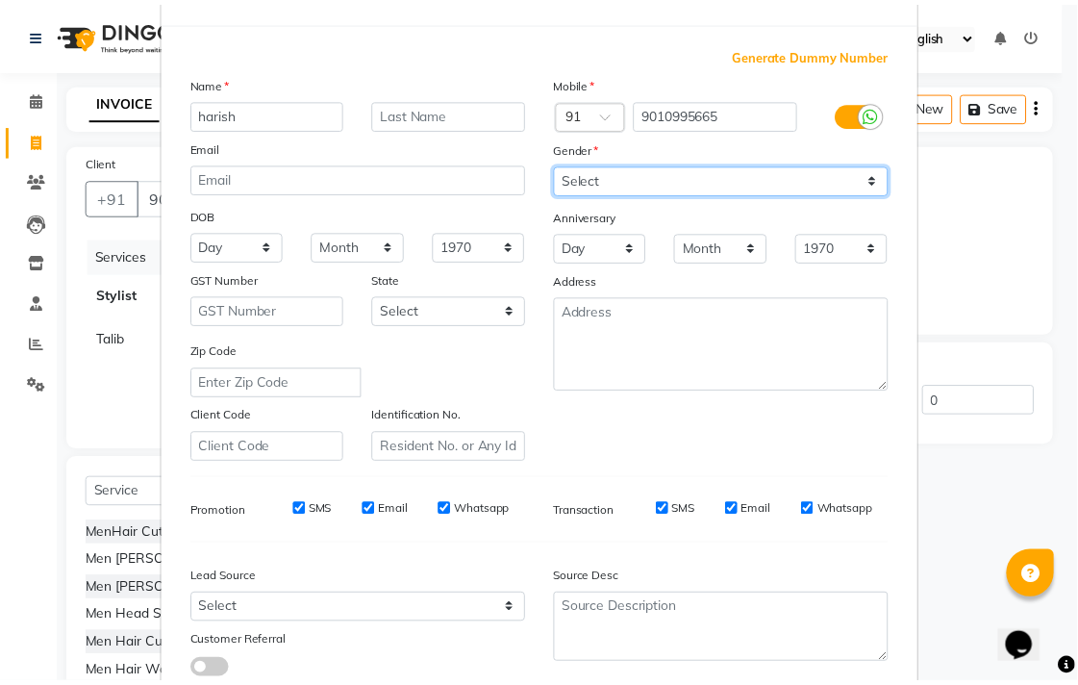
scroll to position [204, 0]
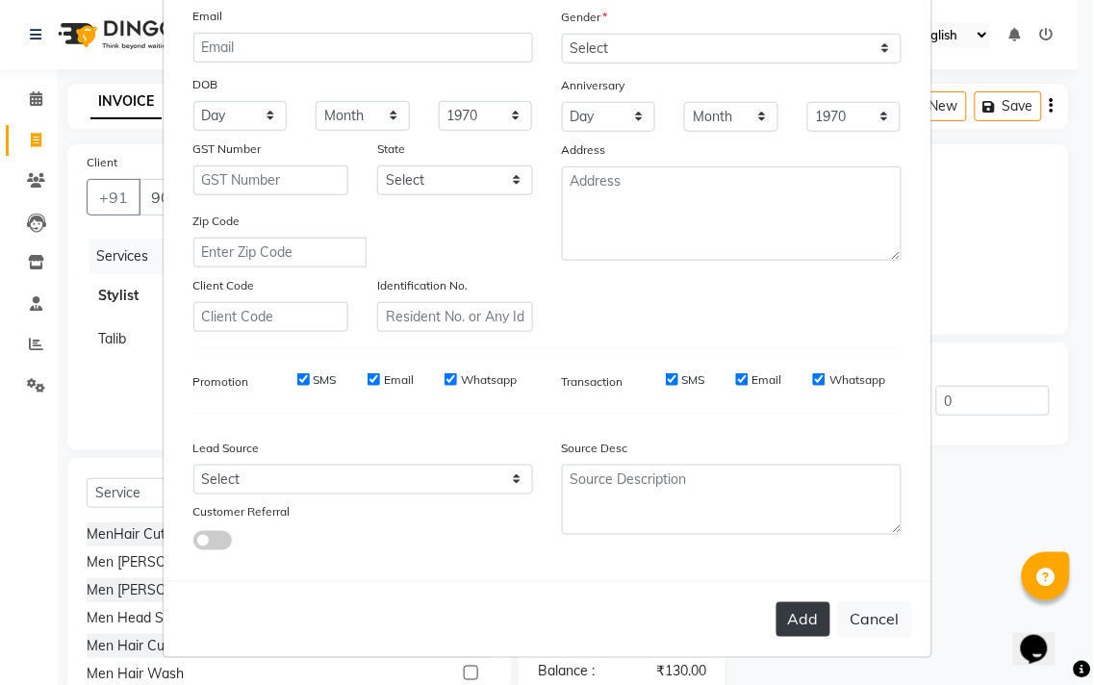
click at [776, 620] on button "Add" at bounding box center [803, 619] width 54 height 35
type input "90******65"
select select
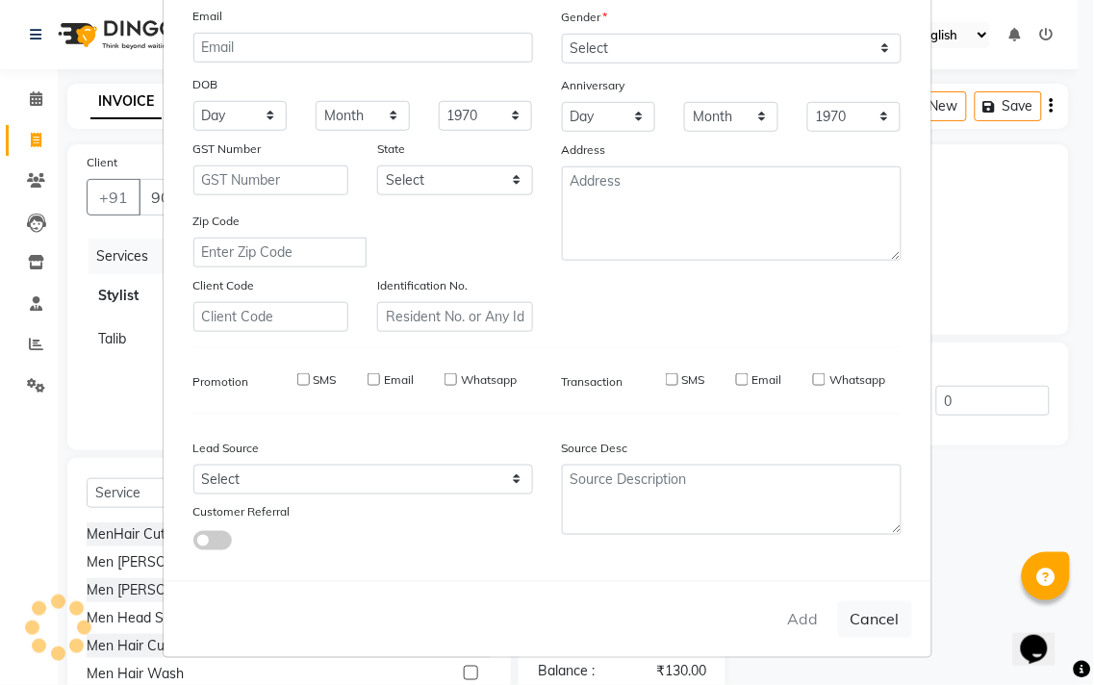
select select
checkbox input "false"
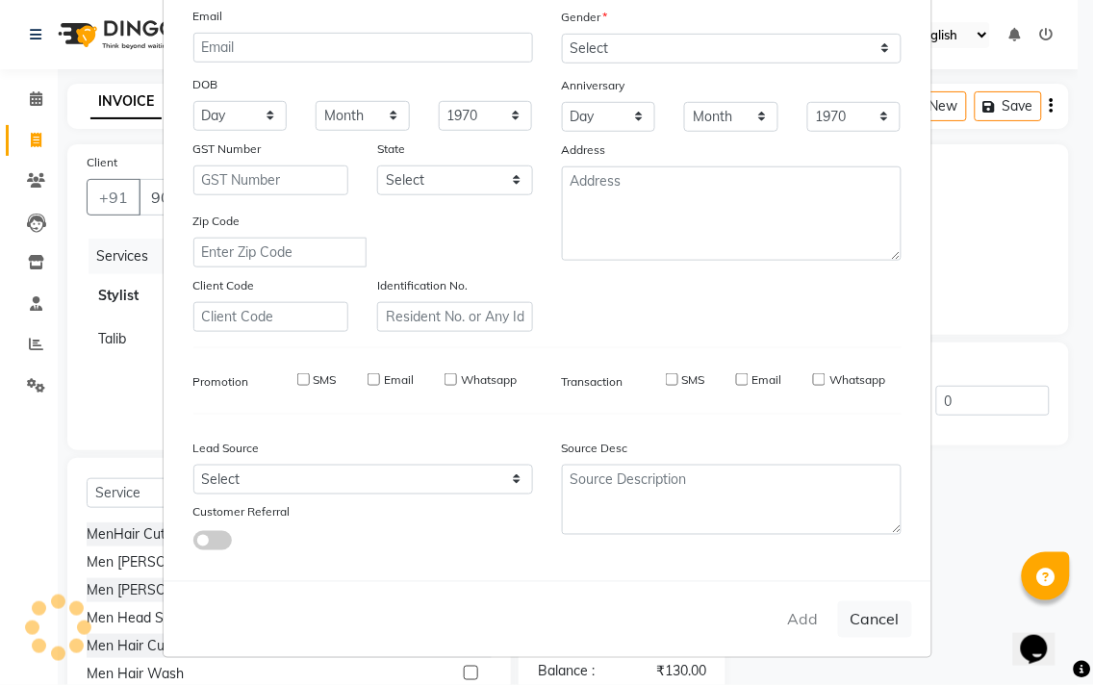
checkbox input "false"
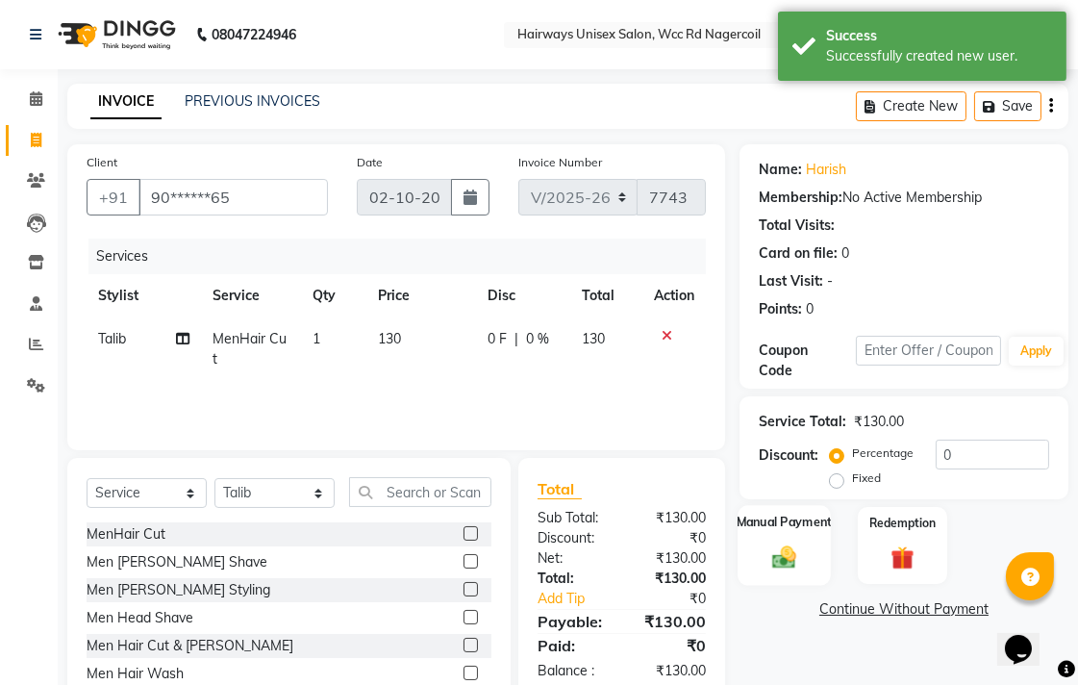
click at [819, 543] on div "Manual Payment" at bounding box center [784, 545] width 93 height 81
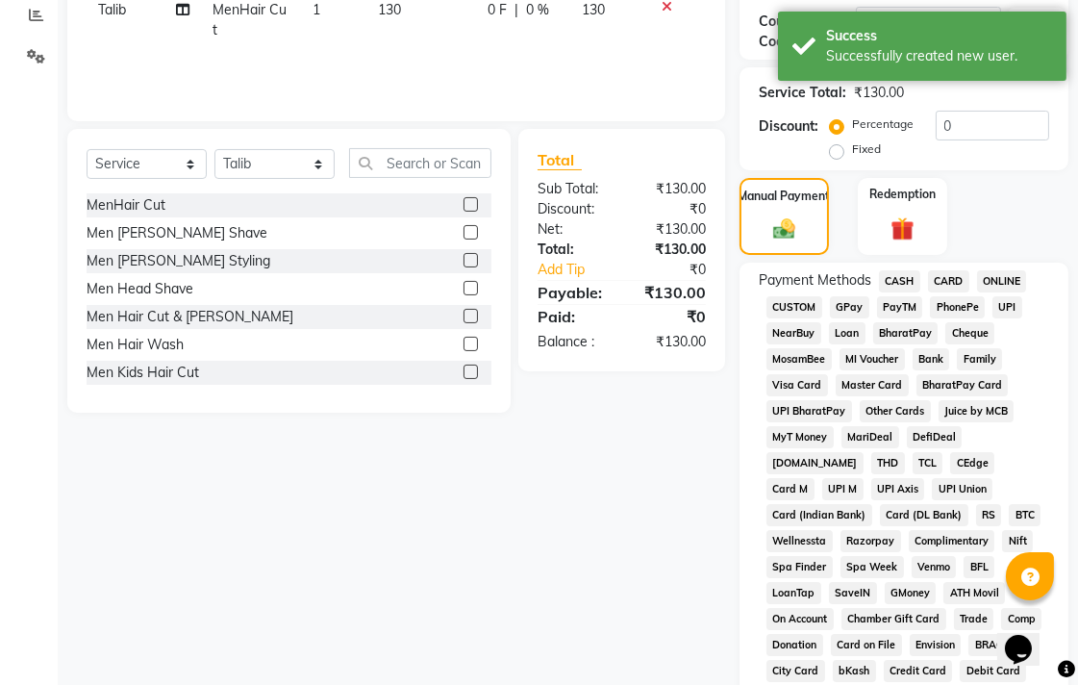
scroll to position [320, 0]
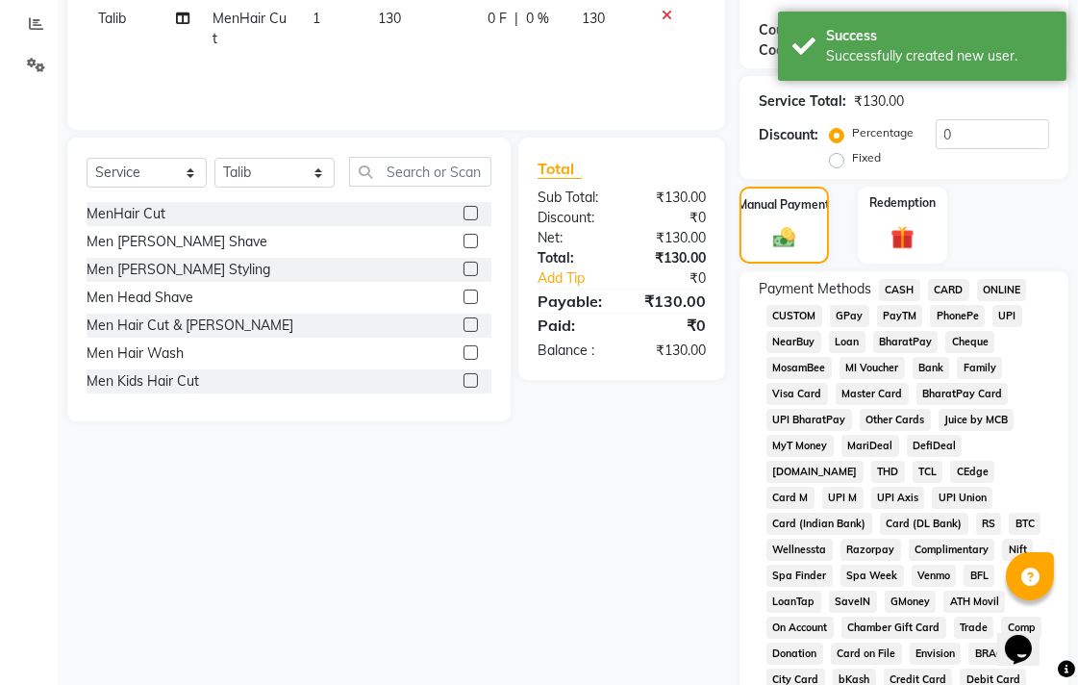
click at [904, 280] on span "CASH" at bounding box center [899, 290] width 41 height 22
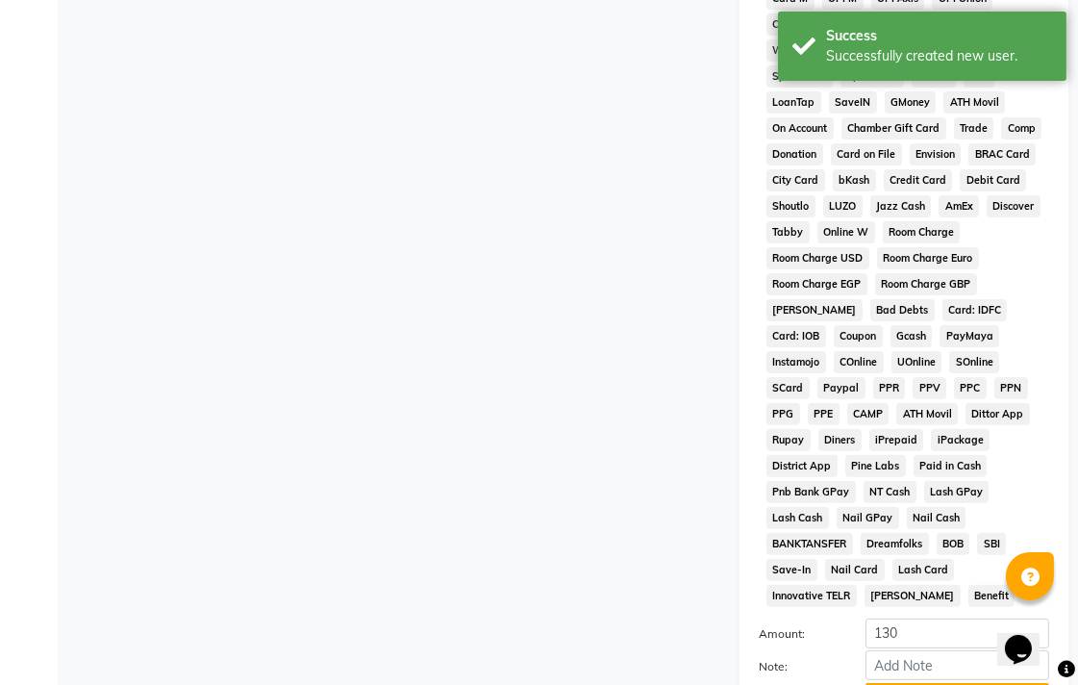
scroll to position [905, 0]
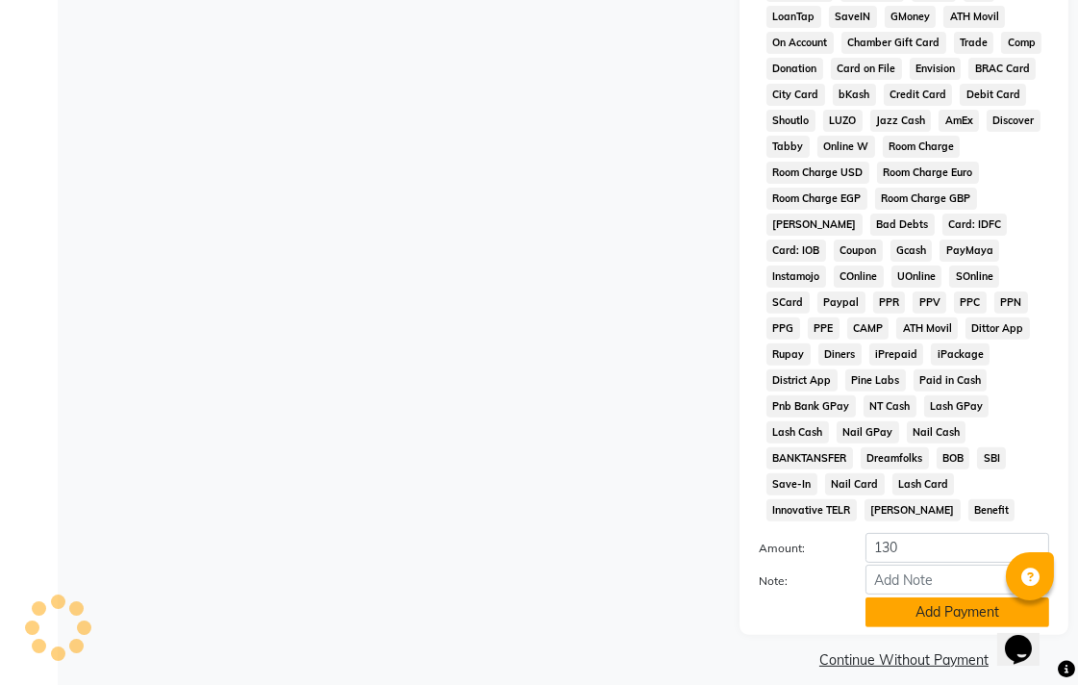
click at [939, 598] on button "Add Payment" at bounding box center [958, 612] width 184 height 30
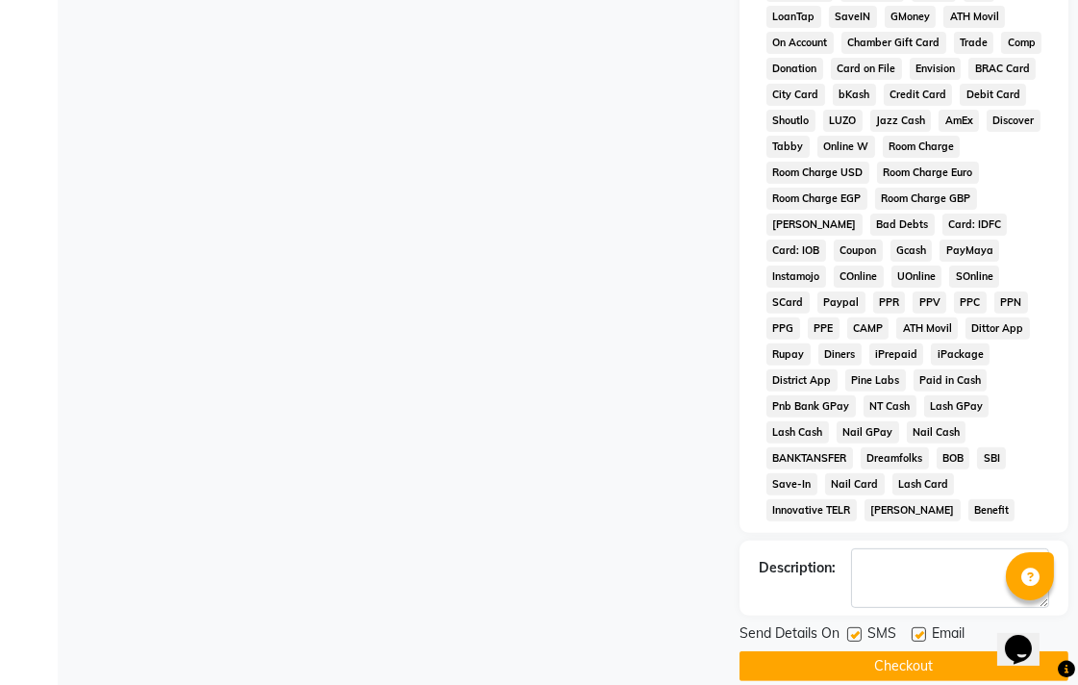
click at [968, 651] on button "Checkout" at bounding box center [904, 666] width 329 height 30
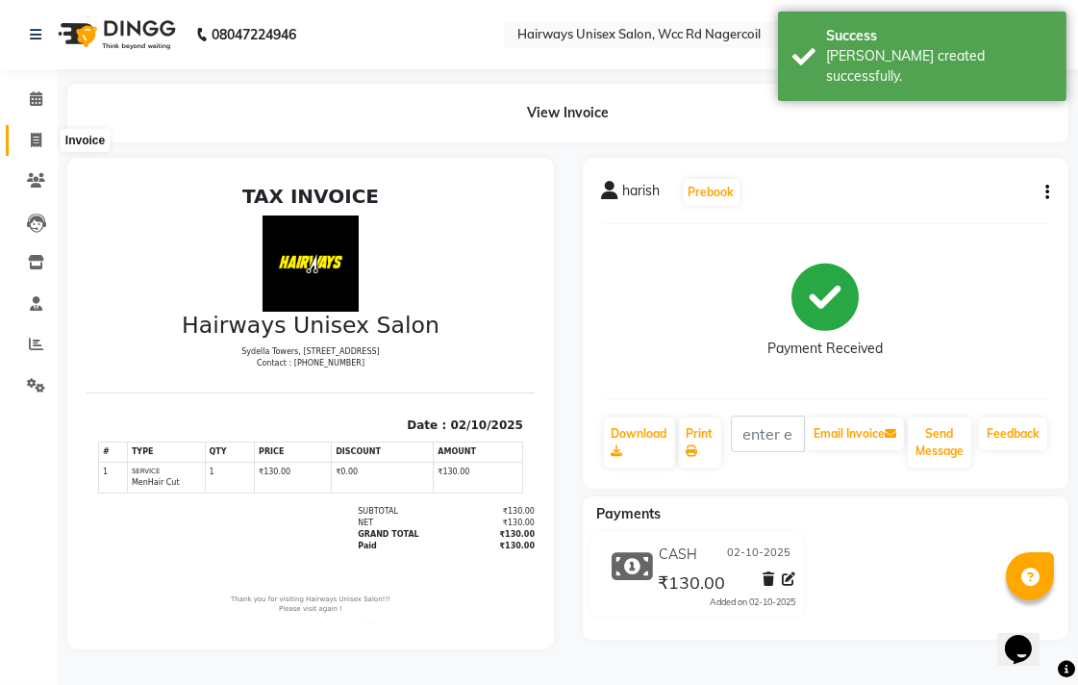
click at [45, 132] on span at bounding box center [36, 141] width 34 height 22
select select "service"
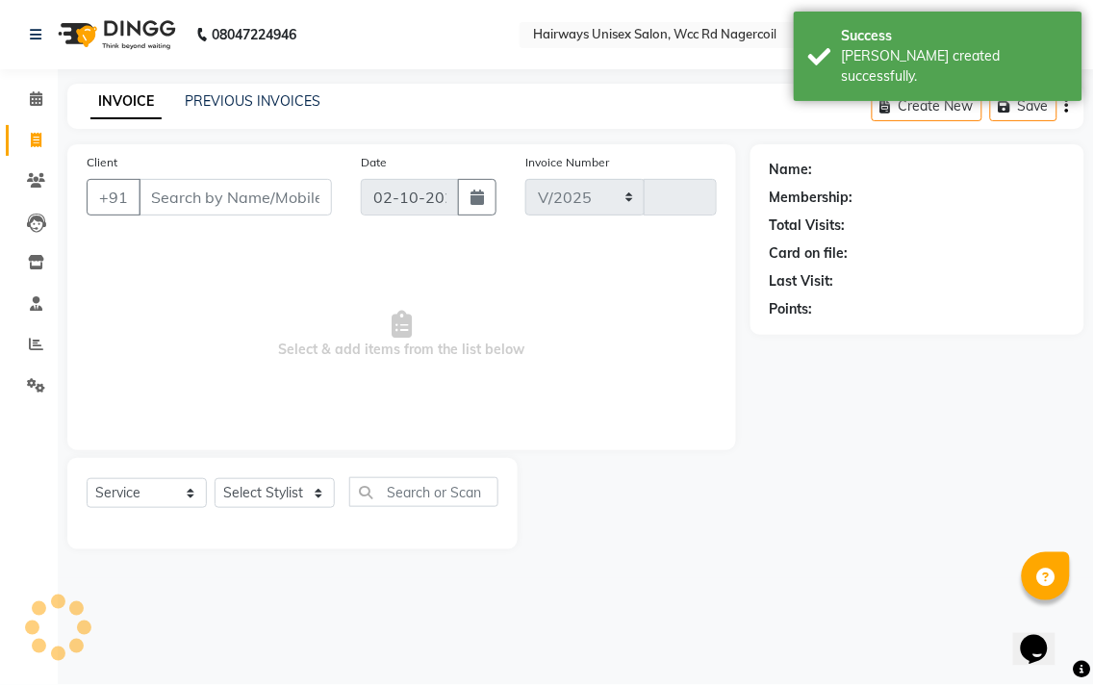
select select "6523"
type input "7744"
click at [42, 342] on span at bounding box center [36, 345] width 34 height 22
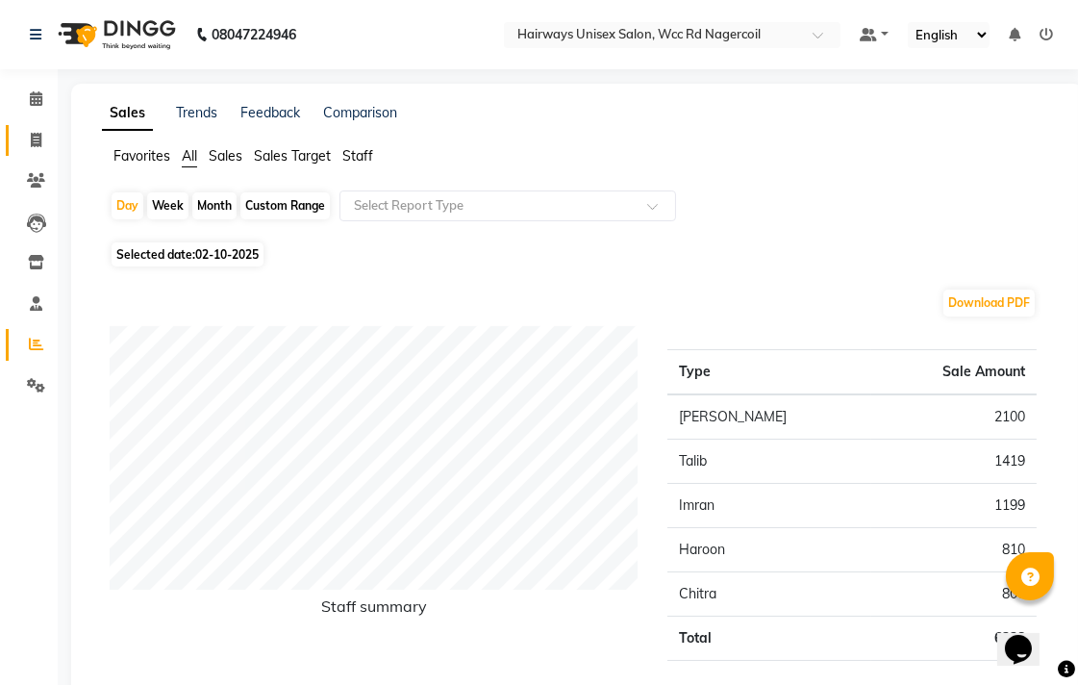
click at [19, 142] on span at bounding box center [36, 141] width 34 height 22
select select "service"
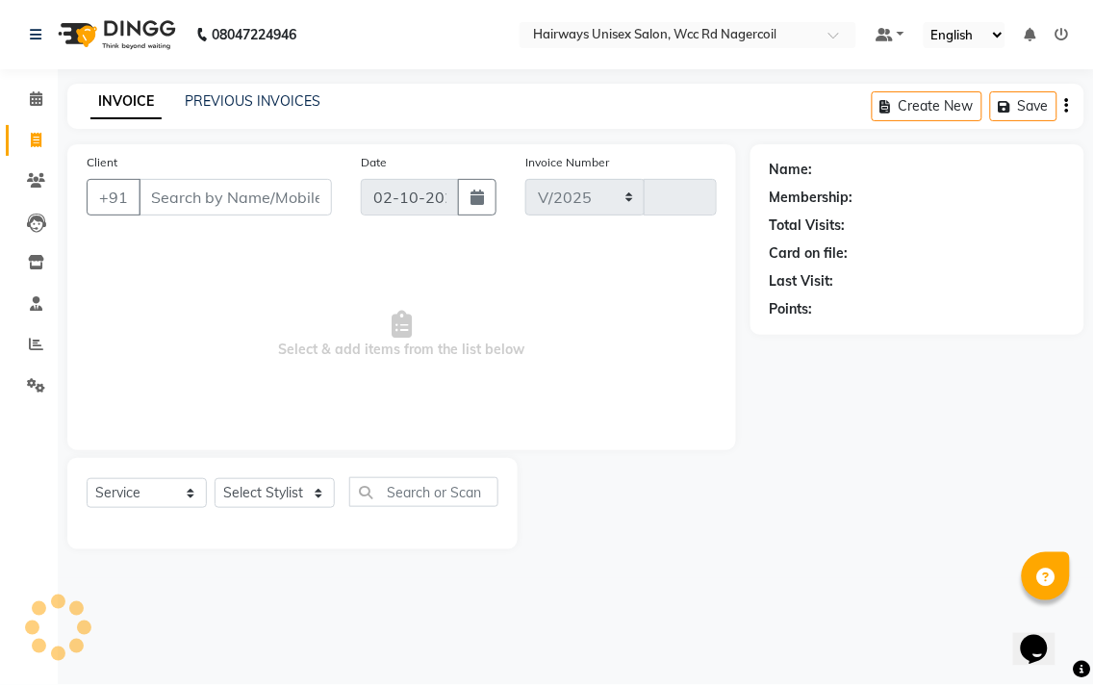
select select "6523"
type input "7744"
click at [300, 493] on select "Select Stylist Admin Chitra divya [PERSON_NAME] [PERSON_NAME] Reception [PERSON…" at bounding box center [275, 493] width 120 height 30
select select "49914"
click at [215, 479] on select "Select Stylist Admin Chitra divya [PERSON_NAME] [PERSON_NAME] Reception [PERSON…" at bounding box center [275, 493] width 120 height 30
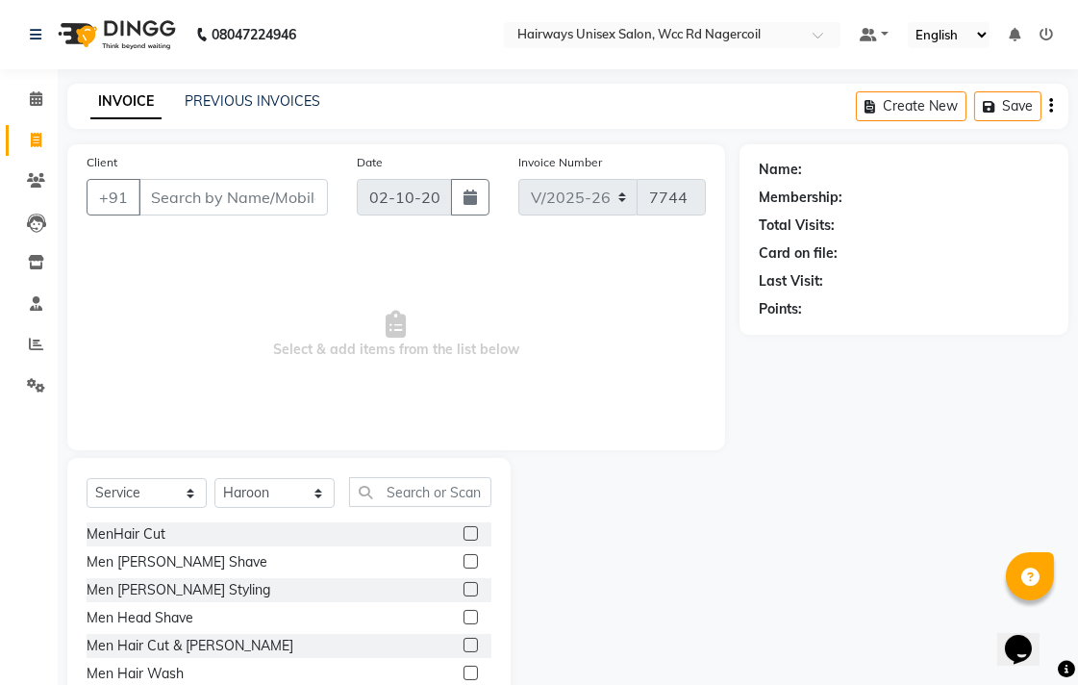
click at [464, 641] on label at bounding box center [471, 645] width 14 height 14
click at [464, 641] on input "checkbox" at bounding box center [470, 646] width 13 height 13
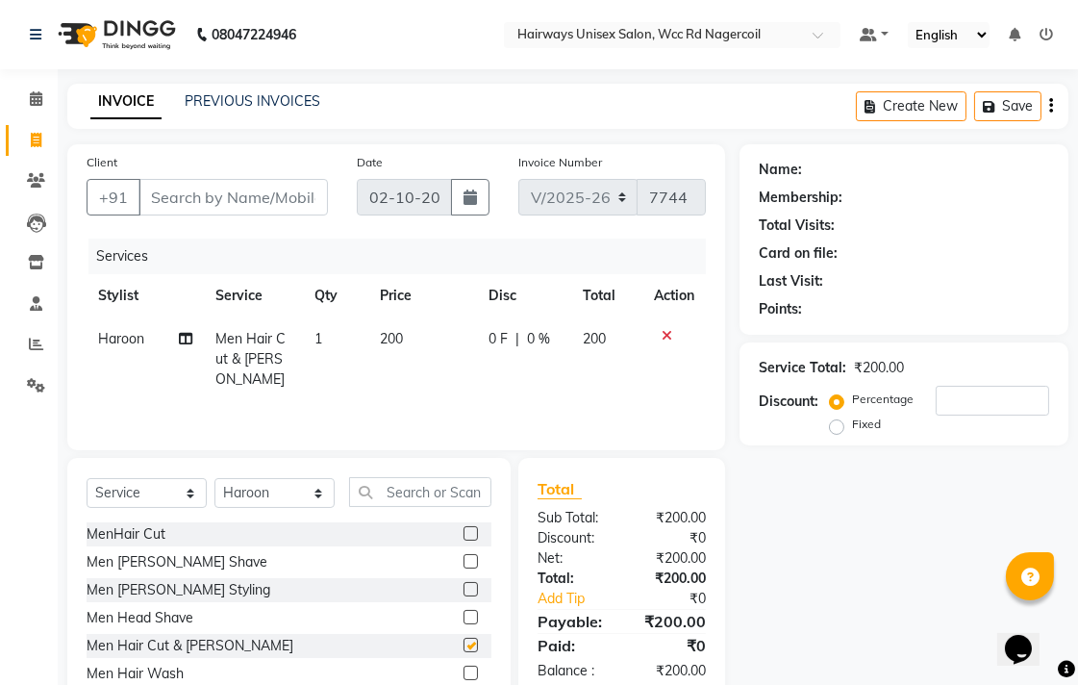
checkbox input "false"
click at [261, 188] on input "Client" at bounding box center [233, 197] width 189 height 37
type input "6"
type input "0"
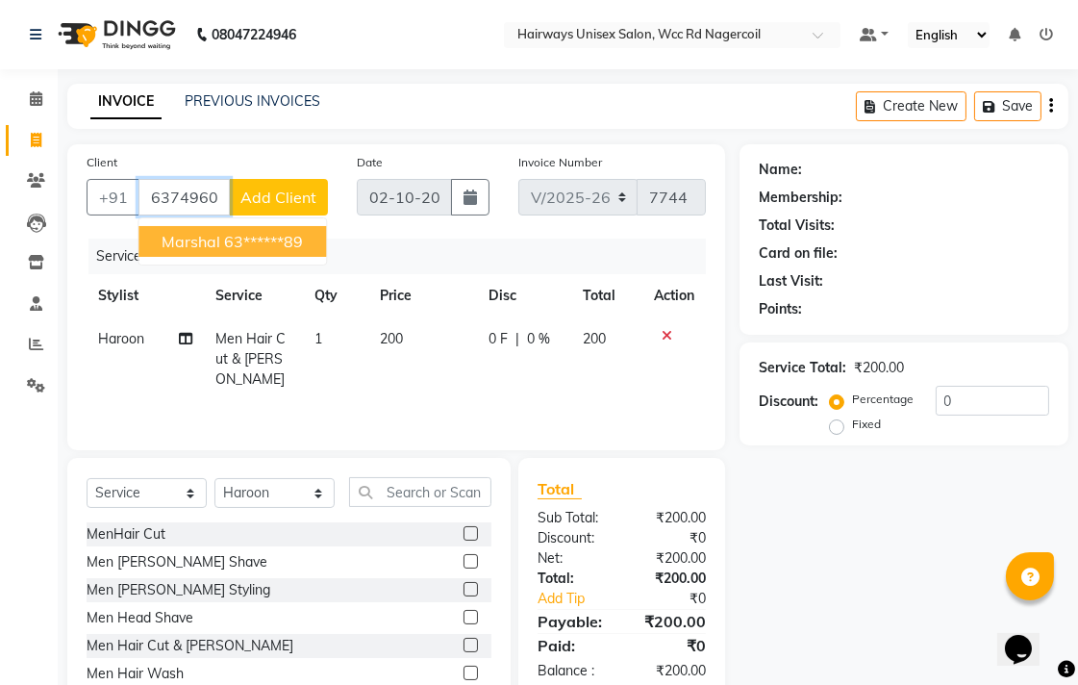
click at [254, 227] on button "marshal 63******89" at bounding box center [233, 241] width 188 height 31
type input "63******89"
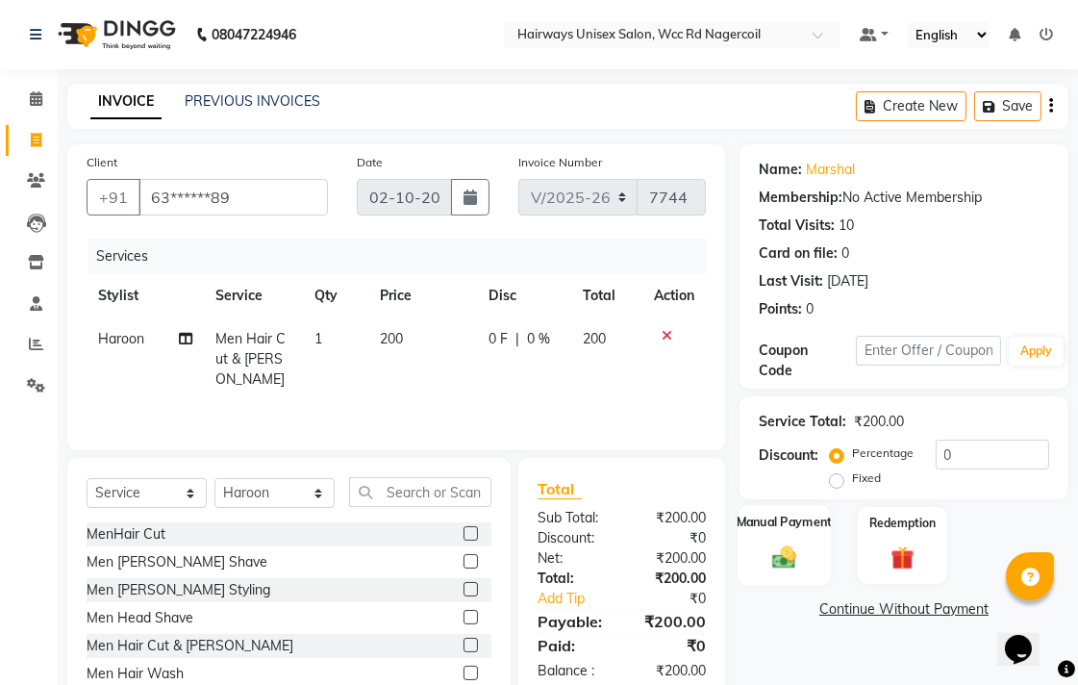
click at [787, 536] on div "Manual Payment" at bounding box center [784, 545] width 93 height 81
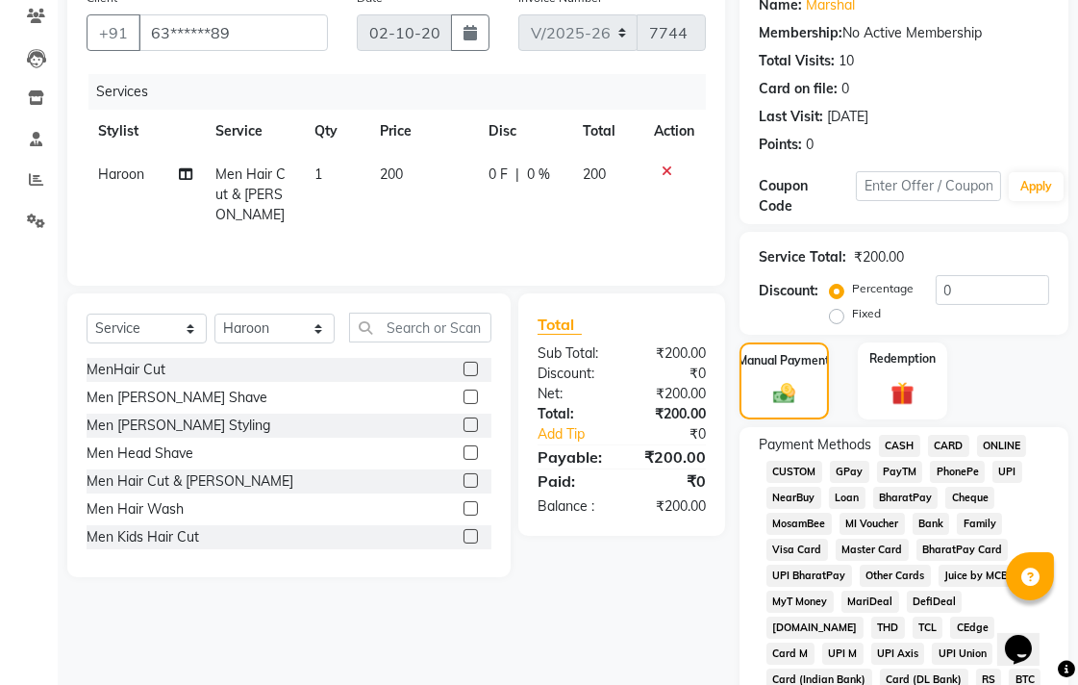
scroll to position [320, 0]
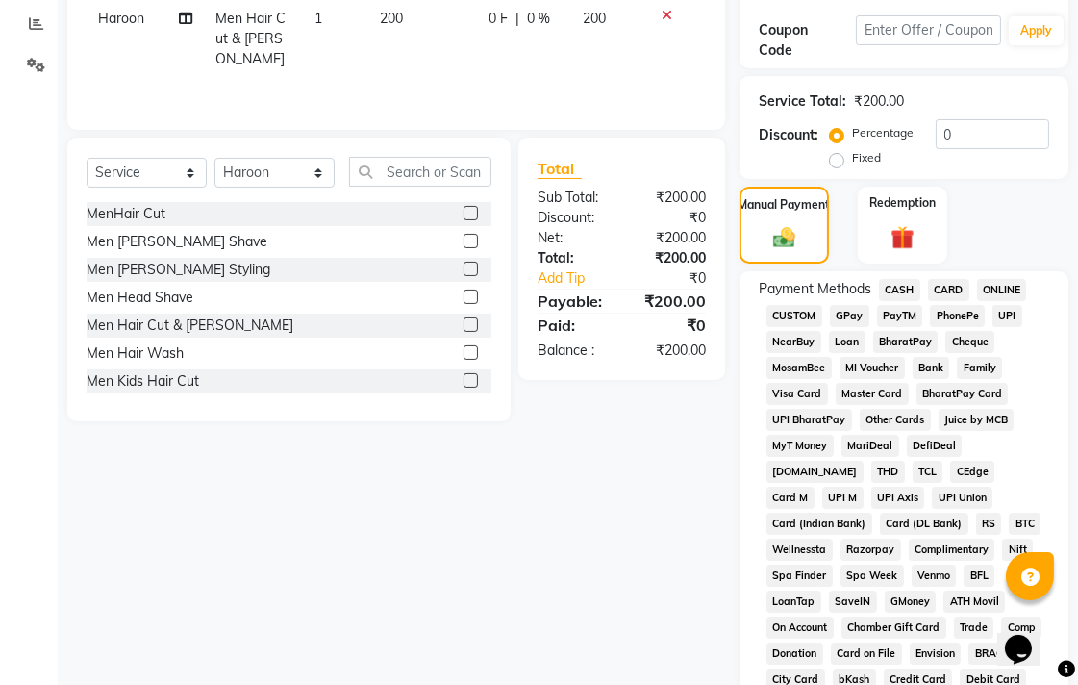
click at [885, 293] on span "CASH" at bounding box center [899, 290] width 41 height 22
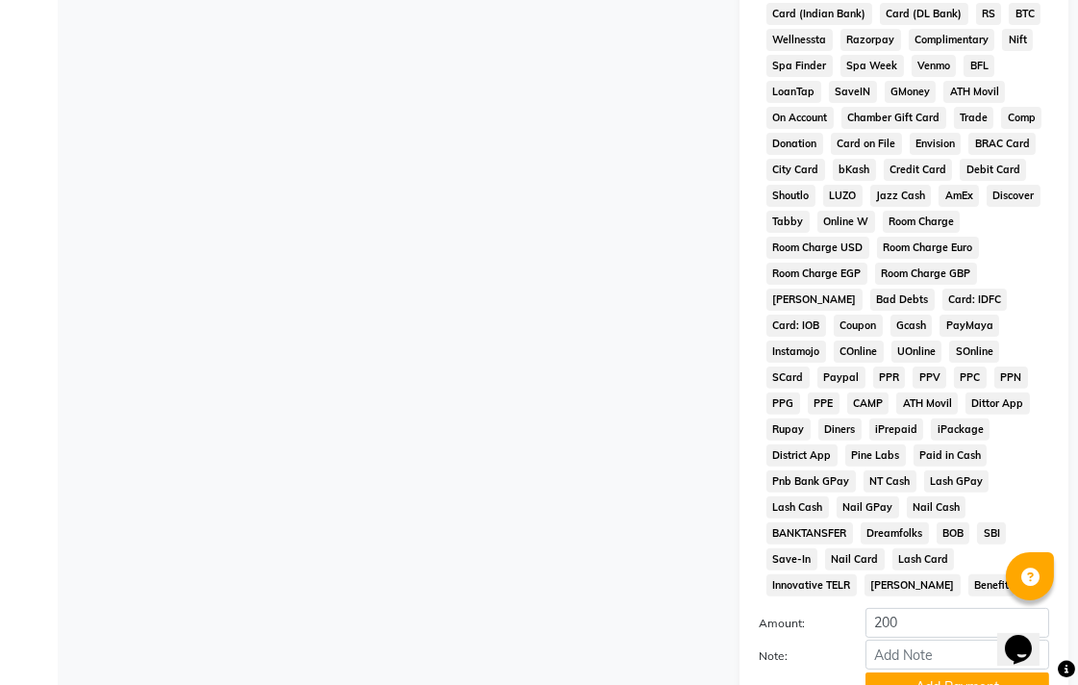
scroll to position [905, 0]
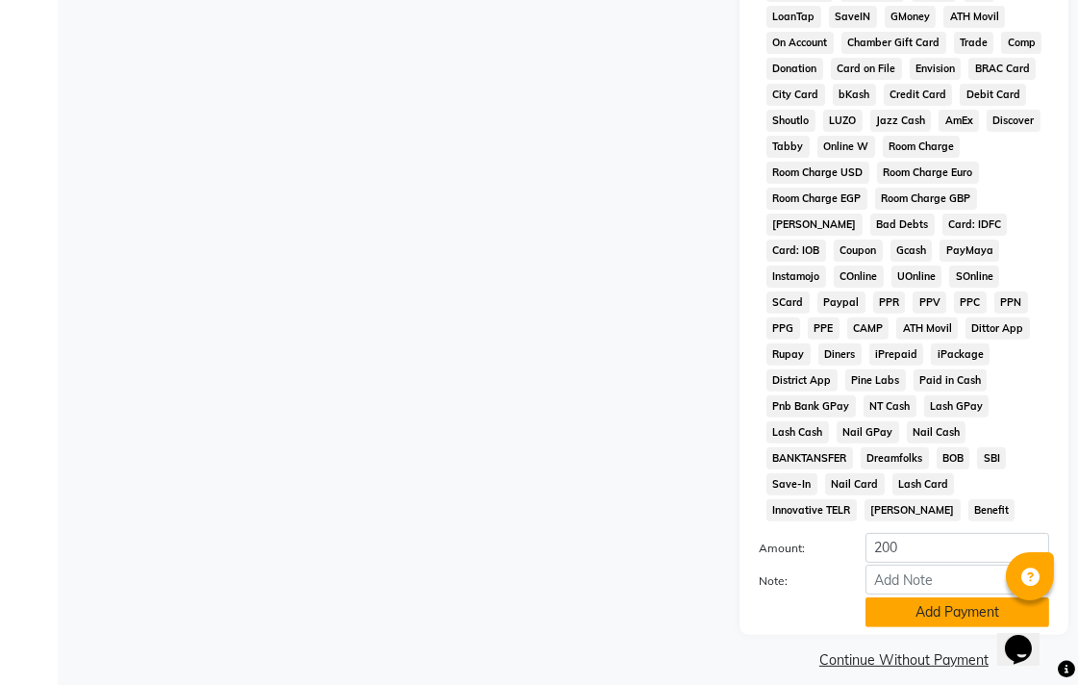
click at [883, 597] on button "Add Payment" at bounding box center [958, 612] width 184 height 30
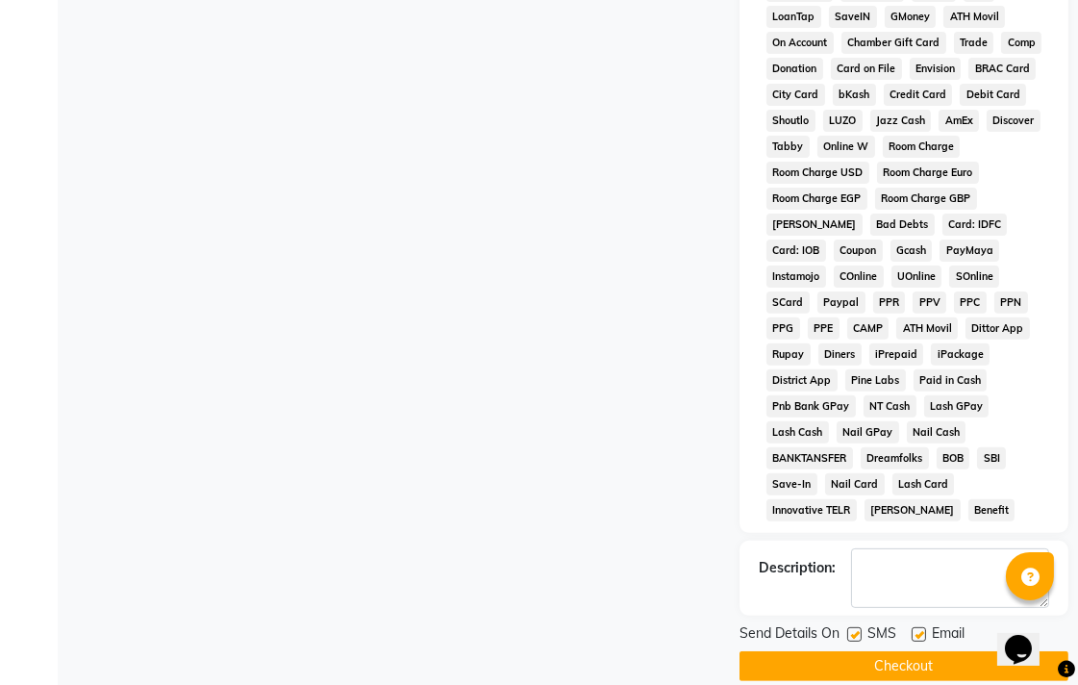
click at [907, 651] on button "Checkout" at bounding box center [904, 666] width 329 height 30
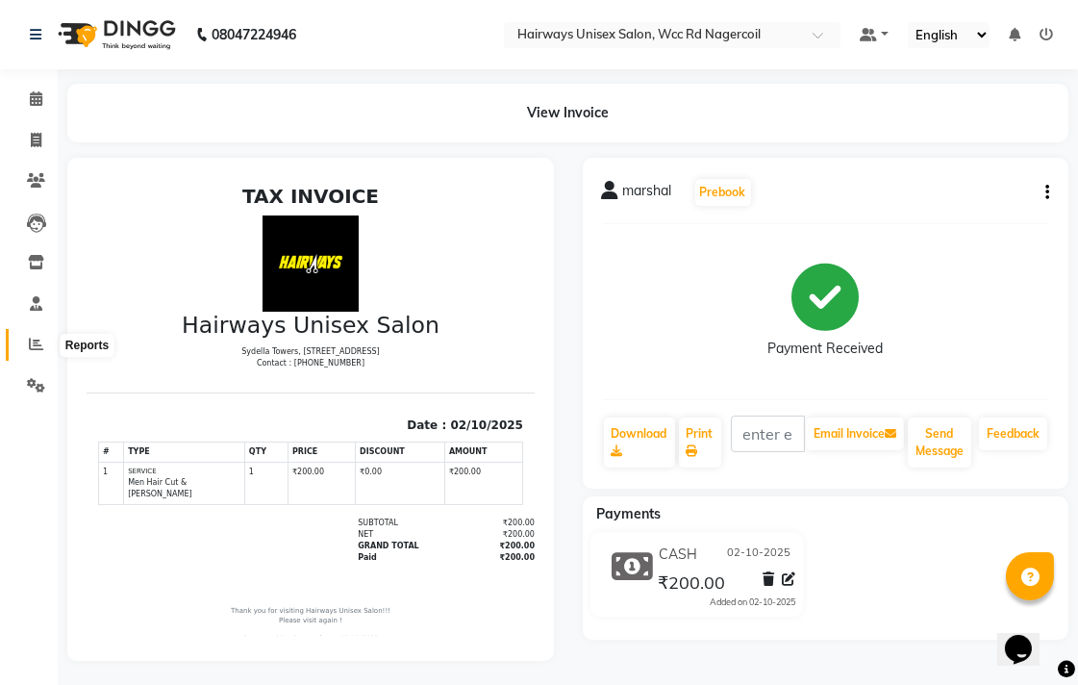
click at [37, 344] on icon at bounding box center [36, 344] width 14 height 14
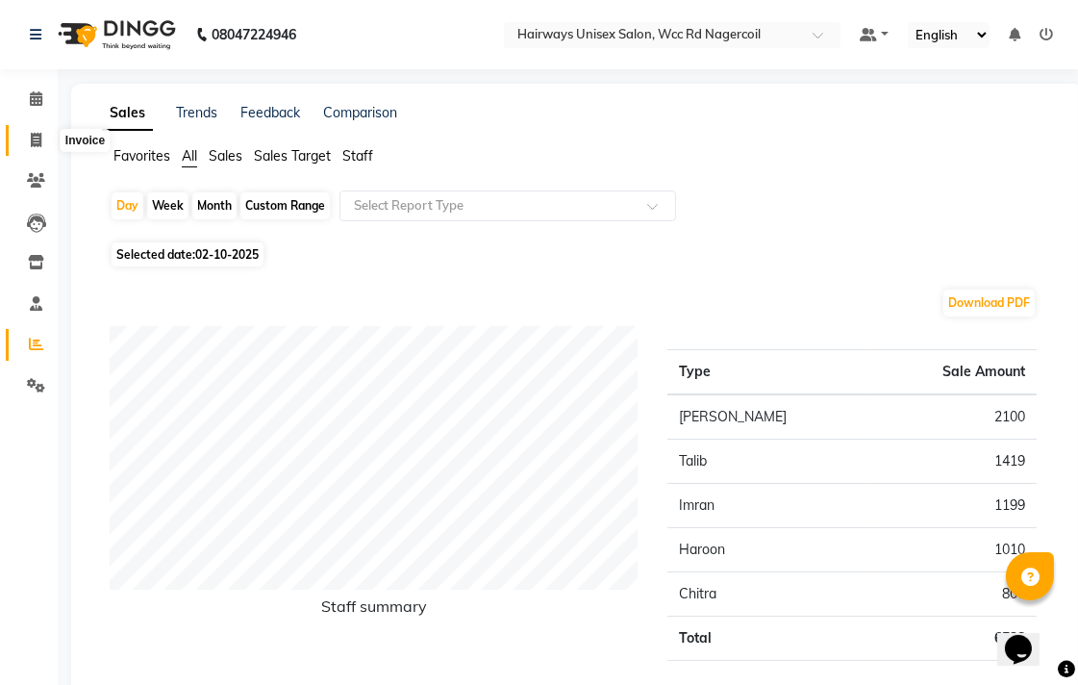
click at [24, 133] on span at bounding box center [36, 141] width 34 height 22
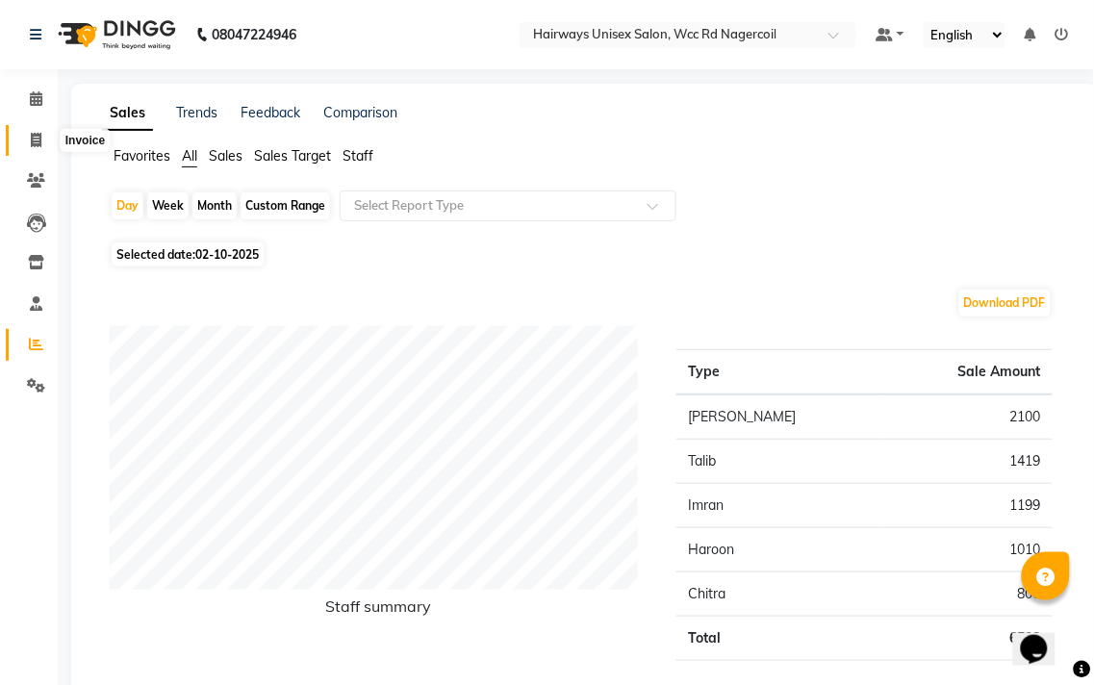
select select "service"
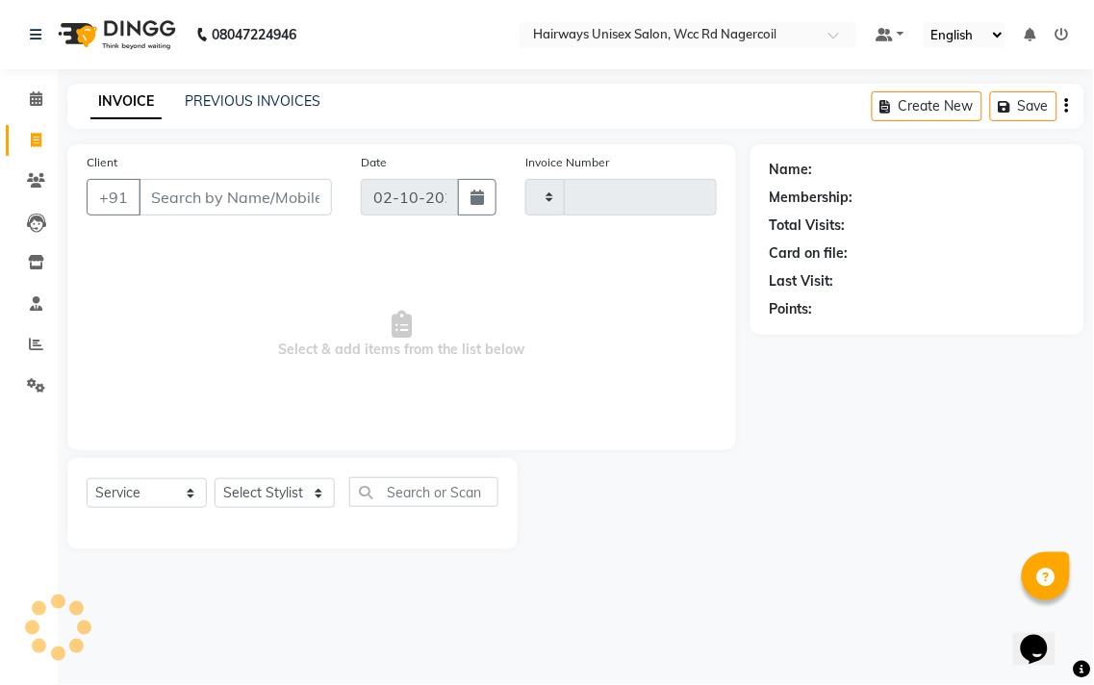
type input "7745"
select select "6523"
click at [305, 482] on select "Select Stylist Admin Chitra divya [PERSON_NAME] [PERSON_NAME] Reception [PERSON…" at bounding box center [275, 493] width 120 height 30
select select "49917"
click at [215, 479] on select "Select Stylist Admin Chitra divya [PERSON_NAME] [PERSON_NAME] Reception [PERSON…" at bounding box center [275, 493] width 120 height 30
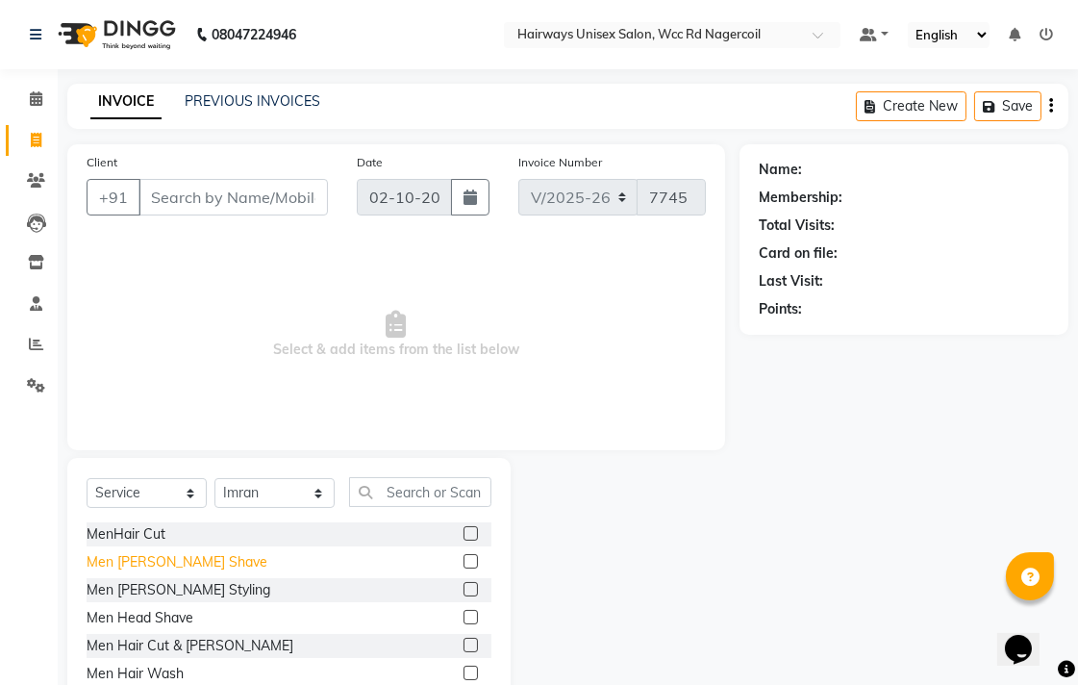
click at [149, 562] on div "Men [PERSON_NAME] Shave" at bounding box center [177, 562] width 181 height 20
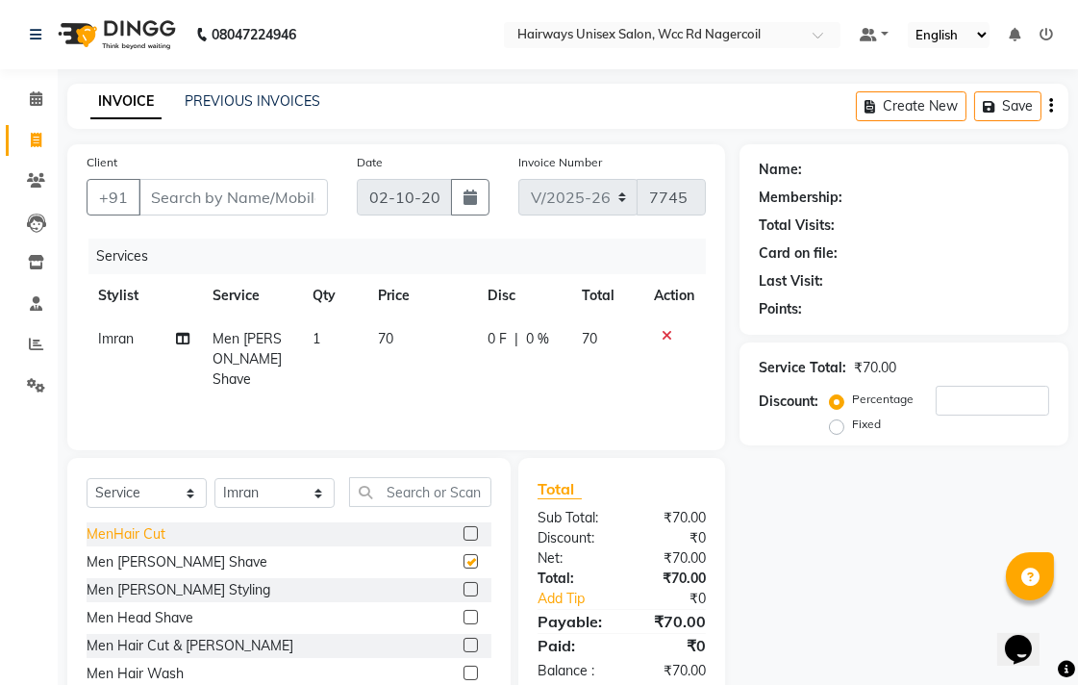
checkbox input "false"
click at [210, 207] on input "Client" at bounding box center [233, 197] width 189 height 37
type input "9"
type input "0"
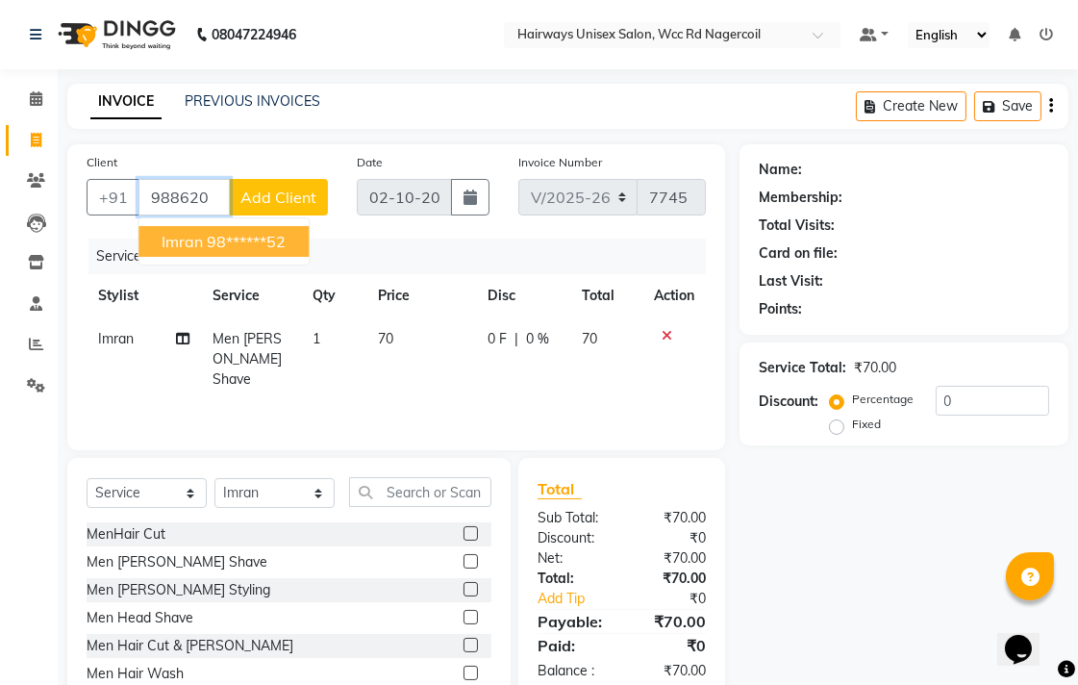
click at [273, 240] on ngb-highlight "98******52" at bounding box center [246, 241] width 79 height 19
type input "98******52"
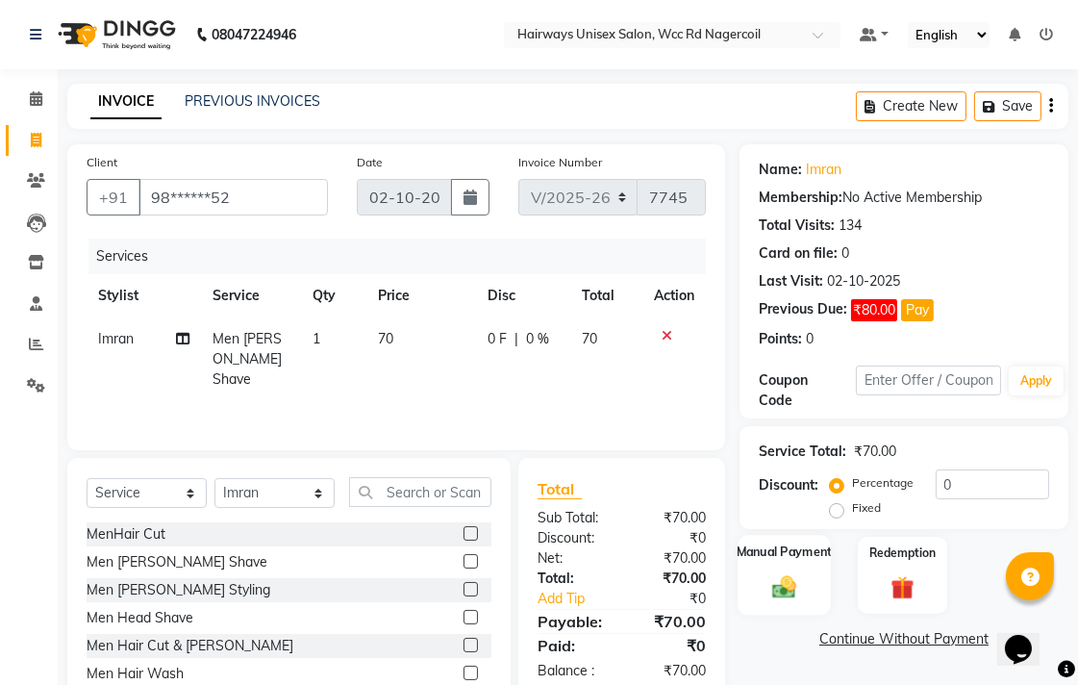
click at [760, 580] on div "Manual Payment" at bounding box center [784, 575] width 93 height 81
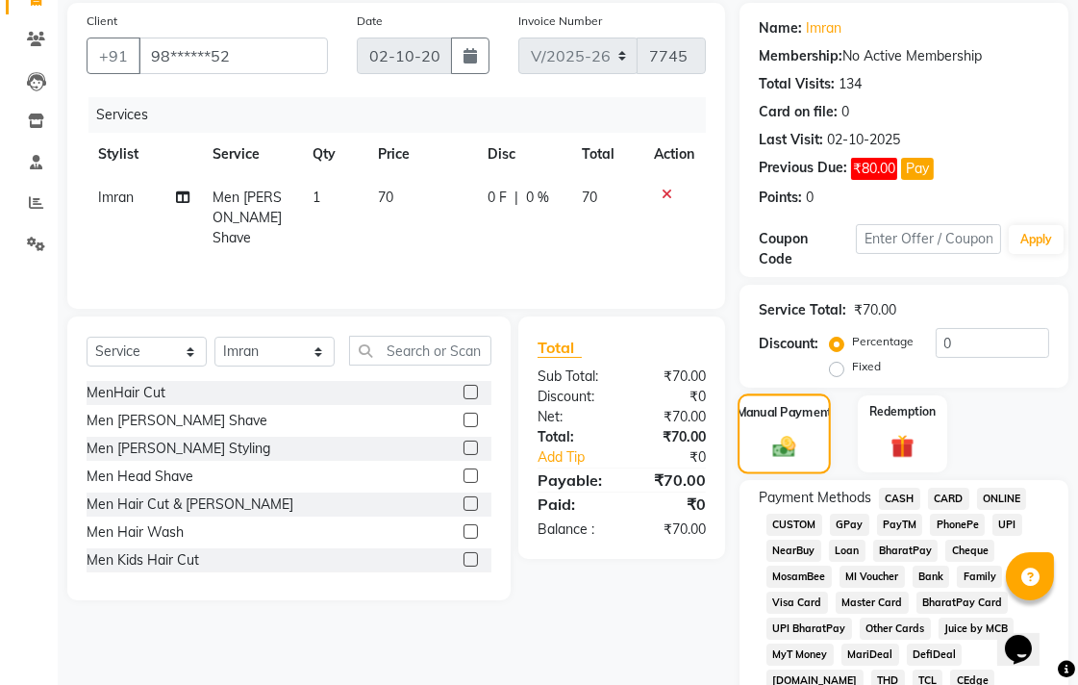
scroll to position [320, 0]
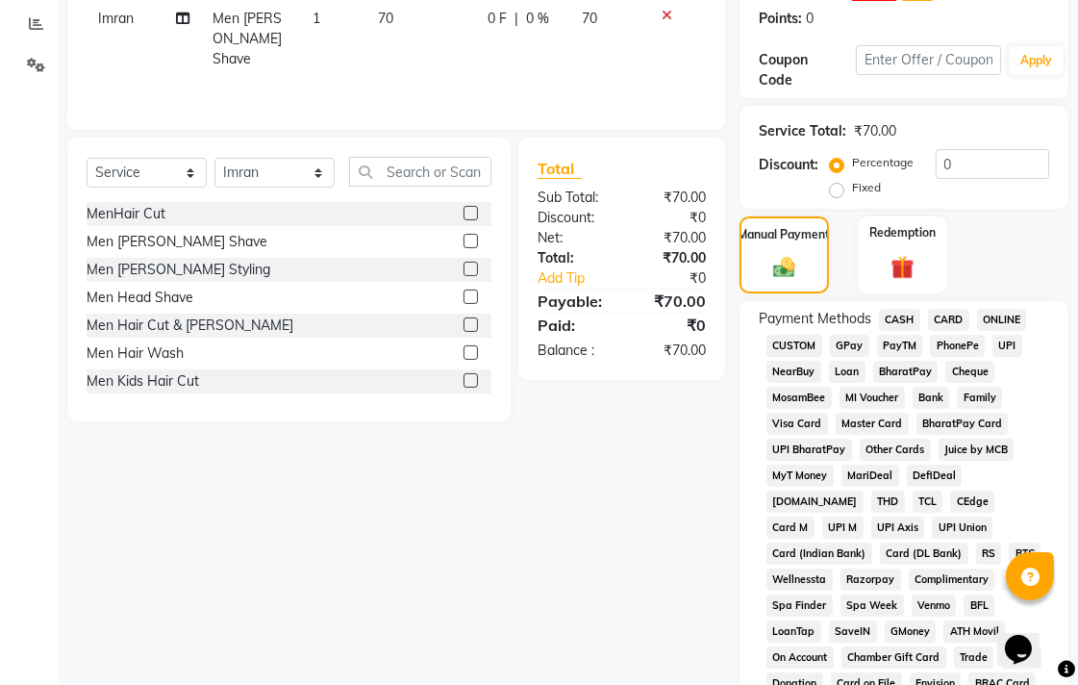
click at [906, 315] on span "CASH" at bounding box center [899, 320] width 41 height 22
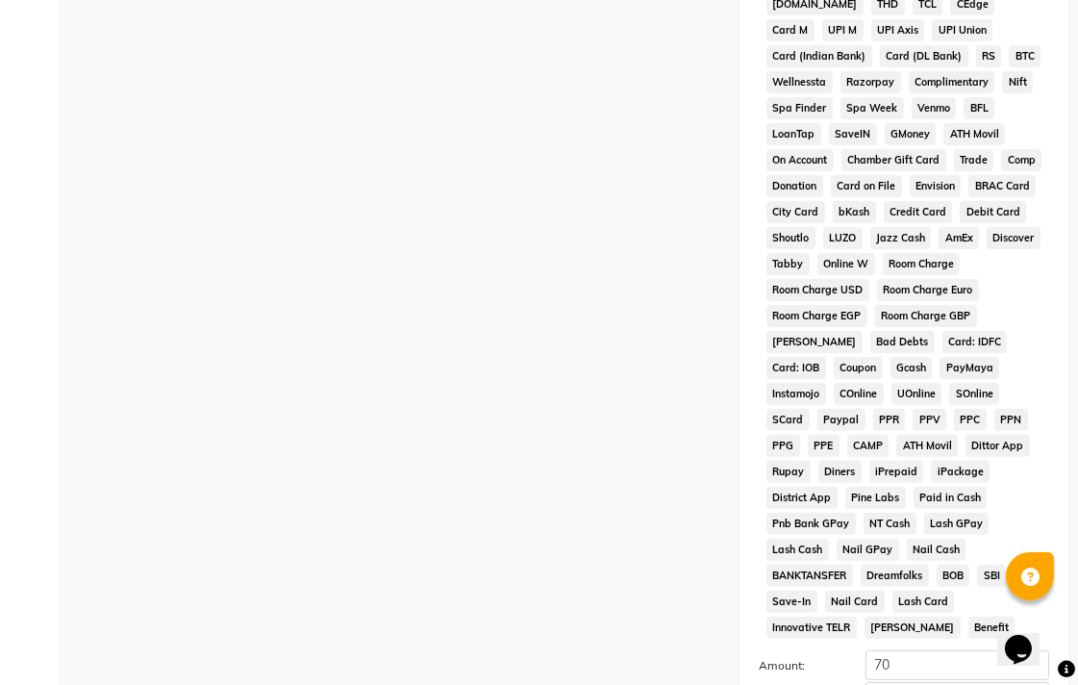
scroll to position [854, 0]
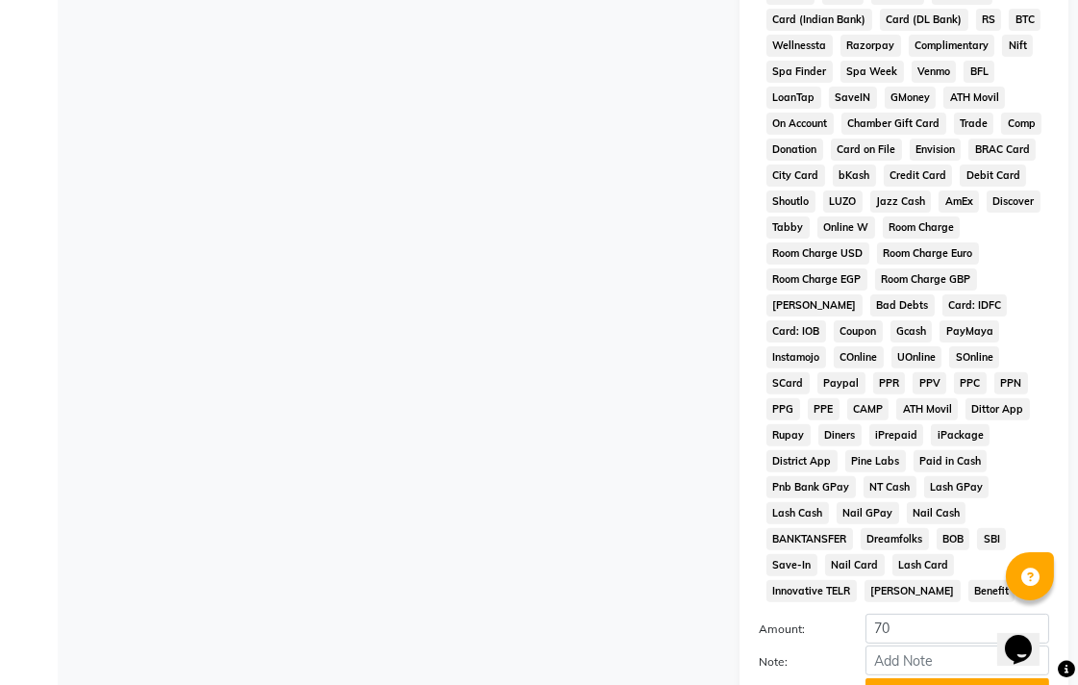
click at [938, 678] on button "Add Payment" at bounding box center [958, 693] width 184 height 30
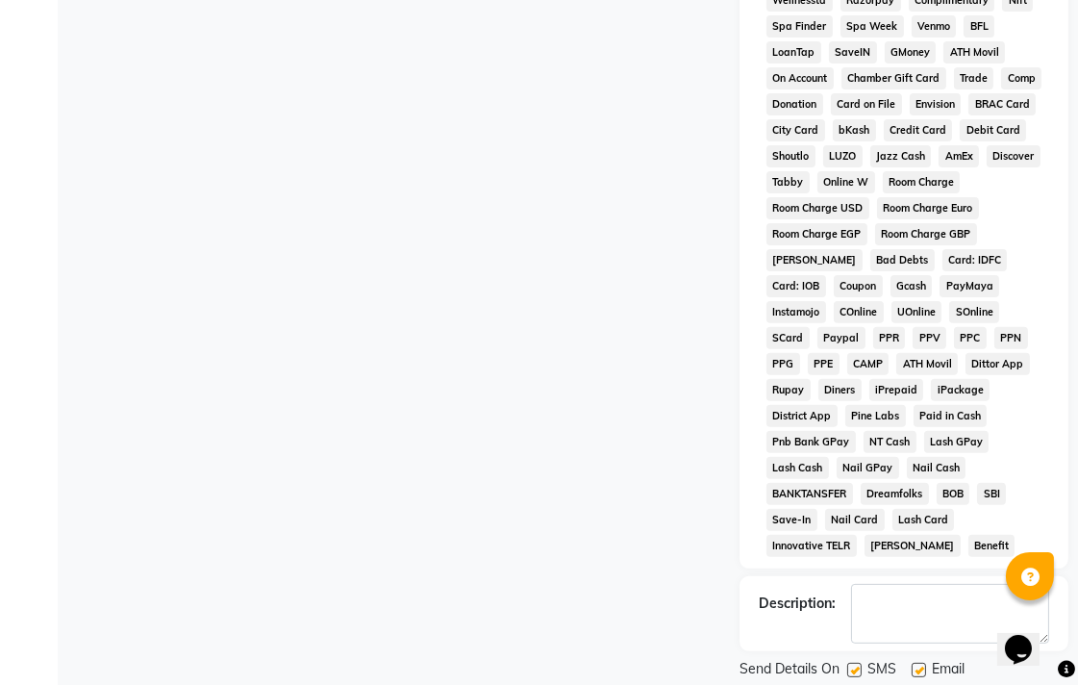
scroll to position [941, 0]
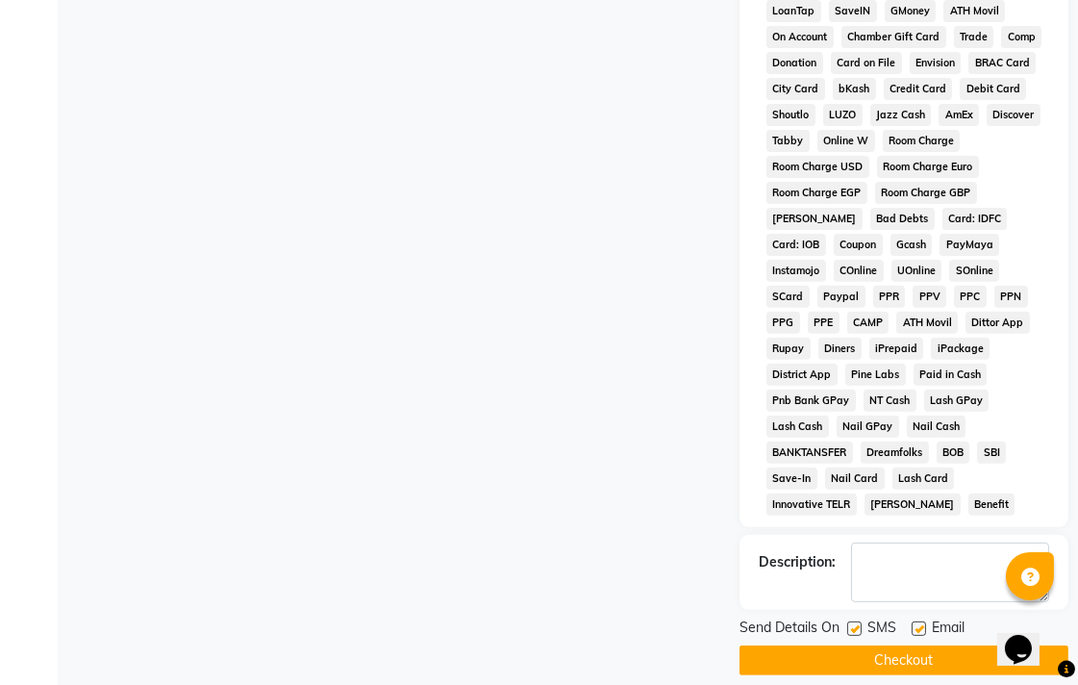
click at [921, 645] on button "Checkout" at bounding box center [904, 660] width 329 height 30
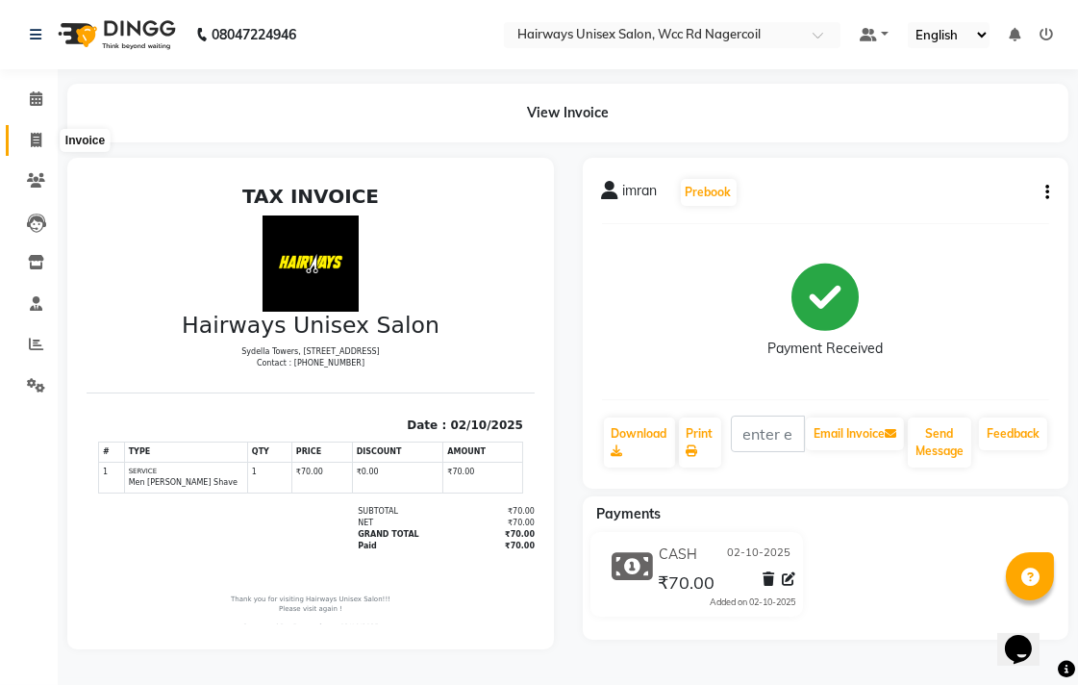
click at [33, 136] on icon at bounding box center [36, 140] width 11 height 14
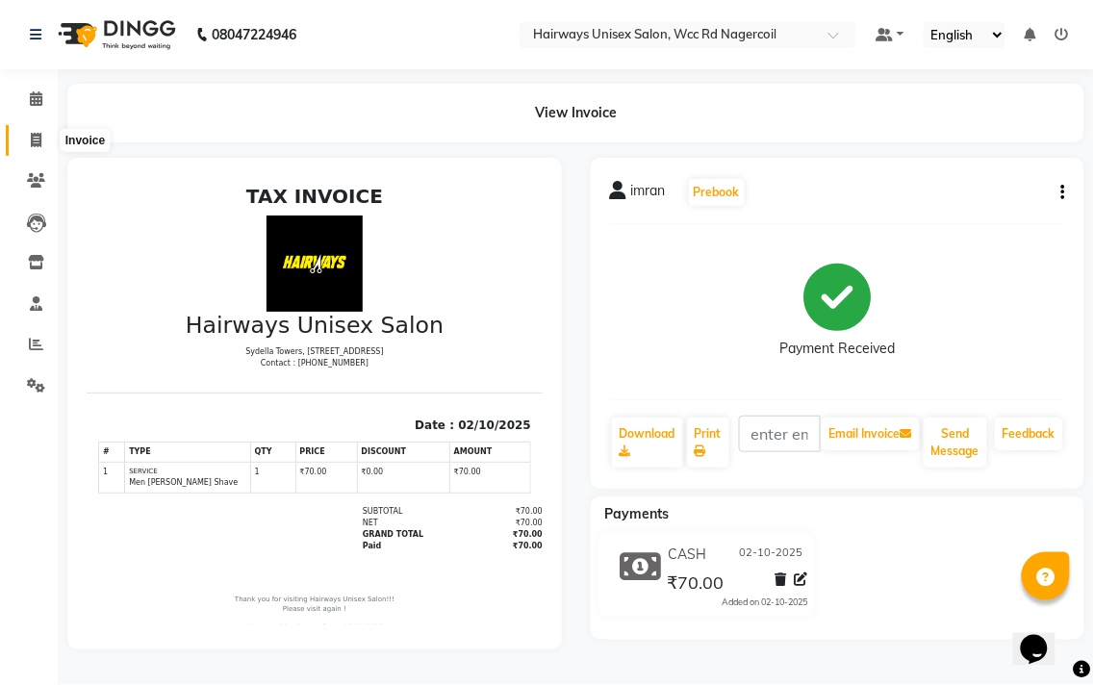
select select "service"
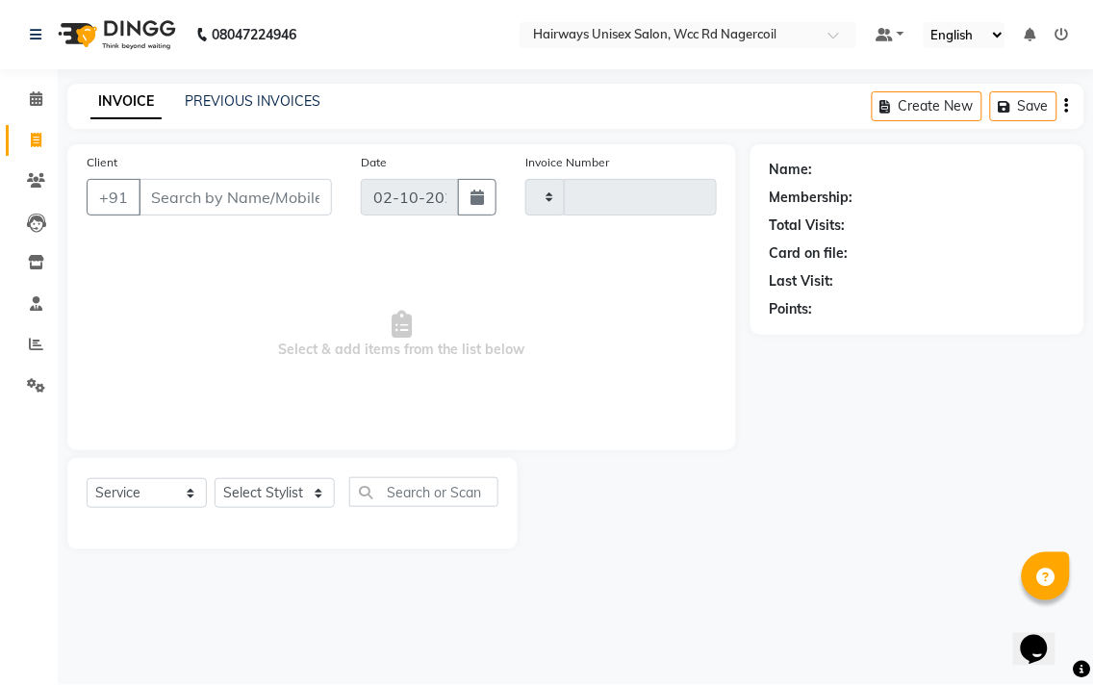
type input "7746"
select select "6523"
click at [244, 477] on div "Select Service Product Membership Package Voucher Prepaid Gift Card Select Styl…" at bounding box center [293, 499] width 412 height 45
click at [318, 505] on select "Select Stylist Admin Chitra divya [PERSON_NAME] [PERSON_NAME] Reception [PERSON…" at bounding box center [275, 493] width 120 height 30
click at [215, 479] on select "Select Stylist Admin Chitra divya [PERSON_NAME] [PERSON_NAME] Reception [PERSON…" at bounding box center [275, 493] width 120 height 30
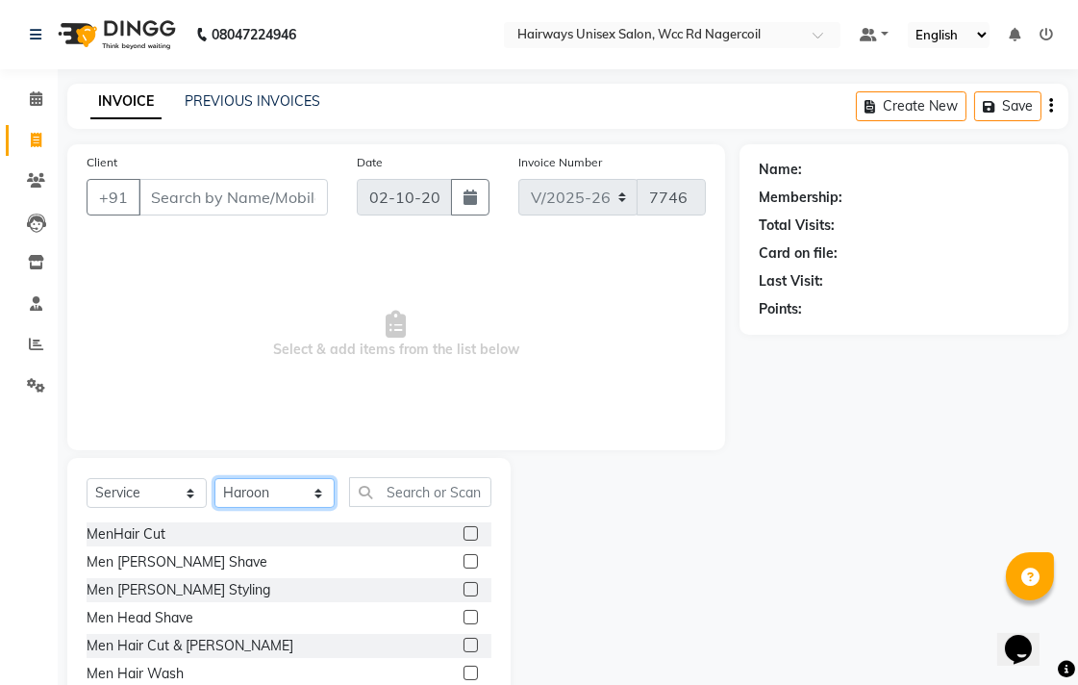
click at [258, 502] on select "Select Stylist Admin Chitra divya [PERSON_NAME] [PERSON_NAME] Reception [PERSON…" at bounding box center [275, 493] width 120 height 30
select select "49916"
click at [215, 479] on select "Select Stylist Admin Chitra divya [PERSON_NAME] [PERSON_NAME] Reception [PERSON…" at bounding box center [275, 493] width 120 height 30
click at [464, 559] on label at bounding box center [471, 561] width 14 height 14
click at [464, 559] on input "checkbox" at bounding box center [470, 562] width 13 height 13
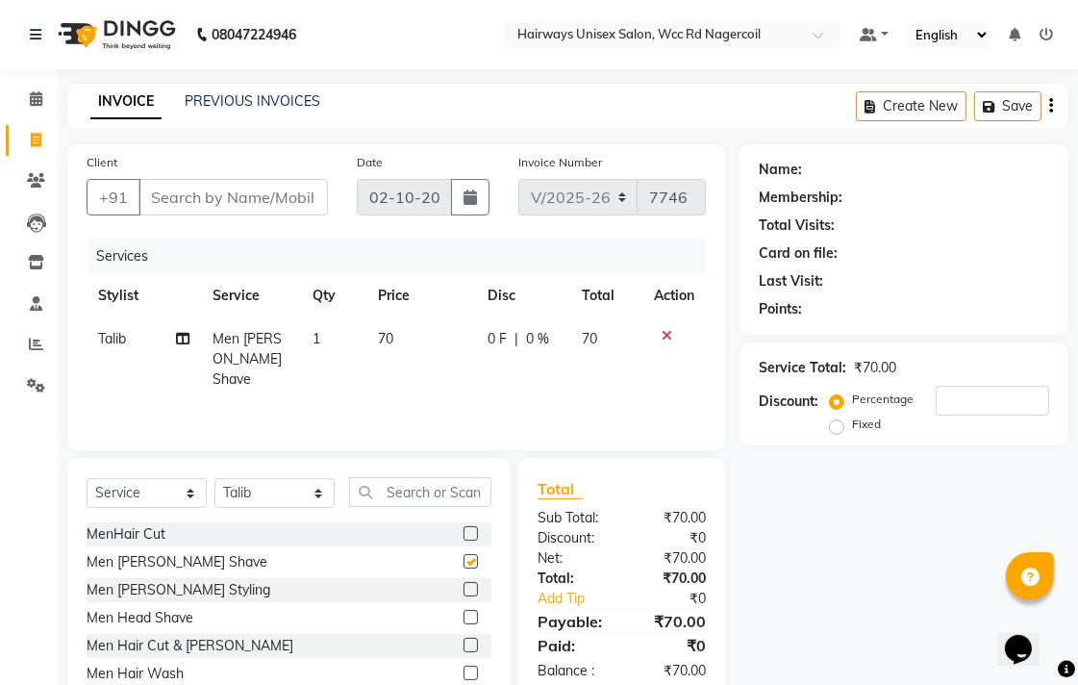
checkbox input "false"
click at [290, 181] on input "Client" at bounding box center [233, 197] width 189 height 37
type input "9"
type input "0"
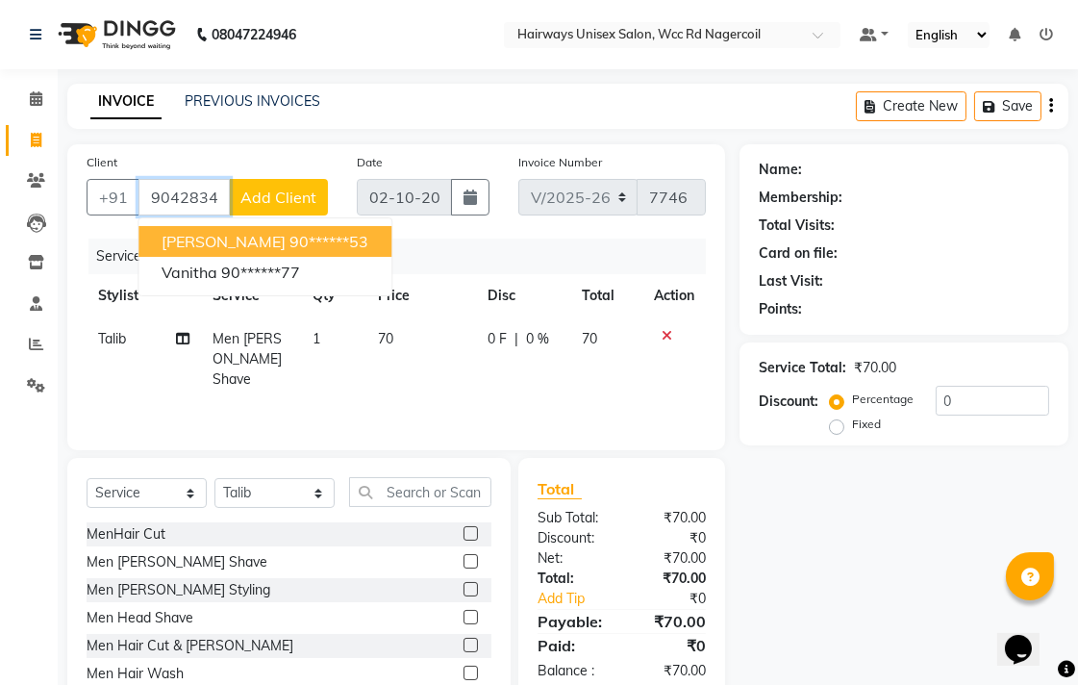
click at [290, 235] on ngb-highlight "90******53" at bounding box center [329, 241] width 79 height 19
type input "90******53"
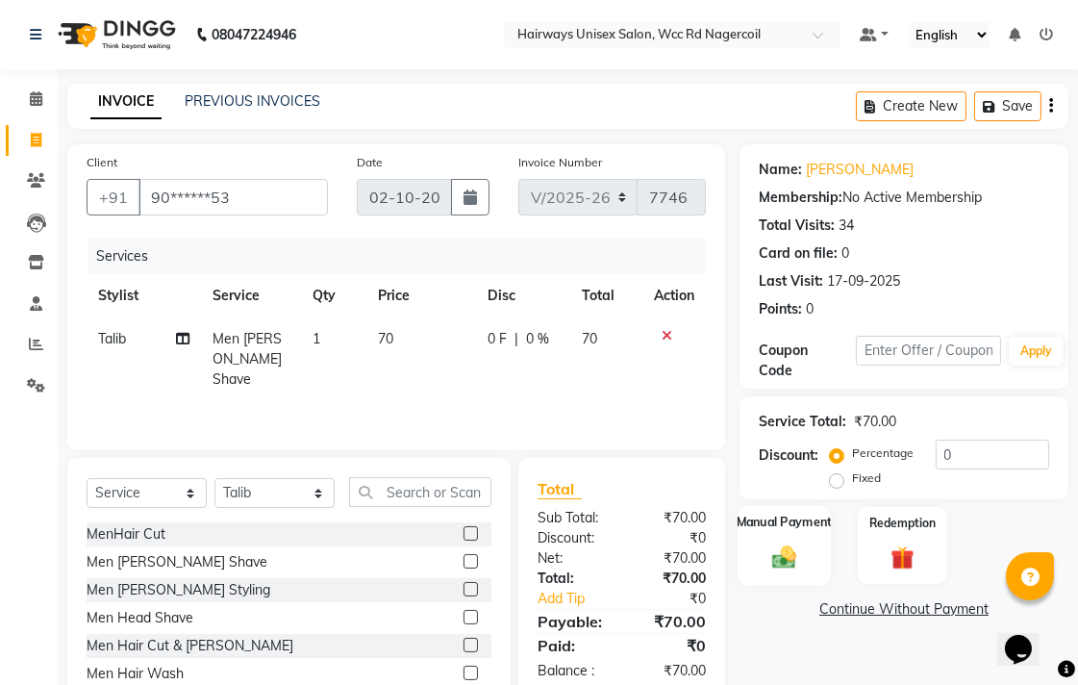
click at [800, 563] on img at bounding box center [784, 557] width 39 height 28
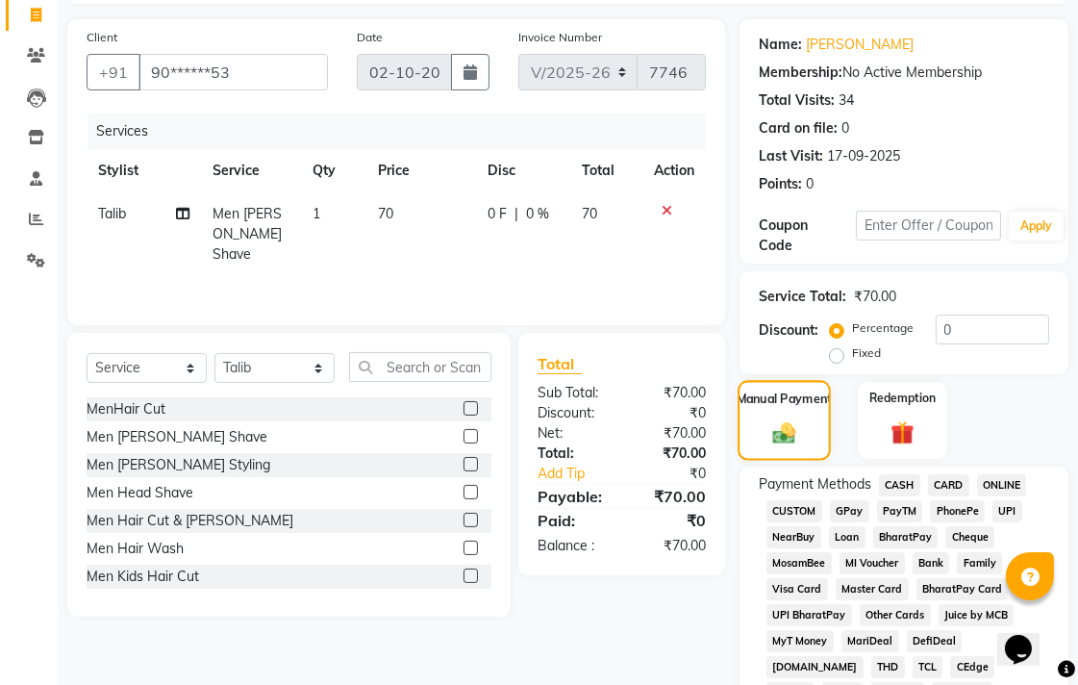
scroll to position [214, 0]
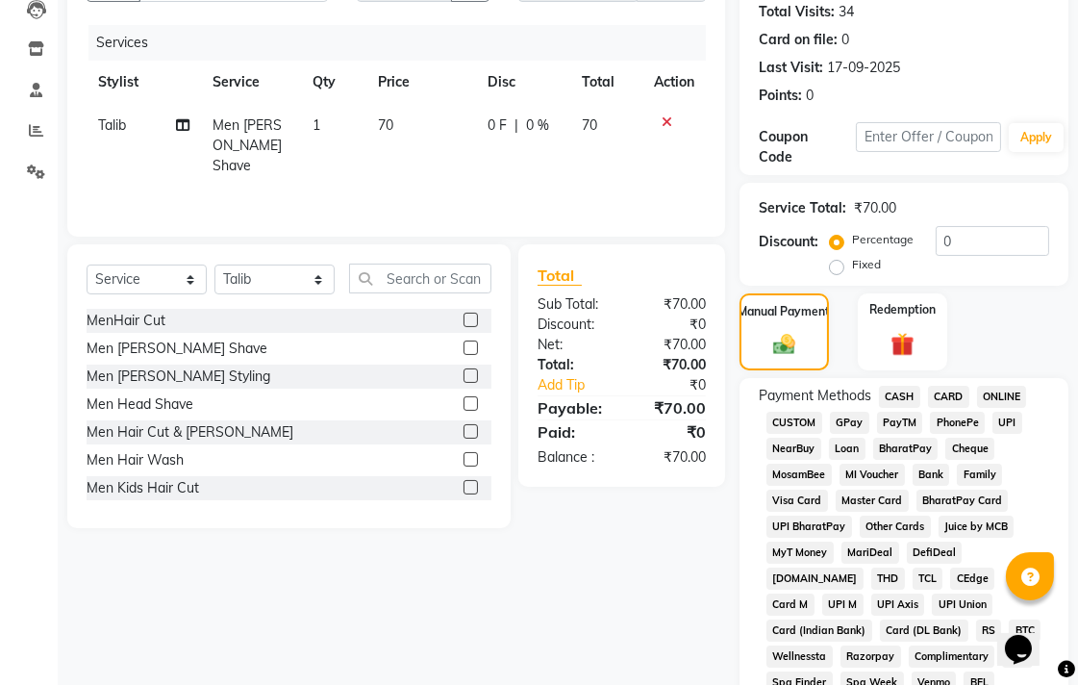
click at [1003, 429] on span "UPI" at bounding box center [1008, 423] width 30 height 22
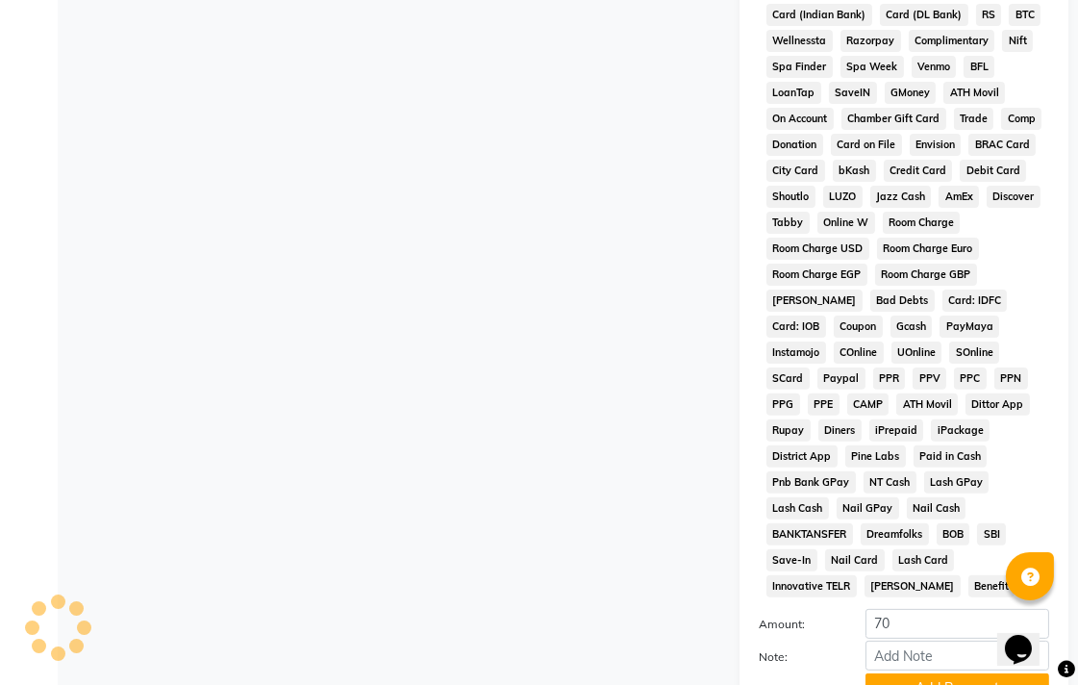
scroll to position [905, 0]
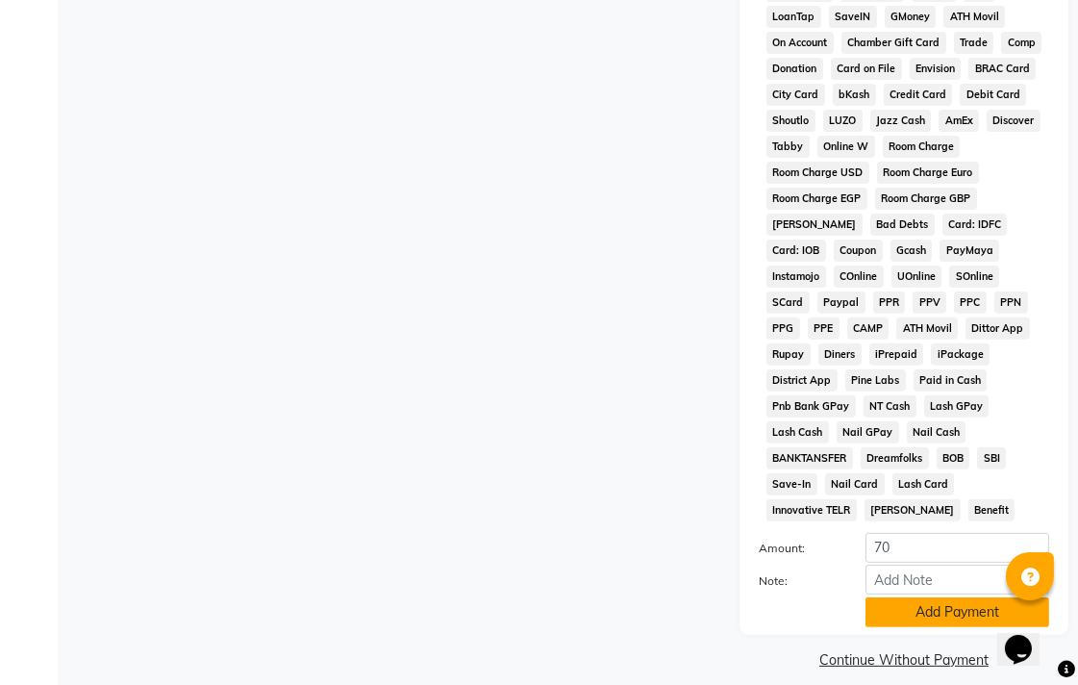
click at [946, 597] on button "Add Payment" at bounding box center [958, 612] width 184 height 30
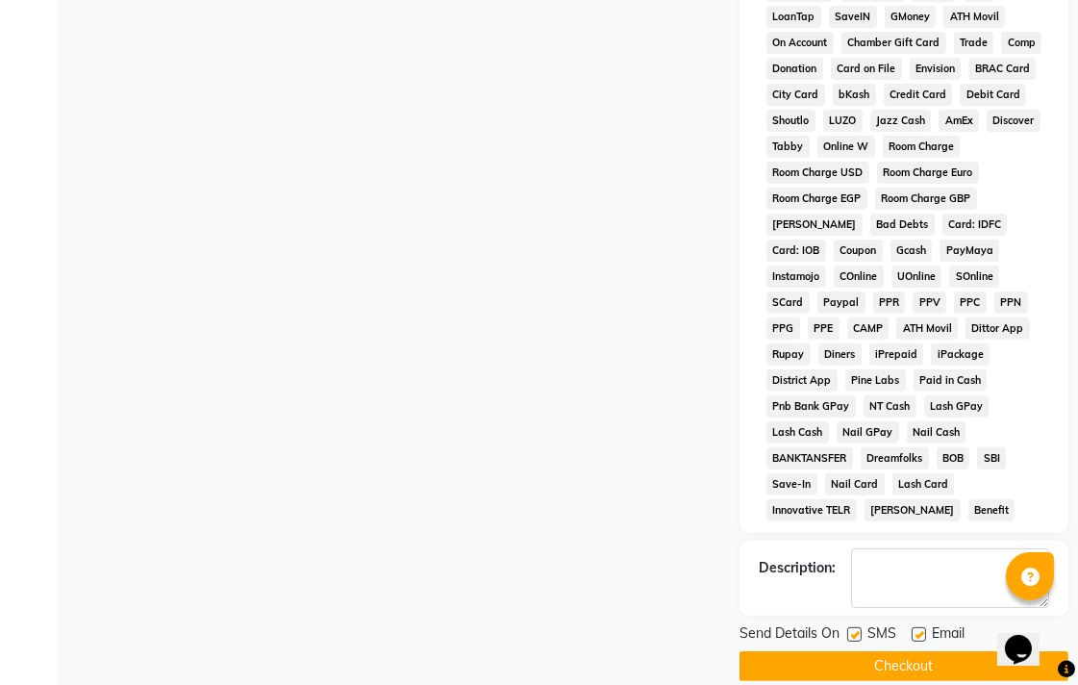
click at [947, 651] on button "Checkout" at bounding box center [904, 666] width 329 height 30
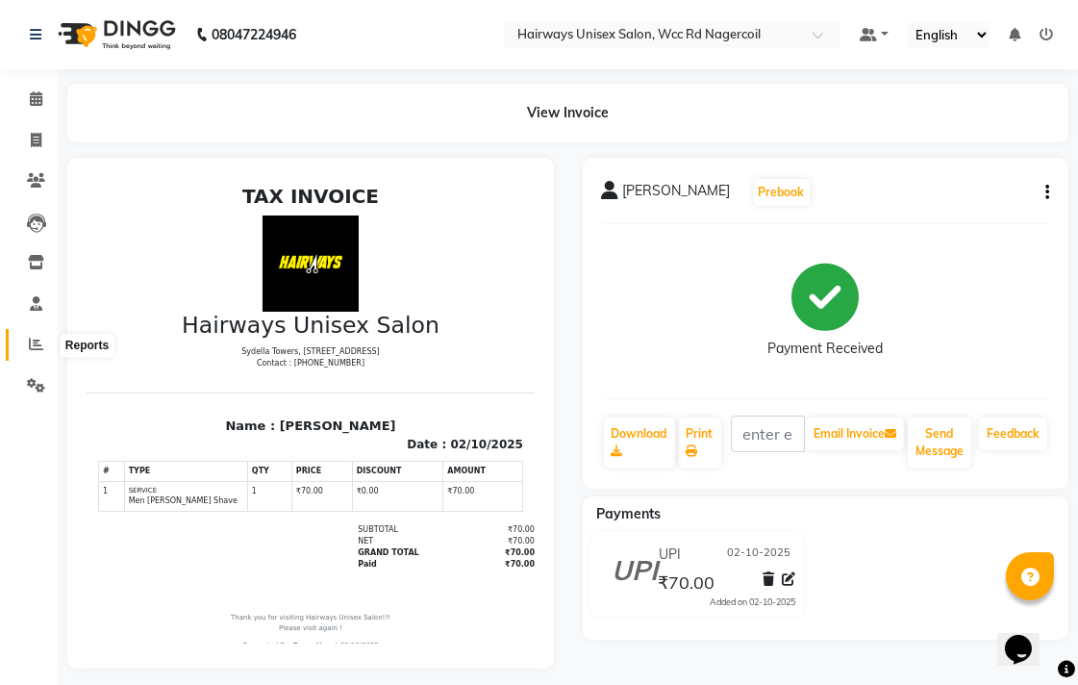
click at [35, 347] on icon at bounding box center [36, 344] width 14 height 14
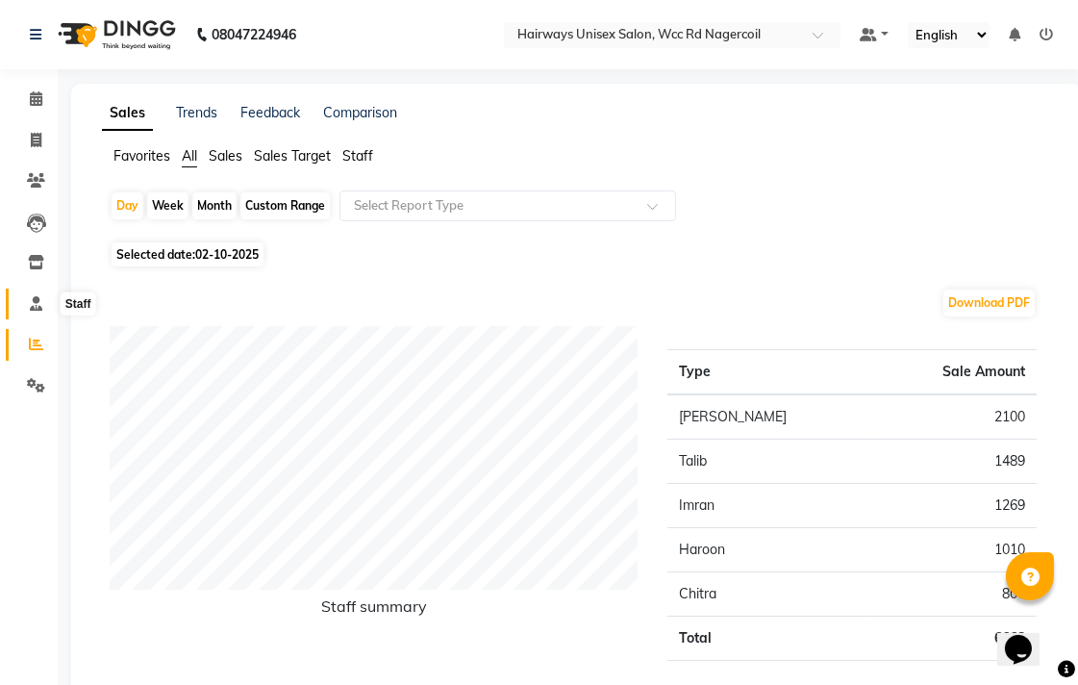
click at [40, 296] on icon at bounding box center [36, 303] width 13 height 14
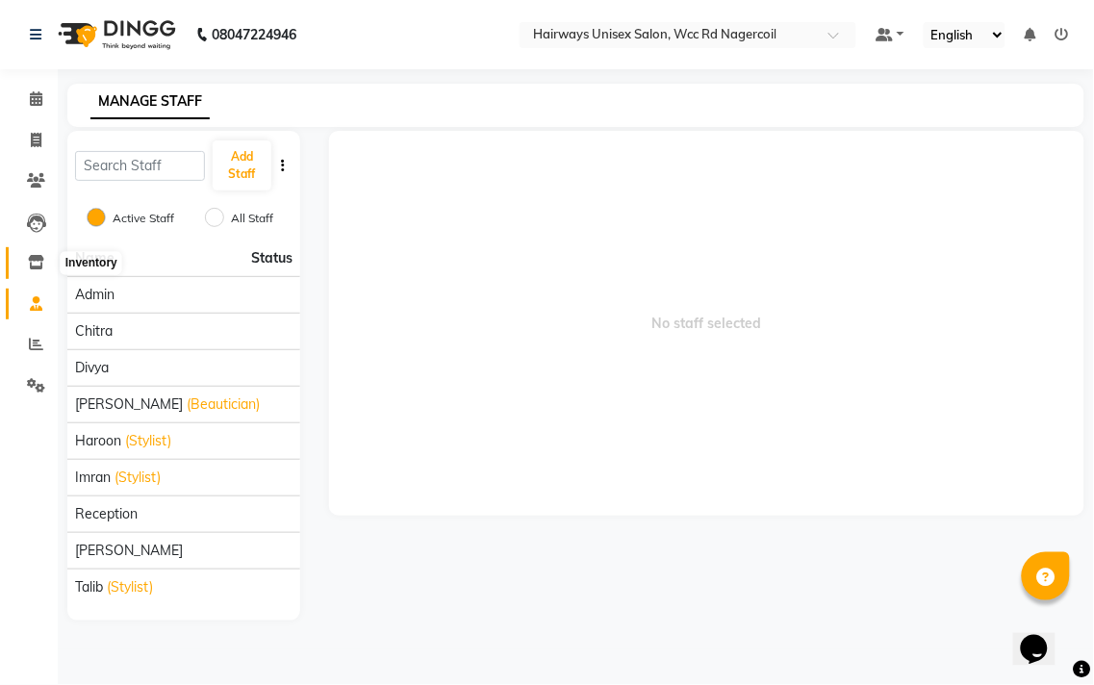
click at [41, 267] on icon at bounding box center [36, 262] width 16 height 14
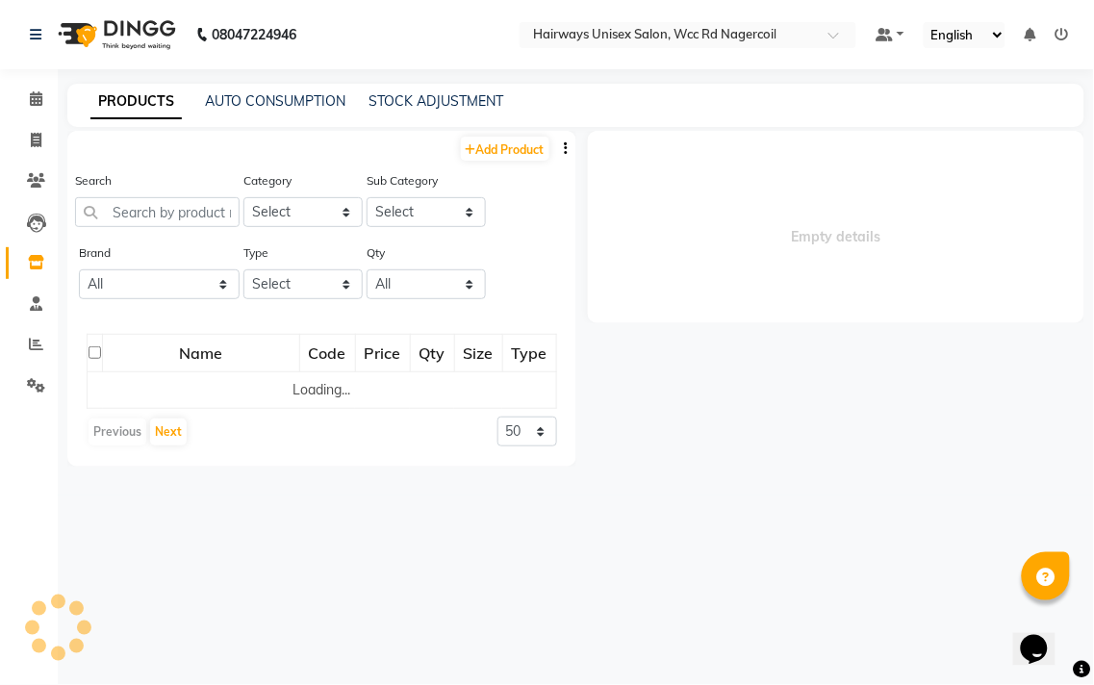
select select
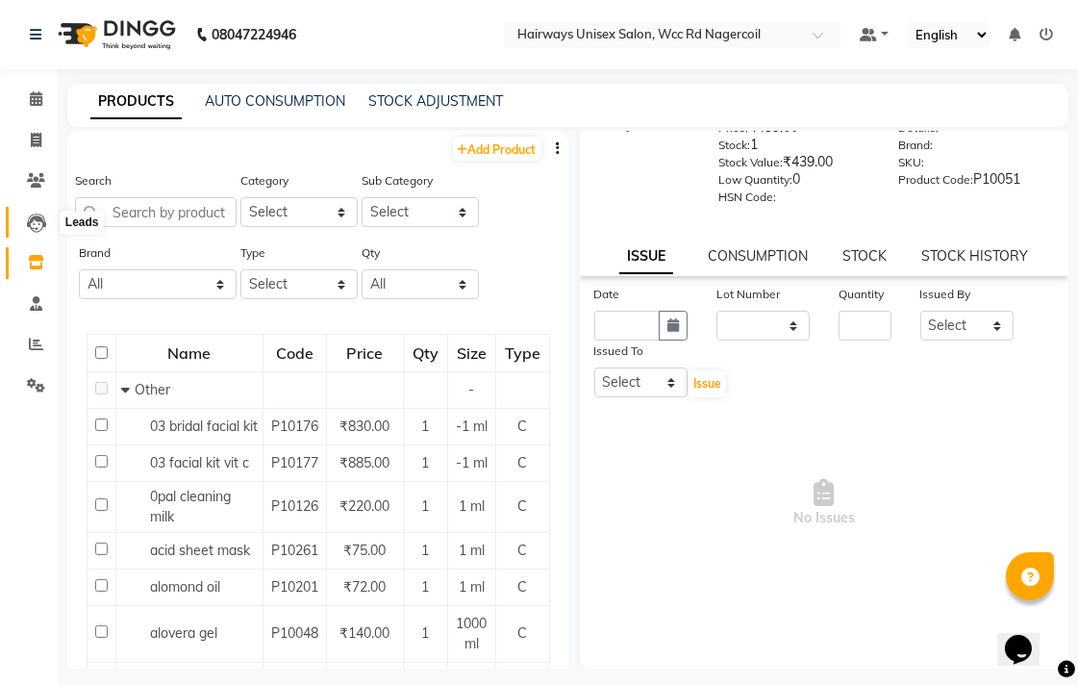
click at [30, 232] on icon at bounding box center [36, 223] width 19 height 19
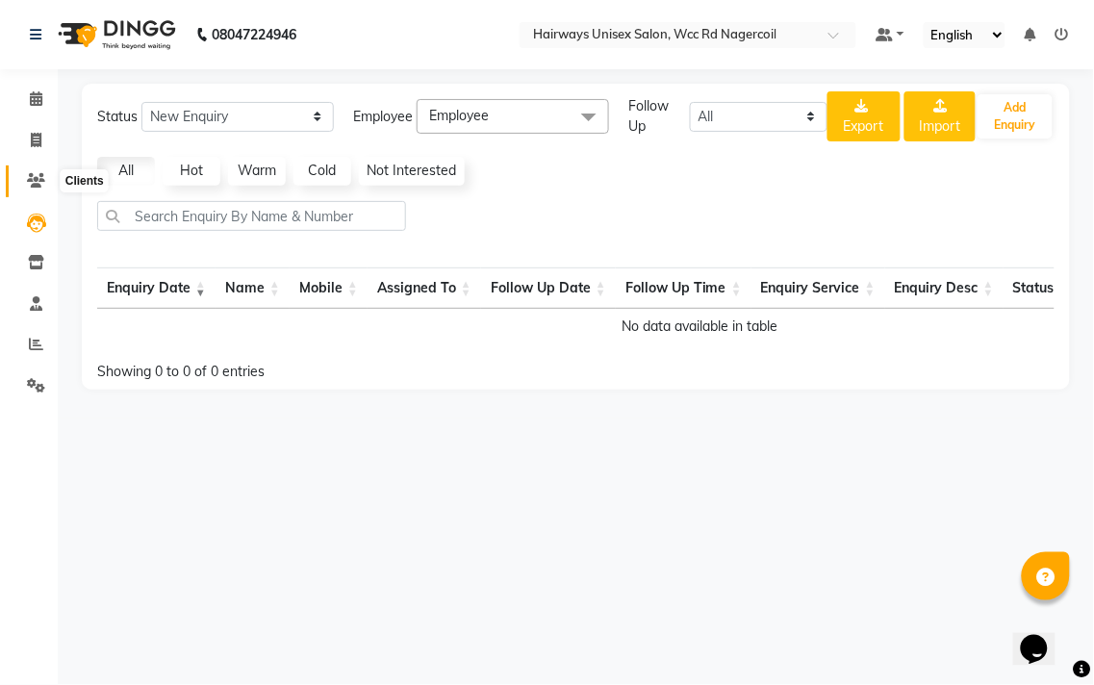
click at [37, 189] on span at bounding box center [36, 181] width 34 height 22
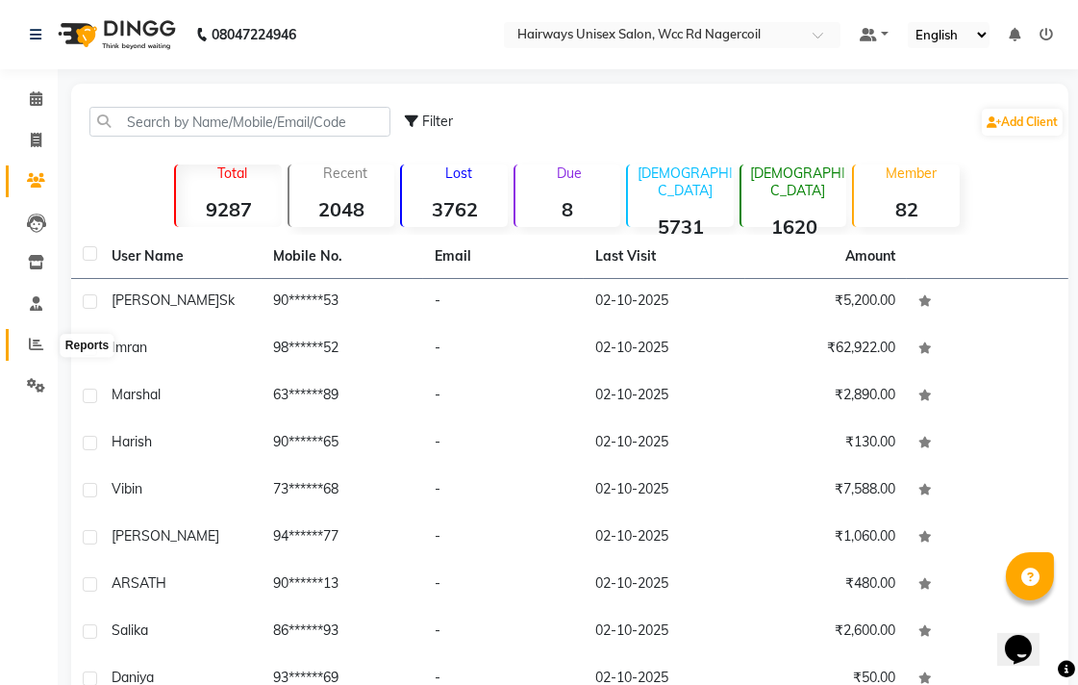
click at [30, 340] on icon at bounding box center [36, 344] width 14 height 14
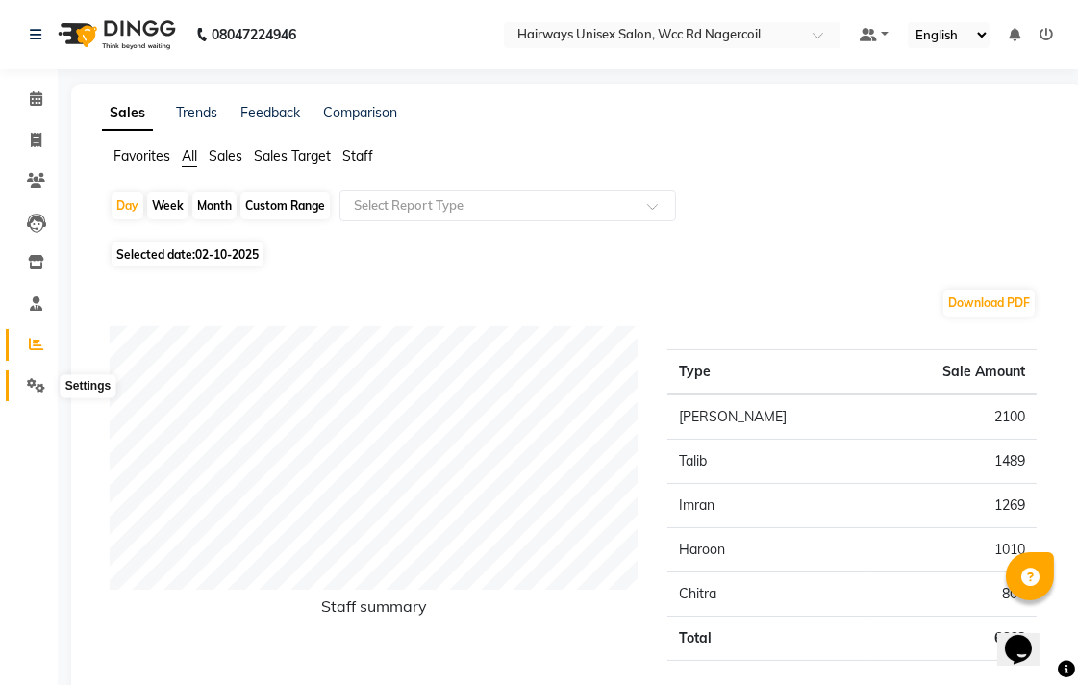
click at [36, 389] on icon at bounding box center [36, 385] width 18 height 14
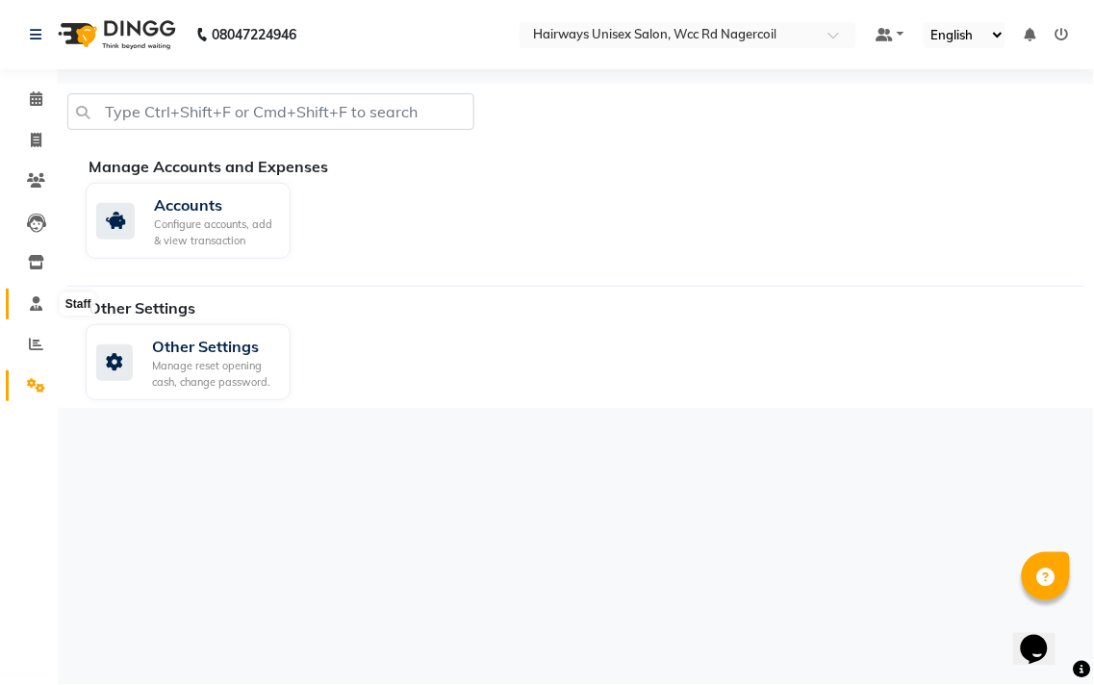
click at [34, 306] on icon at bounding box center [36, 303] width 13 height 14
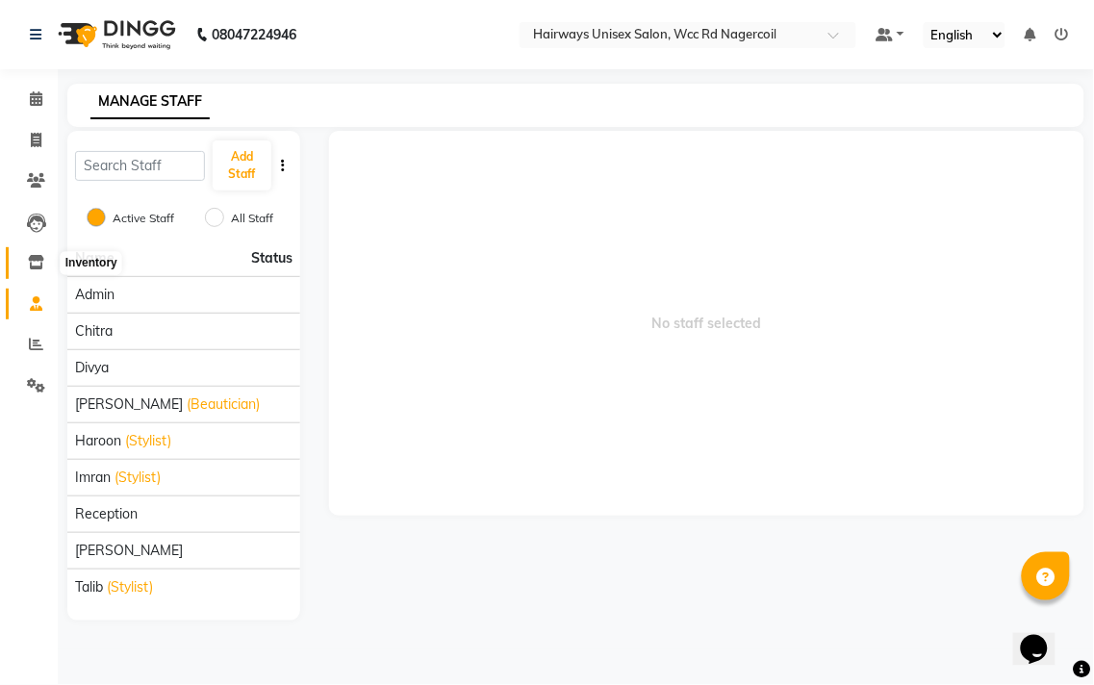
click at [39, 254] on span at bounding box center [36, 263] width 34 height 22
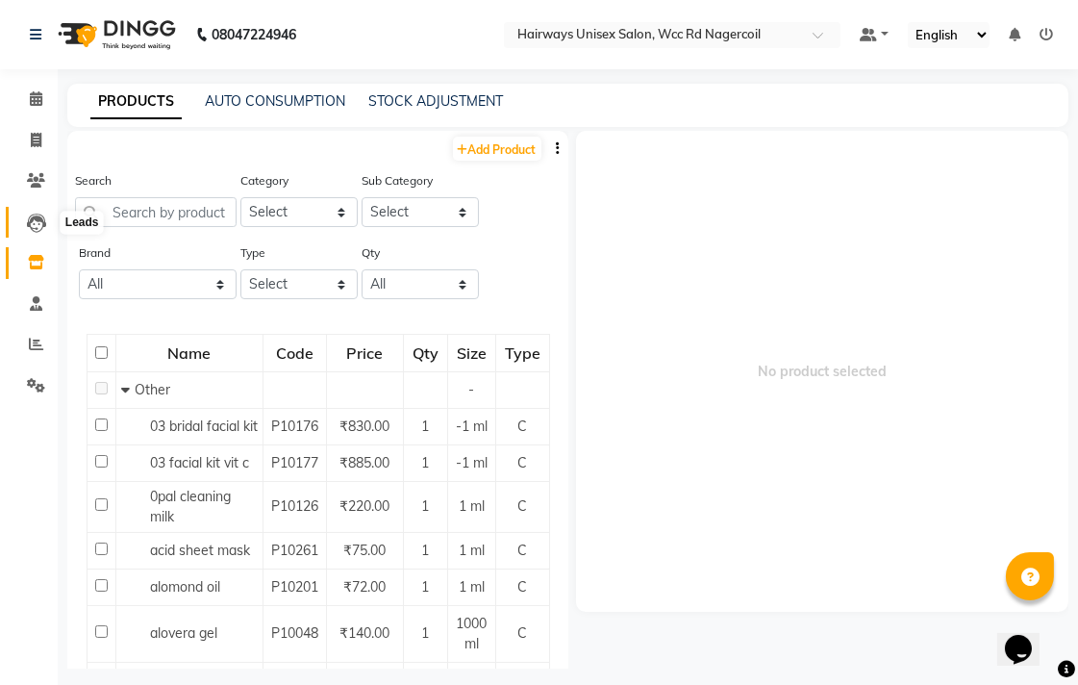
click at [34, 221] on icon at bounding box center [36, 223] width 19 height 19
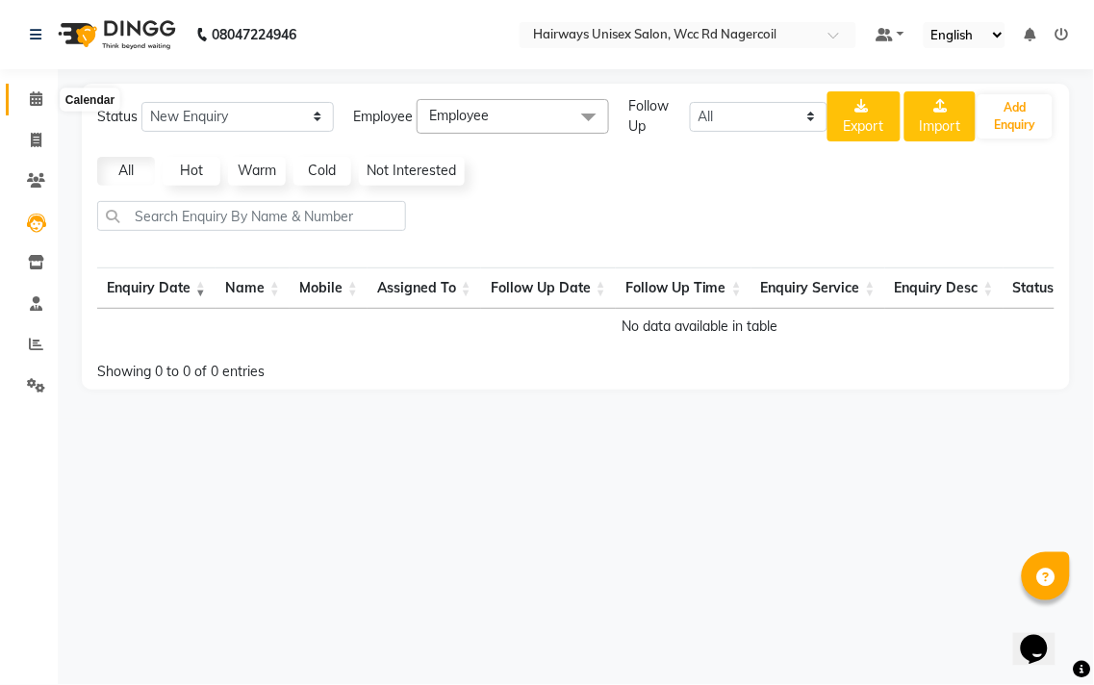
click at [34, 98] on icon at bounding box center [36, 98] width 13 height 14
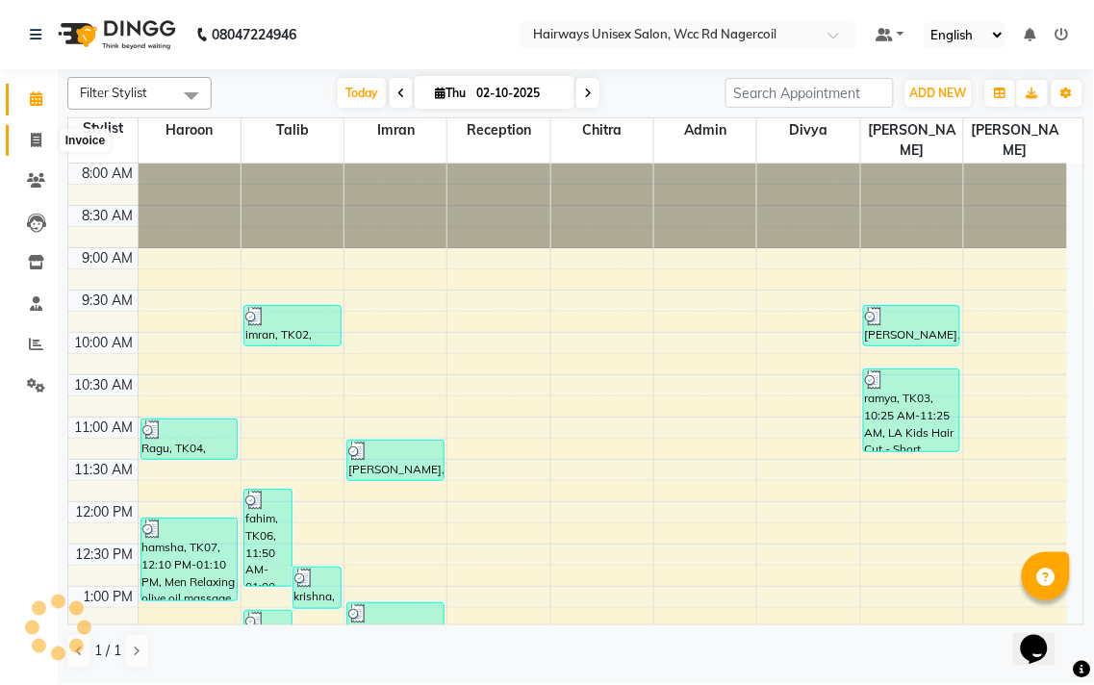
click at [39, 150] on span at bounding box center [36, 141] width 34 height 22
select select "service"
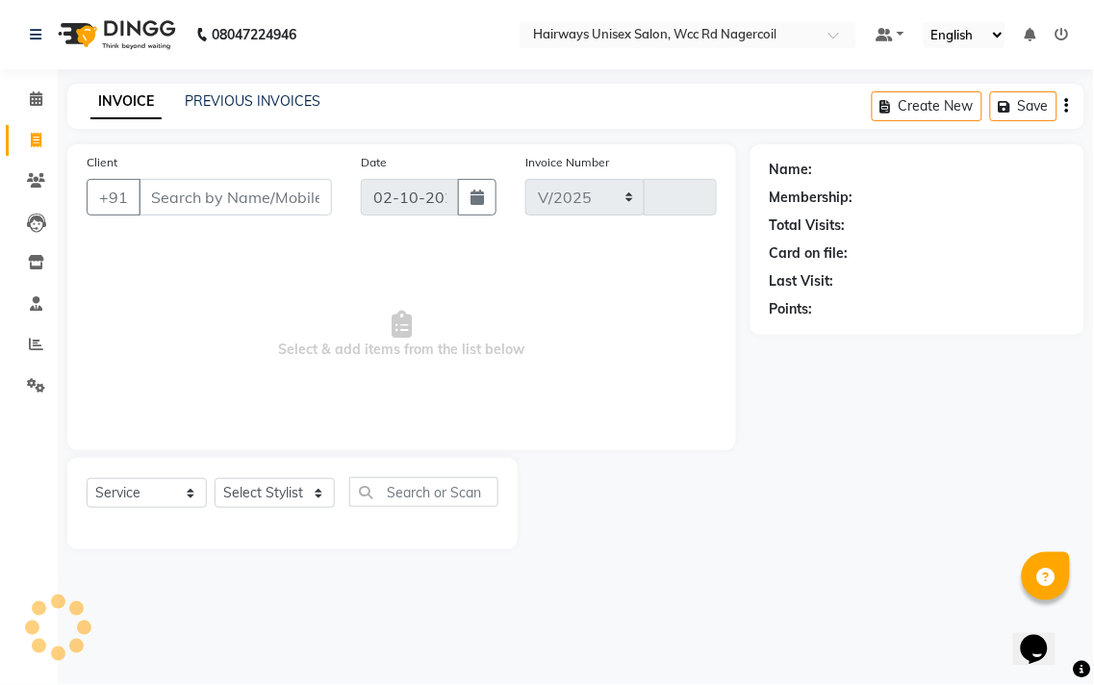
select select "6523"
type input "7747"
click at [36, 350] on icon at bounding box center [36, 344] width 14 height 14
